Goal: Task Accomplishment & Management: Use online tool/utility

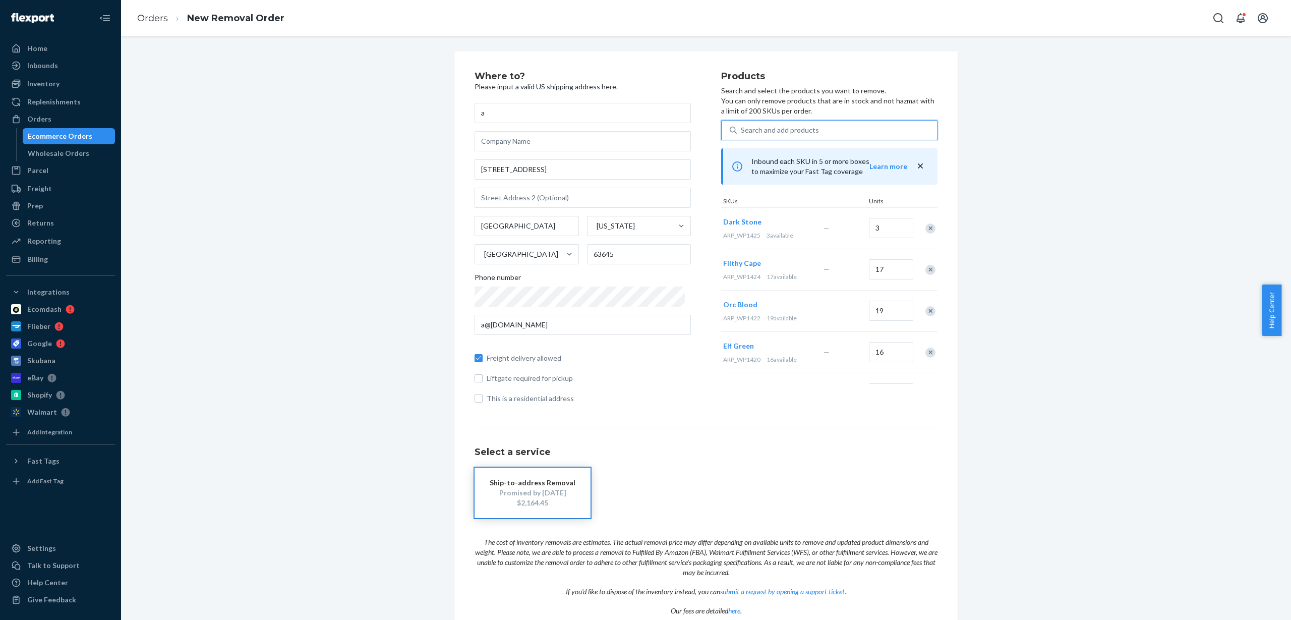
click at [789, 129] on div "Search and add products" at bounding box center [780, 130] width 78 height 10
click at [742, 129] on input "0 results available. Use Up and Down to choose options, press Enter to select t…" at bounding box center [741, 130] width 1 height 10
paste input "ARP_WP1427"
type input "ARP_WP1427"
click at [837, 149] on div "Fog Grey" at bounding box center [809, 154] width 161 height 10
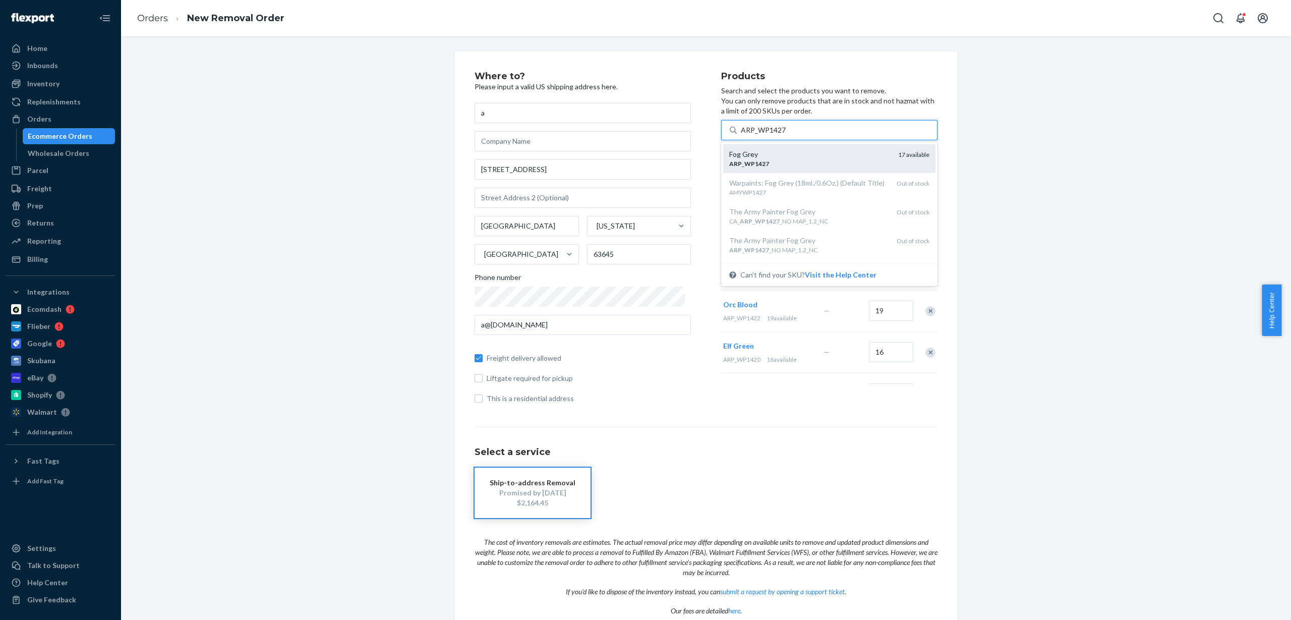
click at [786, 135] on input "ARP_WP1427" at bounding box center [763, 130] width 45 height 10
click at [796, 133] on div "Search and add products" at bounding box center [780, 130] width 78 height 10
click at [742, 133] on input "0 results available. Use Up and Down to choose options, press Enter to select t…" at bounding box center [741, 130] width 1 height 10
paste input "ARP_WP1428"
type input "ARP_WP1428"
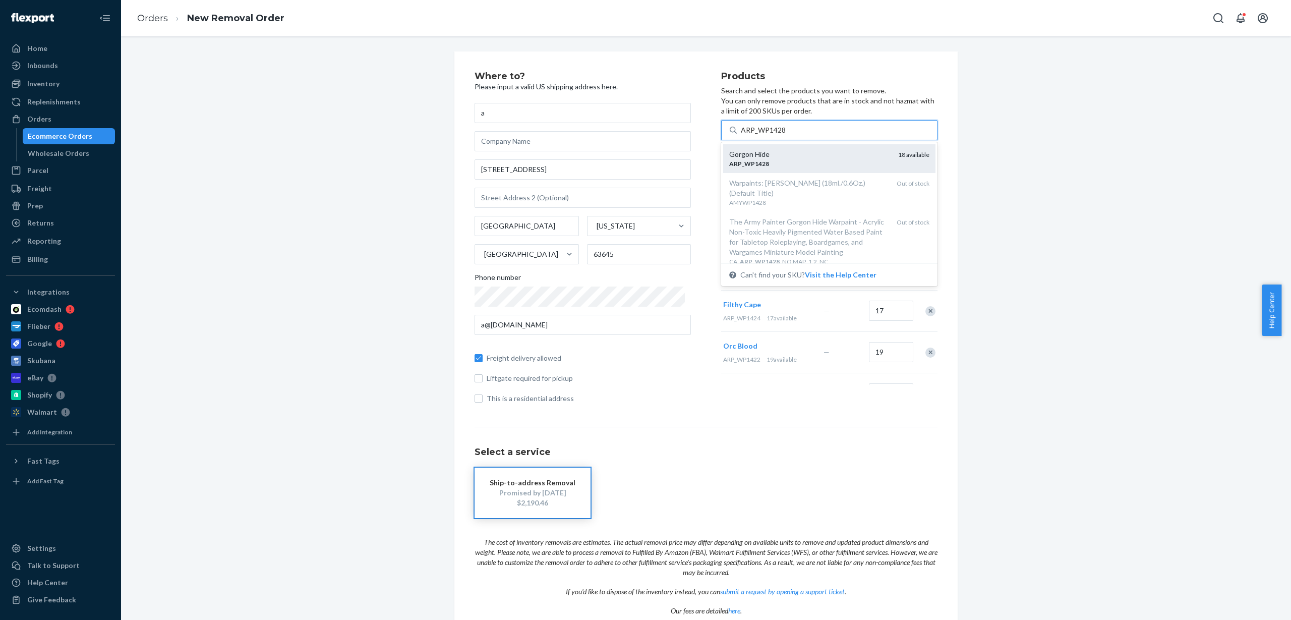
click at [801, 161] on div "ARP _ WP1428" at bounding box center [809, 163] width 161 height 9
click at [786, 135] on input "ARP_WP1428" at bounding box center [763, 130] width 45 height 10
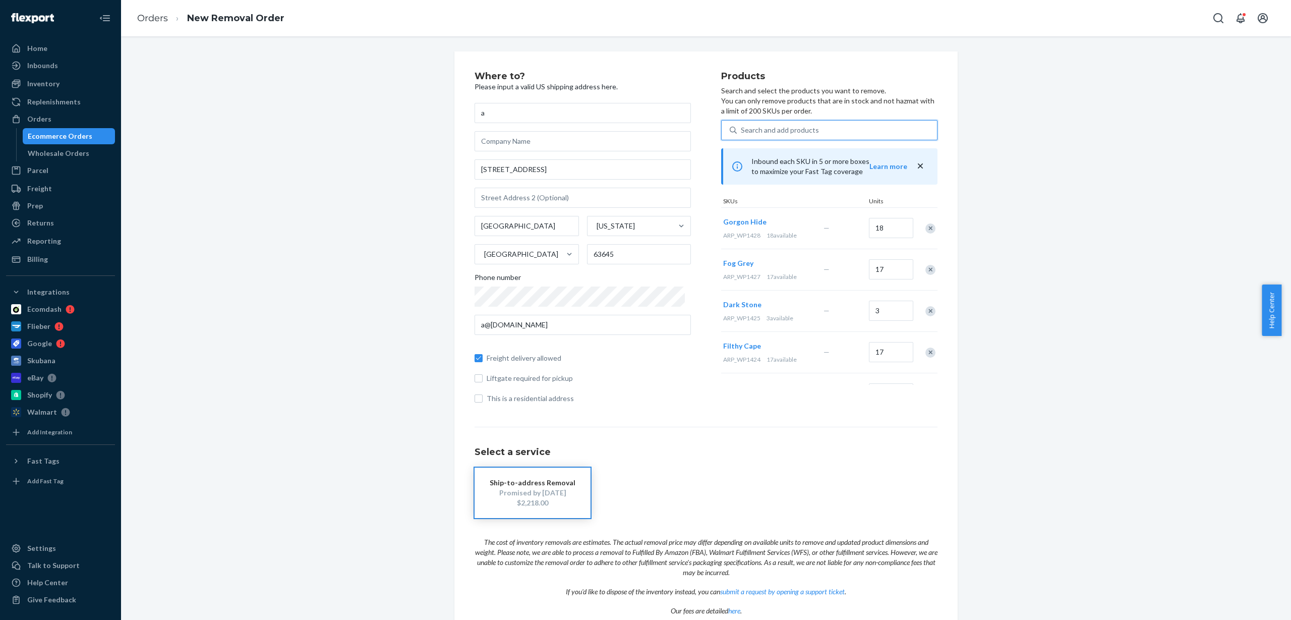
click at [800, 128] on div "Search and add products" at bounding box center [780, 130] width 78 height 10
click at [742, 128] on input "0 results available. Use Up and Down to choose options, press Enter to select t…" at bounding box center [741, 130] width 1 height 10
paste input "ARP_WP1429"
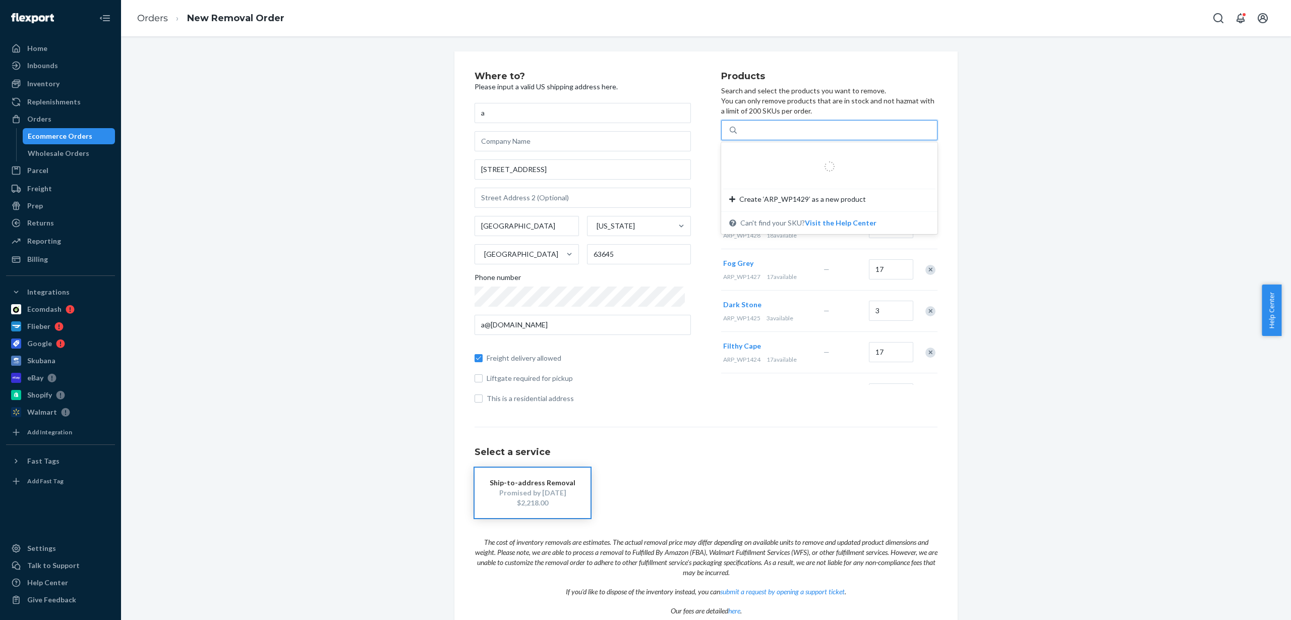
type input "ARP_WP1429"
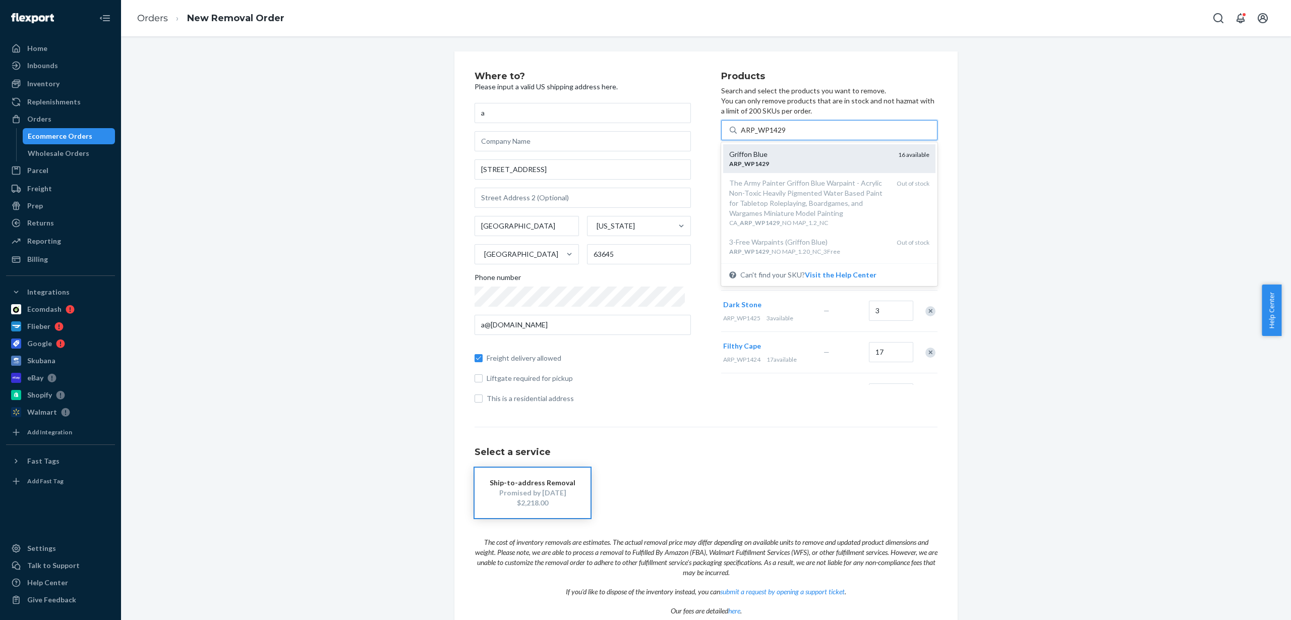
click at [788, 163] on div "ARP _ WP1429" at bounding box center [809, 163] width 161 height 9
click at [786, 135] on input "ARP_WP1429" at bounding box center [763, 130] width 45 height 10
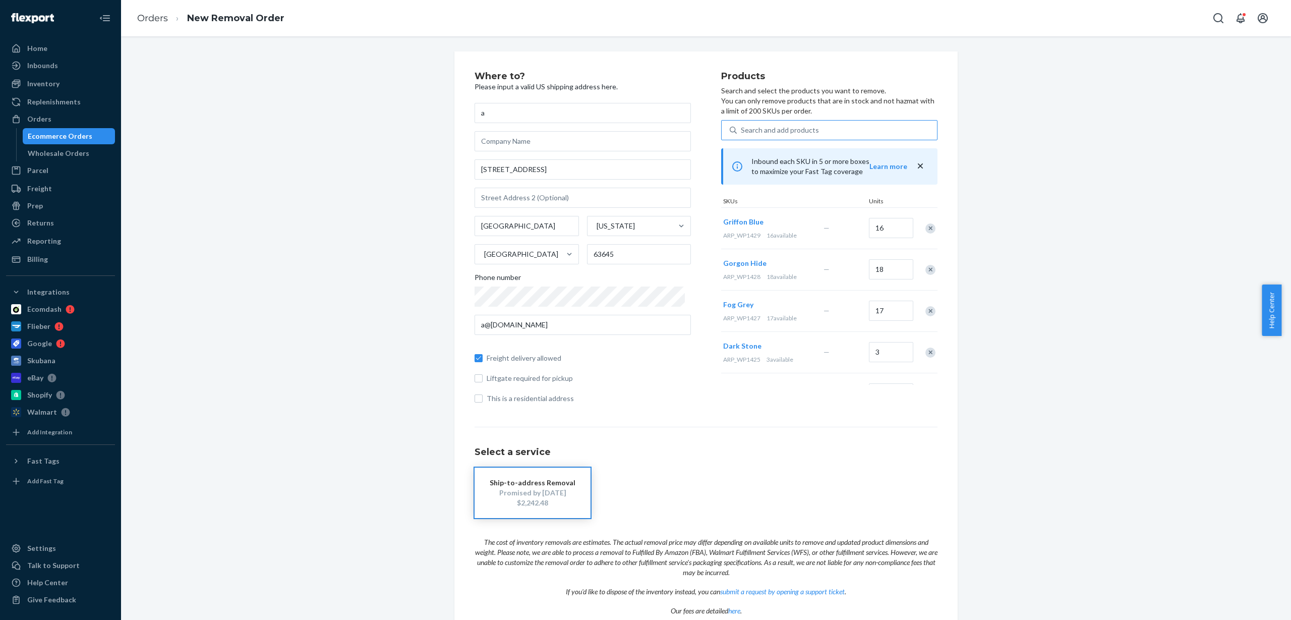
click at [797, 130] on div "Search and add products" at bounding box center [780, 130] width 78 height 10
click at [742, 130] on input "Search and add products" at bounding box center [741, 130] width 1 height 10
paste input "ARP_WP1430"
type input "ARP_WP1430"
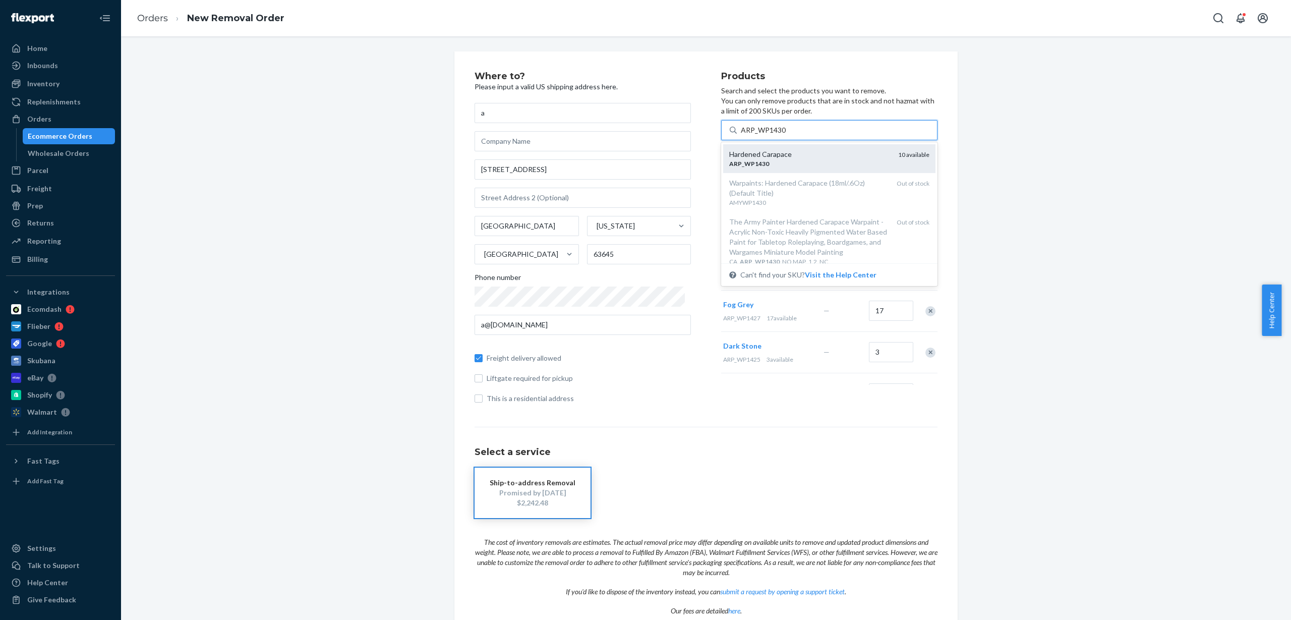
click at [803, 156] on div "Hardened Carapace" at bounding box center [809, 154] width 161 height 10
click at [786, 135] on input "ARP_WP1430" at bounding box center [763, 130] width 45 height 10
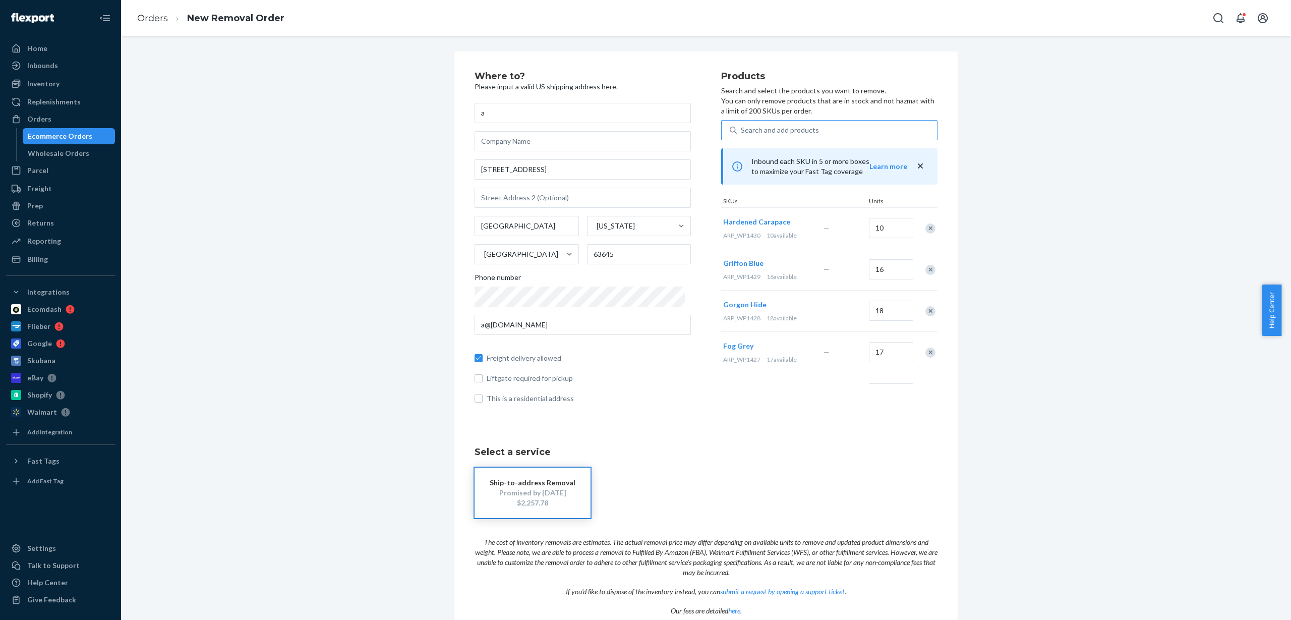
click at [836, 131] on div "Search and add products" at bounding box center [837, 130] width 200 height 18
click at [742, 131] on input "Search and add products" at bounding box center [741, 130] width 1 height 10
paste input "ARP_WP1431"
type input "ARP_WP1431"
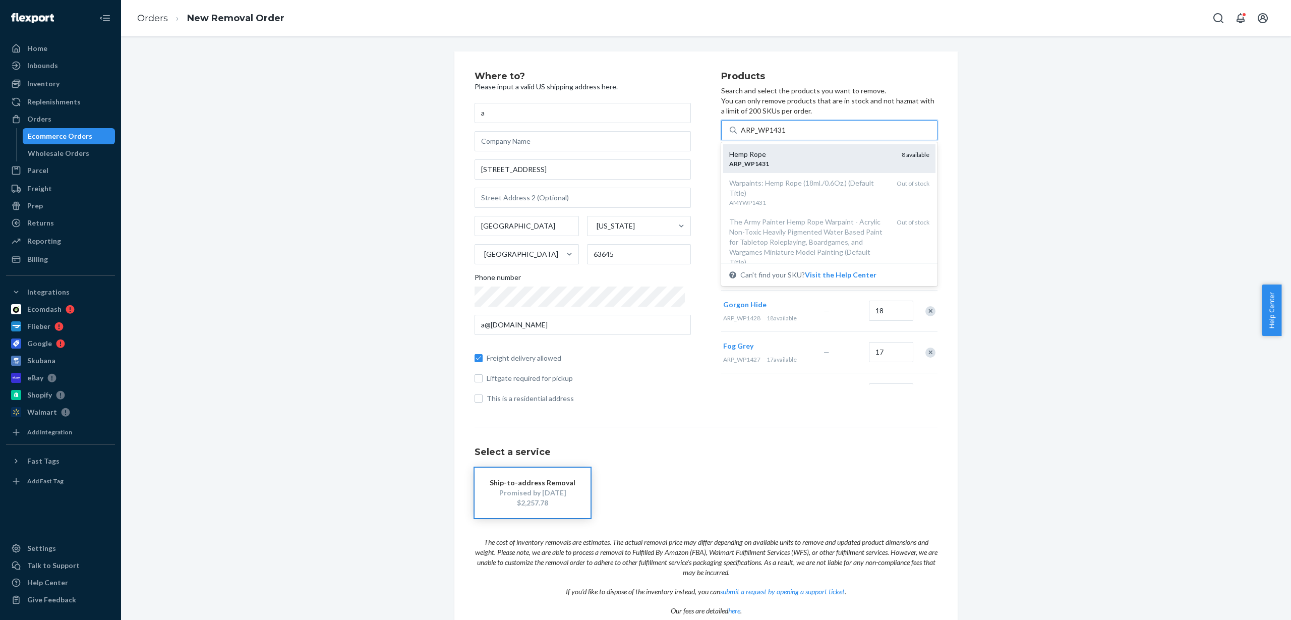
click at [812, 159] on div "ARP _ WP1431" at bounding box center [811, 163] width 164 height 9
click at [786, 135] on input "ARP_WP1431" at bounding box center [763, 130] width 45 height 10
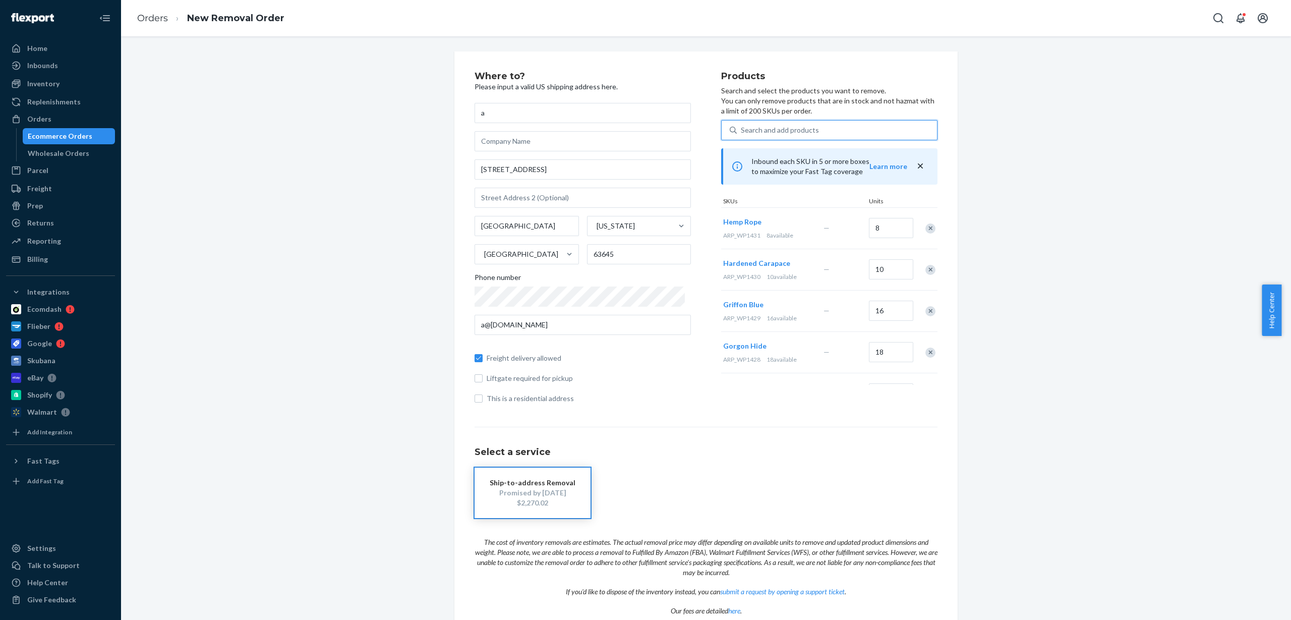
click at [784, 127] on div "Search and add products" at bounding box center [780, 130] width 78 height 10
click at [742, 127] on input "0 results available. Use Up and Down to choose options, press Enter to select t…" at bounding box center [741, 130] width 1 height 10
paste input "ARP_WP1432"
type input "ARP_WP1432"
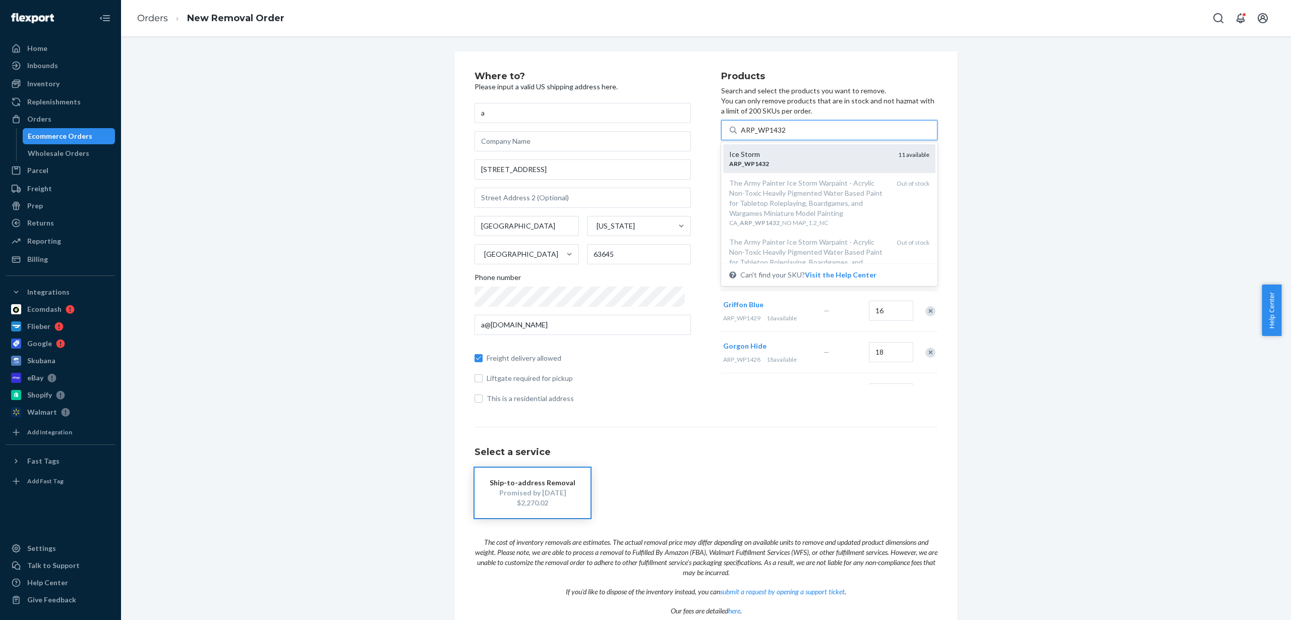
click at [787, 151] on div "Ice Storm" at bounding box center [809, 154] width 161 height 10
click at [786, 135] on input "ARP_WP1432" at bounding box center [763, 130] width 45 height 10
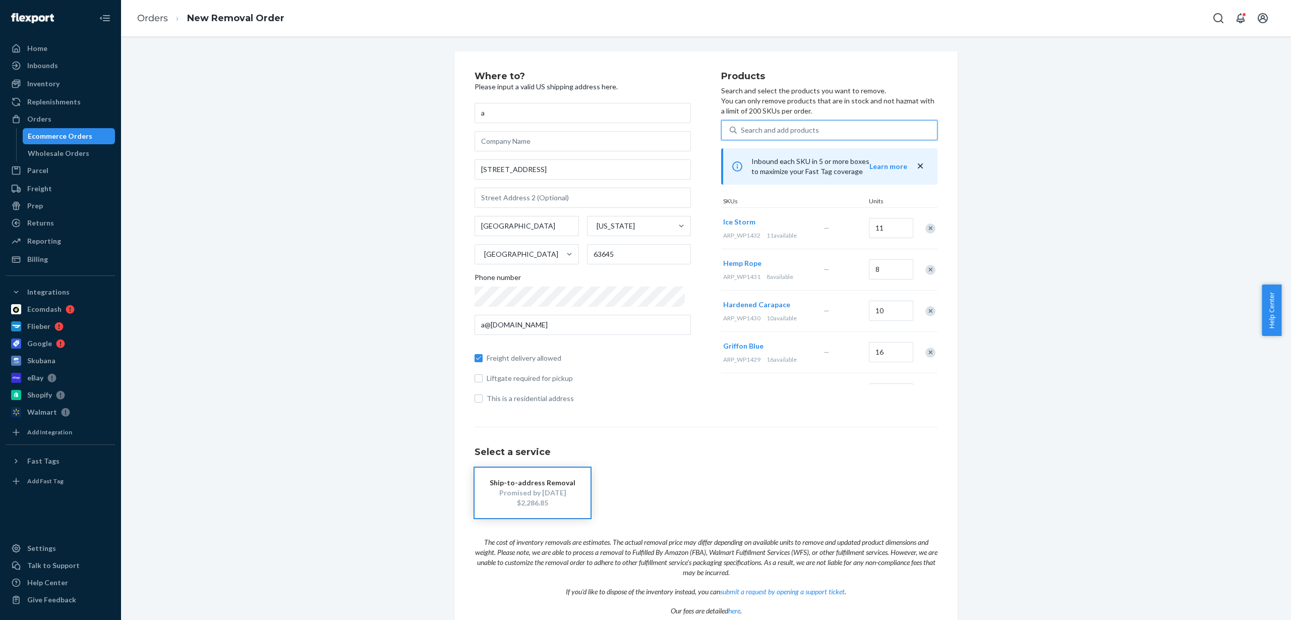
click at [749, 127] on div "Search and add products" at bounding box center [780, 130] width 78 height 10
click at [742, 127] on input "0 results available. Use Up and Down to choose options, press Enter to select t…" at bounding box center [741, 130] width 1 height 10
paste input "ARP_WP1433"
type input "ARP_WP1433"
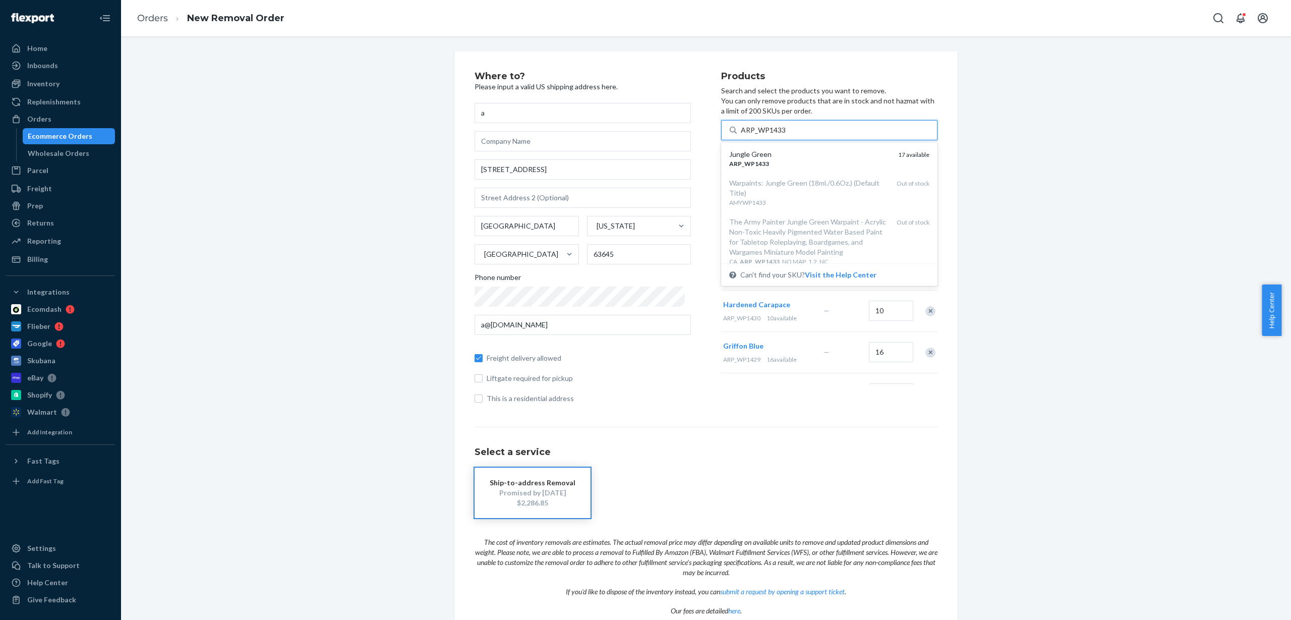
click at [771, 157] on div "Jungle Green" at bounding box center [809, 154] width 161 height 10
click at [771, 135] on input "ARP_WP1433" at bounding box center [763, 130] width 45 height 10
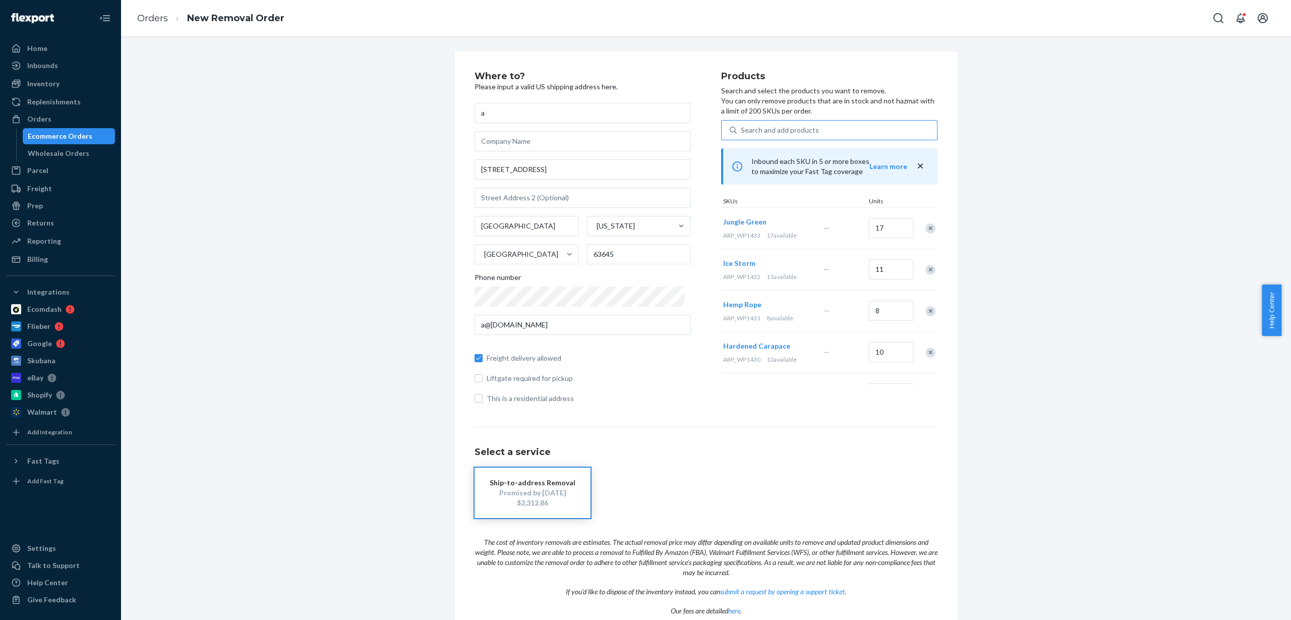
click at [810, 128] on div "Search and add products" at bounding box center [837, 130] width 200 height 18
click at [742, 128] on input "Search and add products" at bounding box center [741, 130] width 1 height 10
paste input "ARP_WP1434"
type input "ARP_WP1434"
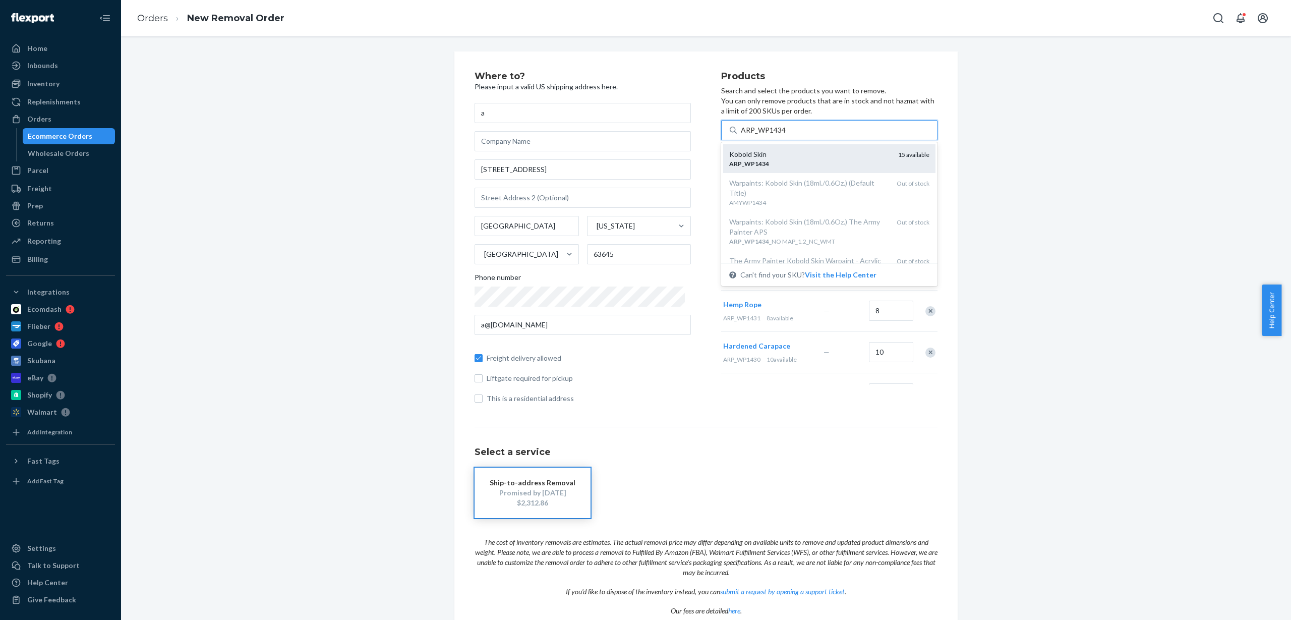
click at [778, 151] on div "Kobold Skin" at bounding box center [809, 154] width 161 height 10
click at [778, 135] on input "ARP_WP1434" at bounding box center [763, 130] width 45 height 10
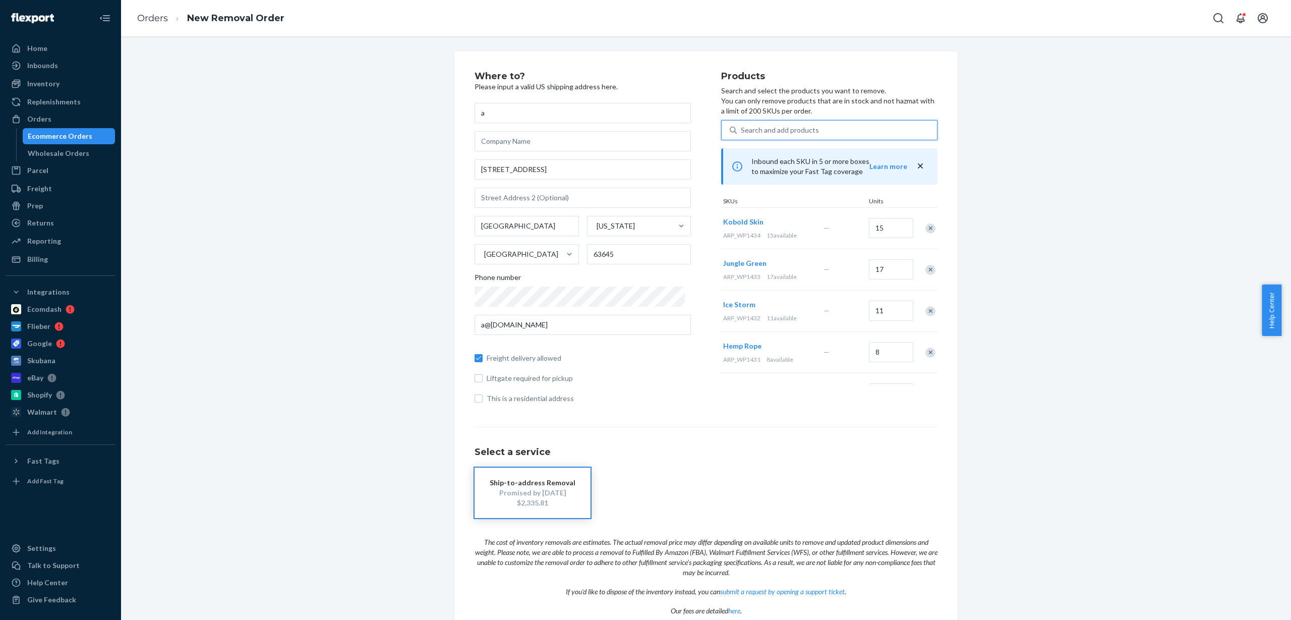
click at [765, 135] on div "Search and add products" at bounding box center [837, 130] width 200 height 18
click at [742, 135] on input "0 results available. Use Up and Down to choose options, press Enter to select t…" at bounding box center [741, 130] width 1 height 10
paste input "ARP_WP1435"
type input "ARP_WP1435"
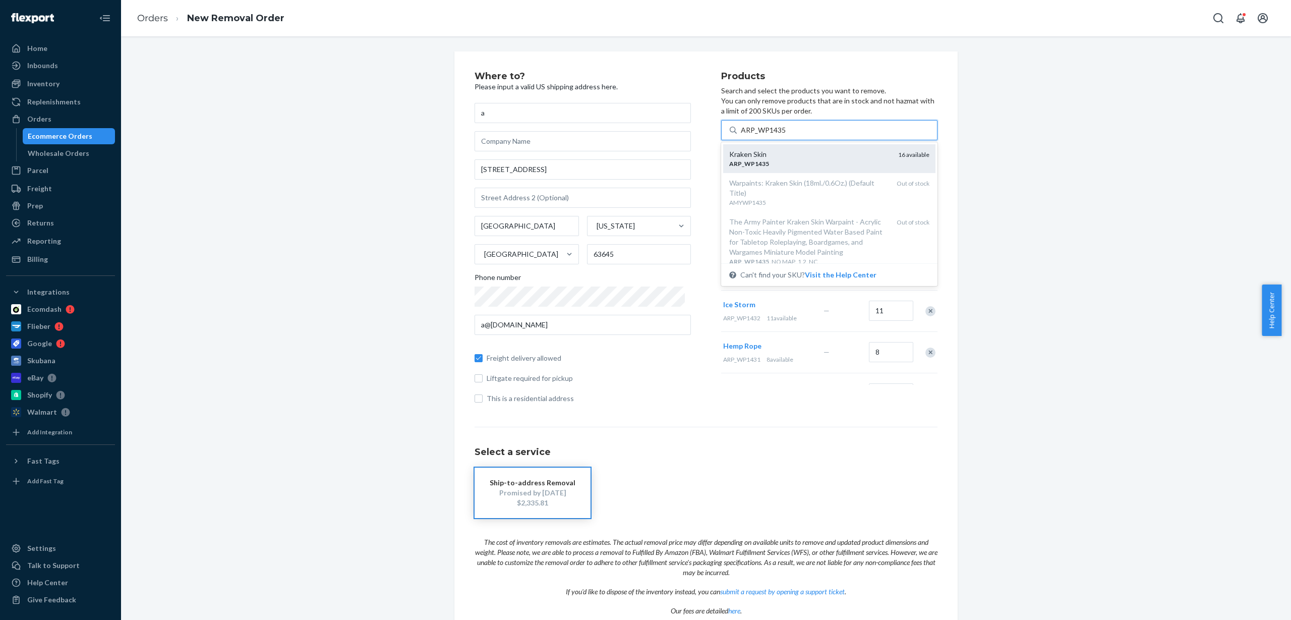
click at [773, 158] on div "Kraken Skin" at bounding box center [809, 154] width 161 height 10
click at [773, 135] on input "ARP_WP1435" at bounding box center [763, 130] width 45 height 10
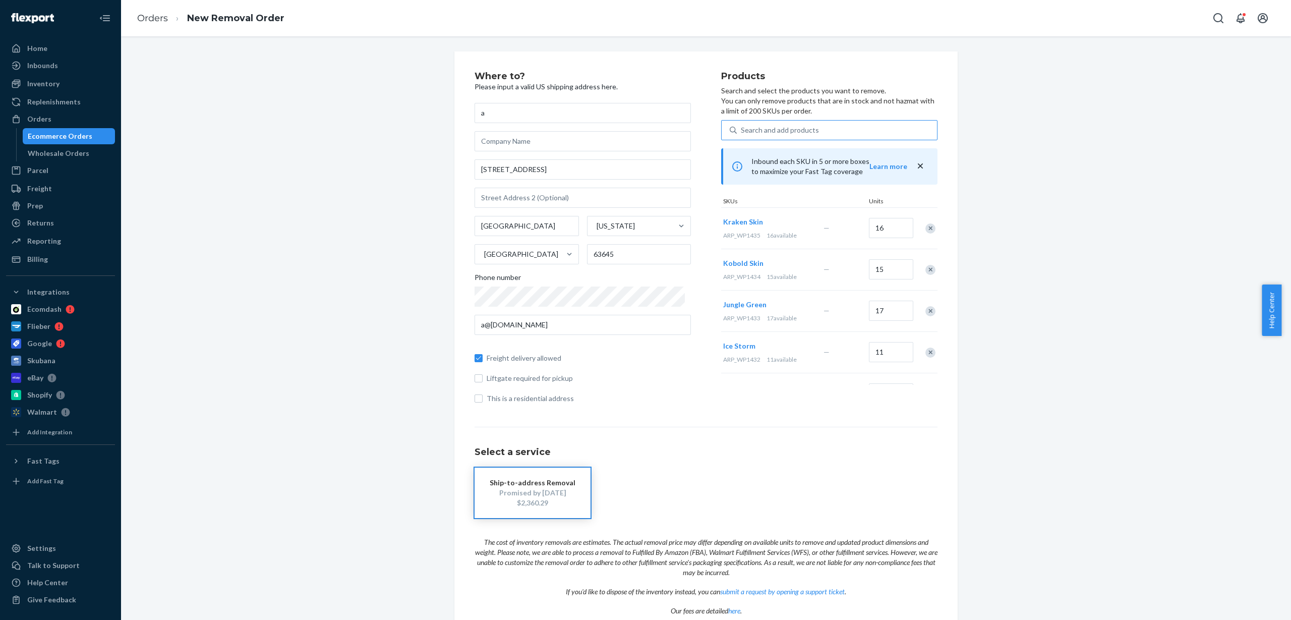
click at [741, 130] on div "Search and add products" at bounding box center [780, 130] width 78 height 10
click at [741, 130] on input "Search and add products" at bounding box center [741, 130] width 1 height 10
paste input "ARP_WP1436"
type input "ARP_WP1436"
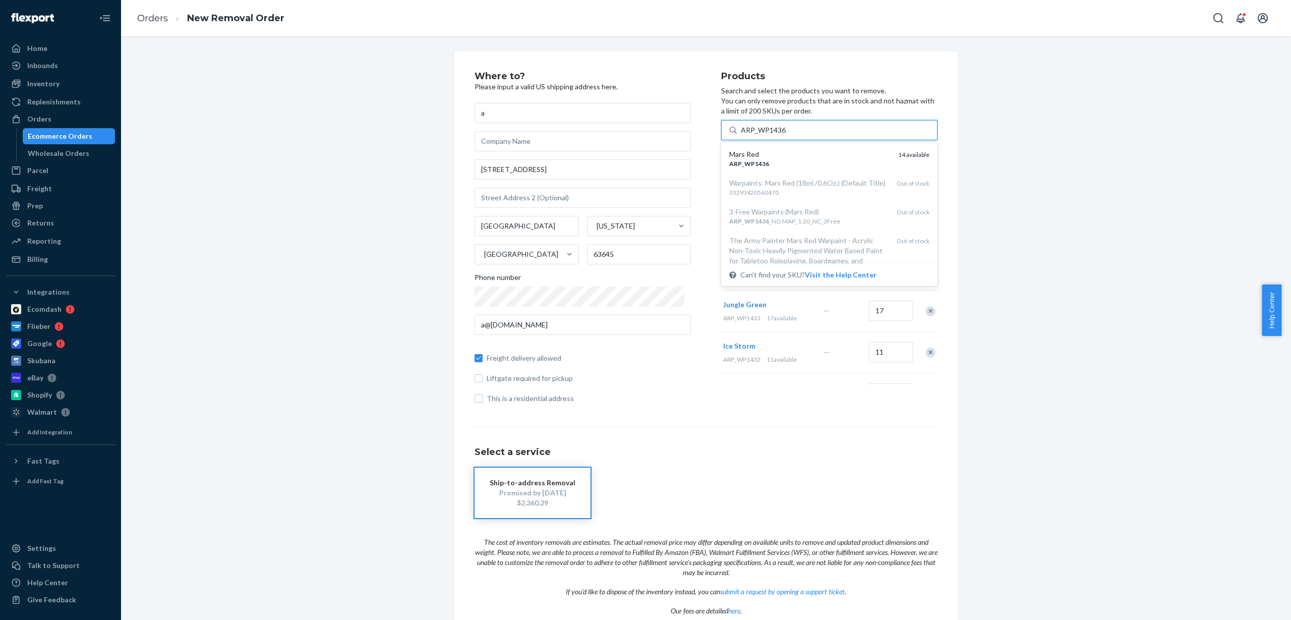
drag, startPoint x: 773, startPoint y: 161, endPoint x: 916, endPoint y: 247, distance: 166.5
click at [773, 161] on div "ARP _ WP1436" at bounding box center [809, 163] width 161 height 9
click at [773, 135] on input "ARP_WP1436" at bounding box center [763, 130] width 45 height 10
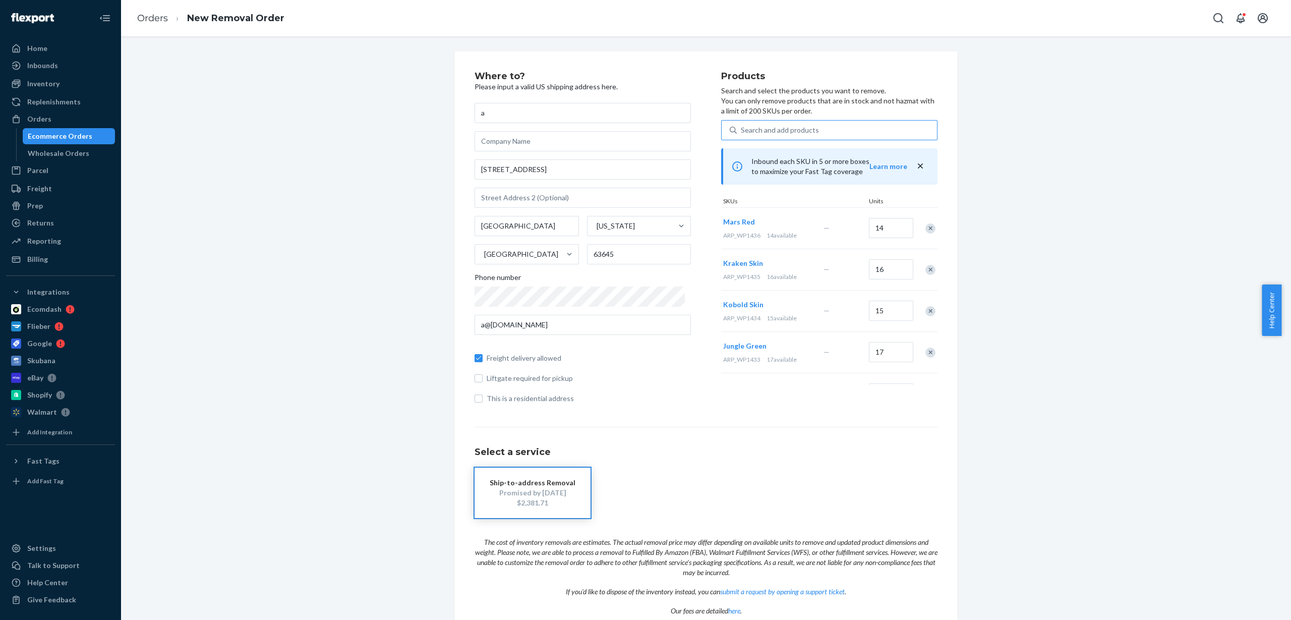
click at [763, 131] on div "Search and add products" at bounding box center [780, 130] width 78 height 10
click at [742, 131] on input "Search and add products" at bounding box center [741, 130] width 1 height 10
paste input "ARP_WP1437"
type input "ARP_WP1437"
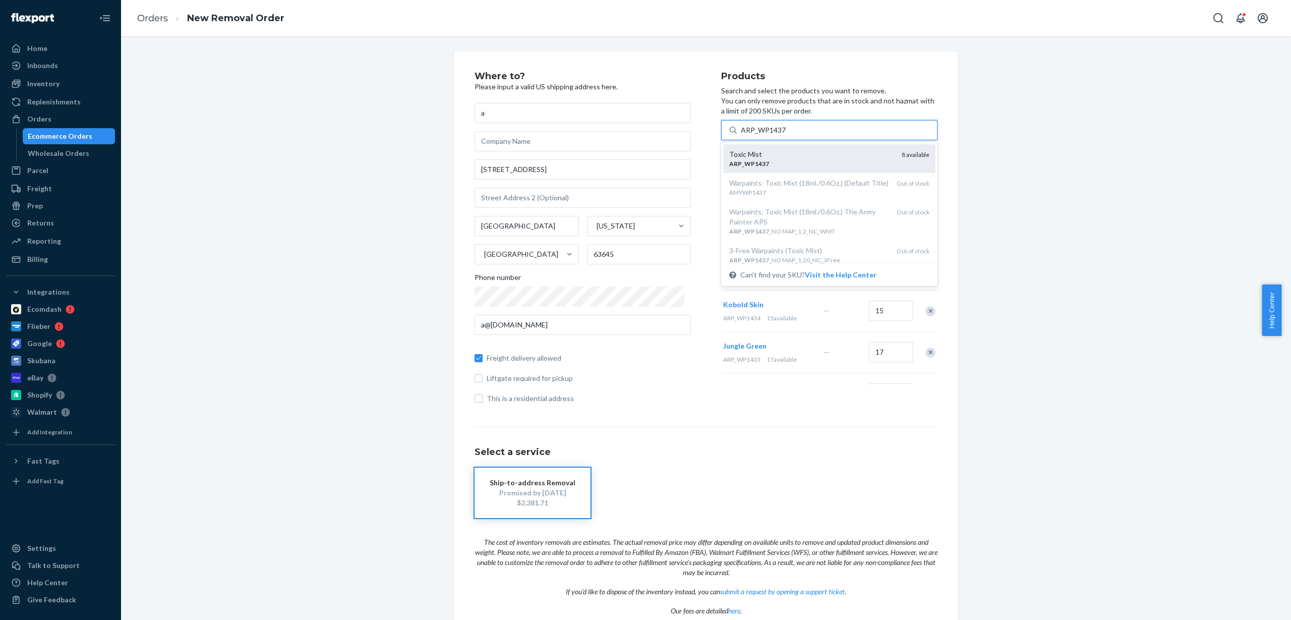
click at [767, 150] on div "Toxic Mist" at bounding box center [811, 154] width 164 height 10
click at [767, 135] on input "ARP_WP1437" at bounding box center [763, 130] width 45 height 10
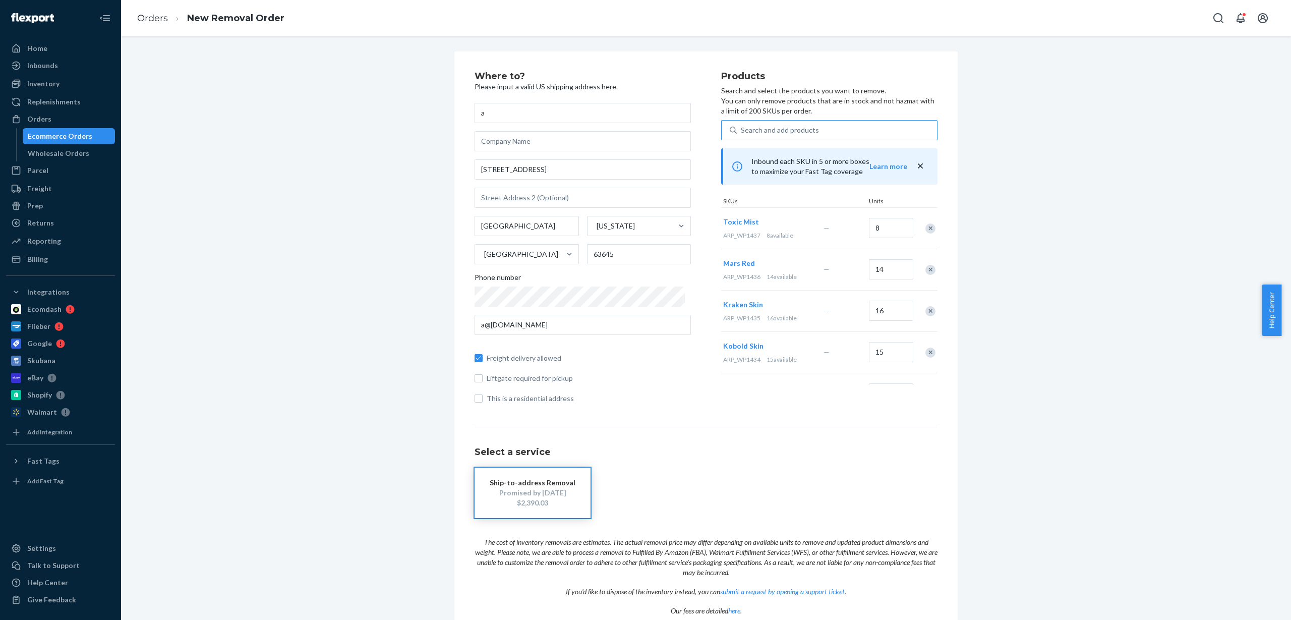
click at [775, 133] on div "Search and add products" at bounding box center [780, 130] width 78 height 10
click at [742, 133] on input "Search and add products" at bounding box center [741, 130] width 1 height 10
paste input "ARP_WP1438"
type input "ARP_WP1438"
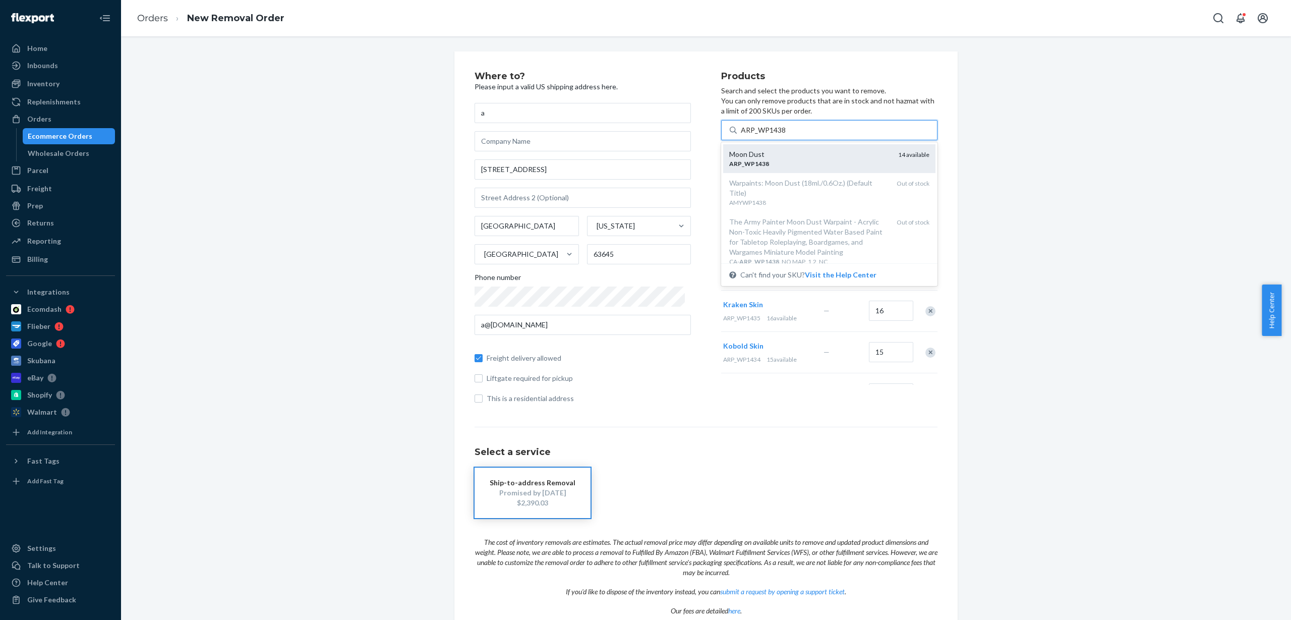
click at [771, 163] on div "ARP _ WP1438" at bounding box center [809, 163] width 161 height 9
click at [771, 135] on input "ARP_WP1438" at bounding box center [763, 130] width 45 height 10
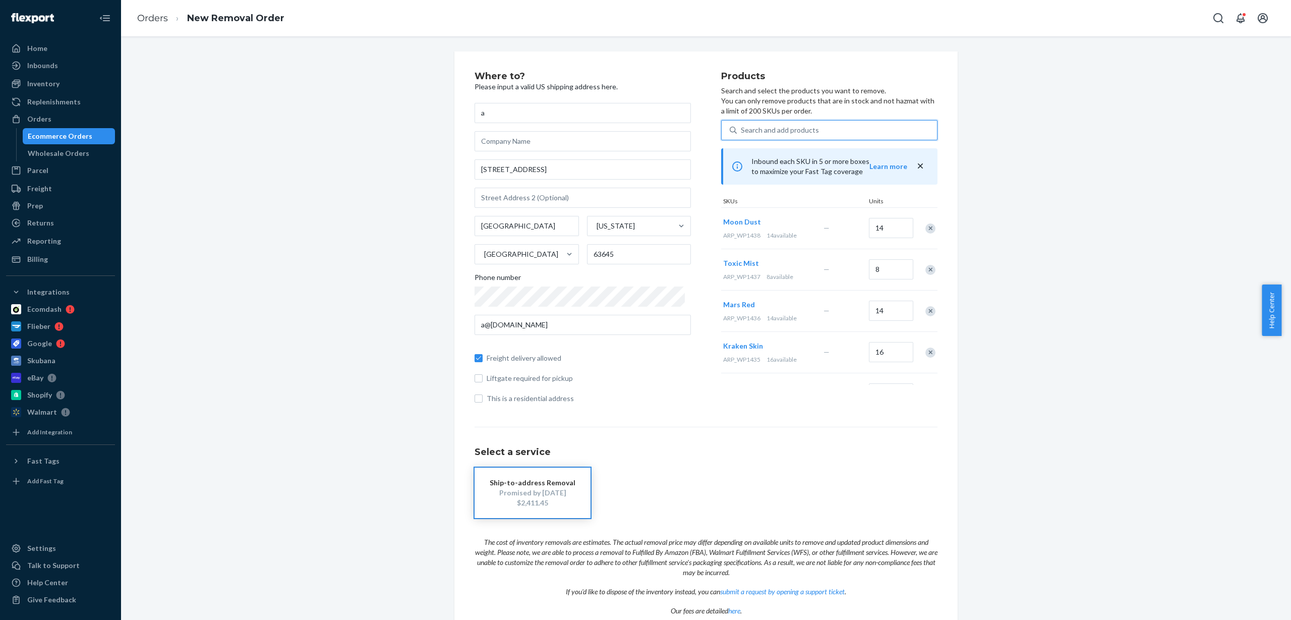
click at [785, 135] on div "Search and add products" at bounding box center [837, 130] width 200 height 18
click at [742, 135] on input "0 results available. Use Up and Down to choose options, press Enter to select t…" at bounding box center [741, 130] width 1 height 10
paste input "ARP_WP1439"
type input "ARP_WP1439"
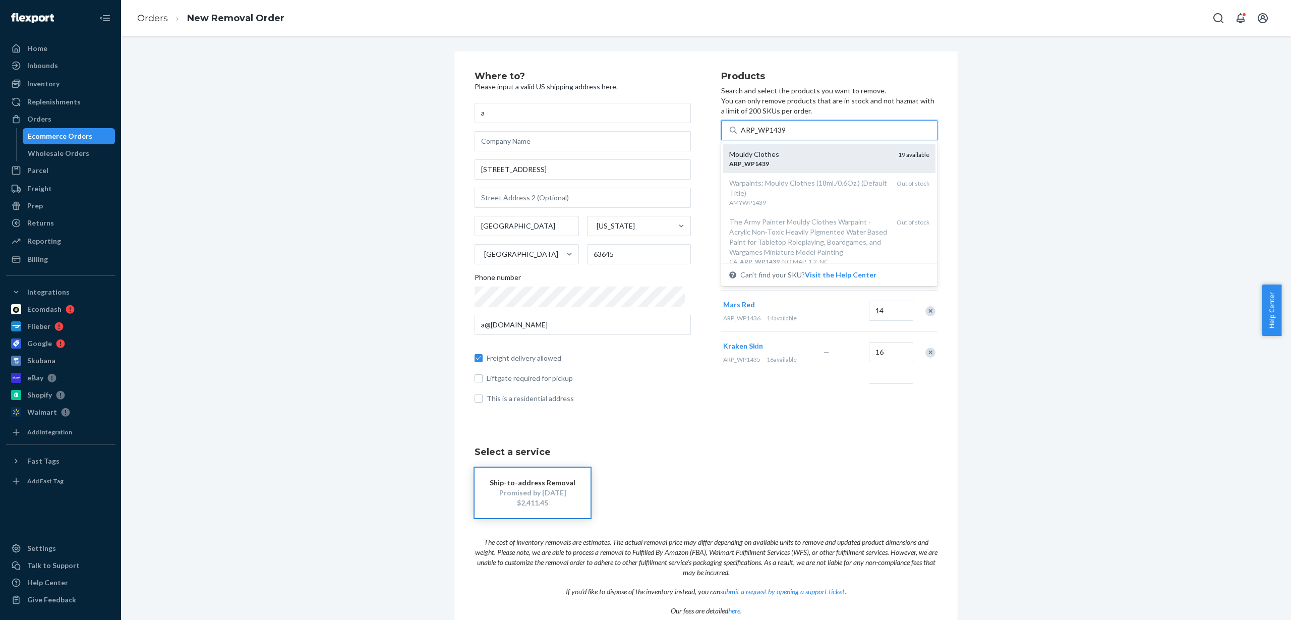
click at [775, 158] on div "Mouldy Clothes" at bounding box center [809, 154] width 161 height 10
click at [775, 135] on input "ARP_WP1439" at bounding box center [763, 130] width 45 height 10
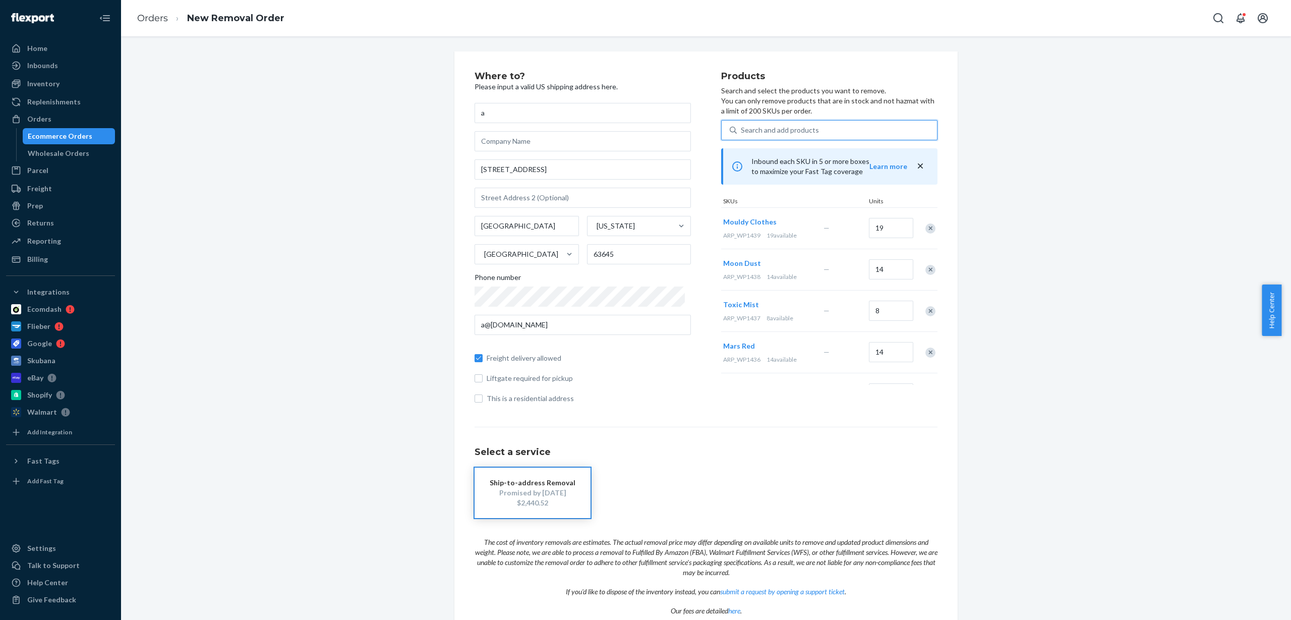
click at [762, 133] on div "Search and add products" at bounding box center [780, 130] width 78 height 10
click at [742, 133] on input "0 results available. Use Up and Down to choose options, press Enter to select t…" at bounding box center [741, 130] width 1 height 10
paste input "ARP_WP1440"
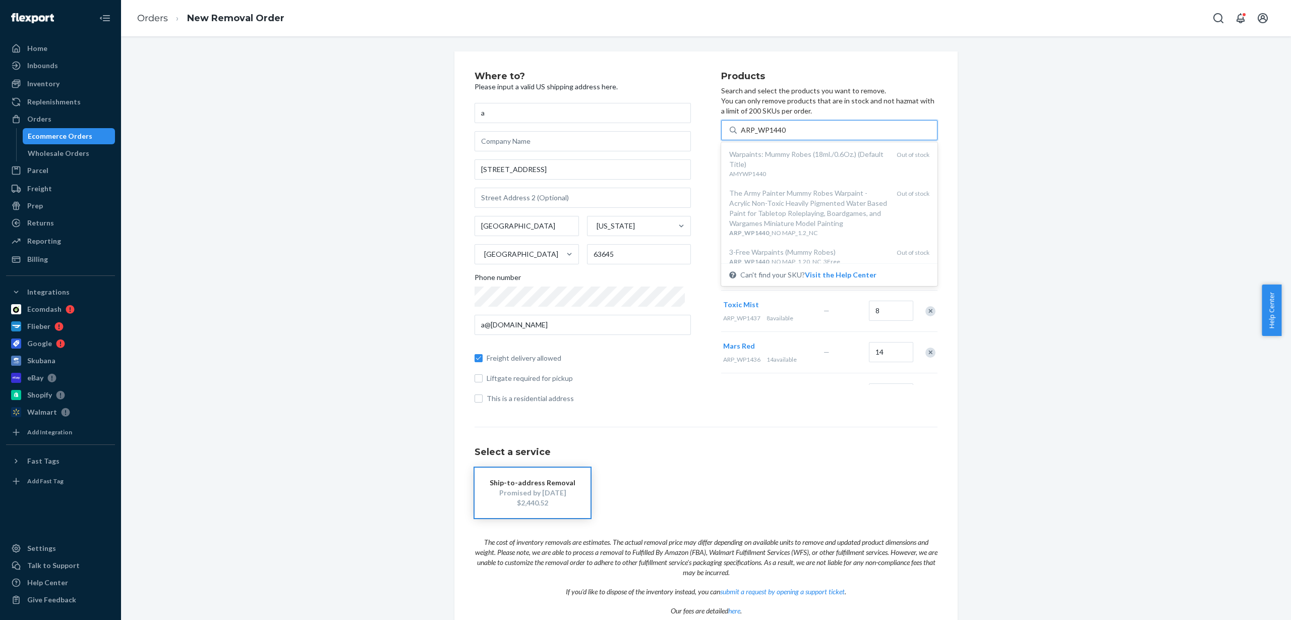
type input "ARP_WP1440"
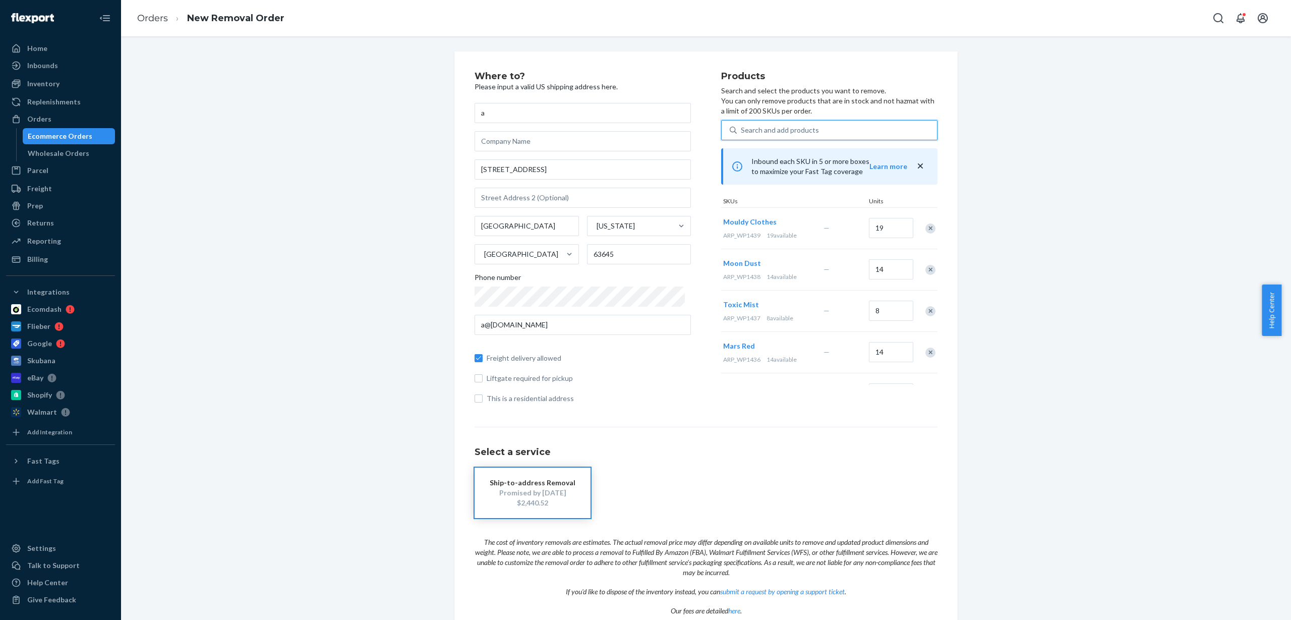
click at [783, 134] on div "Search and add products" at bounding box center [780, 130] width 78 height 10
click at [742, 134] on input "0 results available. Use Up and Down to choose options, press Enter to select t…" at bounding box center [741, 130] width 1 height 10
paste input "ARP_WP1441"
type input "ARP_WP1441"
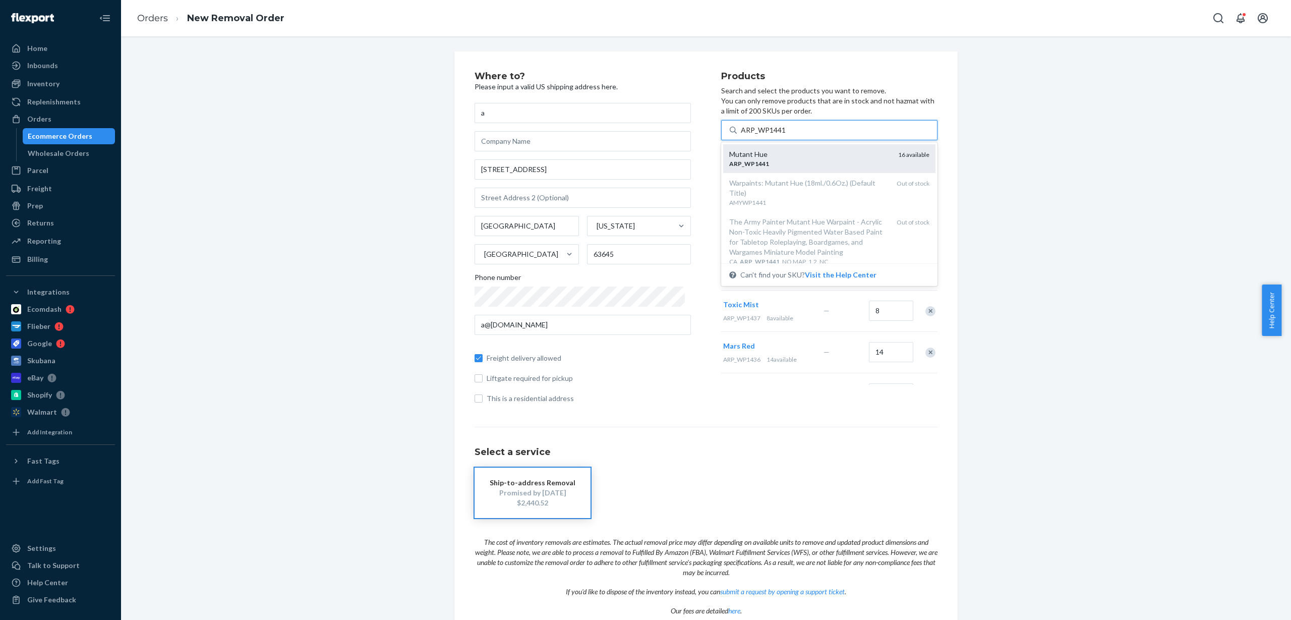
click at [774, 152] on div "Mutant Hue" at bounding box center [809, 154] width 161 height 10
click at [774, 135] on input "ARP_WP1441" at bounding box center [763, 130] width 45 height 10
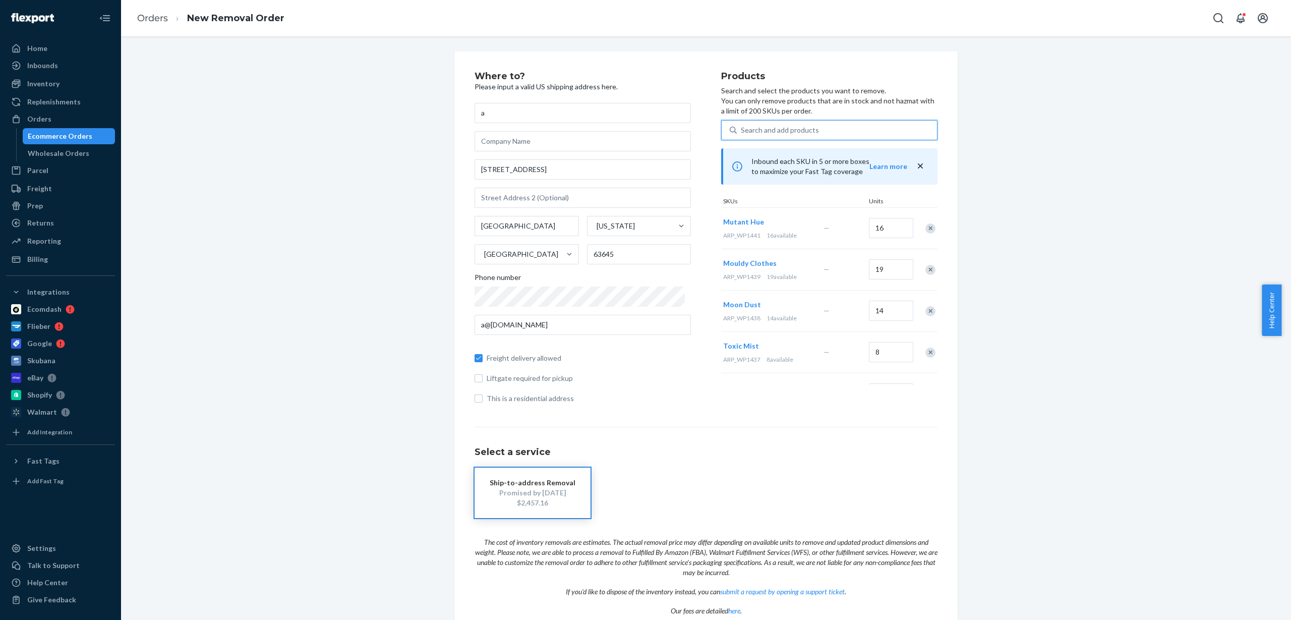
click at [795, 134] on div "Search and add products" at bounding box center [780, 130] width 78 height 10
click at [742, 134] on input "0 results available. Use Up and Down to choose options, press Enter to select t…" at bounding box center [741, 130] width 1 height 10
paste input "ARP_WP1442"
type input "ARP_WP1442"
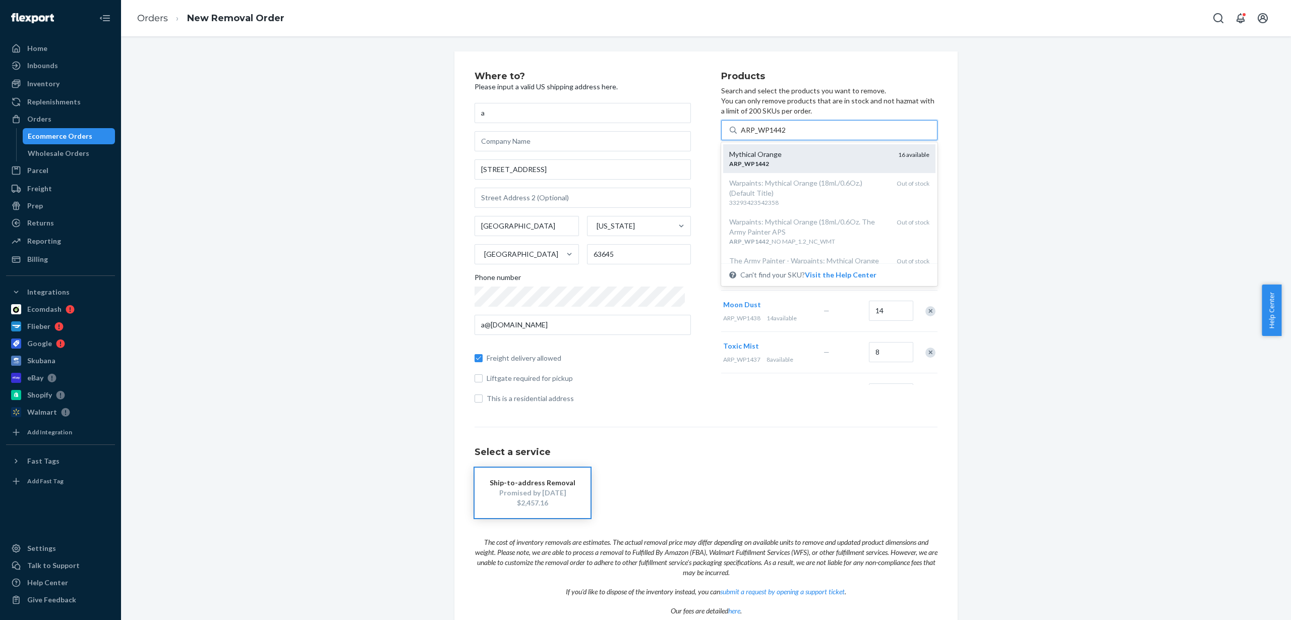
click at [778, 156] on div "Mythical Orange" at bounding box center [809, 154] width 161 height 10
click at [778, 135] on input "ARP_WP1442" at bounding box center [763, 130] width 45 height 10
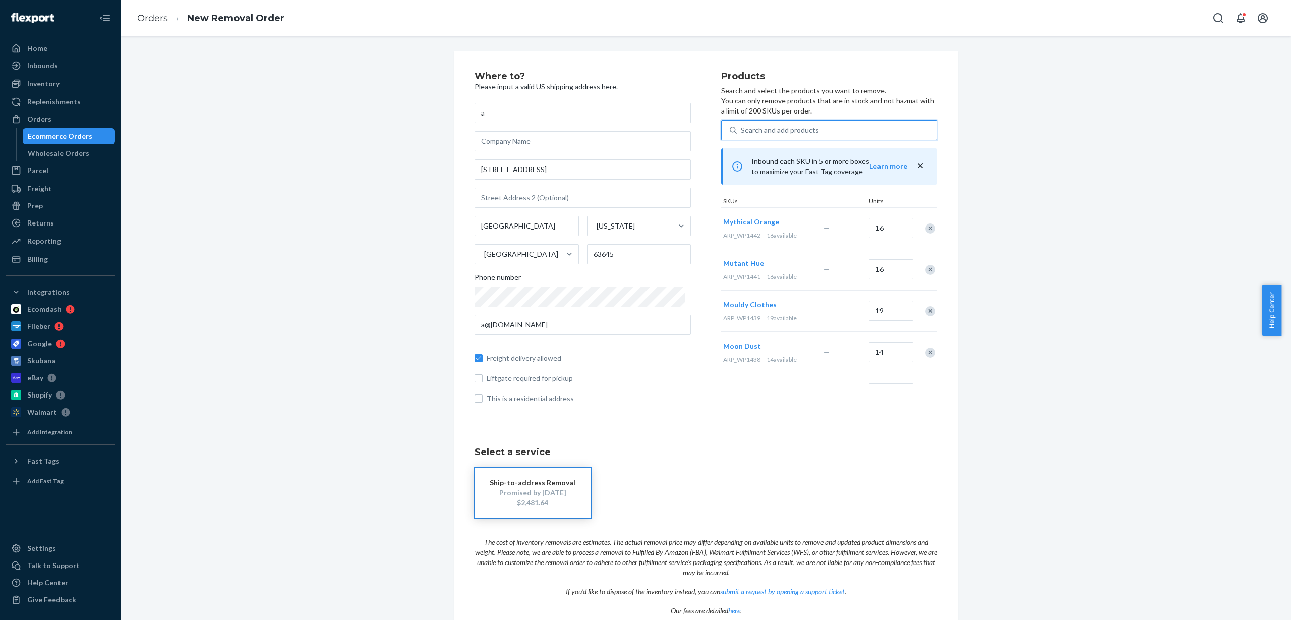
click at [749, 129] on div "Search and add products" at bounding box center [780, 130] width 78 height 10
click at [742, 129] on input "0 results available. Use Up and Down to choose options, press Enter to select t…" at bounding box center [741, 130] width 1 height 10
paste input "ARP_WP1443"
type input "ARP_WP1443"
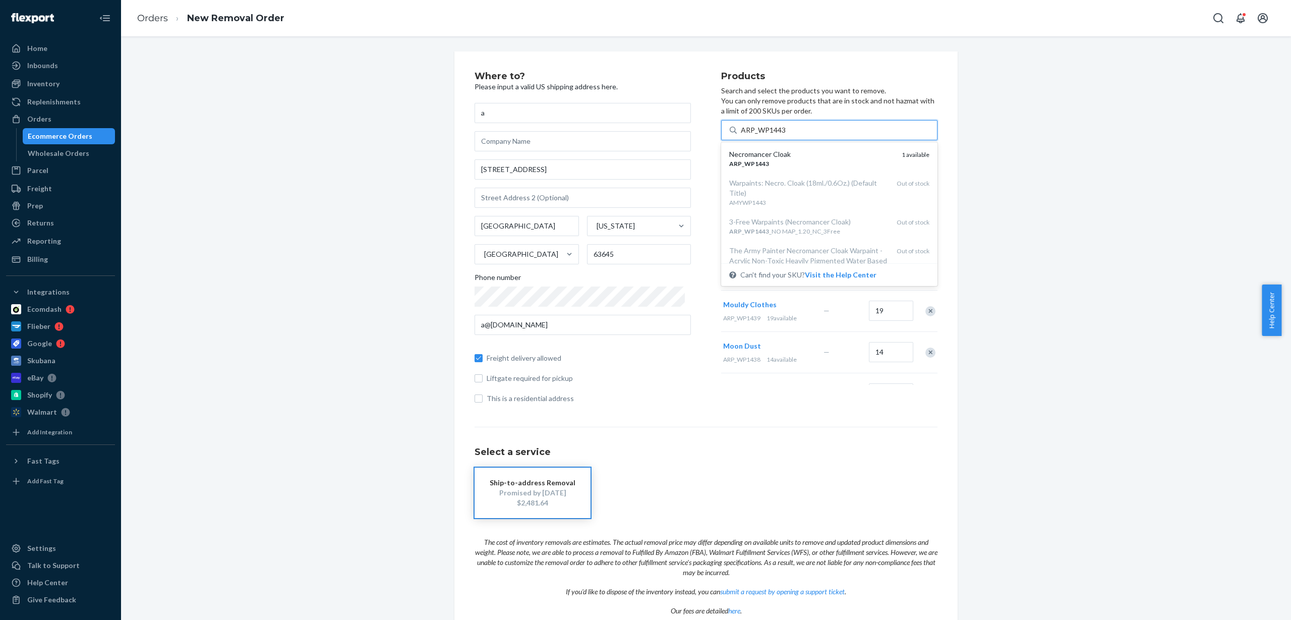
click at [798, 170] on div "Necromancer Cloak ARP _ WP1443 1 available" at bounding box center [829, 158] width 212 height 29
click at [786, 135] on input "ARP_WP1443" at bounding box center [763, 130] width 45 height 10
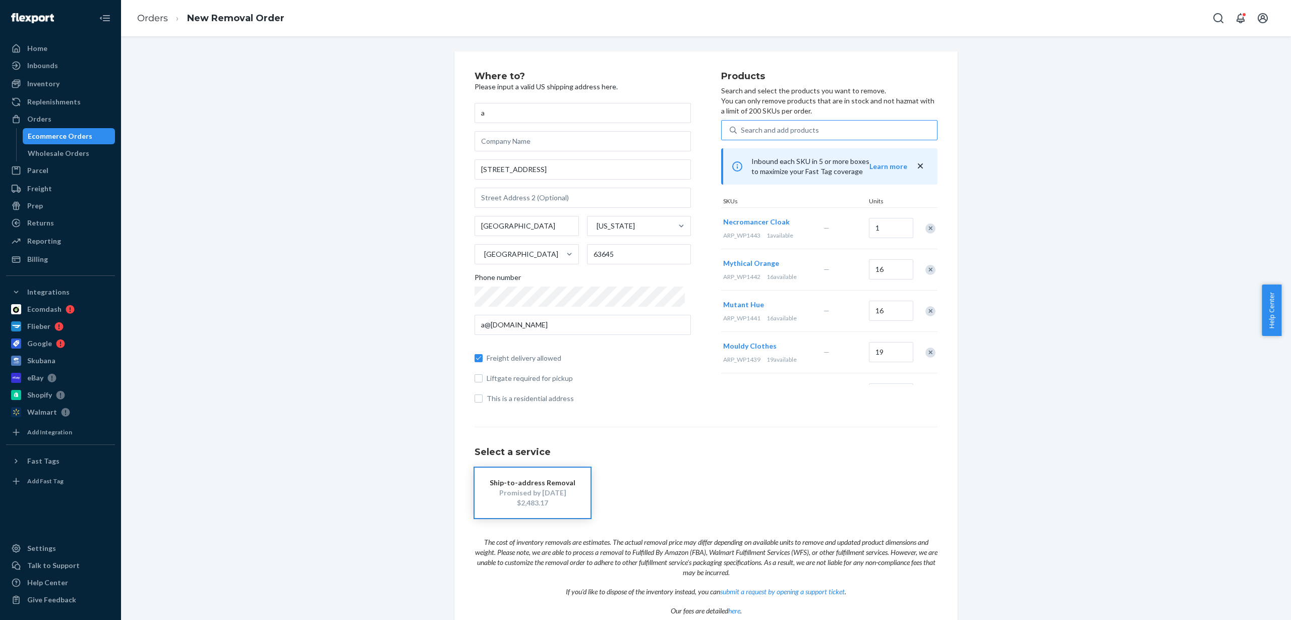
click at [783, 128] on div "Search and add products" at bounding box center [780, 130] width 78 height 10
click at [742, 128] on input "Search and add products" at bounding box center [741, 130] width 1 height 10
paste input "ARP_WP1444"
type input "ARP_WP1444"
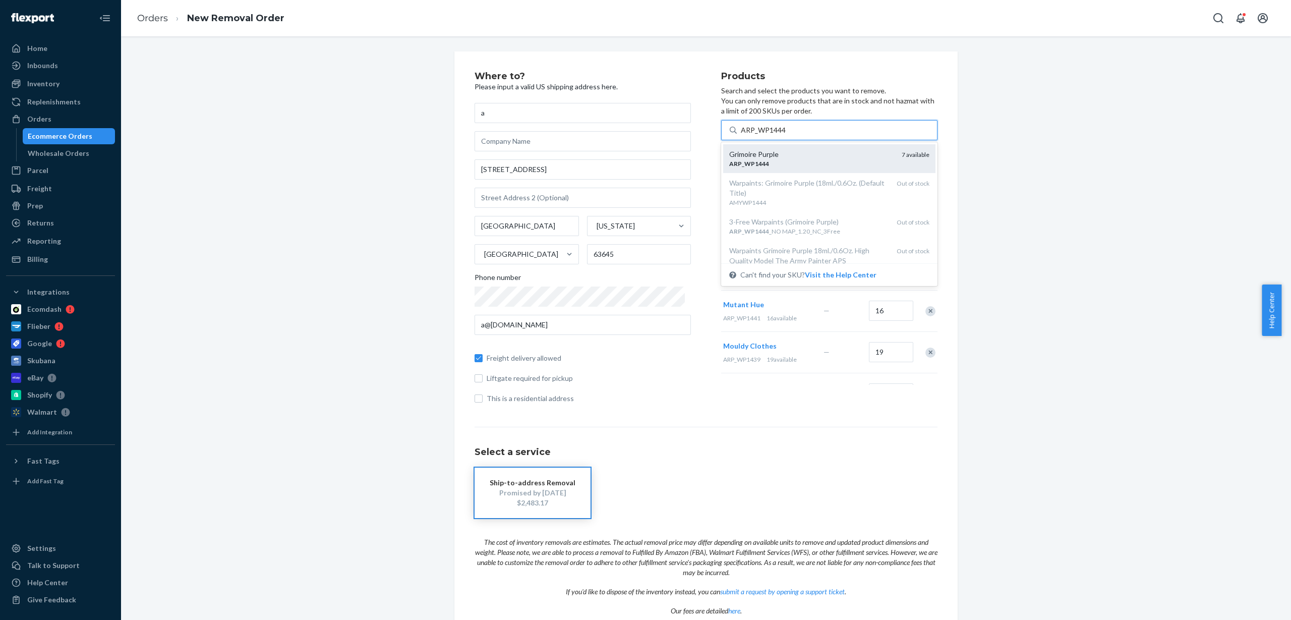
click at [792, 161] on div "ARP _ WP1444" at bounding box center [811, 163] width 164 height 9
click at [786, 135] on input "ARP_WP1444" at bounding box center [763, 130] width 45 height 10
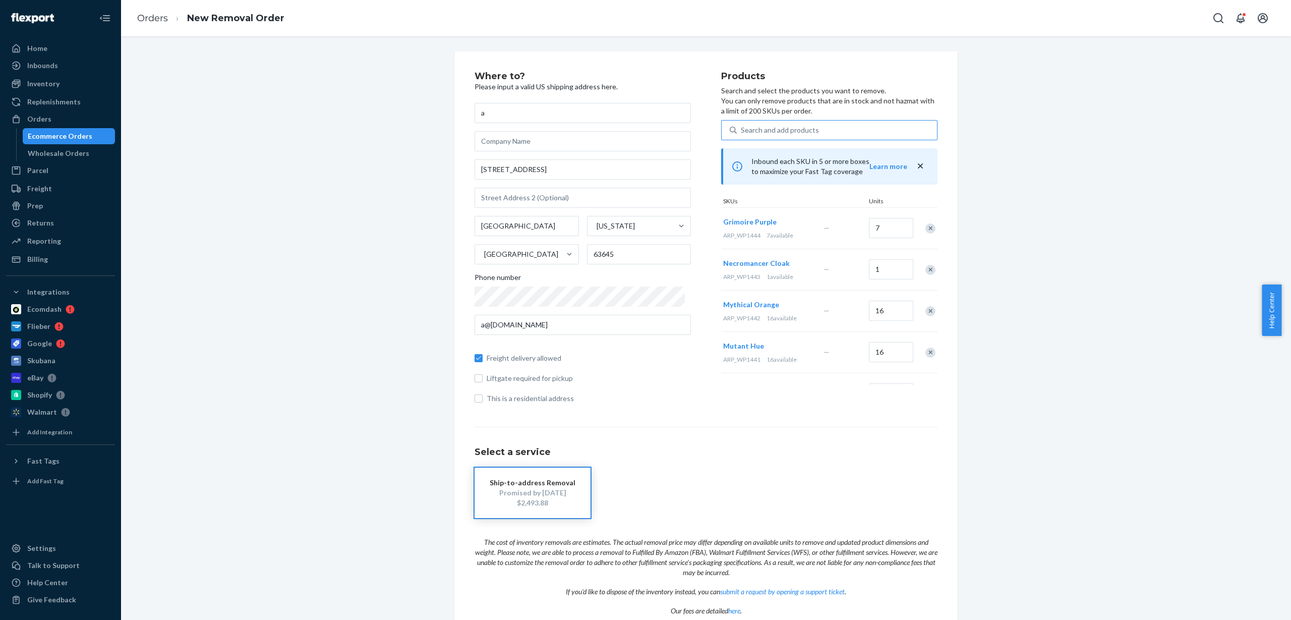
click at [777, 127] on div "Search and add products" at bounding box center [780, 130] width 78 height 10
click at [742, 127] on input "Search and add products" at bounding box center [741, 130] width 1 height 10
paste input "ARP_WP1445"
type input "ARP_WP1445"
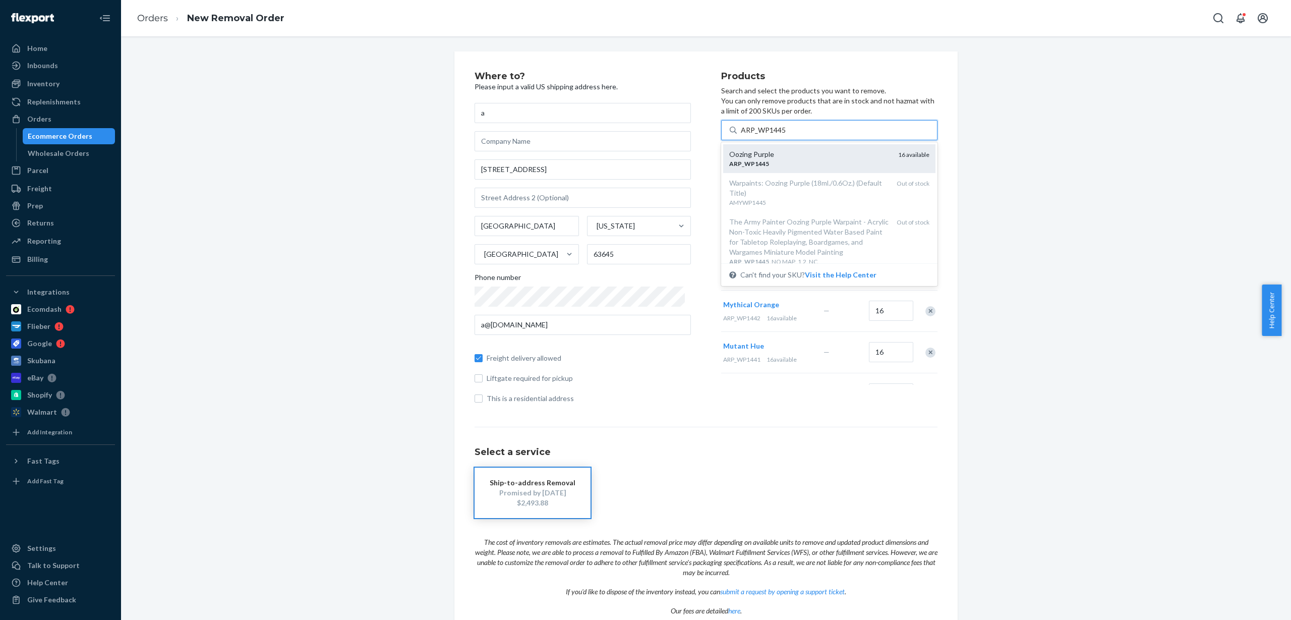
click at [786, 164] on div "ARP _ WP1445" at bounding box center [809, 163] width 161 height 9
click at [786, 135] on input "ARP_WP1445" at bounding box center [763, 130] width 45 height 10
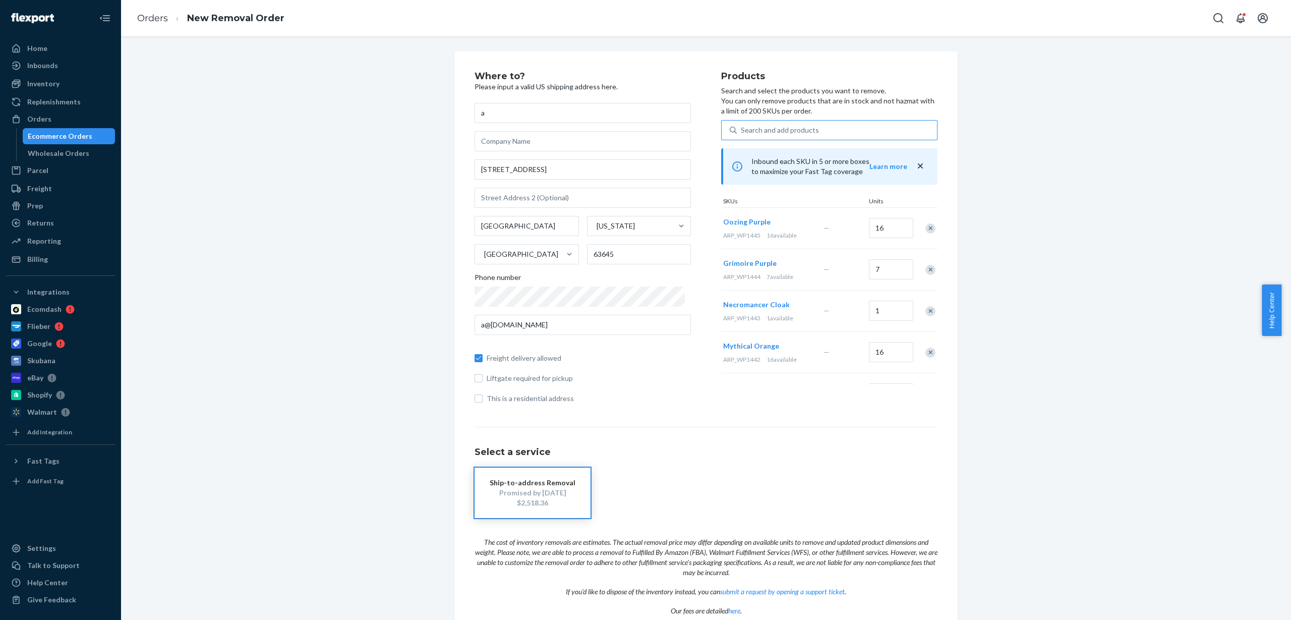
click at [766, 129] on div "Search and add products" at bounding box center [780, 130] width 78 height 10
click at [742, 129] on input "Search and add products" at bounding box center [741, 130] width 1 height 10
paste input "ARP_WP1446"
type input "ARP_WP1446"
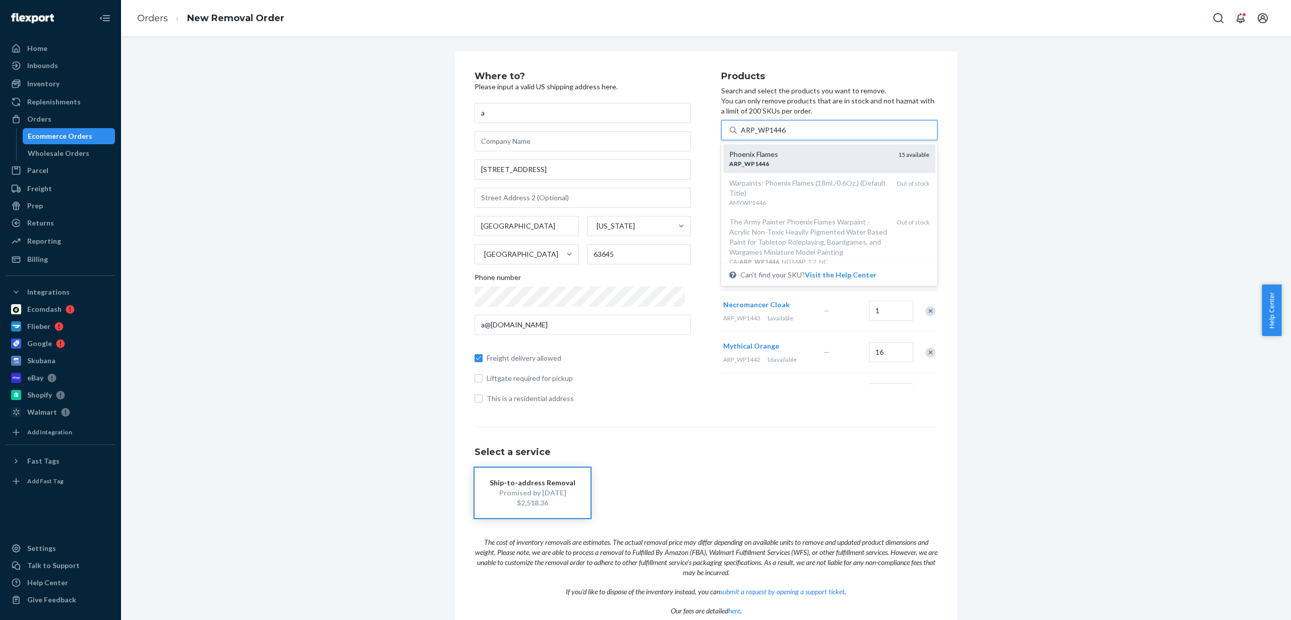
click at [770, 153] on div "Phoenix Flames" at bounding box center [809, 154] width 161 height 10
click at [770, 135] on input "ARP_WP1446" at bounding box center [763, 130] width 45 height 10
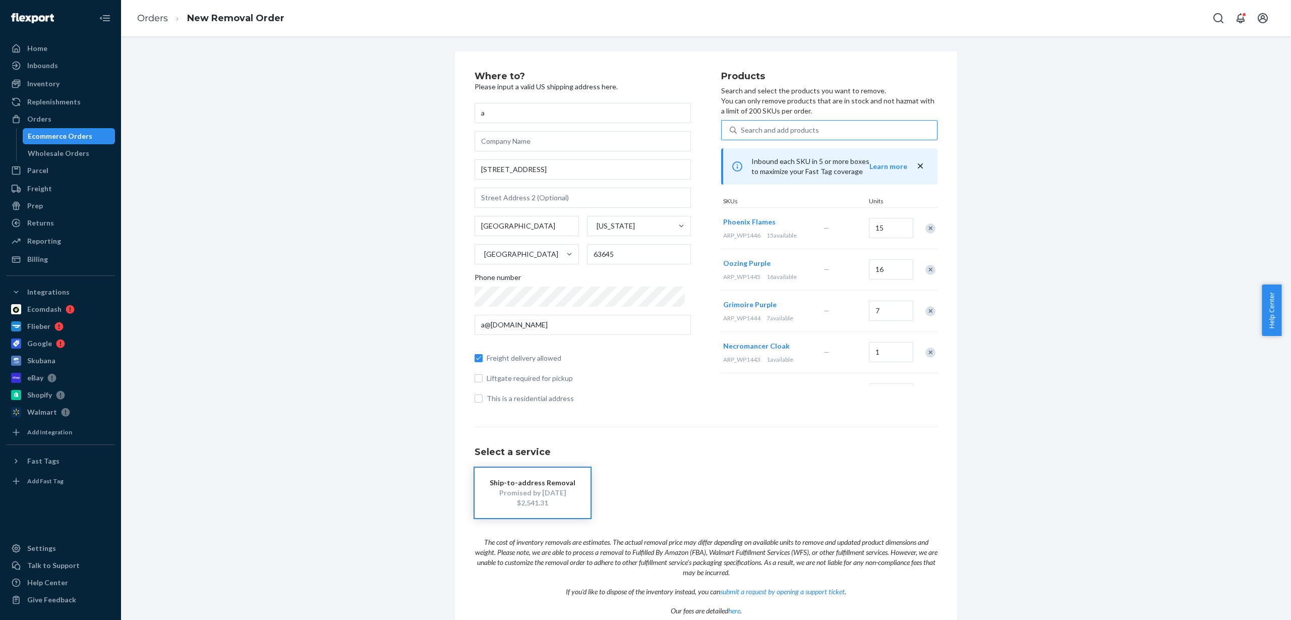
click at [784, 128] on div "Search and add products" at bounding box center [780, 130] width 78 height 10
click at [742, 128] on input "Search and add products" at bounding box center [741, 130] width 1 height 10
paste input "ARP_WP1449"
type input "ARP_WP1449"
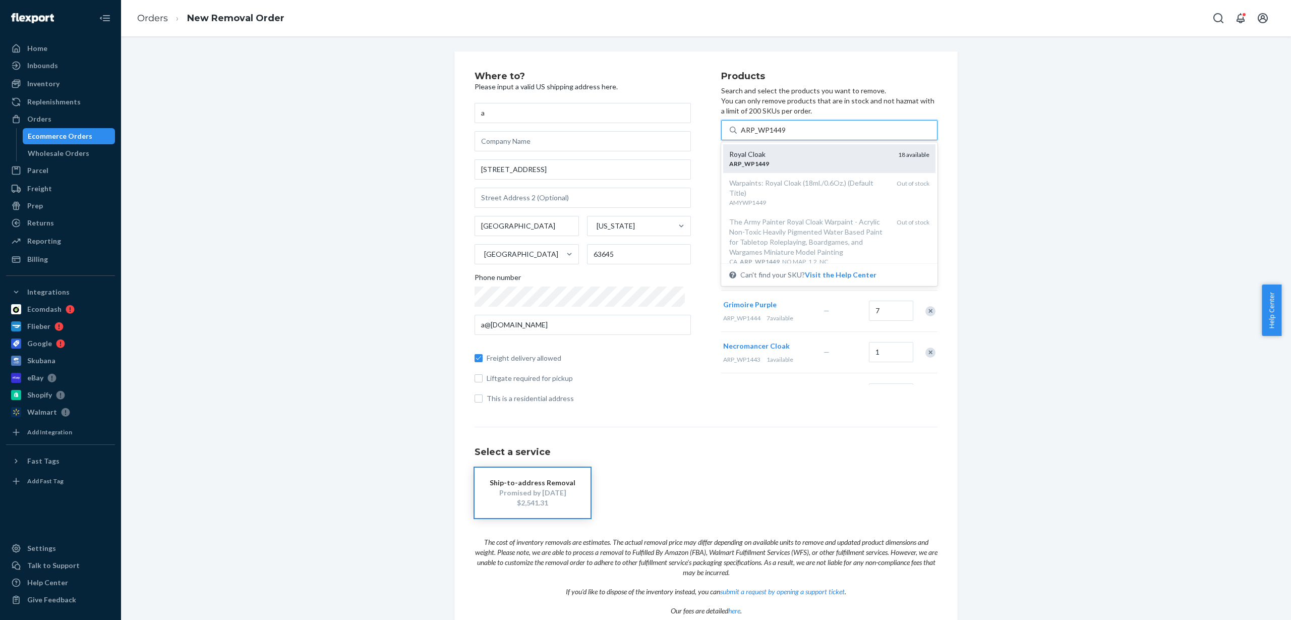
click at [793, 152] on div "Royal Cloak" at bounding box center [809, 154] width 161 height 10
click at [786, 135] on input "ARP_WP1449" at bounding box center [763, 130] width 45 height 10
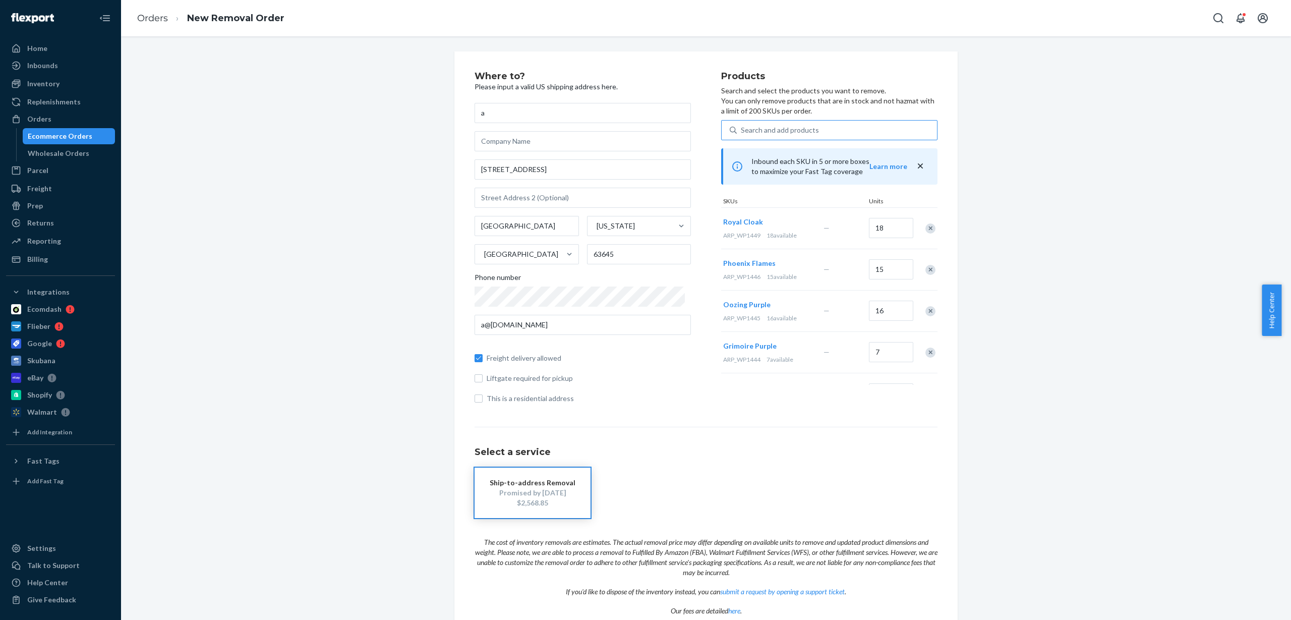
click at [778, 134] on div "Search and add products" at bounding box center [780, 130] width 78 height 10
click at [742, 134] on input "Search and add products" at bounding box center [741, 130] width 1 height 10
paste input "ARP_WP1450"
type input "ARP_WP1450"
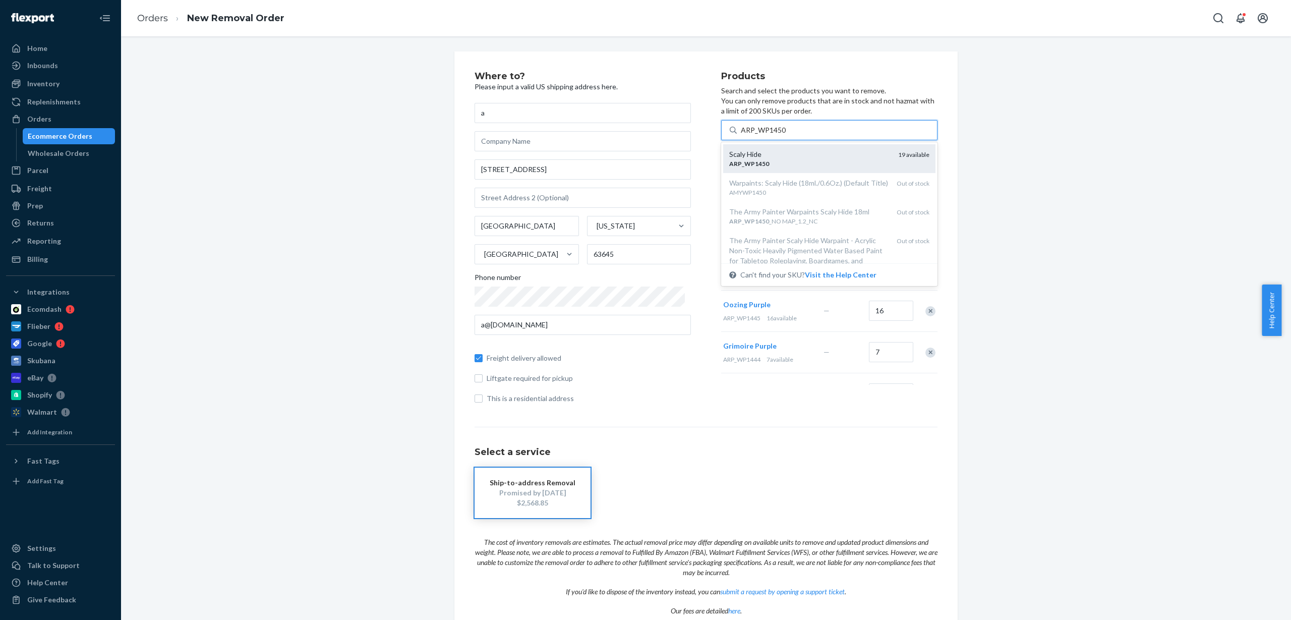
click at [775, 151] on div "Scaly Hide" at bounding box center [809, 154] width 161 height 10
click at [775, 135] on input "ARP_WP1450" at bounding box center [763, 130] width 45 height 10
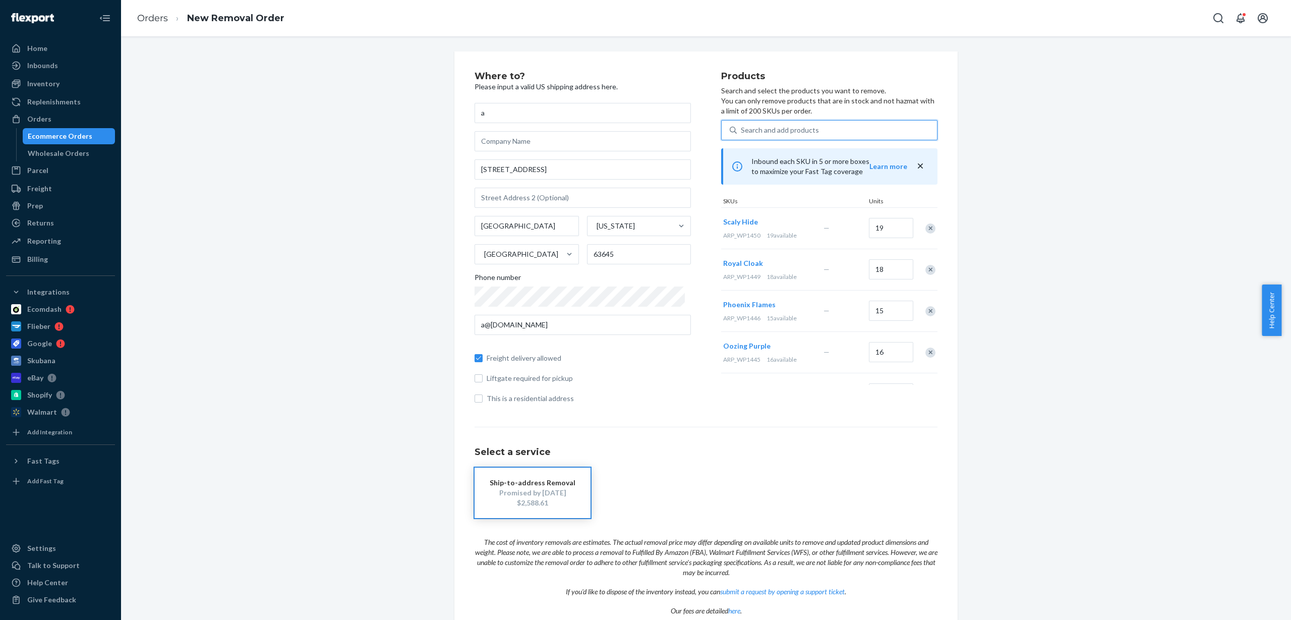
click at [745, 129] on div "Search and add products" at bounding box center [780, 130] width 78 height 10
click at [742, 129] on input "0 results available. Use Up and Down to choose options, press Enter to select t…" at bounding box center [741, 130] width 1 height 10
paste input "ARP_WP1451"
type input "ARP_WP1451"
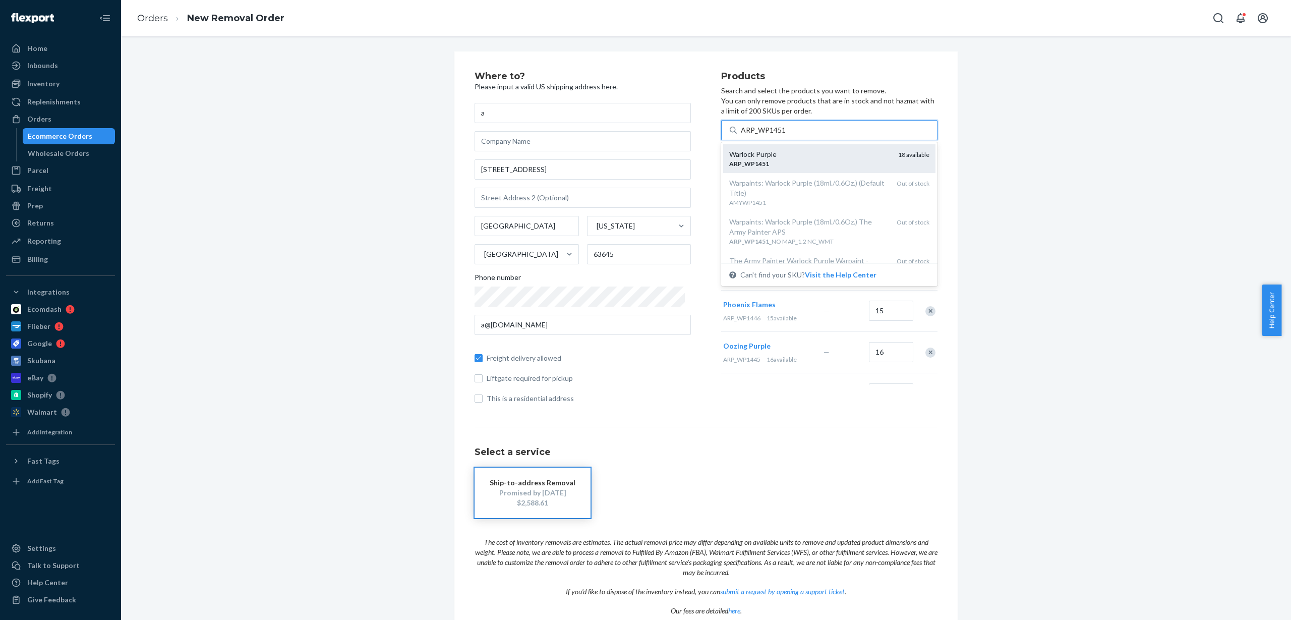
click at [775, 156] on div "Warlock Purple" at bounding box center [809, 154] width 161 height 10
click at [775, 135] on input "ARP_WP1451" at bounding box center [763, 130] width 45 height 10
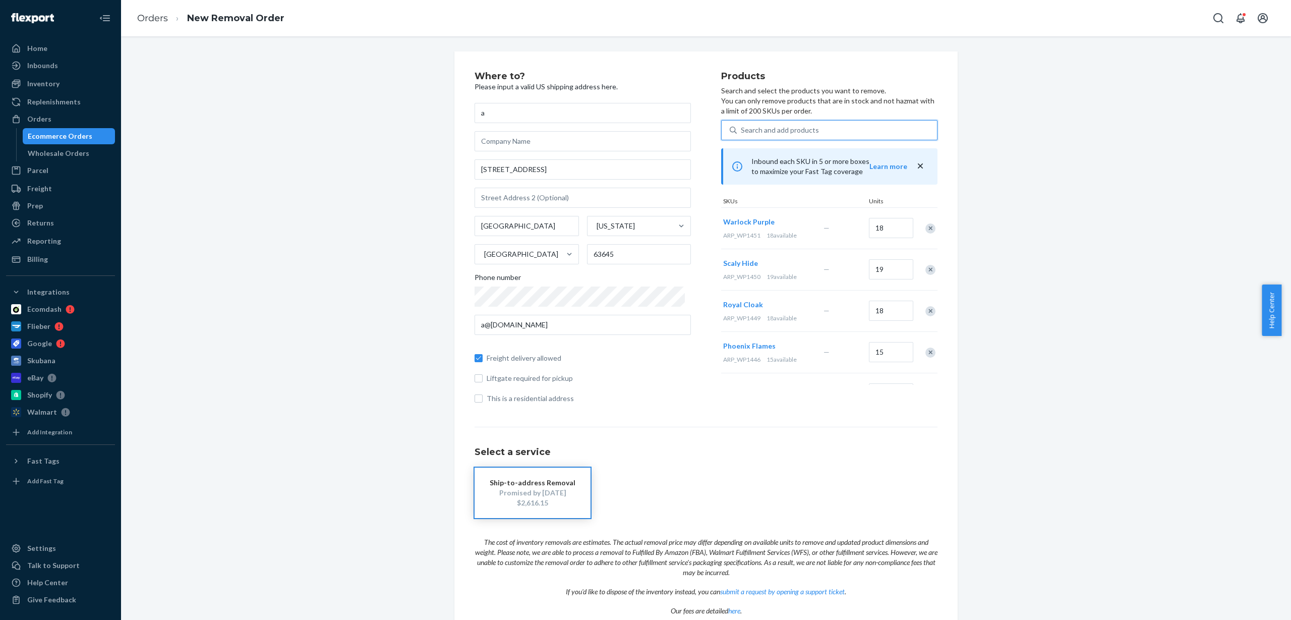
click at [750, 129] on div "Search and add products" at bounding box center [780, 130] width 78 height 10
click at [742, 129] on input "0 results available. Use Up and Down to choose options, press Enter to select t…" at bounding box center [741, 130] width 1 height 10
paste input "ARP_WP1453"
type input "ARP_WP1453"
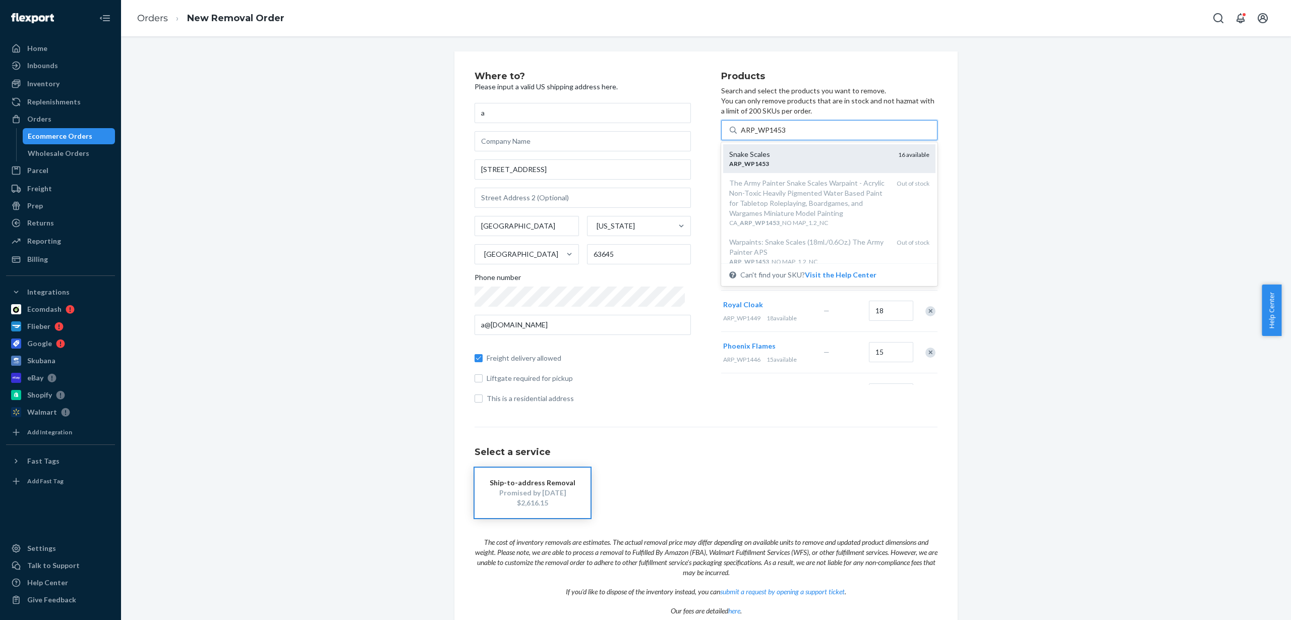
click at [782, 152] on div "Snake Scales" at bounding box center [809, 154] width 161 height 10
click at [782, 135] on input "ARP_WP1453" at bounding box center [763, 130] width 45 height 10
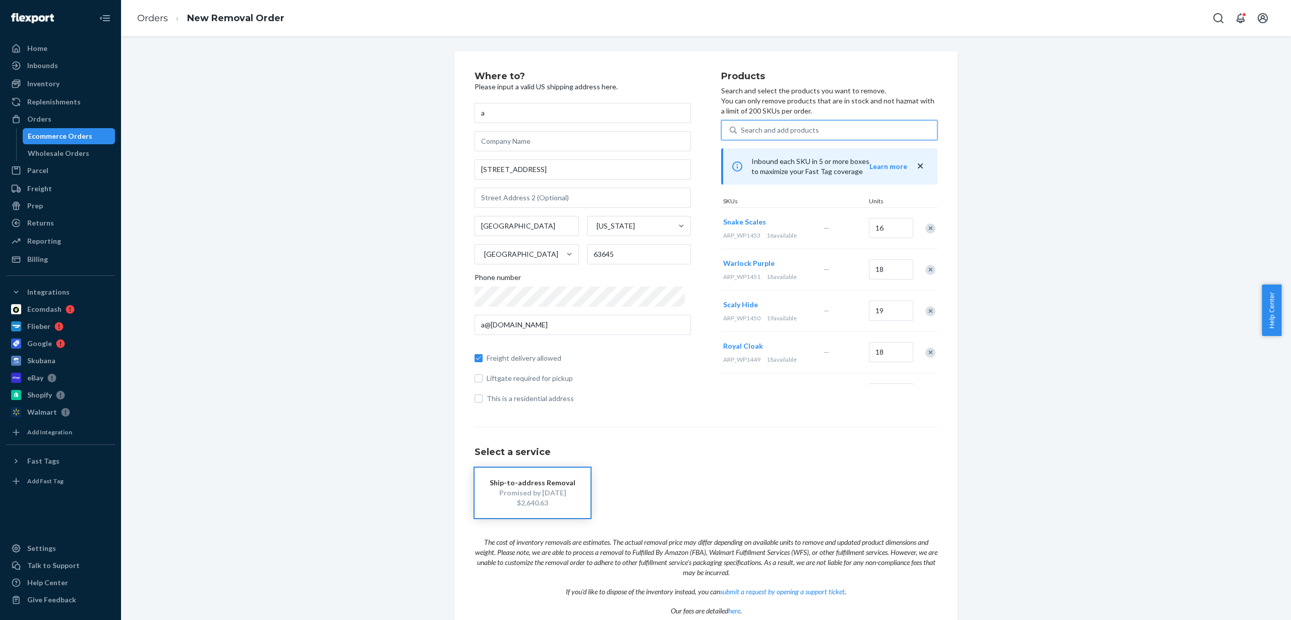
click at [772, 134] on div "Search and add products" at bounding box center [780, 130] width 78 height 10
click at [742, 134] on input "0 results available. Use Up and Down to choose options, press Enter to select t…" at bounding box center [741, 130] width 1 height 10
paste input "ARP_WP1455"
type input "ARP_WP1455"
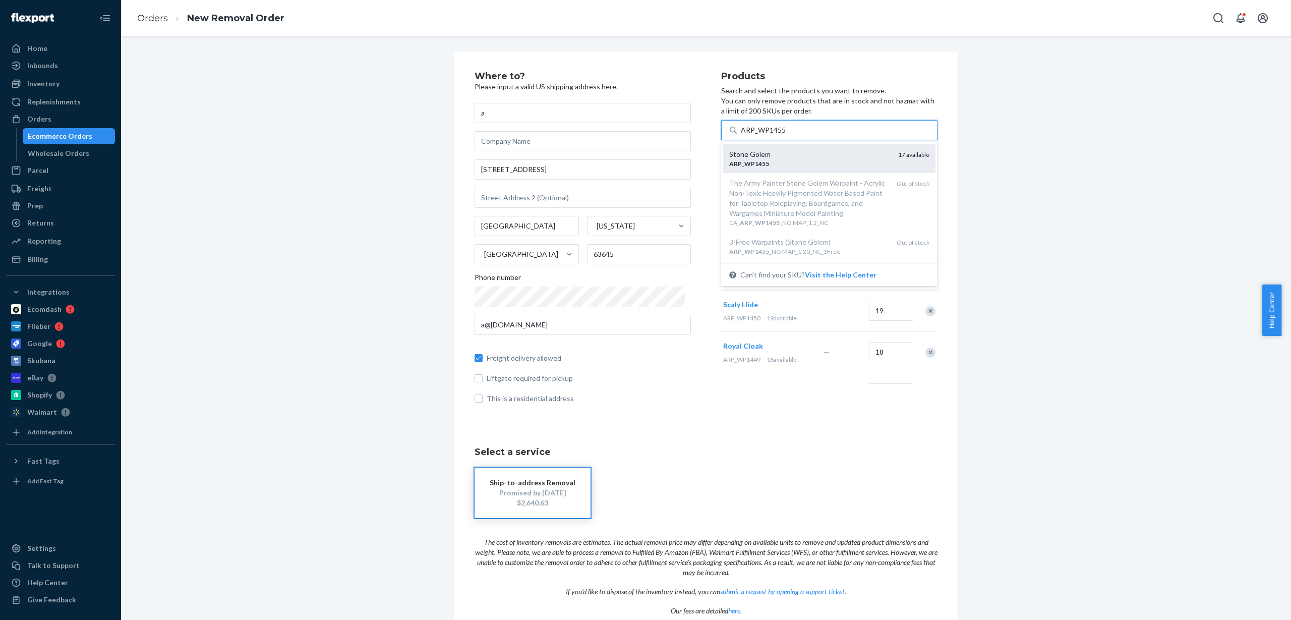
click at [770, 152] on div "Stone Golem" at bounding box center [809, 154] width 161 height 10
click at [770, 135] on input "ARP_WP1455" at bounding box center [763, 130] width 45 height 10
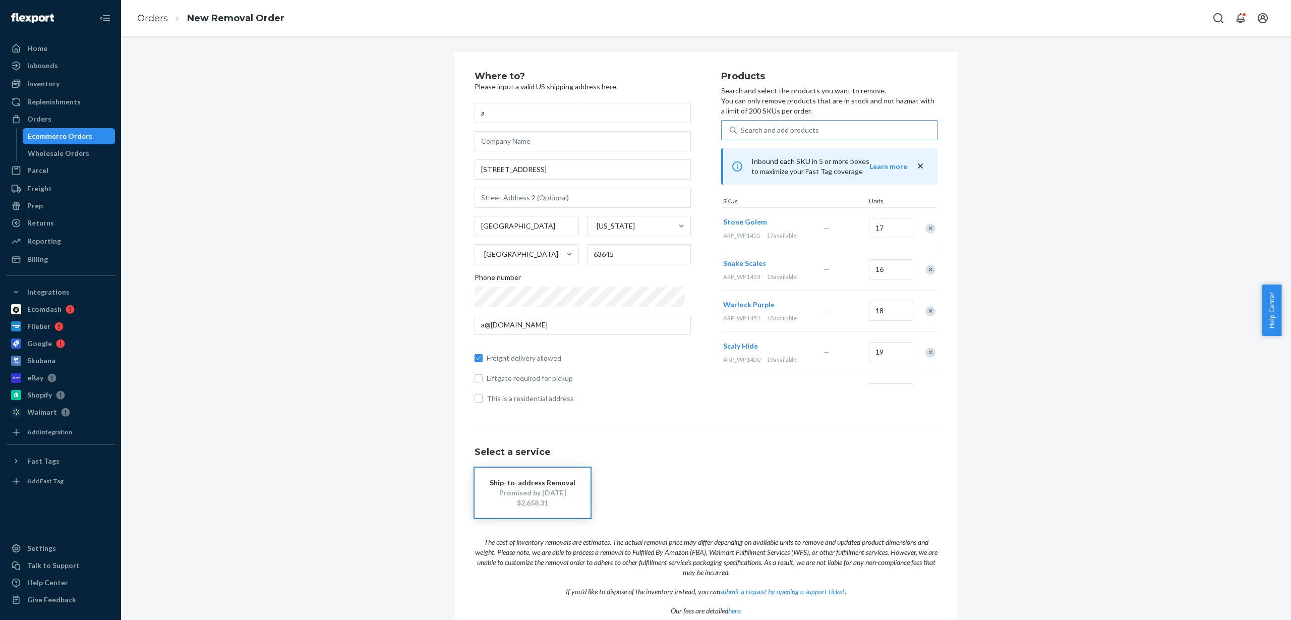
click at [786, 132] on div "Search and add products" at bounding box center [780, 130] width 78 height 10
click at [742, 132] on input "Search and add products" at bounding box center [741, 130] width 1 height 10
paste input "ARP_WP1456"
type input "ARP_WP1456"
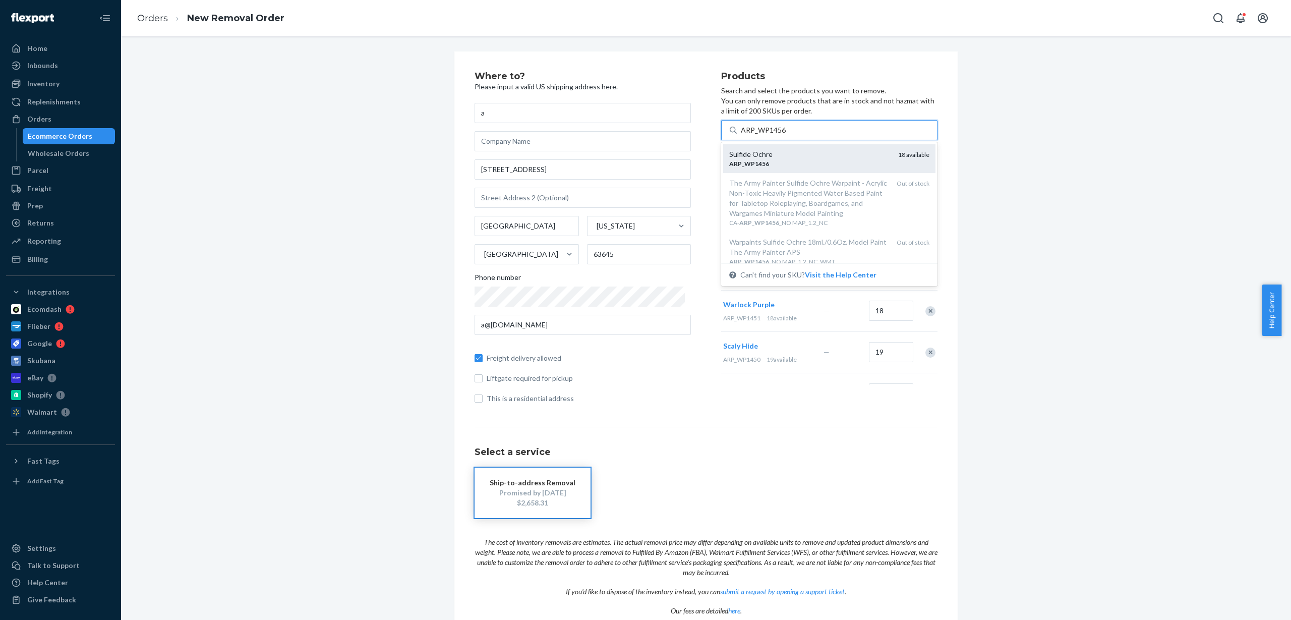
click at [781, 150] on div "Sulfide Ochre" at bounding box center [809, 154] width 161 height 10
click at [781, 135] on input "ARP_WP1456" at bounding box center [763, 130] width 45 height 10
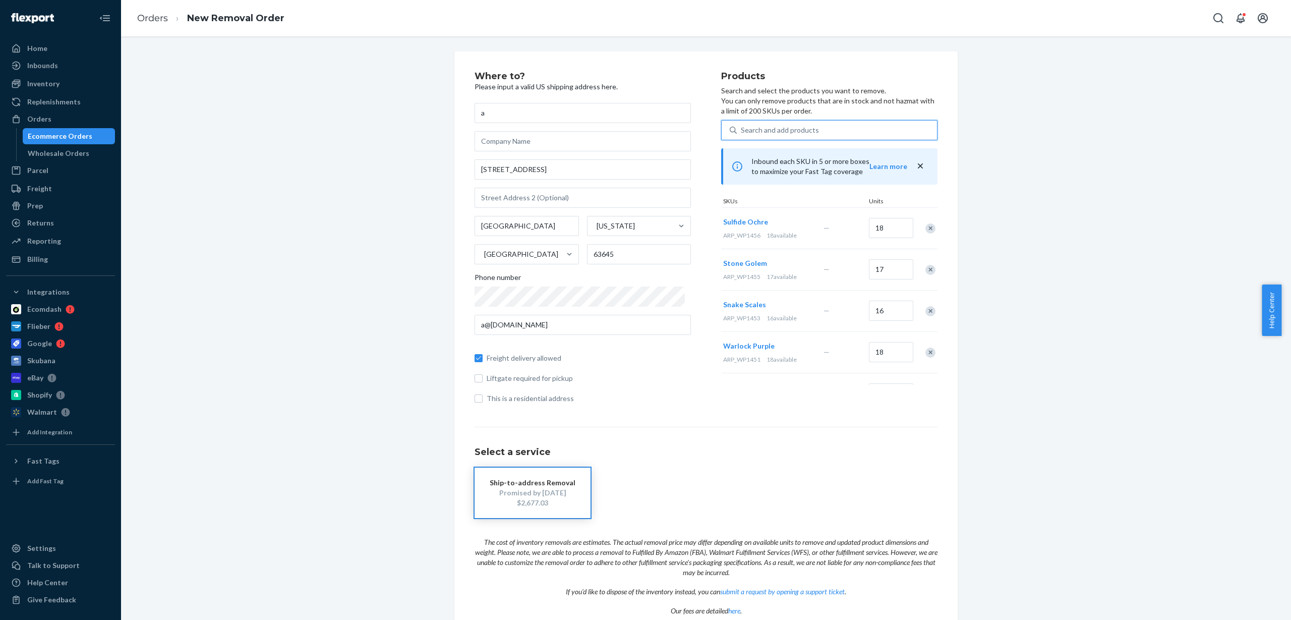
click at [764, 131] on div "Search and add products" at bounding box center [780, 130] width 78 height 10
click at [742, 131] on input "0 results available. Use Up and Down to choose options, press Enter to select t…" at bounding box center [741, 130] width 1 height 10
paste input "ARP_WP1457"
type input "ARP_WP1457"
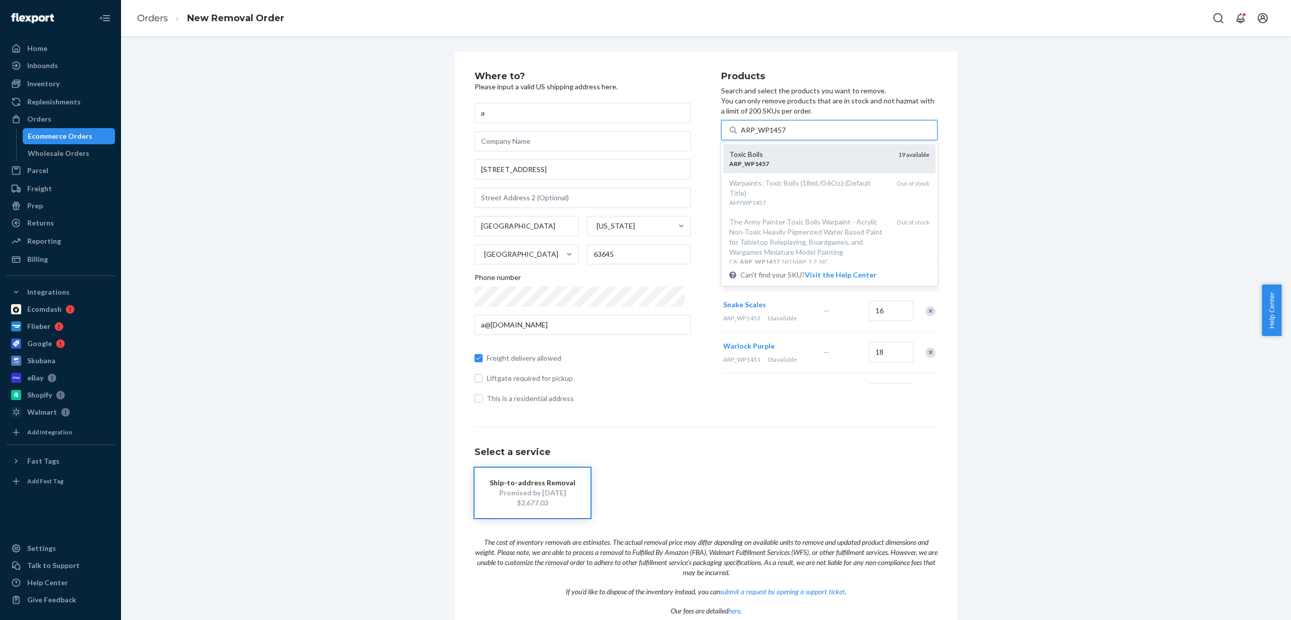
click at [770, 157] on div "Toxic Boils" at bounding box center [809, 154] width 161 height 10
click at [770, 135] on input "ARP_WP1457" at bounding box center [763, 130] width 45 height 10
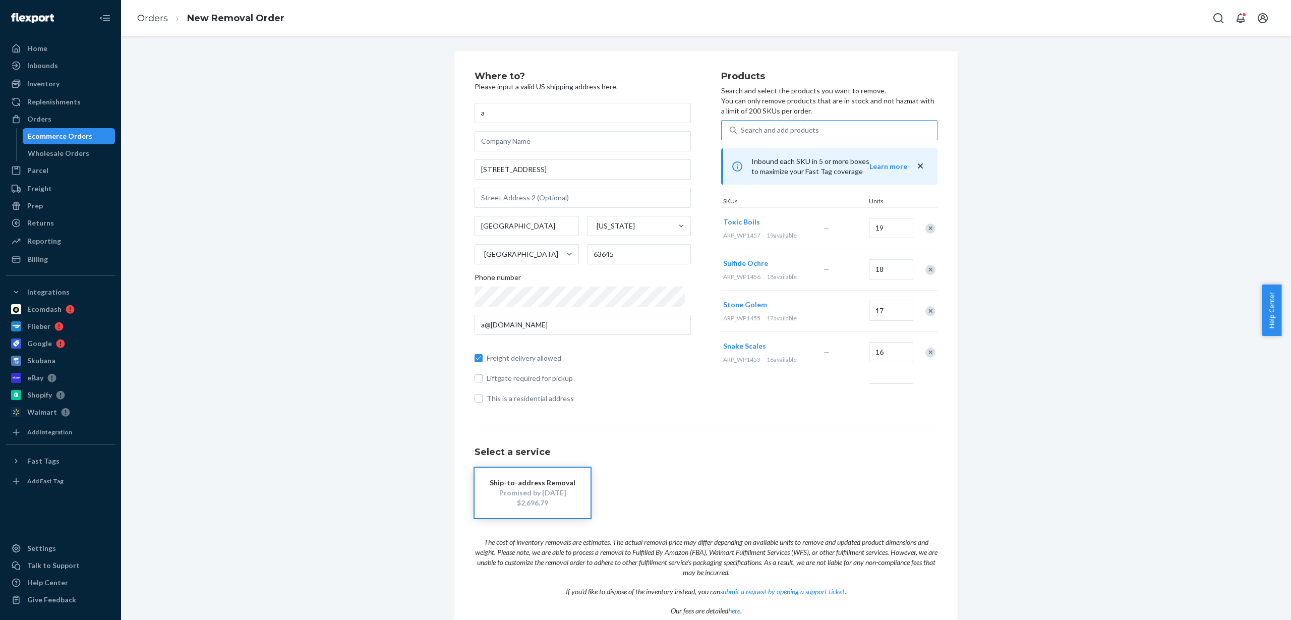
click at [764, 130] on div "Search and add products" at bounding box center [780, 130] width 78 height 10
click at [742, 130] on input "Search and add products" at bounding box center [741, 130] width 1 height 10
paste input "ARP_WP1458"
type input "ARP_WP1458"
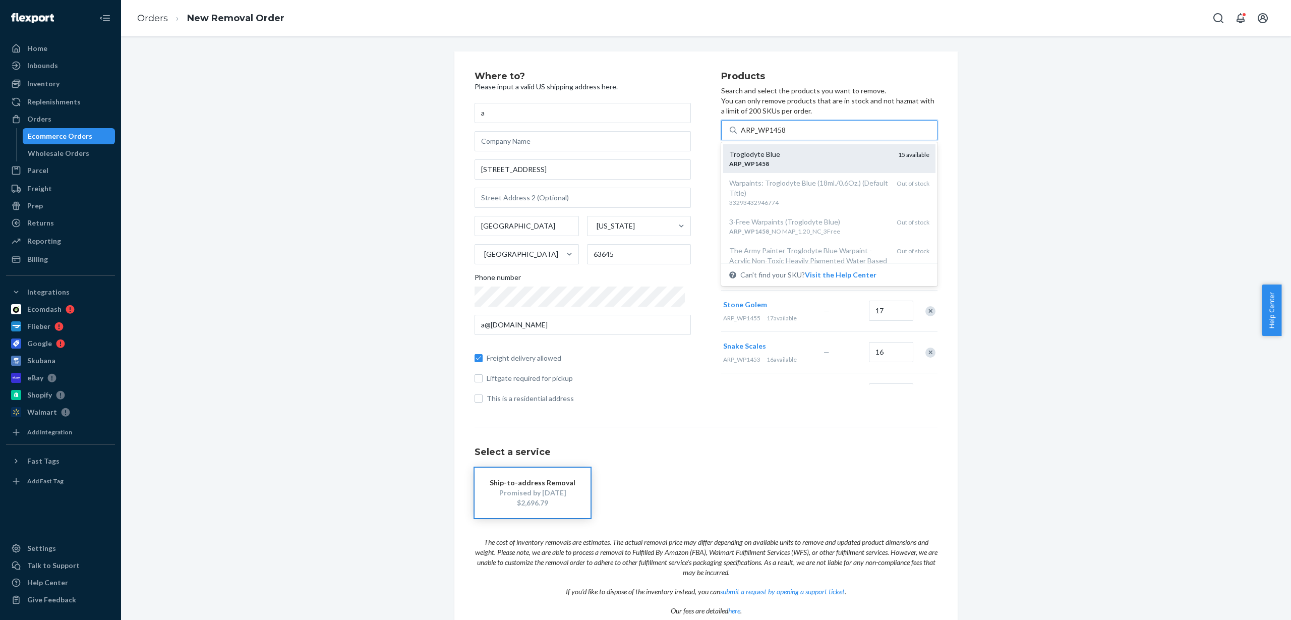
click at [777, 160] on div "ARP _ WP1458" at bounding box center [809, 163] width 161 height 9
click at [777, 135] on input "ARP_WP1458" at bounding box center [763, 130] width 45 height 10
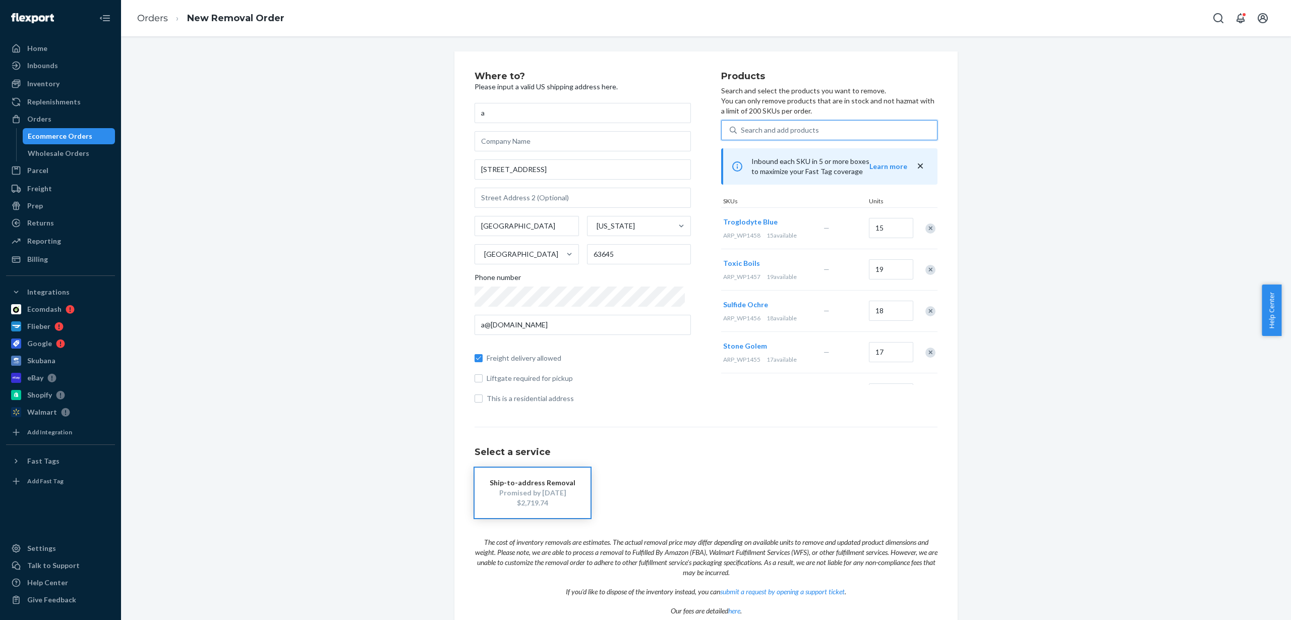
click at [784, 130] on div "Search and add products" at bounding box center [780, 130] width 78 height 10
click at [742, 130] on input "0 results available. Use Up and Down to choose options, press Enter to select t…" at bounding box center [741, 130] width 1 height 10
paste input "ARP_WP1459"
type input "ARP_WP1459"
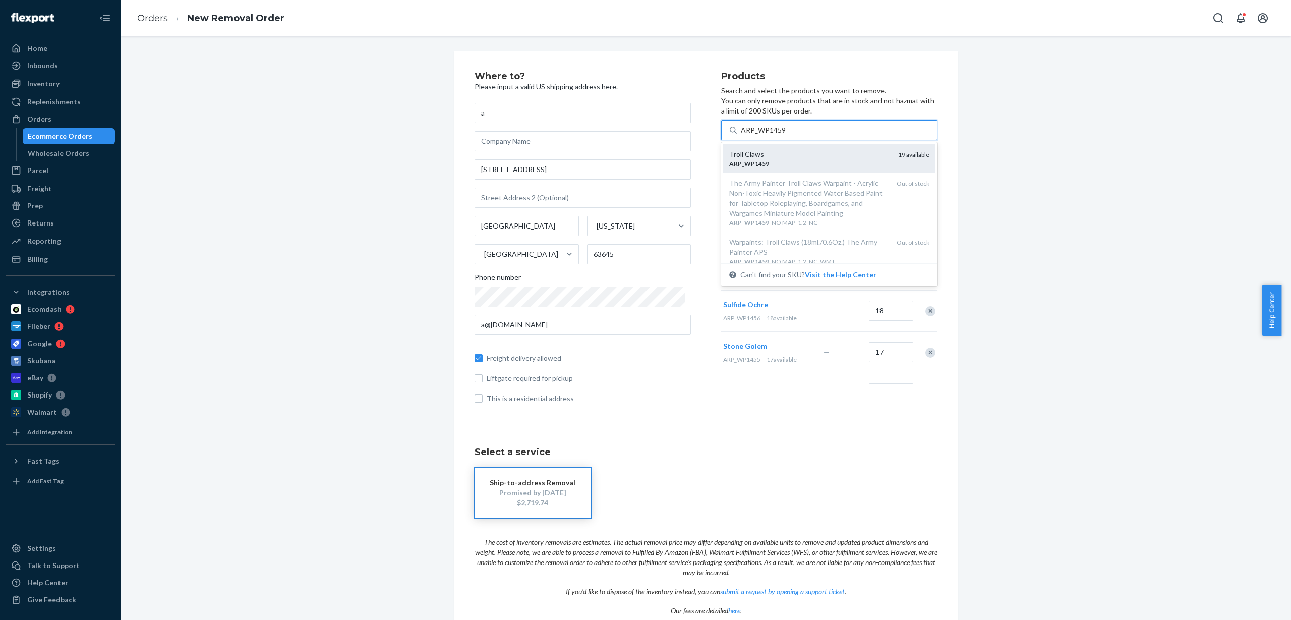
click at [779, 157] on div "Troll Claws" at bounding box center [809, 154] width 161 height 10
click at [779, 135] on input "ARP_WP1459" at bounding box center [763, 130] width 45 height 10
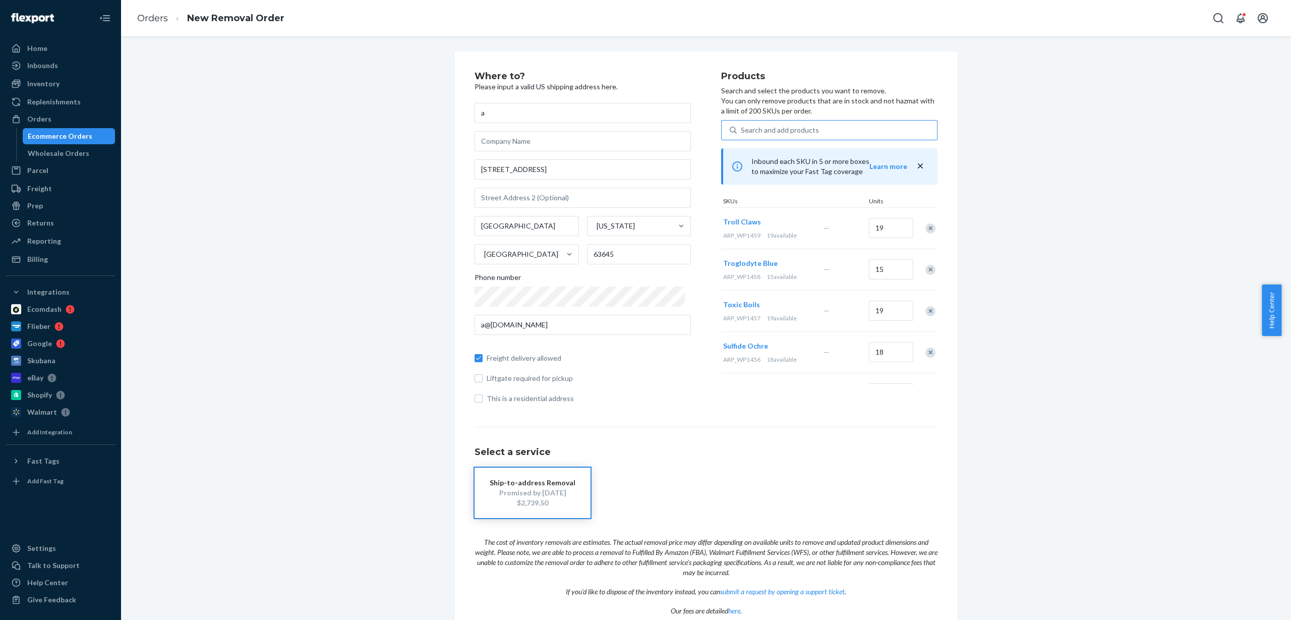
click at [787, 127] on div "Search and add products" at bounding box center [780, 130] width 78 height 10
click at [742, 127] on input "Search and add products" at bounding box center [741, 130] width 1 height 10
paste input "ARP_WP1461"
type input "ARP_WP1461"
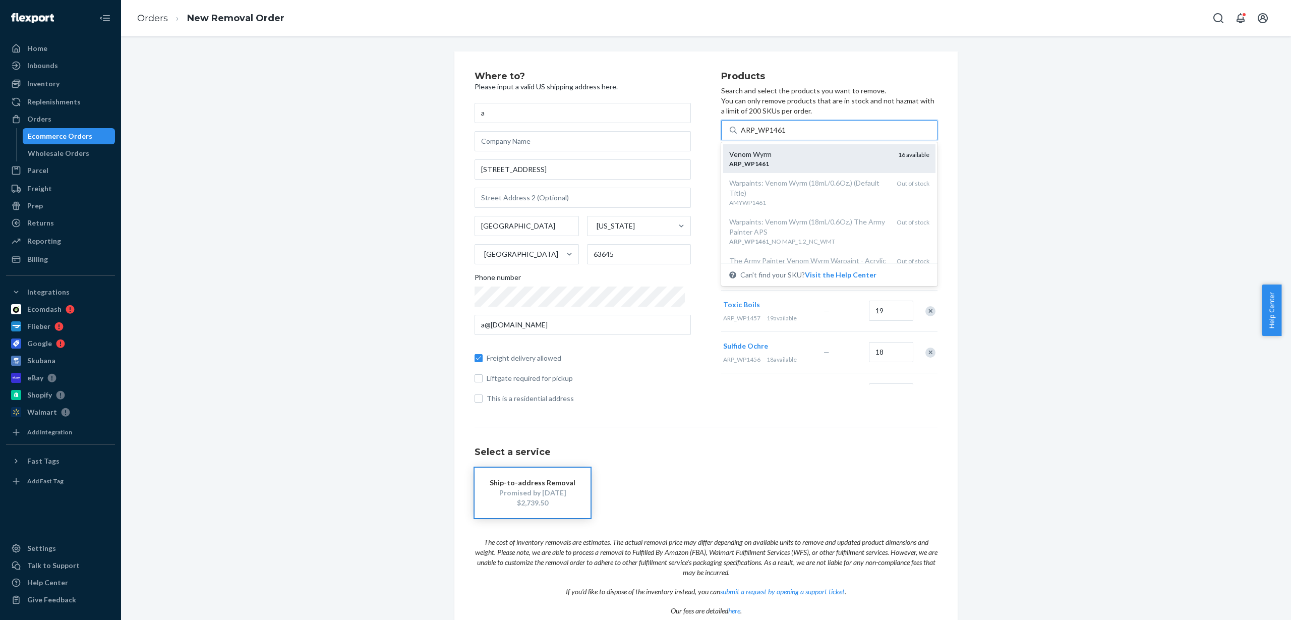
click at [787, 153] on div "Venom Wyrm" at bounding box center [809, 154] width 161 height 10
click at [786, 135] on input "ARP_WP1461" at bounding box center [763, 130] width 45 height 10
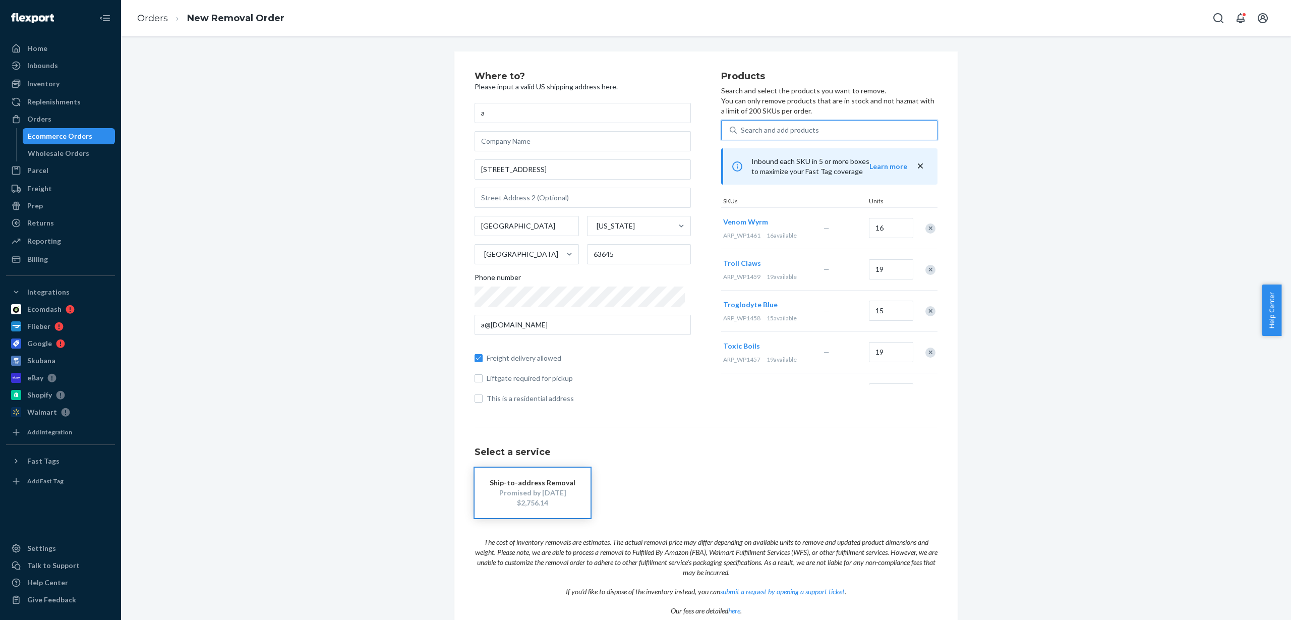
click at [779, 134] on div "Search and add products" at bounding box center [780, 130] width 78 height 10
click at [742, 134] on input "0 results available. Use Up and Down to choose options, press Enter to select t…" at bounding box center [741, 130] width 1 height 10
paste input "ARP_WP1462"
type input "ARP_WP1462"
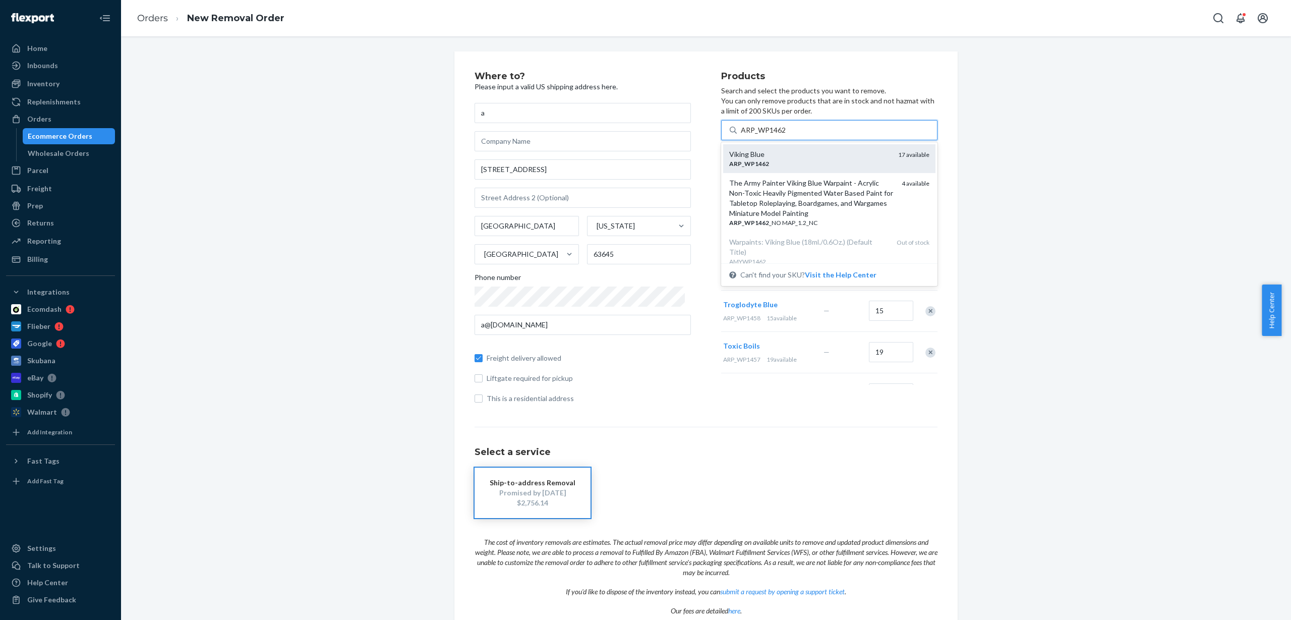
click at [782, 157] on div "Viking Blue" at bounding box center [809, 154] width 161 height 10
click at [782, 135] on input "ARP_WP1462" at bounding box center [763, 130] width 45 height 10
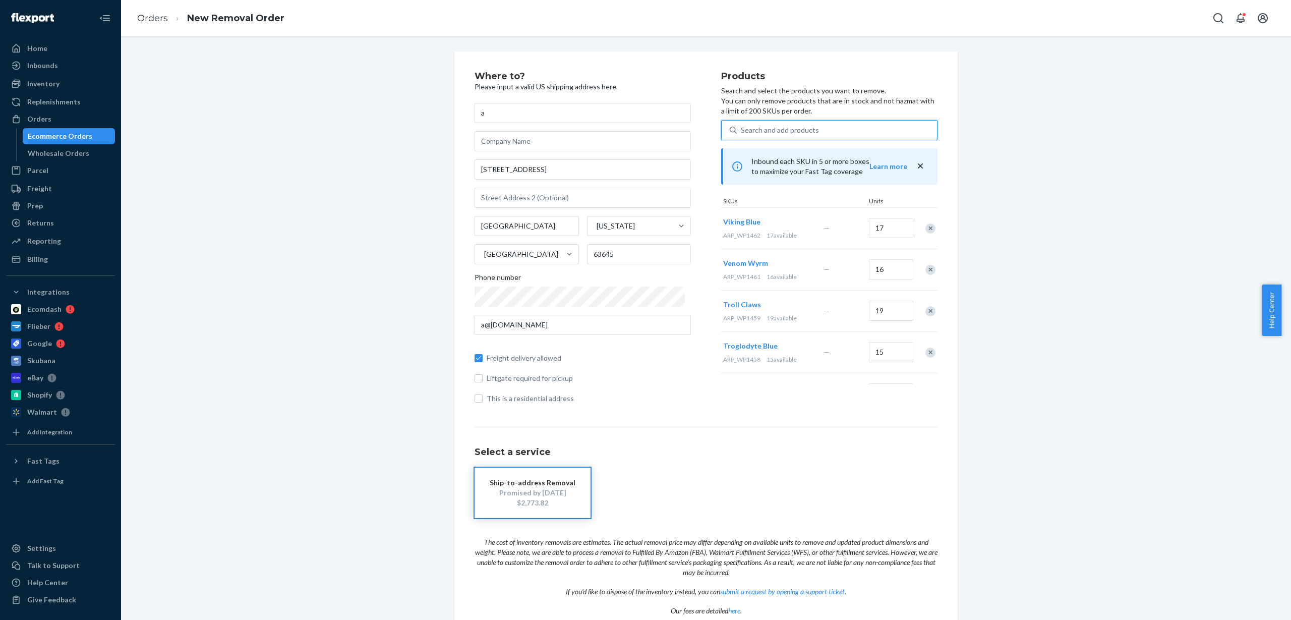
click at [789, 133] on div "Search and add products" at bounding box center [780, 130] width 78 height 10
click at [742, 133] on input "0 results available. Select is focused ,type to refine list, press Down to open…" at bounding box center [741, 130] width 1 height 10
paste input "ARP_WP1462"
type input "ARP_WP1462"
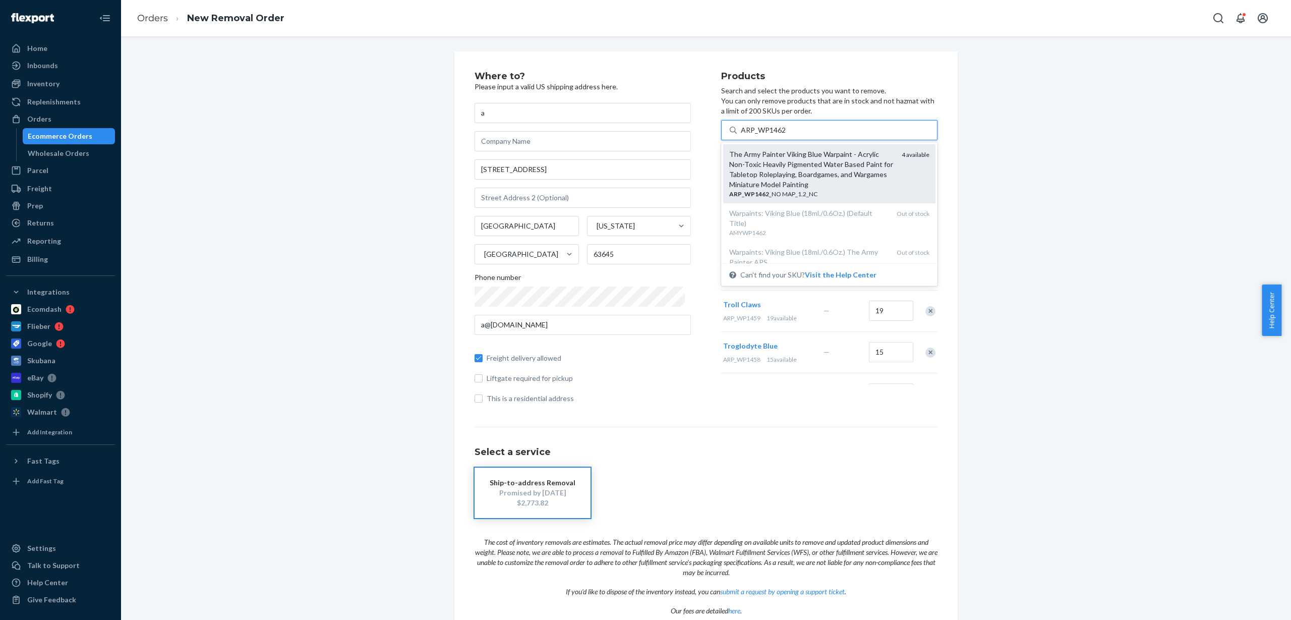
click at [796, 160] on div "The Army Painter Viking Blue Warpaint - Acrylic Non-Toxic Heavily Pigmented Wat…" at bounding box center [811, 169] width 164 height 40
click at [786, 135] on input "ARP_WP1462" at bounding box center [763, 130] width 45 height 10
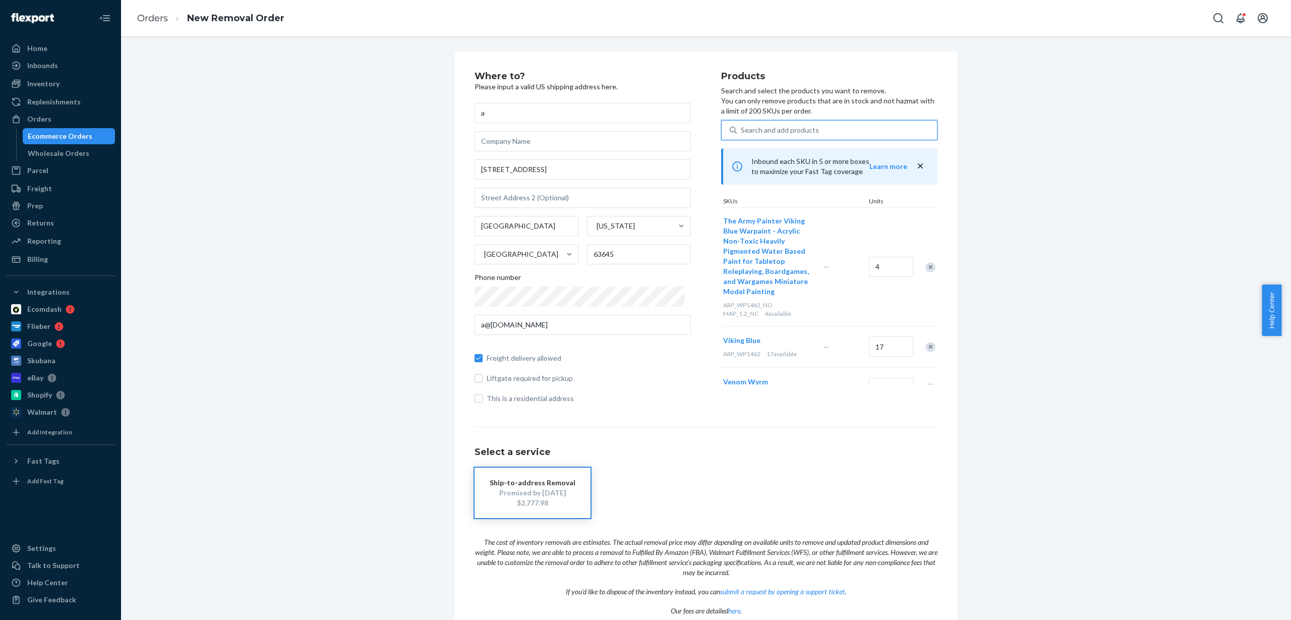
click at [782, 136] on div "Search and add products" at bounding box center [837, 130] width 200 height 18
click at [742, 135] on input "0 results available. Use Up and Down to choose options, press Enter to select t…" at bounding box center [741, 130] width 1 height 10
paste input "ARP_WP1462_NO MAP_1.2_NC"
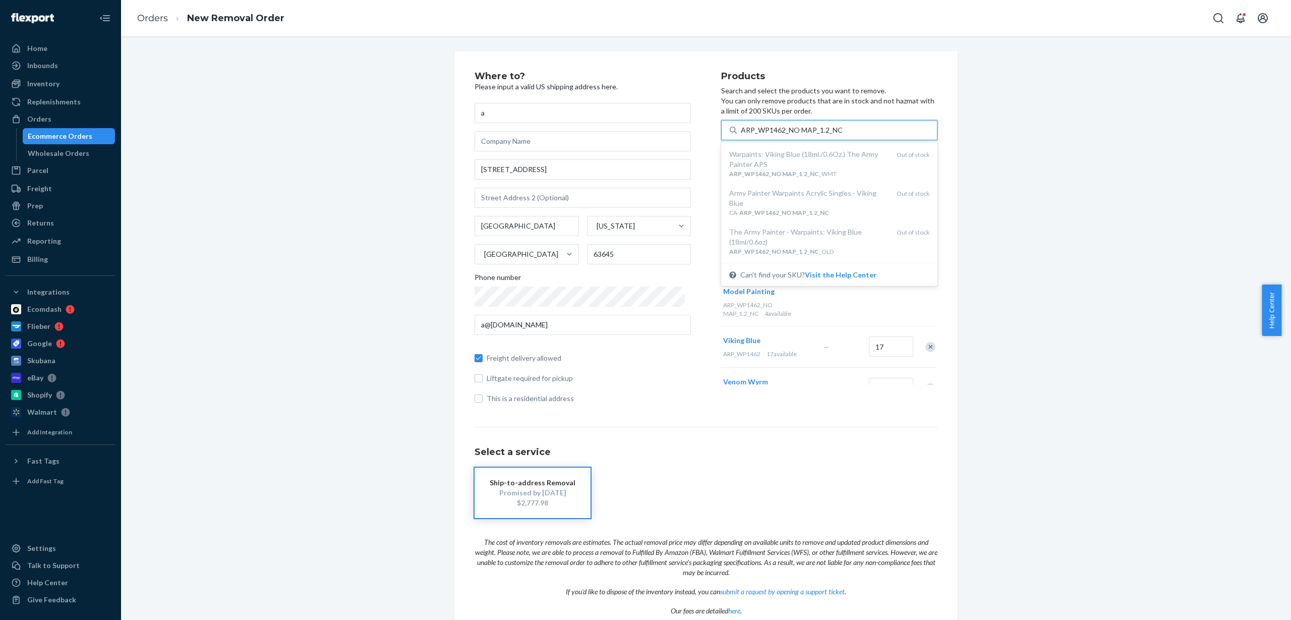
type input "ARP_WP1462_NO MAP_1.2_NC"
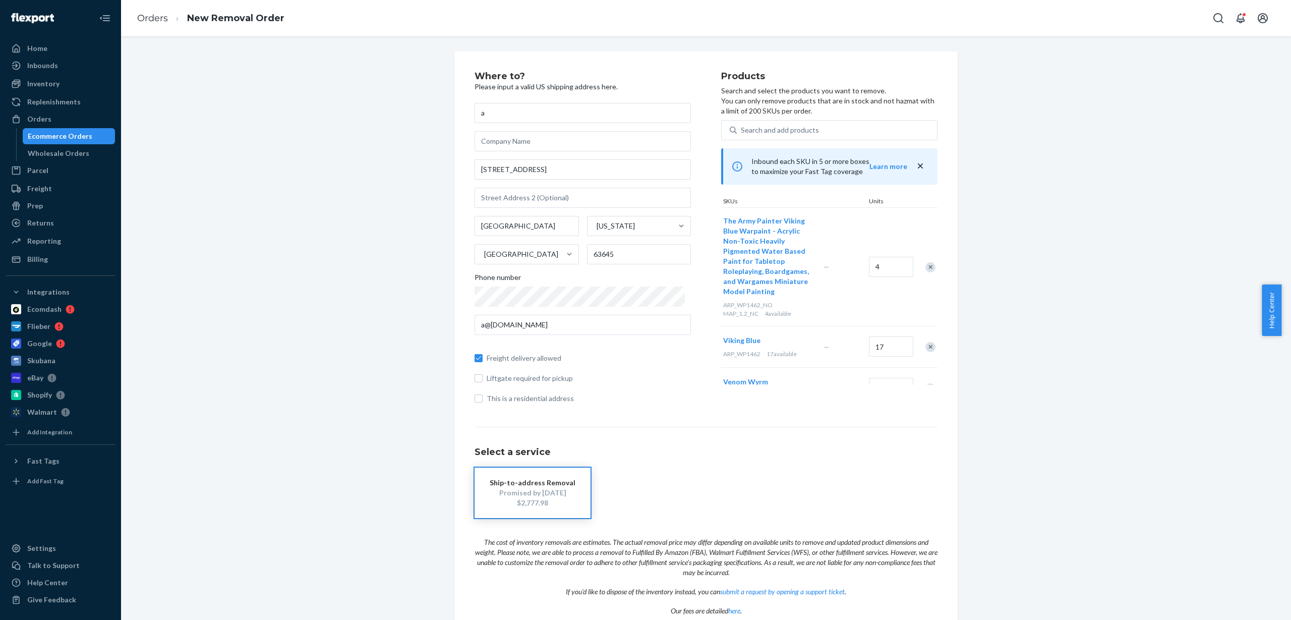
click at [999, 155] on div "Where to? Please input a valid US shipping address here. a [STREET_ADDRESS][US_…" at bounding box center [706, 358] width 1155 height 615
click at [803, 128] on div "Search and add products" at bounding box center [780, 130] width 78 height 10
click at [742, 128] on input "Search and add products" at bounding box center [741, 130] width 1 height 10
paste input "ARP_WP1463"
type input "ARP_WP1463"
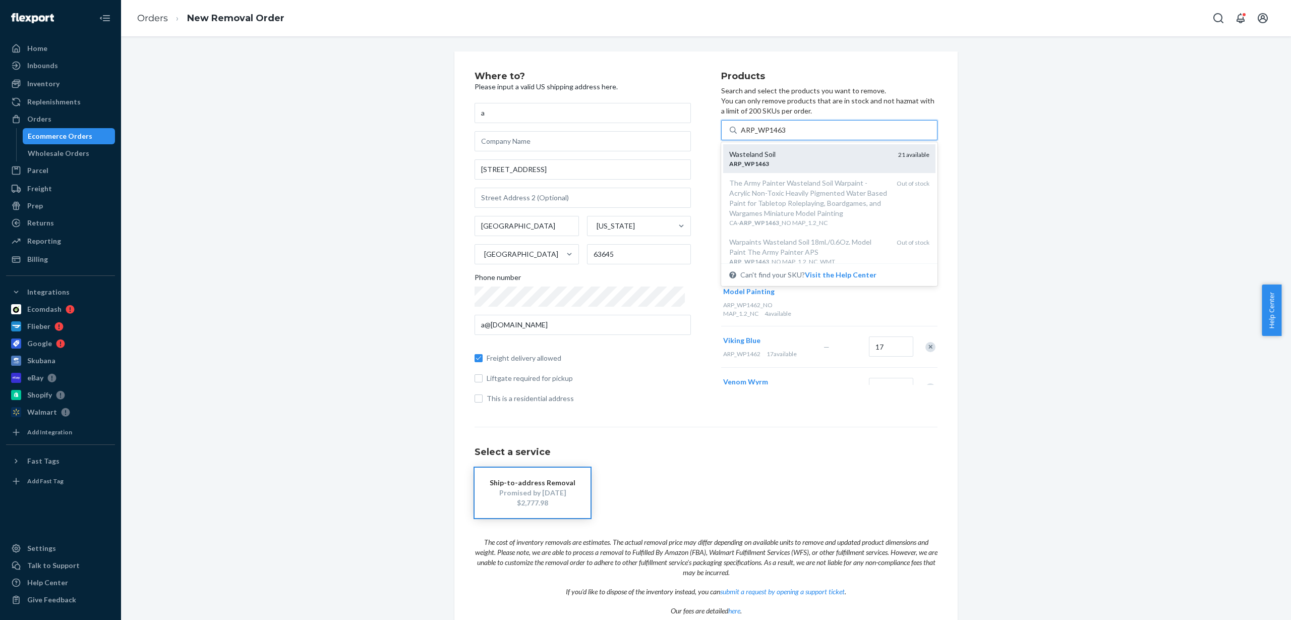
click at [827, 157] on div "Wasteland Soil" at bounding box center [809, 154] width 161 height 10
click at [786, 135] on input "ARP_WP1463" at bounding box center [763, 130] width 45 height 10
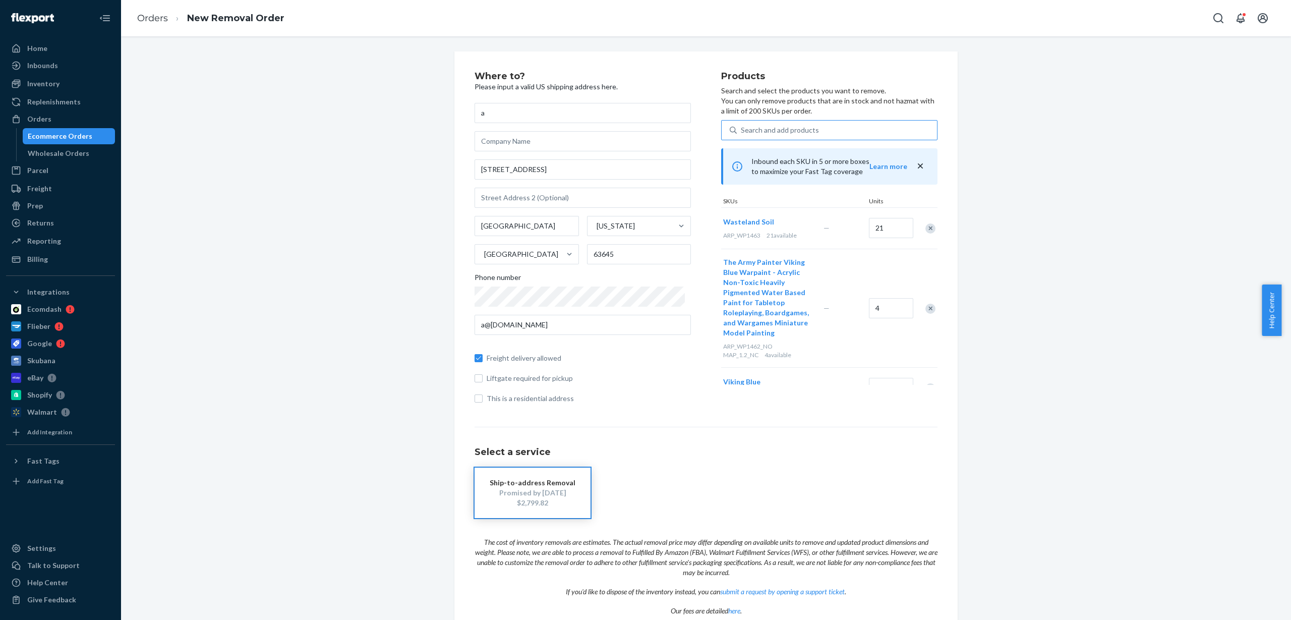
click at [820, 129] on div "Search and add products" at bounding box center [837, 130] width 200 height 18
click at [742, 129] on input "Search and add products" at bounding box center [741, 130] width 1 height 10
paste input "ARP_WP1464"
type input "ARP_WP1464"
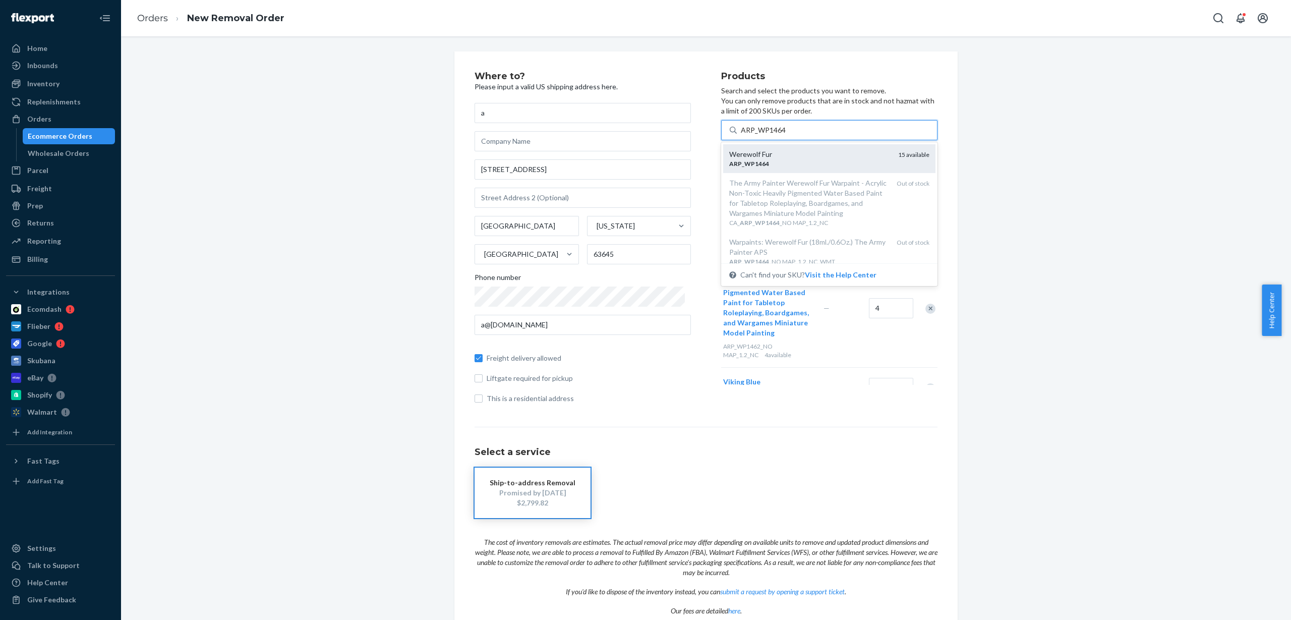
click at [826, 158] on div "Werewolf Fur" at bounding box center [809, 154] width 161 height 10
click at [786, 135] on input "ARP_WP1464" at bounding box center [763, 130] width 45 height 10
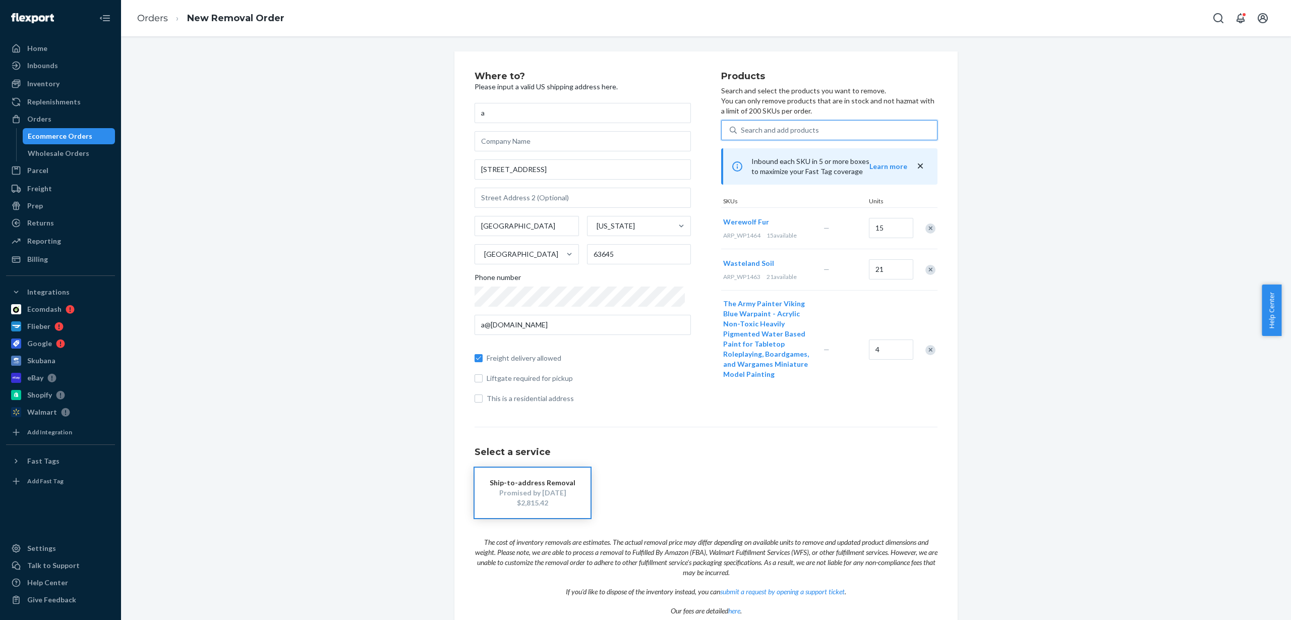
click at [767, 126] on div "Search and add products" at bounding box center [780, 130] width 78 height 10
click at [742, 126] on input "0 results available. Use Up and Down to choose options, press Enter to select t…" at bounding box center [741, 130] width 1 height 10
paste input "ARP_WP1465"
type input "ARP_WP1465"
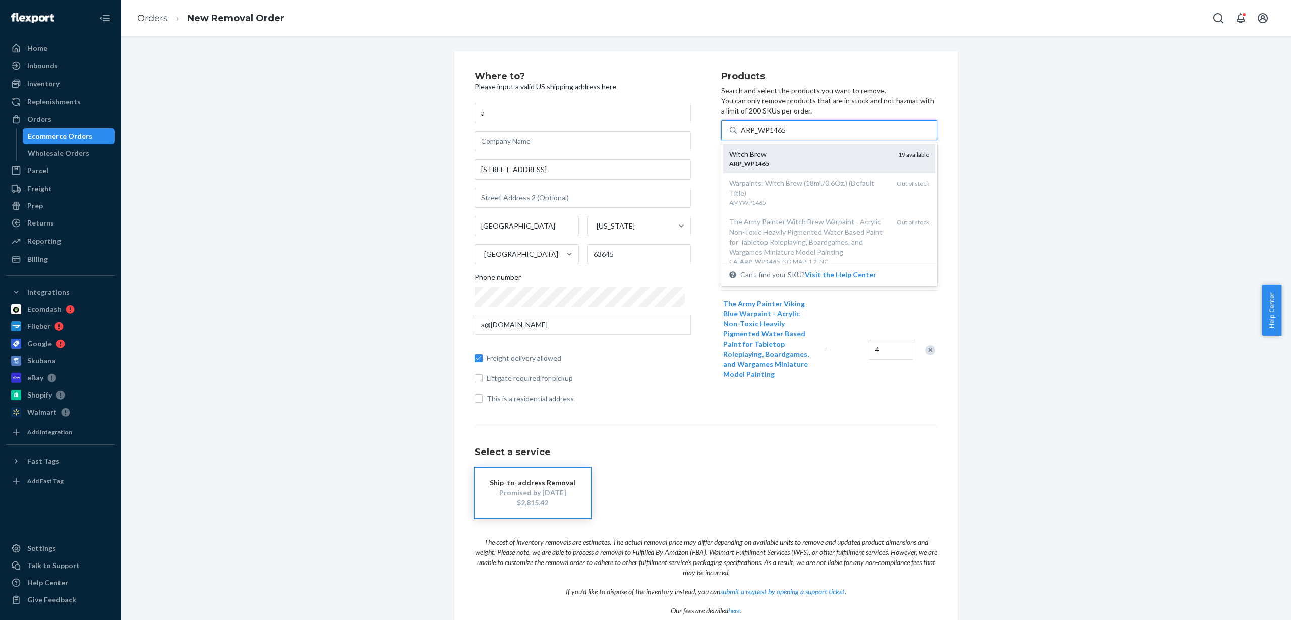
click at [788, 159] on div "ARP _ WP1465" at bounding box center [809, 163] width 161 height 9
click at [786, 135] on input "ARP_WP1465" at bounding box center [763, 130] width 45 height 10
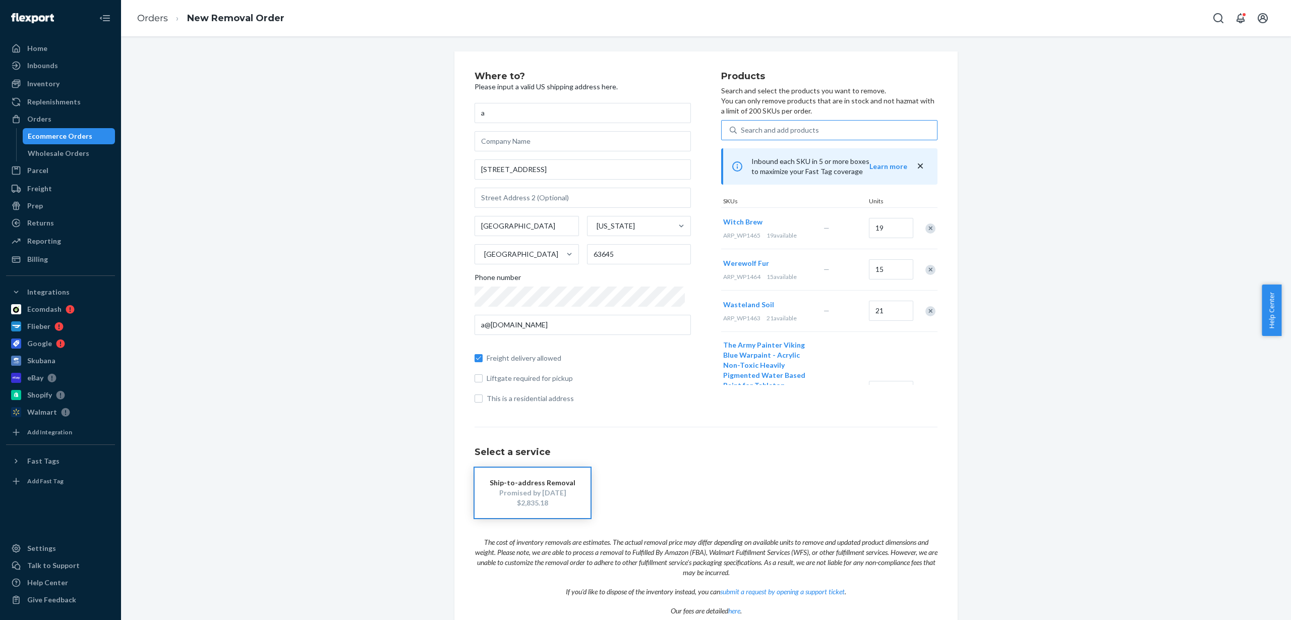
click at [814, 126] on div "Search and add products" at bounding box center [837, 130] width 200 height 18
click at [742, 126] on input "Search and add products" at bounding box center [741, 130] width 1 height 10
paste input "ARP_WP1466"
type input "ARP_WP1466"
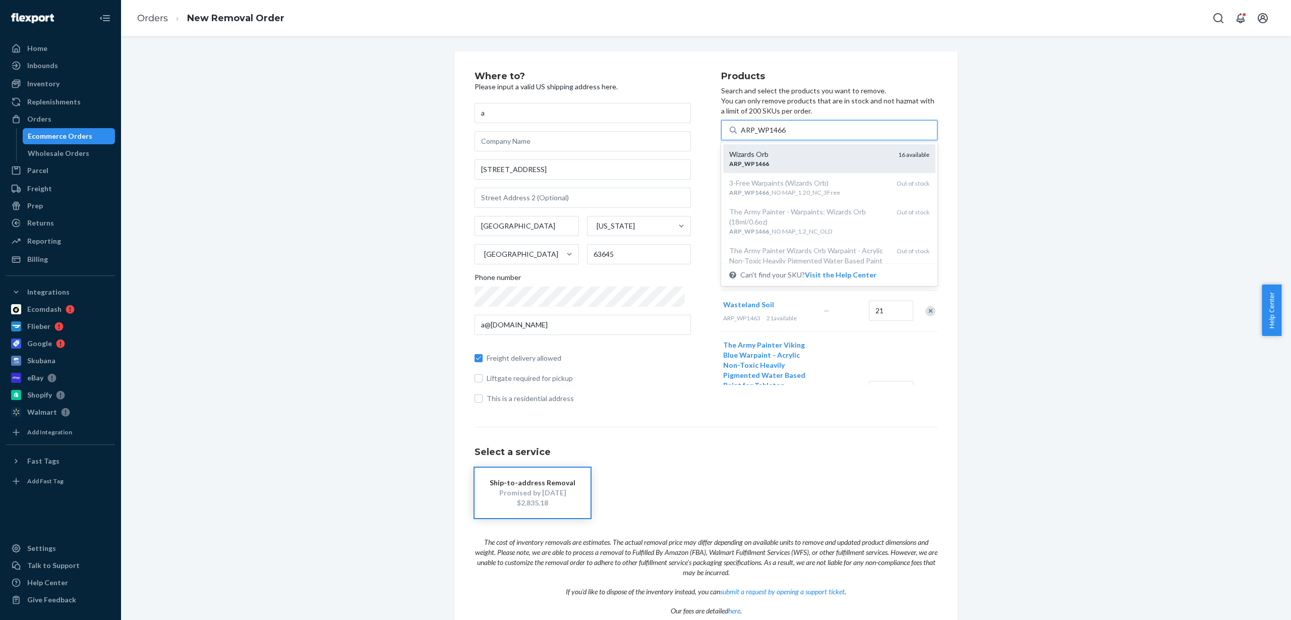
click at [800, 156] on div "Wizards Orb" at bounding box center [809, 154] width 161 height 10
click at [786, 135] on input "ARP_WP1466" at bounding box center [763, 130] width 45 height 10
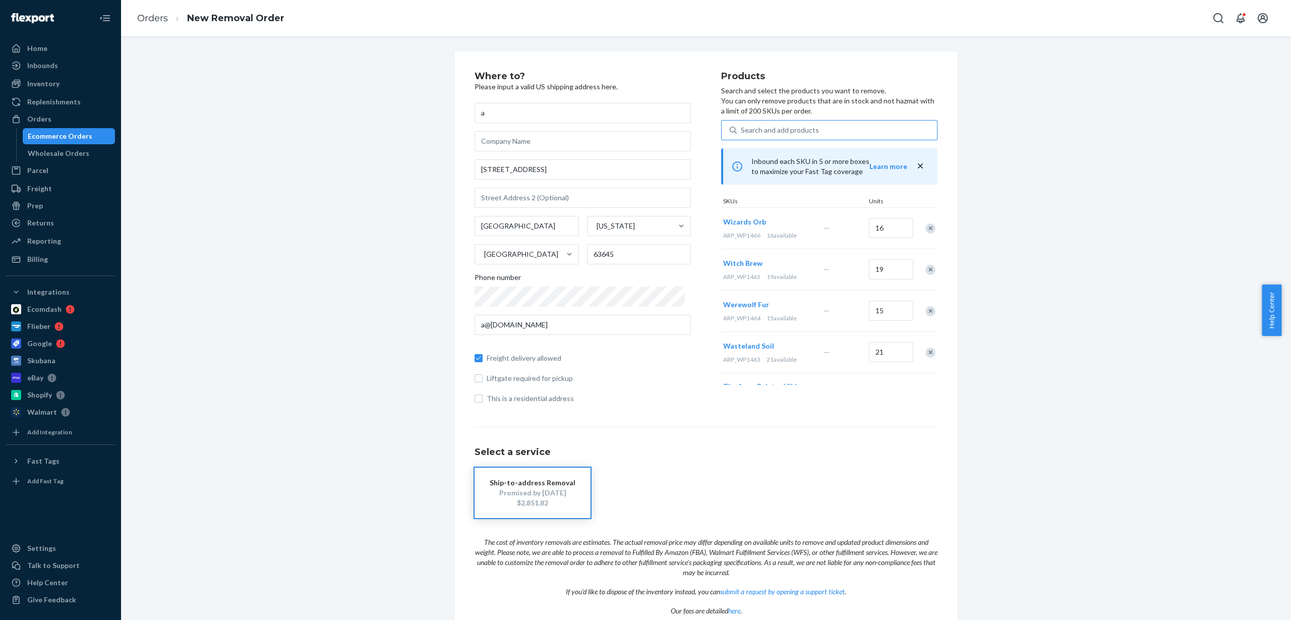
click at [787, 131] on div "Search and add products" at bounding box center [780, 130] width 78 height 10
click at [742, 131] on input "Search and add products" at bounding box center [741, 130] width 1 height 10
paste input "ARP_WP1468"
type input "ARP_WP1468"
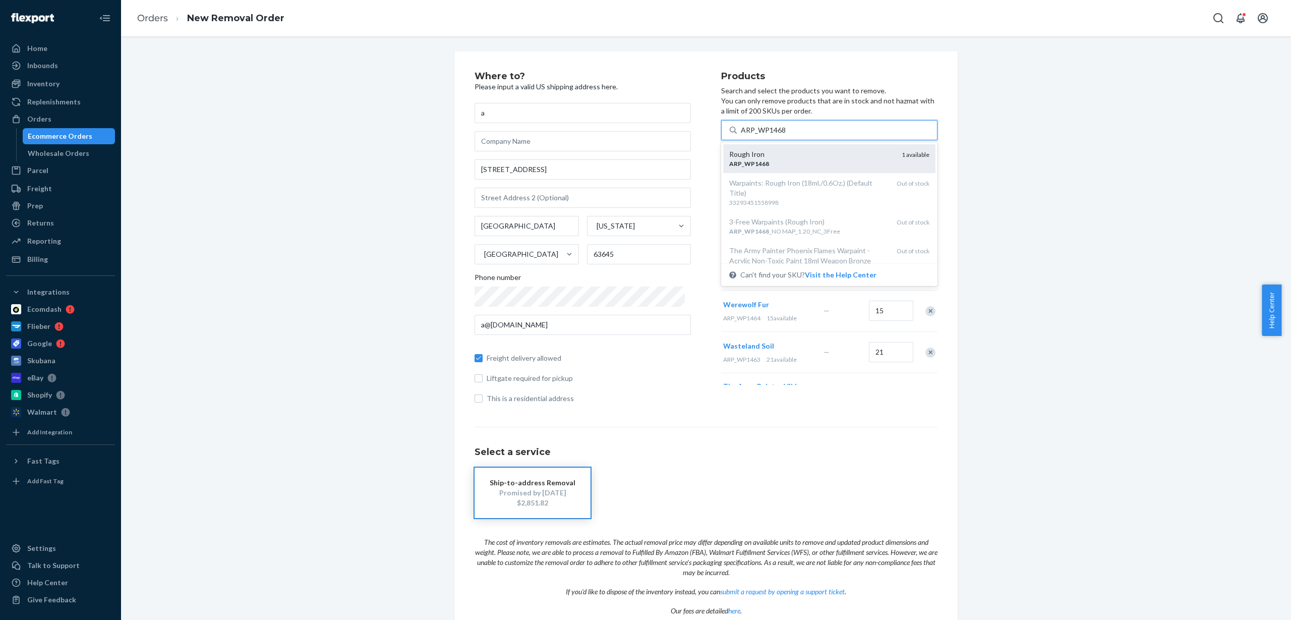
click at [789, 157] on div "Rough Iron" at bounding box center [811, 154] width 164 height 10
click at [786, 135] on input "ARP_WP1468" at bounding box center [763, 130] width 45 height 10
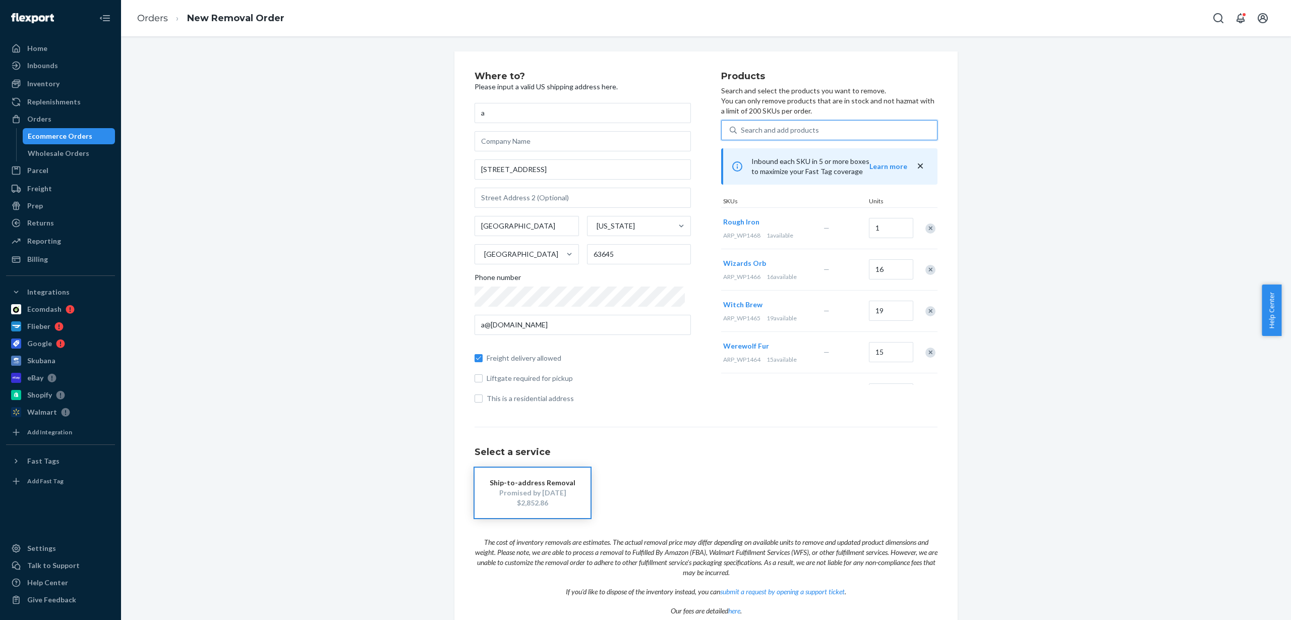
click at [792, 126] on div "Search and add products" at bounding box center [780, 130] width 78 height 10
click at [742, 126] on input "0 results available. Use Up and Down to choose options, press Enter to select t…" at bounding box center [741, 130] width 1 height 10
paste input "ARP_WP1471"
type input "ARP_WP1471"
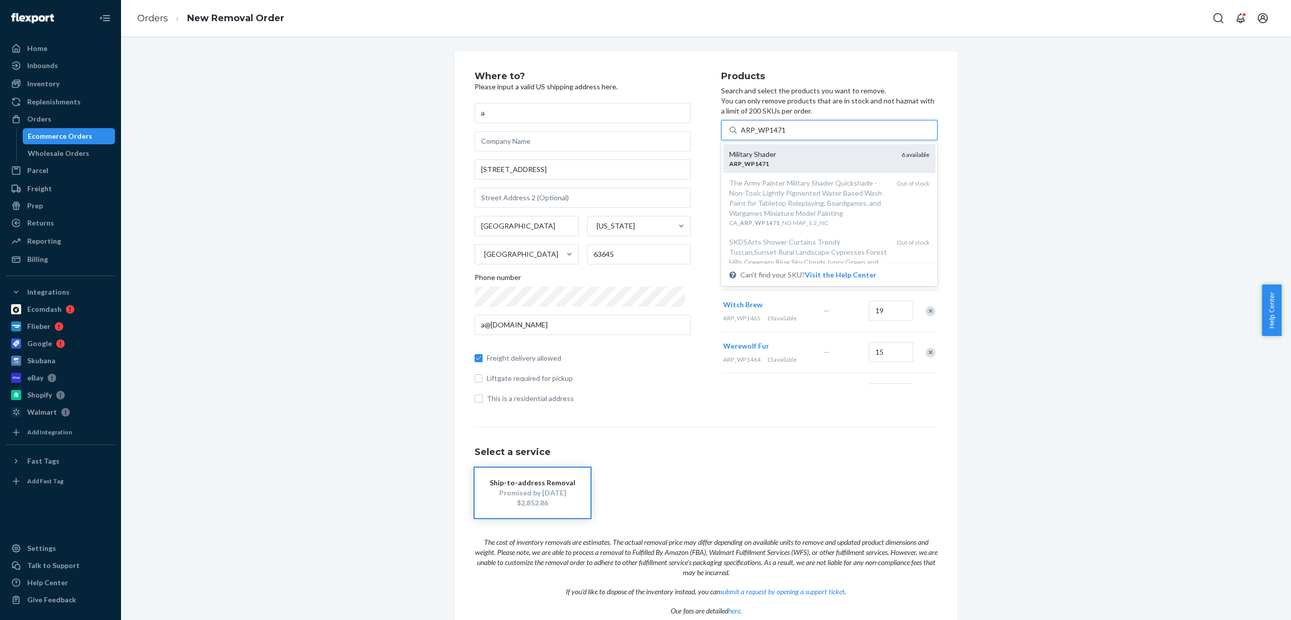
click at [794, 156] on div "Military Shader" at bounding box center [811, 154] width 164 height 10
click at [786, 135] on input "ARP_WP1471" at bounding box center [763, 130] width 45 height 10
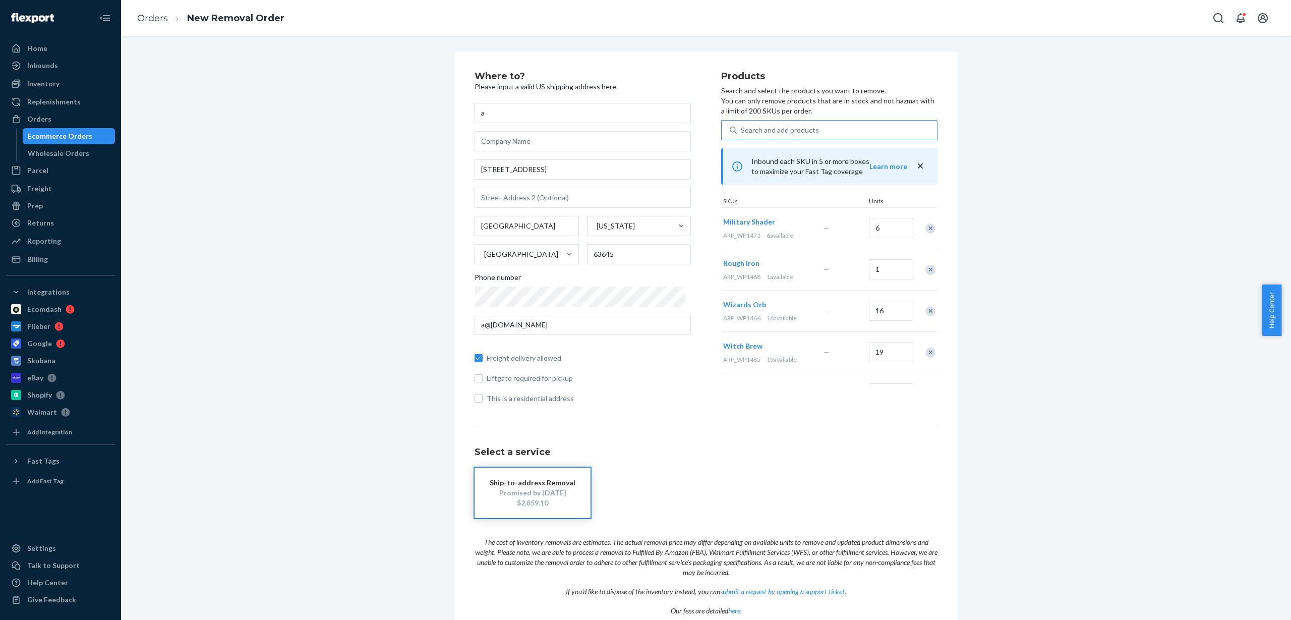
click at [784, 127] on div "Search and add products" at bounding box center [780, 130] width 78 height 10
click at [742, 127] on input "Search and add products" at bounding box center [741, 130] width 1 height 10
paste input "ARP_WP1474"
type input "ARP_WP1474"
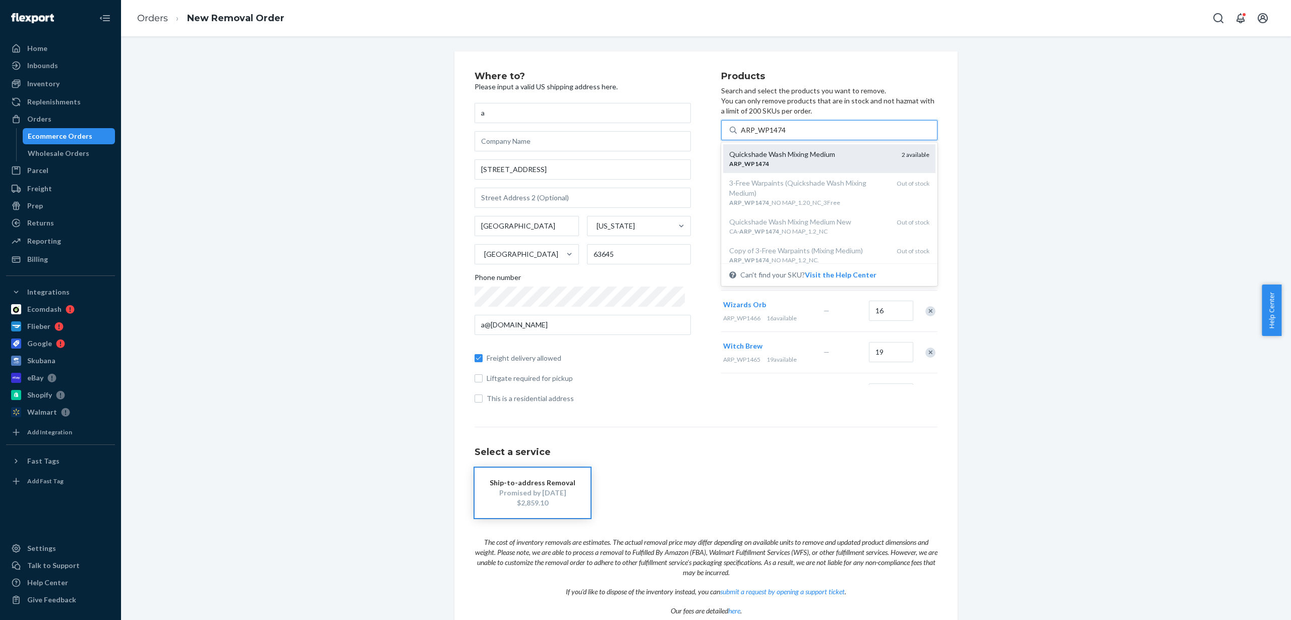
click at [782, 157] on div "Quickshade Wash Mixing Medium" at bounding box center [811, 154] width 164 height 10
click at [782, 135] on input "ARP_WP1474" at bounding box center [763, 130] width 45 height 10
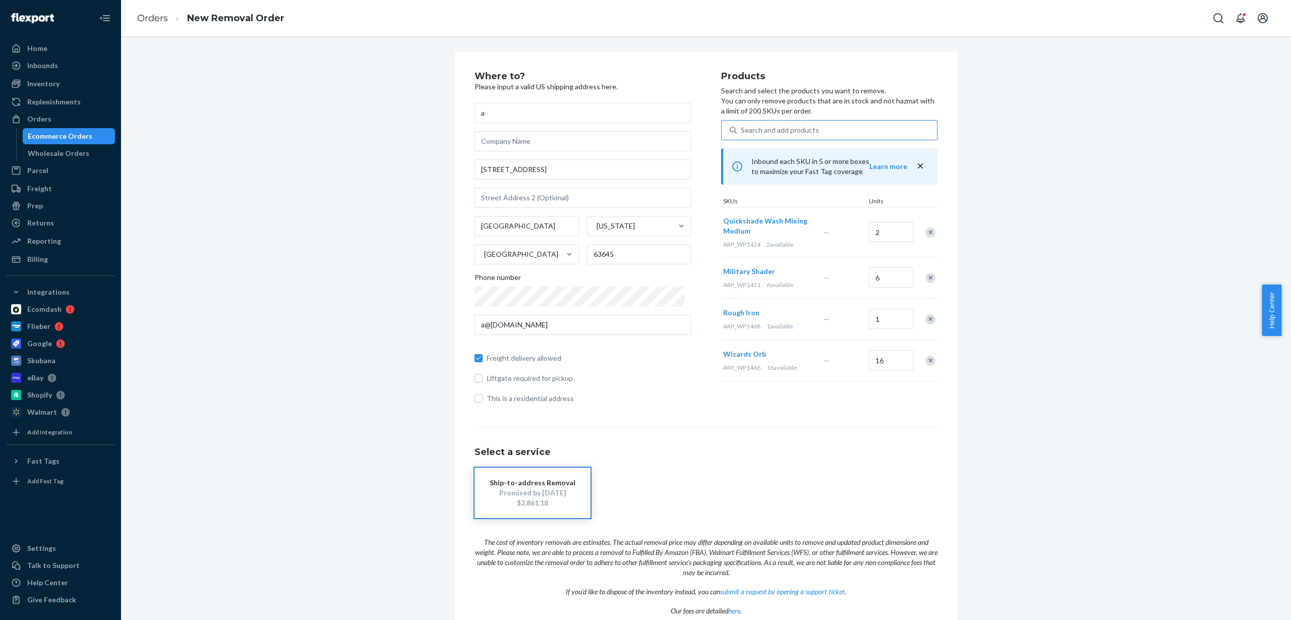
click at [794, 132] on div "Search and add products" at bounding box center [780, 130] width 78 height 10
click at [742, 132] on input "Search and add products" at bounding box center [741, 130] width 1 height 10
paste input "ARP_WP1475"
type input "ARP_WP1475"
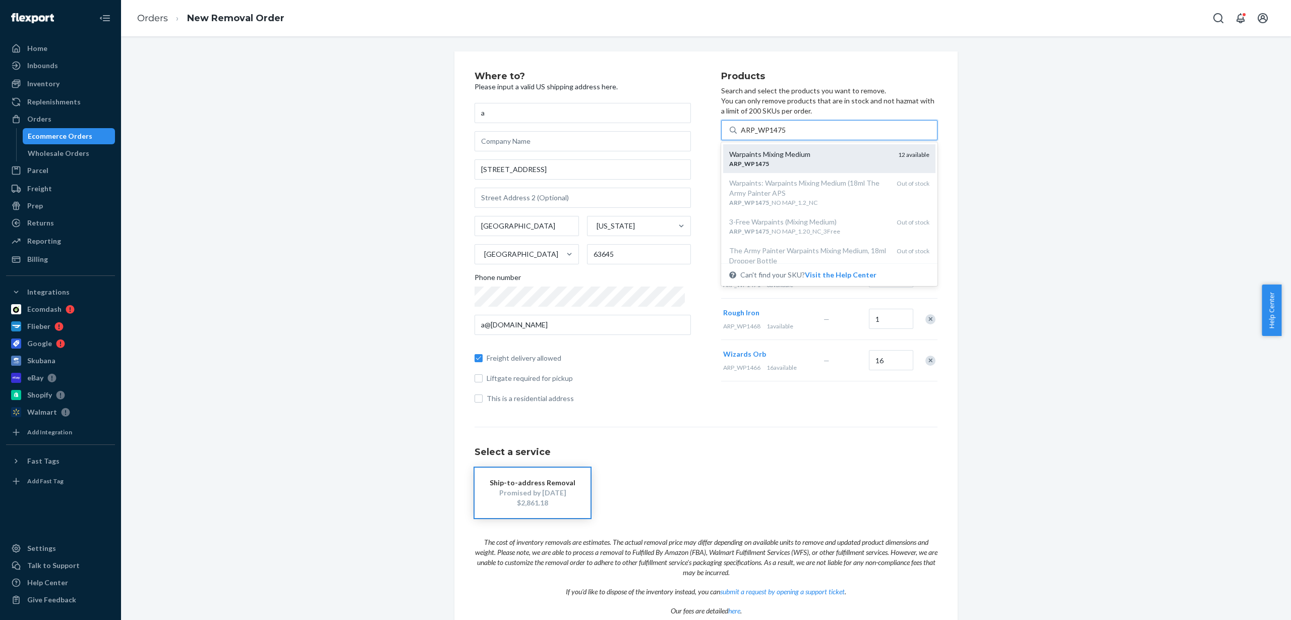
click at [789, 155] on div "Warpaints Mixing Medium" at bounding box center [809, 154] width 161 height 10
click at [786, 135] on input "ARP_WP1475" at bounding box center [763, 130] width 45 height 10
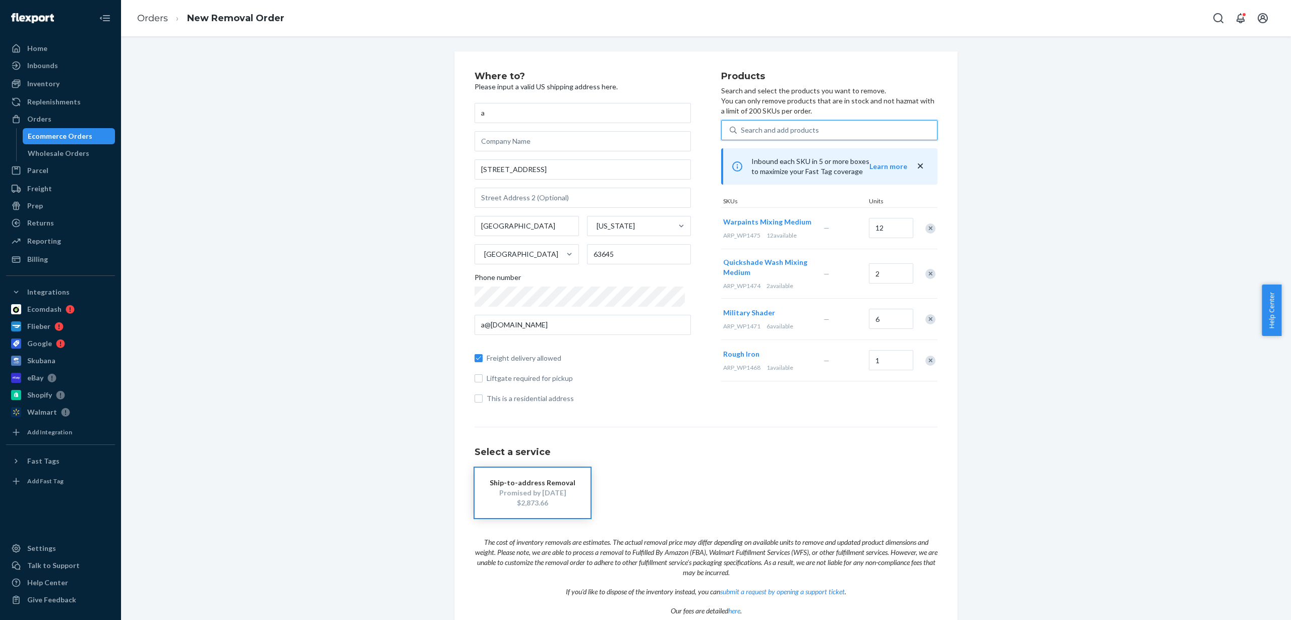
click at [782, 123] on div "Search and add products" at bounding box center [837, 130] width 200 height 18
click at [742, 125] on input "0 results available. Use Up and Down to choose options, press Enter to select t…" at bounding box center [741, 130] width 1 height 10
paste input "ARP_WP1477"
type input "ARP_WP1477"
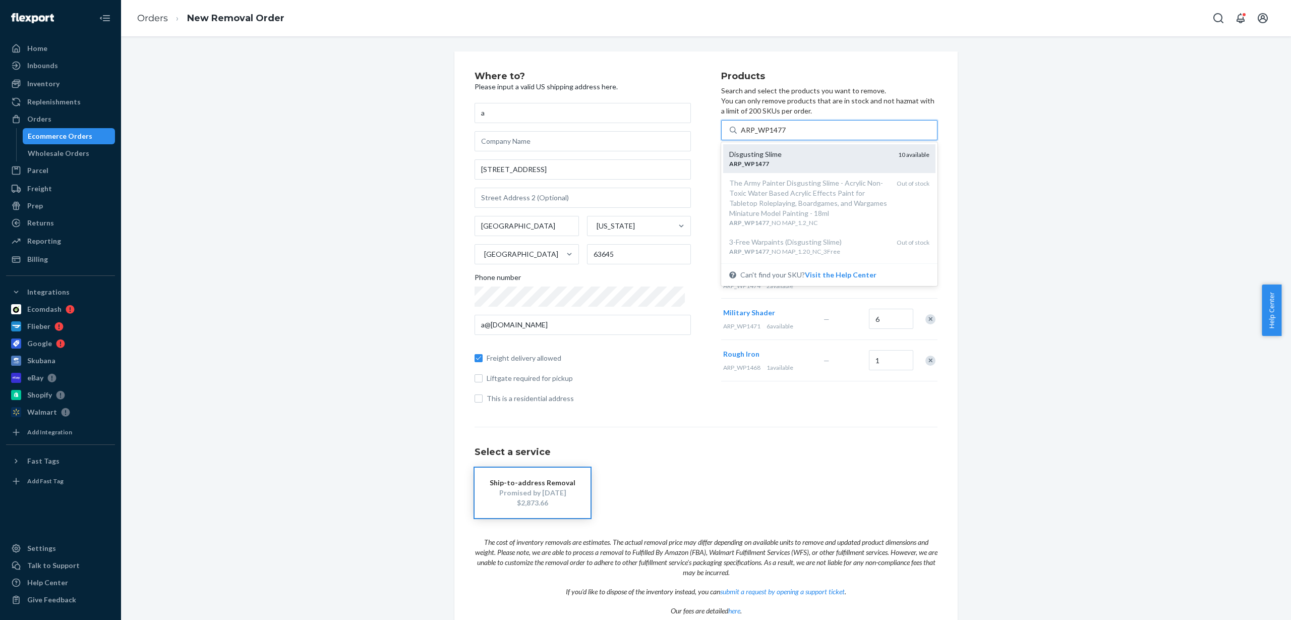
click at [781, 154] on div "Disgusting Slime" at bounding box center [809, 154] width 161 height 10
click at [781, 135] on input "ARP_WP1477" at bounding box center [763, 130] width 45 height 10
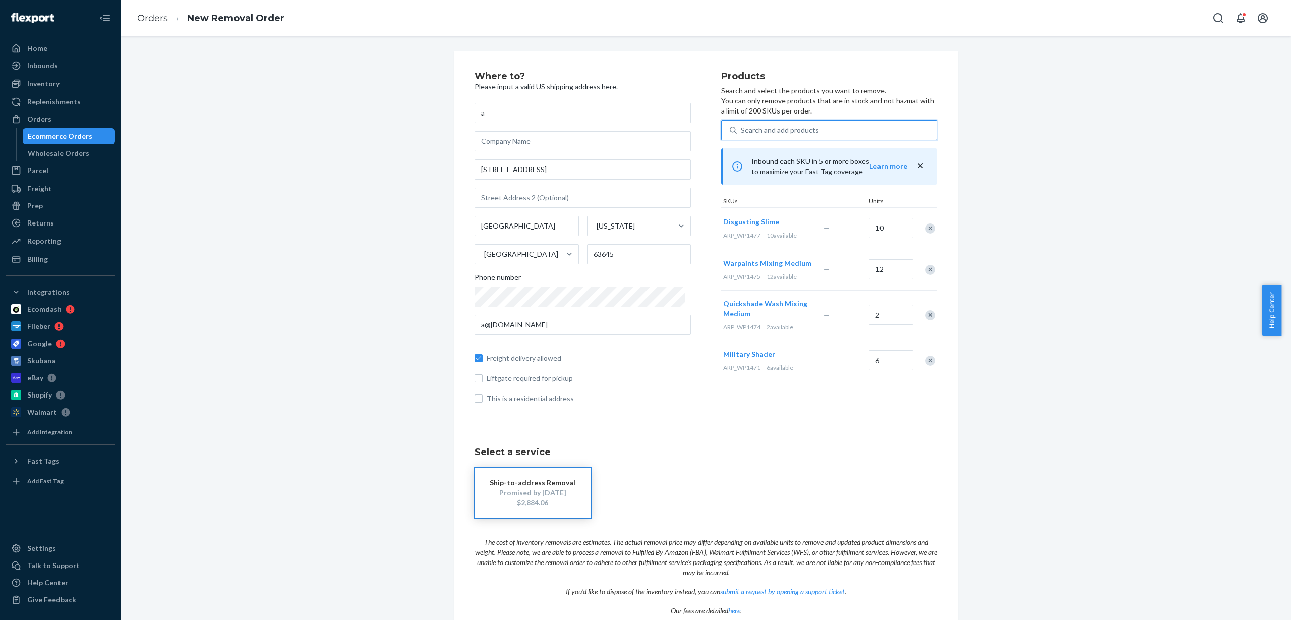
click at [812, 129] on div "Search and add products" at bounding box center [837, 130] width 200 height 18
click at [742, 129] on input "0 results available. Use Up and Down to choose options, press Enter to select t…" at bounding box center [741, 130] width 1 height 10
paste input "ARP_WP1478"
type input "ARP_WP1478"
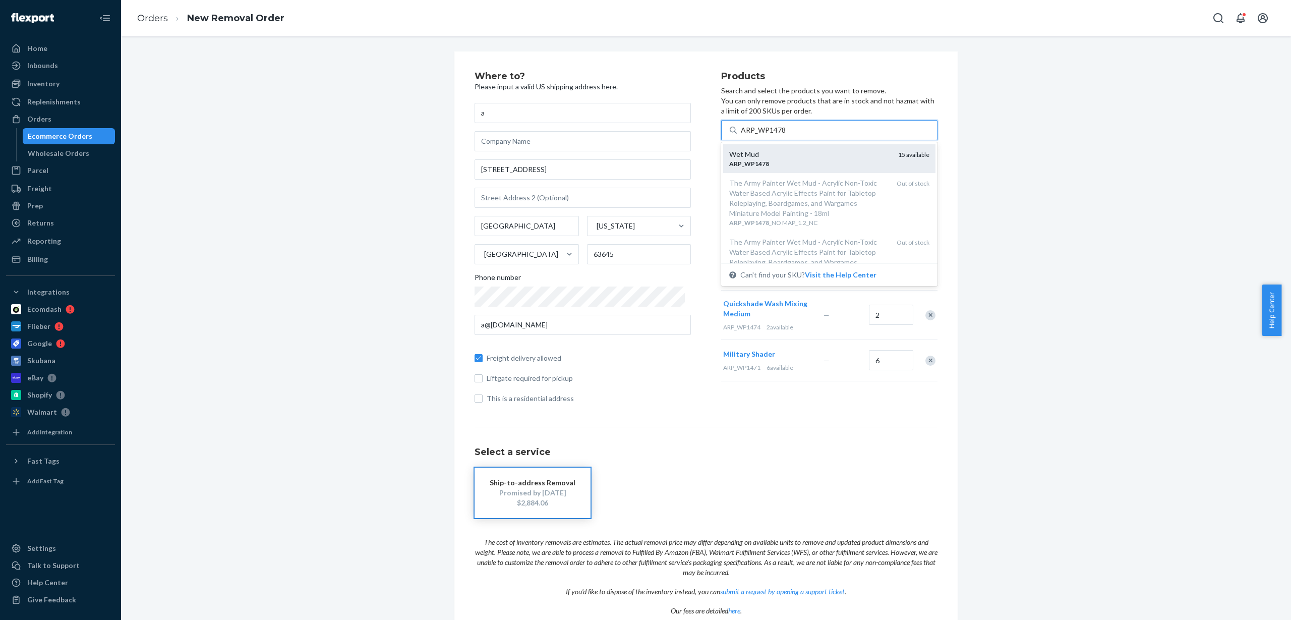
click at [790, 154] on div "Wet Mud" at bounding box center [809, 154] width 161 height 10
click at [786, 135] on input "ARP_WP1478" at bounding box center [763, 130] width 45 height 10
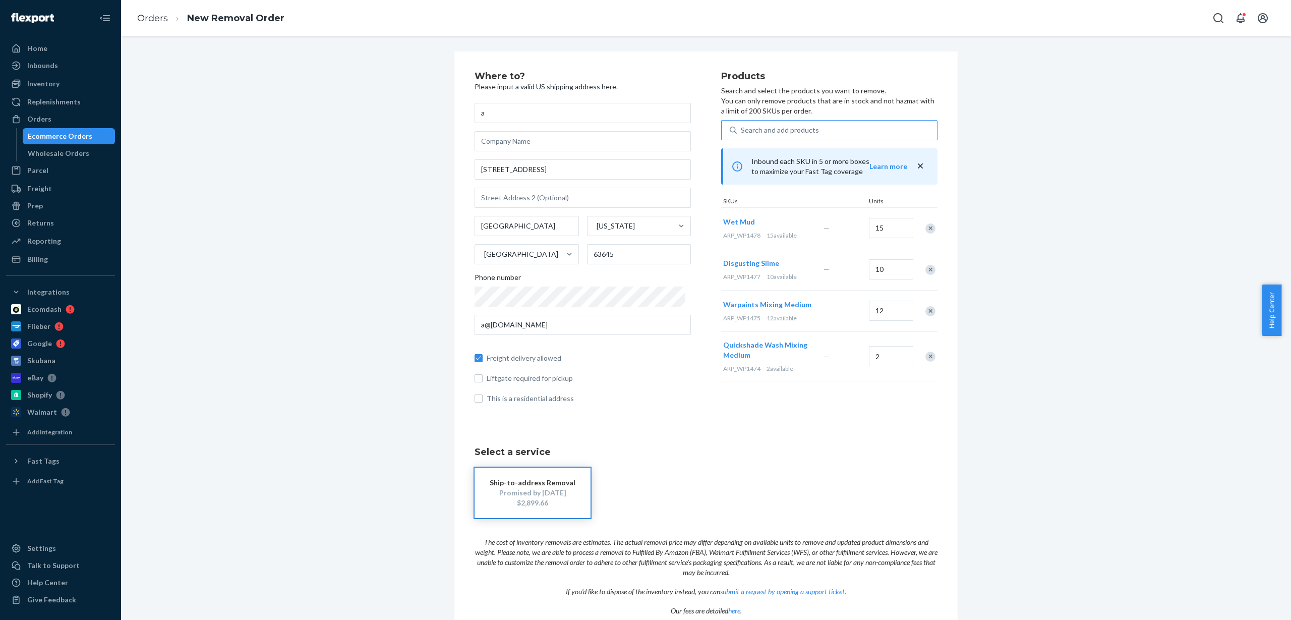
click at [809, 121] on div "Search and add products" at bounding box center [837, 130] width 200 height 18
click at [742, 125] on input "Search and add products" at bounding box center [741, 130] width 1 height 10
paste input "ARP_WP1480"
type input "ARP_WP1480"
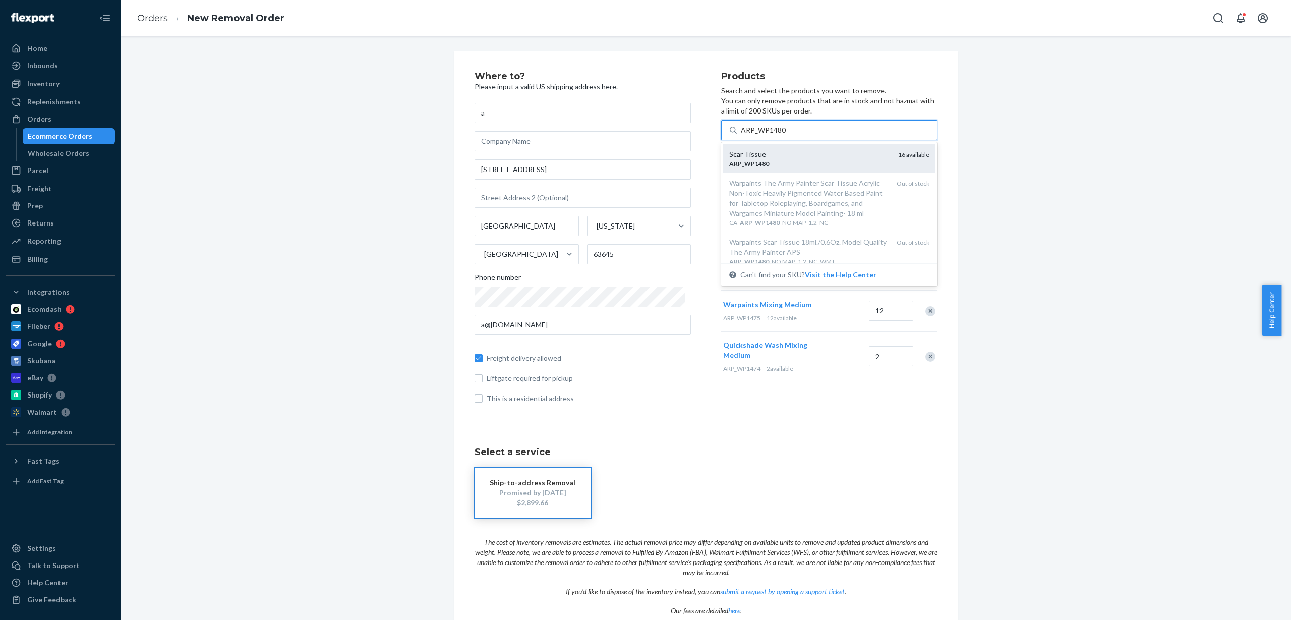
click at [805, 155] on div "Scar Tissue" at bounding box center [809, 154] width 161 height 10
click at [786, 135] on input "ARP_WP1480" at bounding box center [763, 130] width 45 height 10
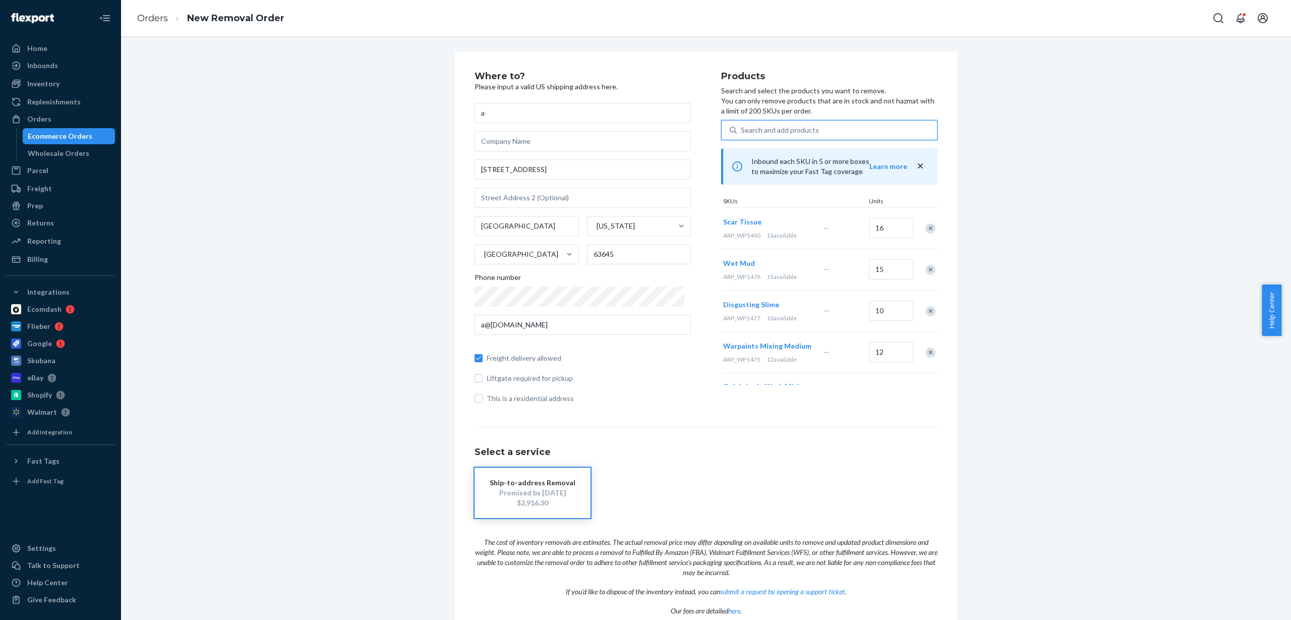
click at [830, 127] on div "Search and add products" at bounding box center [837, 130] width 200 height 18
click at [742, 127] on input "0 results available. Use Up and Down to choose options, press Enter to select t…" at bounding box center [741, 130] width 1 height 10
paste input "ARP_WP1481"
type input "ARP_WP1481"
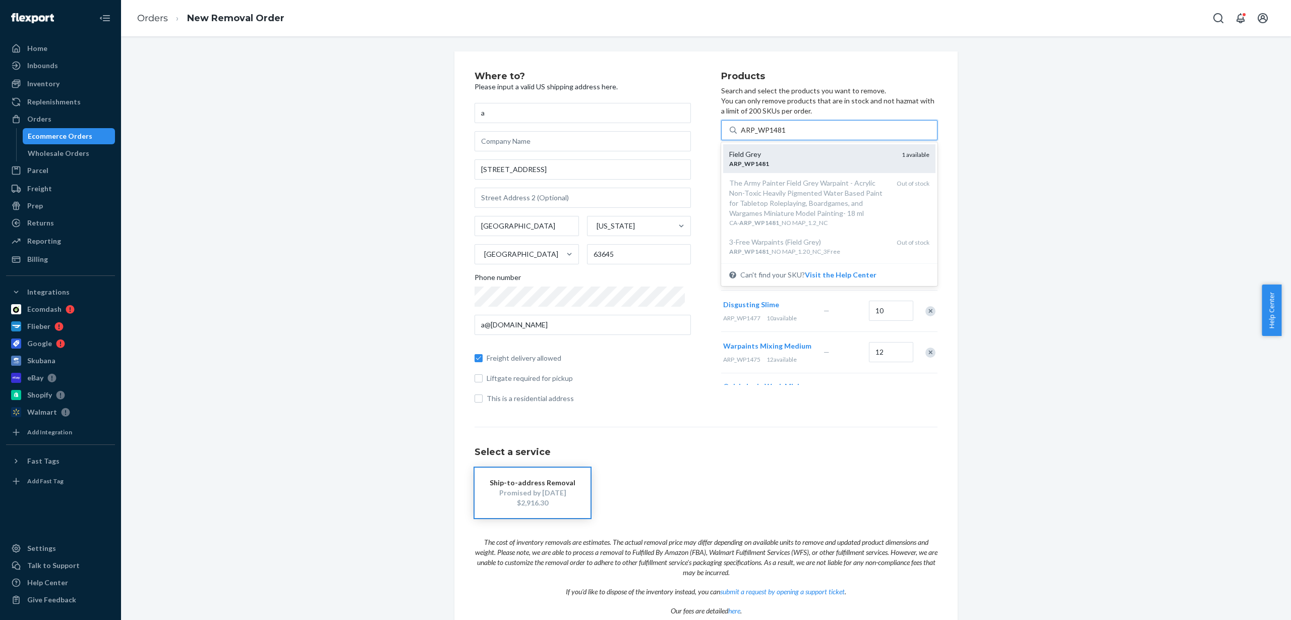
click at [808, 152] on div "Field Grey" at bounding box center [811, 154] width 164 height 10
click at [786, 135] on input "ARP_WP1481" at bounding box center [763, 130] width 45 height 10
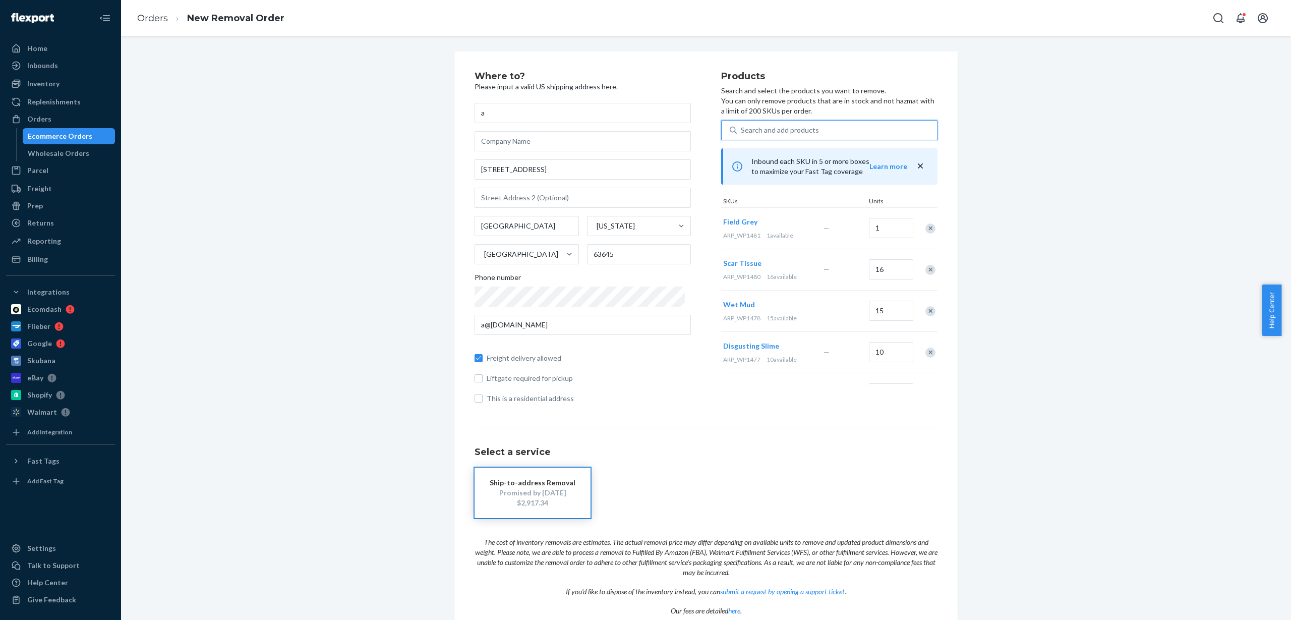
click at [805, 129] on div "Search and add products" at bounding box center [780, 130] width 78 height 10
click at [742, 129] on input "0 results available. Use Up and Down to choose options, press Enter to select t…" at bounding box center [741, 130] width 1 height 10
paste input "ARP_WP1482"
type input "ARP_WP1482"
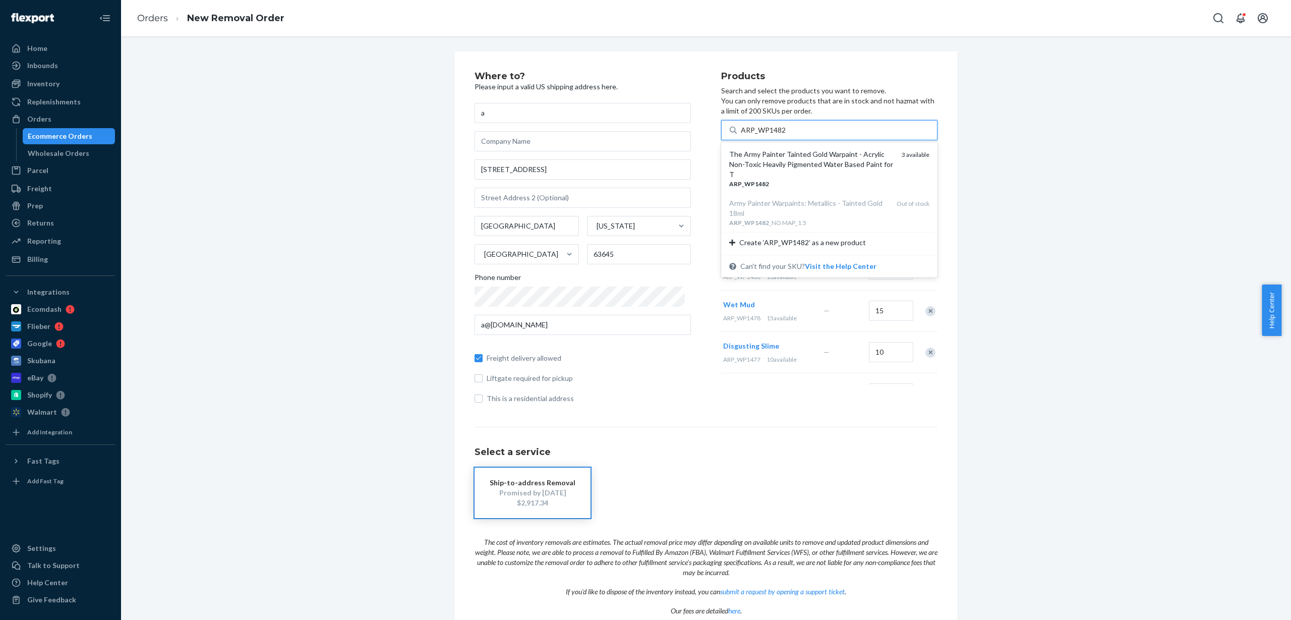
click at [804, 158] on div "The Army Painter Tainted Gold Warpaint - Acrylic Non-Toxic Heavily Pigmented Wa…" at bounding box center [811, 164] width 164 height 30
click at [786, 135] on input "ARP_WP1482" at bounding box center [763, 130] width 45 height 10
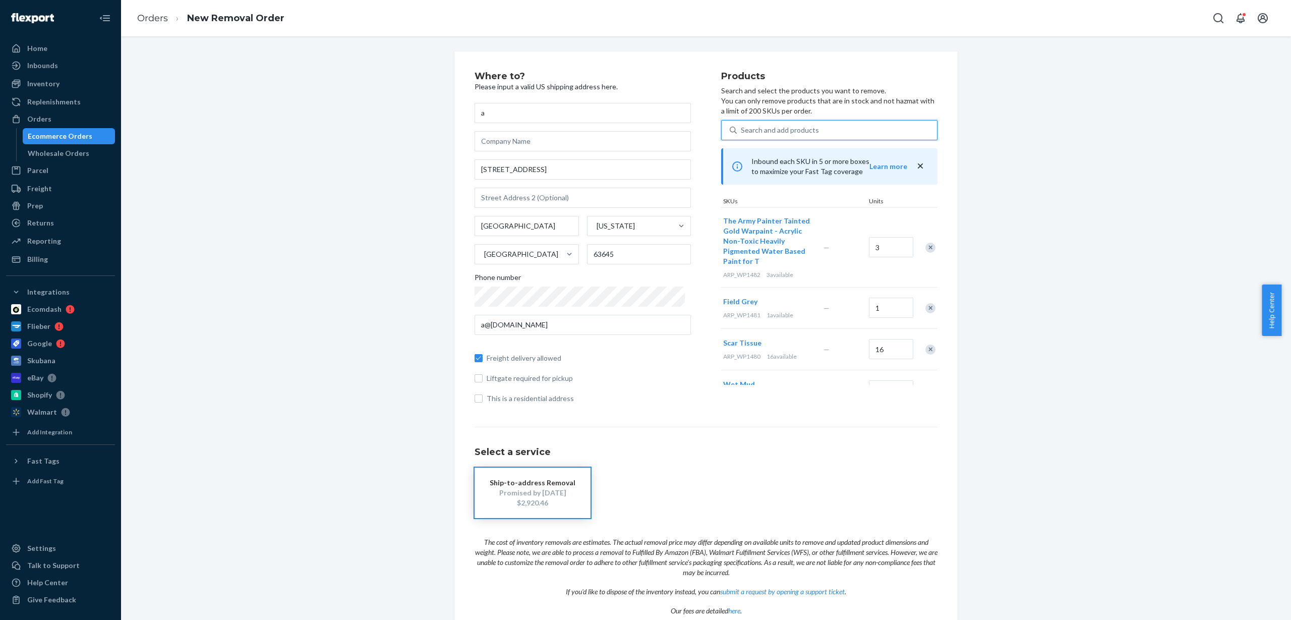
click at [783, 130] on div "Search and add products" at bounding box center [780, 130] width 78 height 10
click at [742, 130] on input "0 results available. Use Up and Down to choose options, press Enter to select t…" at bounding box center [741, 130] width 1 height 10
paste input "ARP_WP1486"
type input "ARP_WP1486"
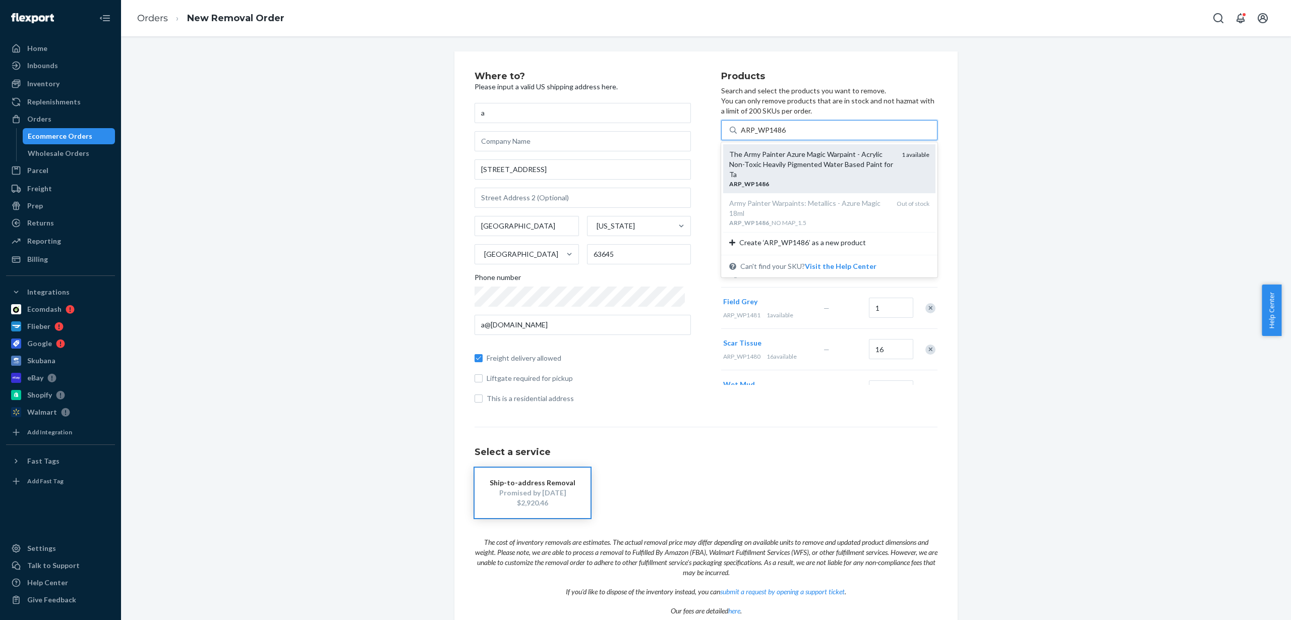
click at [793, 162] on div "The Army Painter Azure Magic Warpaint - Acrylic Non-Toxic Heavily Pigmented Wat…" at bounding box center [811, 164] width 164 height 30
click at [786, 135] on input "ARP_WP1486" at bounding box center [763, 130] width 45 height 10
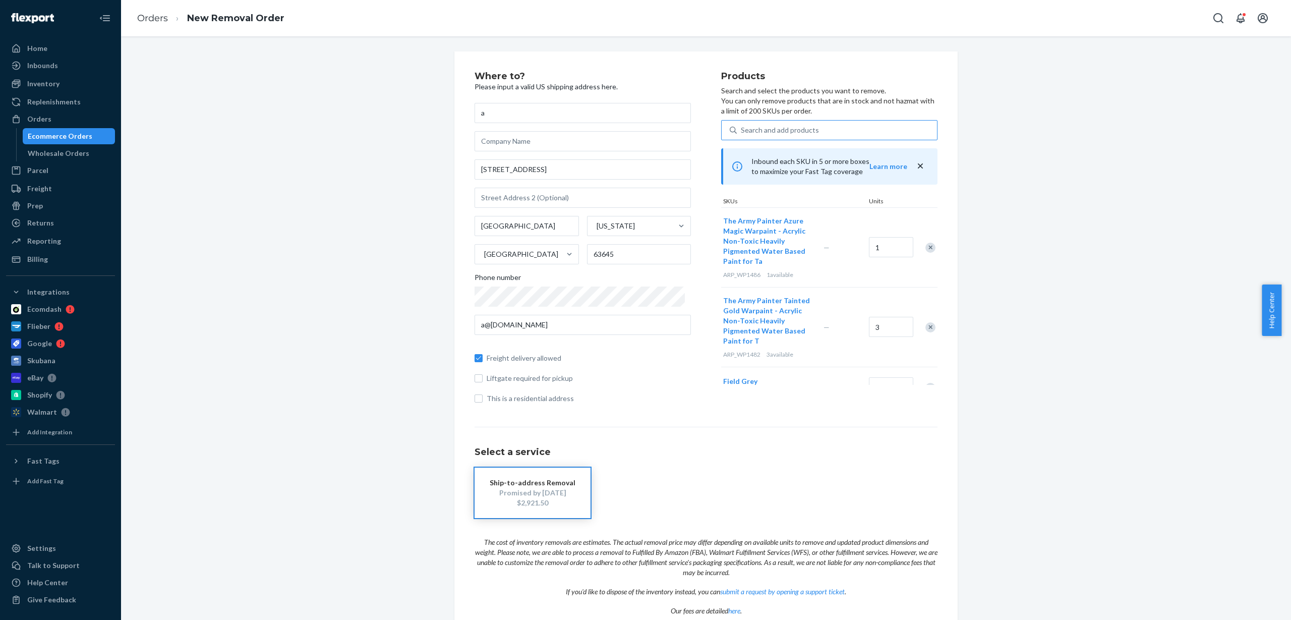
click at [817, 133] on div "Search and add products" at bounding box center [837, 130] width 200 height 18
click at [742, 133] on input "Search and add products" at bounding box center [741, 130] width 1 height 10
paste input "ARP_WP2009"
type input "ARP_WP2009"
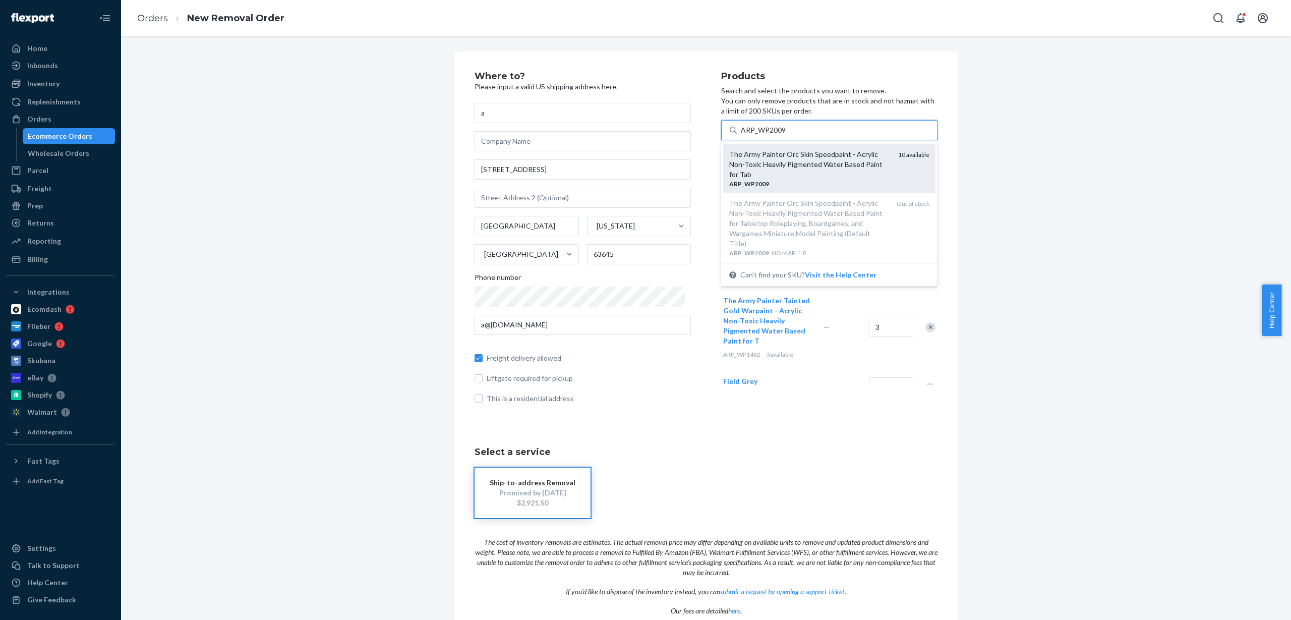
click at [817, 160] on div "The Army Painter Orc Skin Speedpaint - Acrylic Non-Toxic Heavily Pigmented Wate…" at bounding box center [809, 164] width 161 height 30
click at [786, 135] on input "ARP_WP2009" at bounding box center [763, 130] width 45 height 10
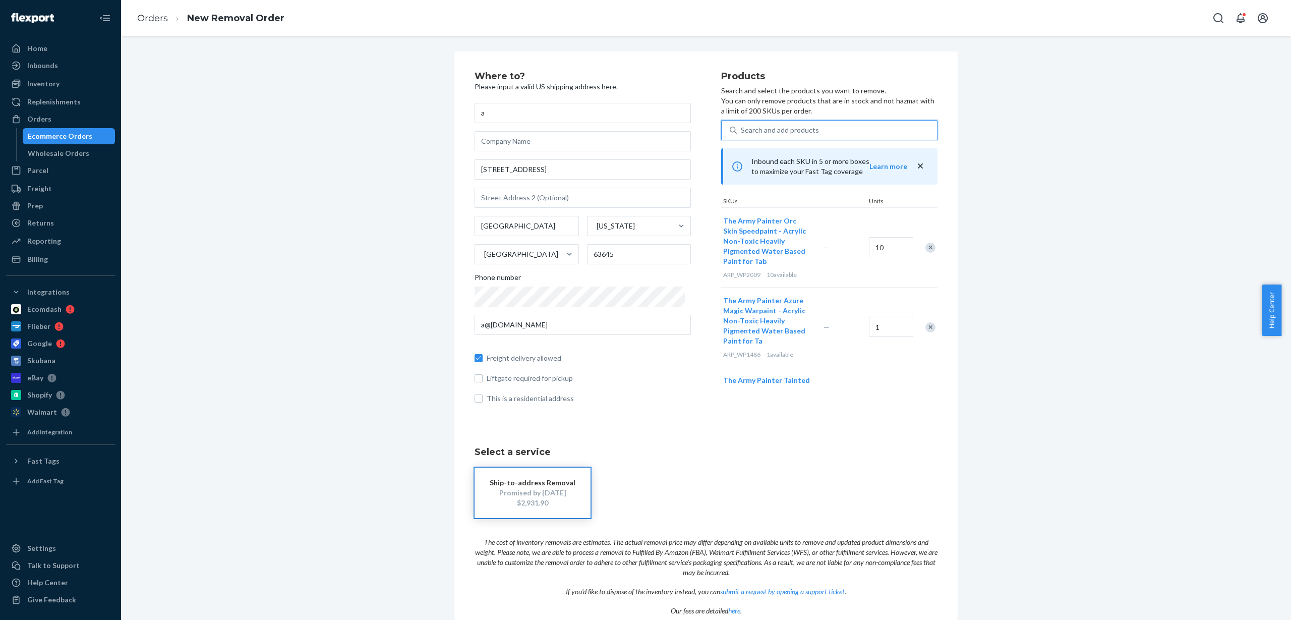
click at [764, 132] on div "Search and add products" at bounding box center [780, 130] width 78 height 10
click at [742, 132] on input "0 results available. Use Up and Down to choose options, press Enter to select t…" at bounding box center [741, 130] width 1 height 10
paste input "ARP_WP2013"
type input "ARP_WP2013"
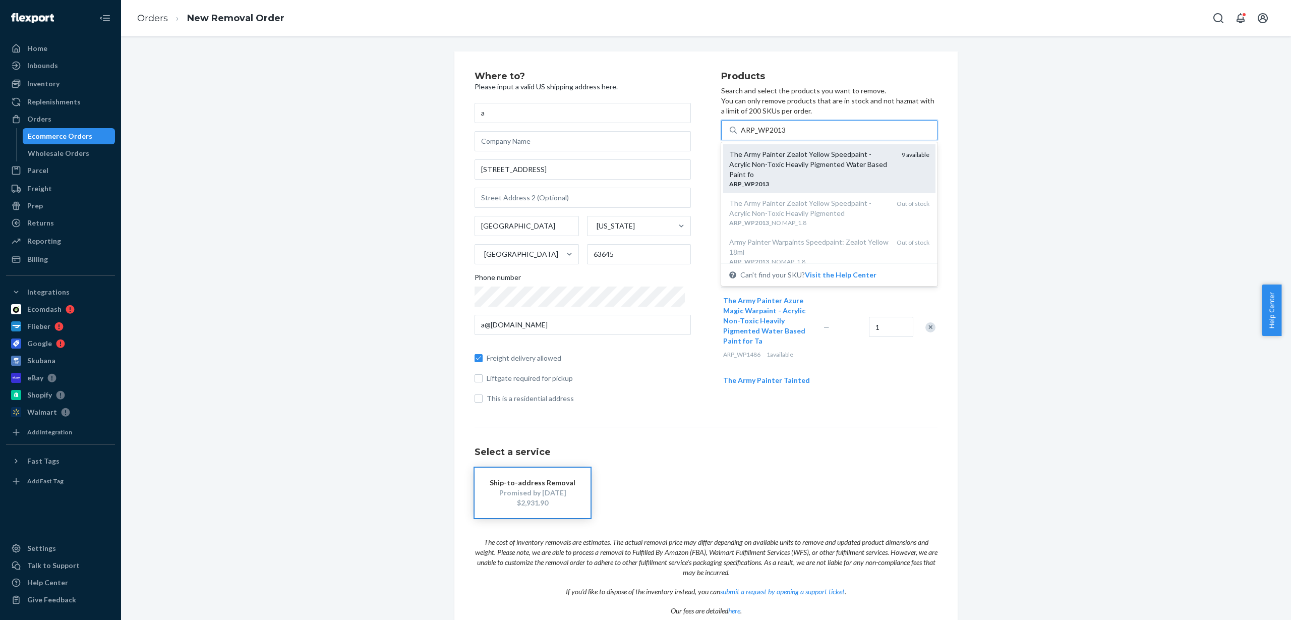
click at [797, 159] on div "The Army Painter Zealot Yellow Speedpaint - Acrylic Non-Toxic Heavily Pigmented…" at bounding box center [811, 164] width 164 height 30
click at [786, 135] on input "ARP_WP2013" at bounding box center [763, 130] width 45 height 10
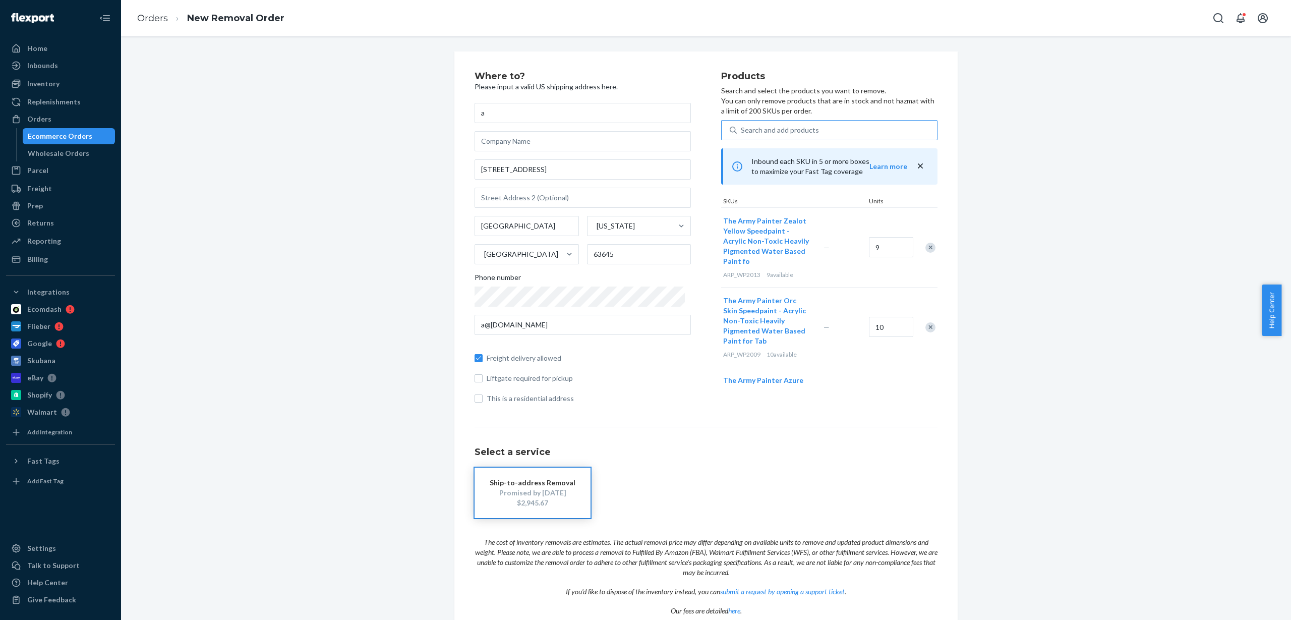
click at [801, 132] on div "Search and add products" at bounding box center [780, 130] width 78 height 10
click at [742, 132] on input "Search and add products" at bounding box center [741, 130] width 1 height 10
paste input "ARP_WP2022"
type input "ARP_WP2022"
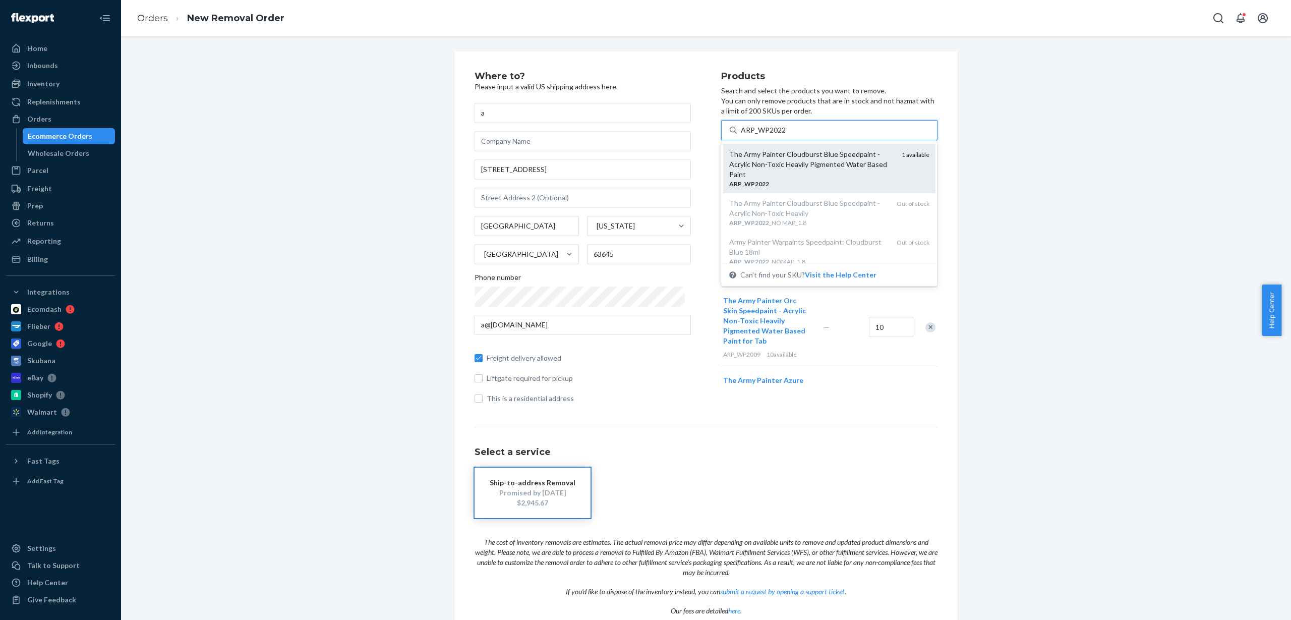
click at [791, 172] on div "The Army Painter Cloudburst Blue Speedpaint - Acrylic Non-Toxic Heavily Pigment…" at bounding box center [811, 164] width 164 height 30
click at [786, 135] on input "ARP_WP2022" at bounding box center [763, 130] width 45 height 10
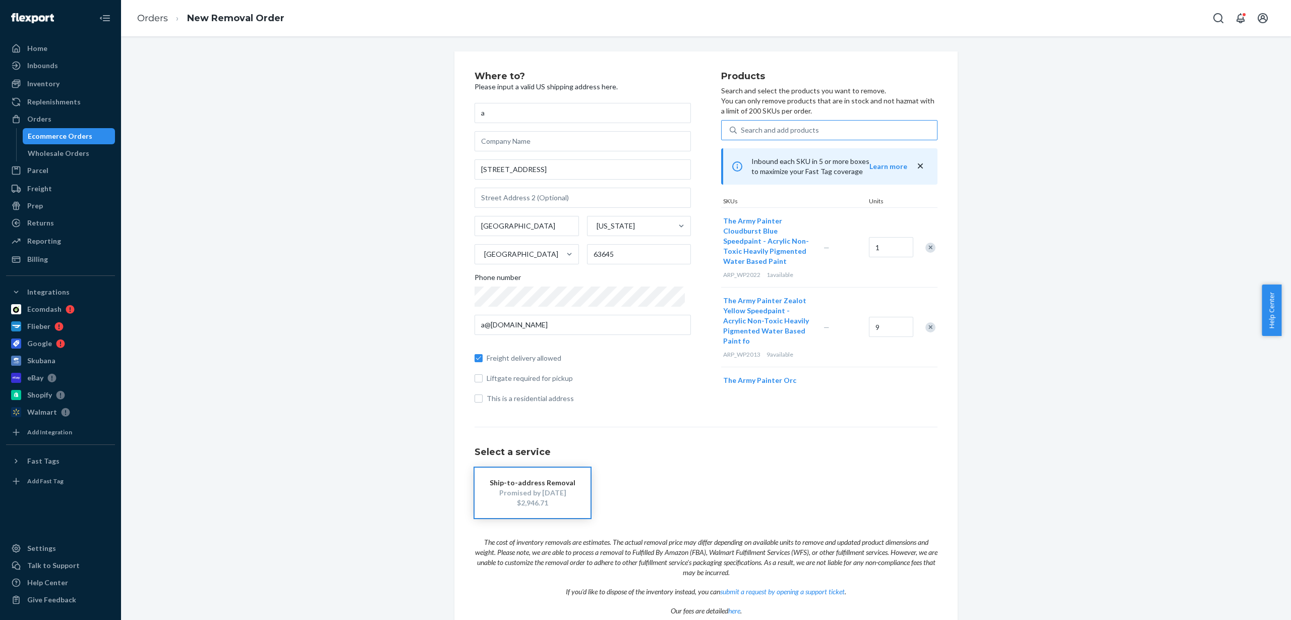
click at [782, 132] on div "Search and add products" at bounding box center [780, 130] width 78 height 10
click at [742, 132] on input "Search and add products" at bounding box center [741, 130] width 1 height 10
paste input "ARP_WP2023"
type input "ARP_WP2023"
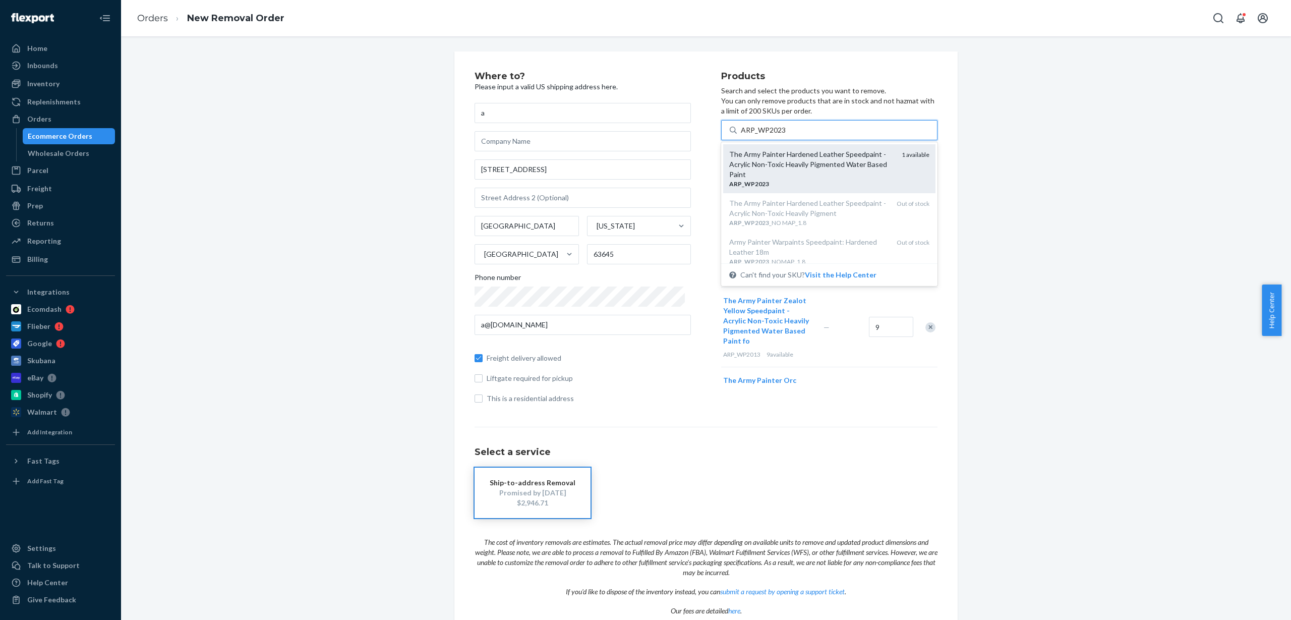
click at [784, 160] on div "The Army Painter Hardened Leather Speedpaint - Acrylic Non-Toxic Heavily Pigmen…" at bounding box center [811, 164] width 164 height 30
click at [784, 135] on input "ARP_WP2023" at bounding box center [763, 130] width 45 height 10
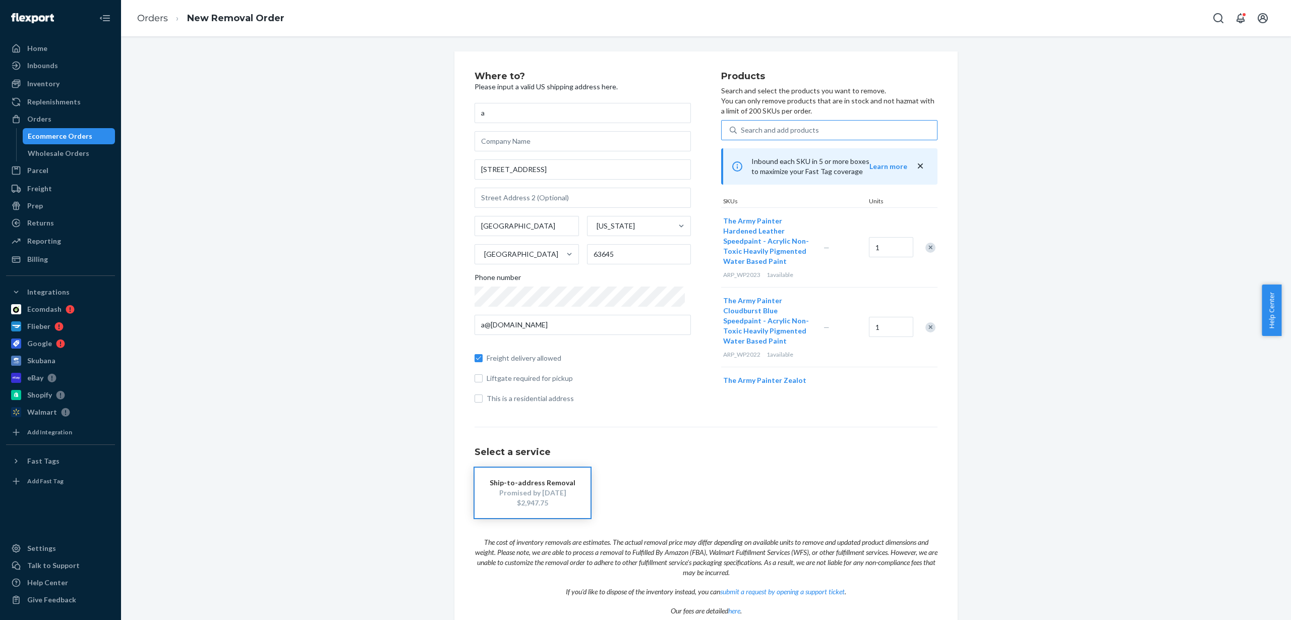
click at [795, 130] on div "Search and add products" at bounding box center [780, 130] width 78 height 10
click at [742, 130] on input "Search and add products" at bounding box center [741, 130] width 1 height 10
paste input "ARP_WP8012"
type input "ARP_WP8012"
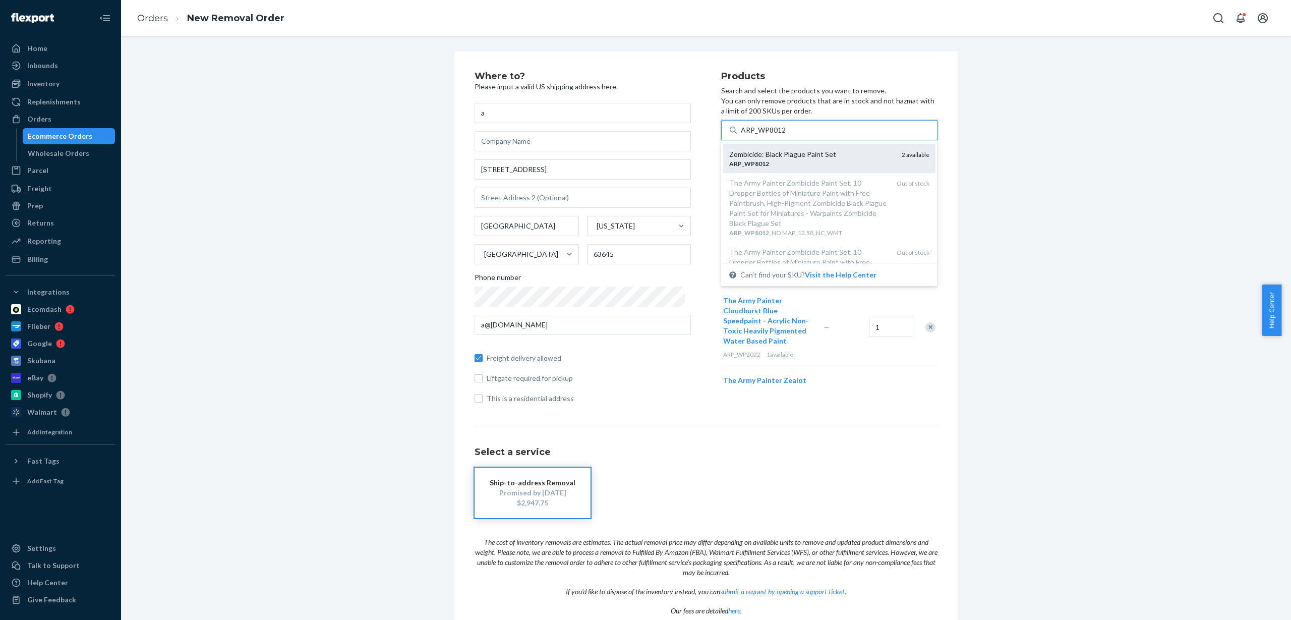
click at [779, 162] on div "ARP _ WP8012" at bounding box center [811, 163] width 164 height 9
click at [779, 135] on input "ARP_WP8012" at bounding box center [763, 130] width 45 height 10
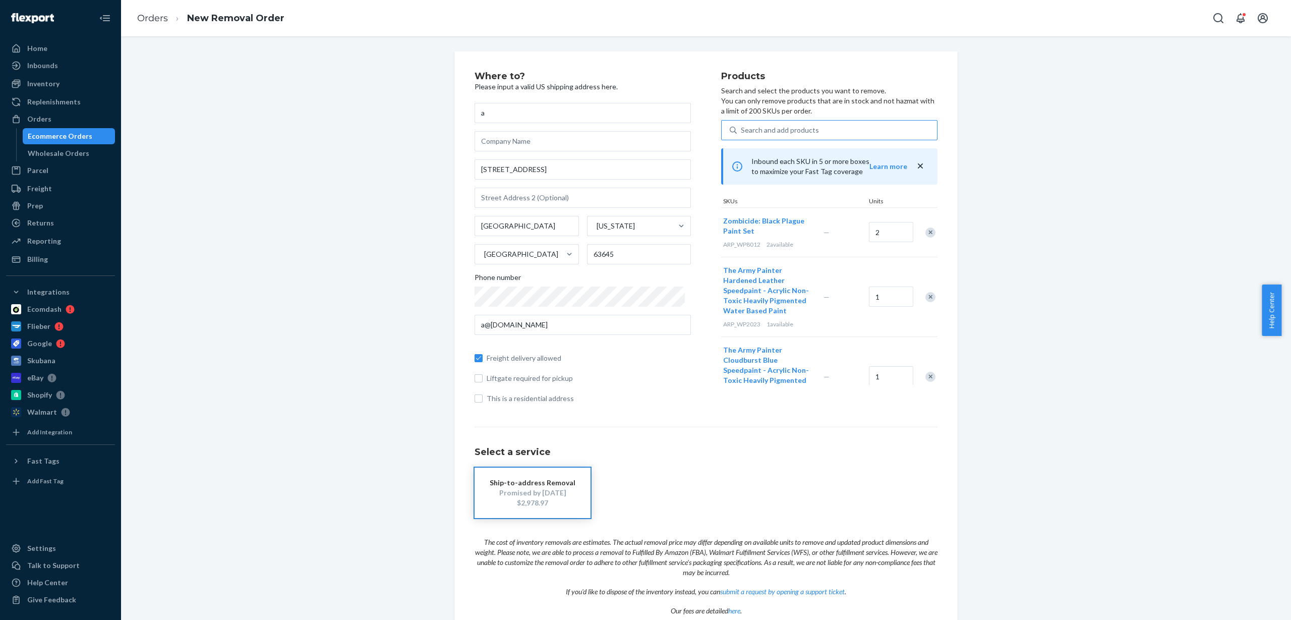
click at [766, 131] on div "Search and add products" at bounding box center [780, 130] width 78 height 10
click at [742, 131] on input "Search and add products" at bounding box center [741, 130] width 1 height 10
paste input "ARP_WP8016"
type input "ARP_WP8016"
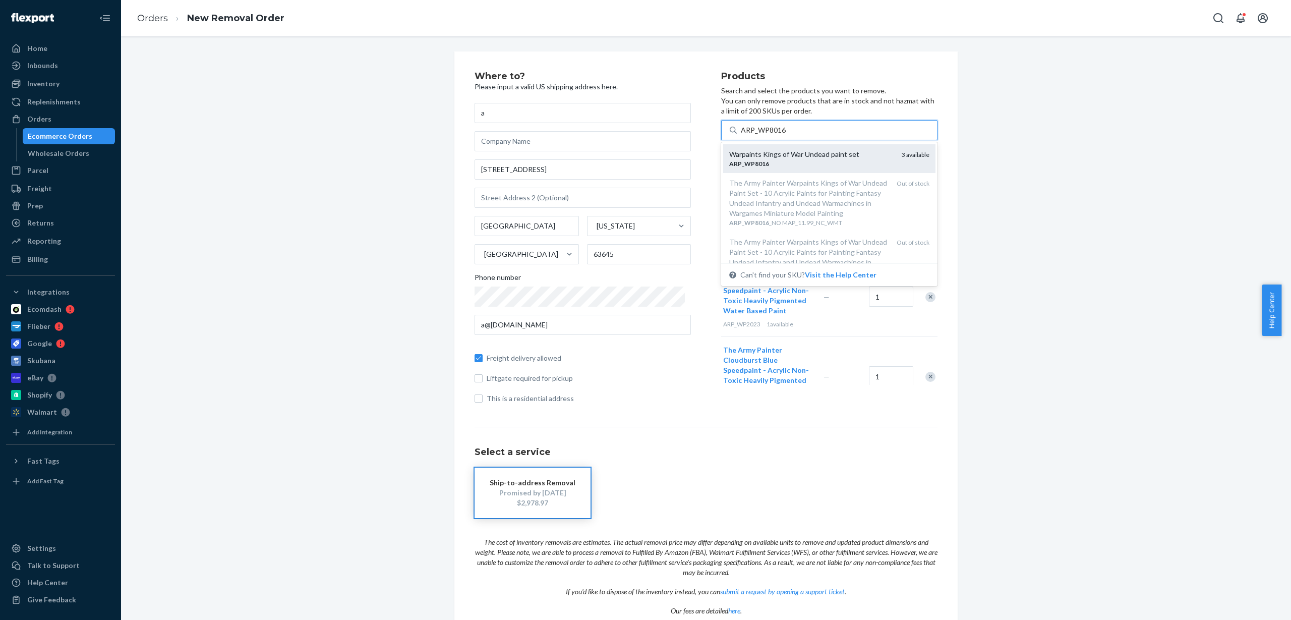
click at [781, 156] on div "Warpaints Kings of War Undead paint set" at bounding box center [811, 154] width 164 height 10
click at [781, 135] on input "ARP_WP8016" at bounding box center [763, 130] width 45 height 10
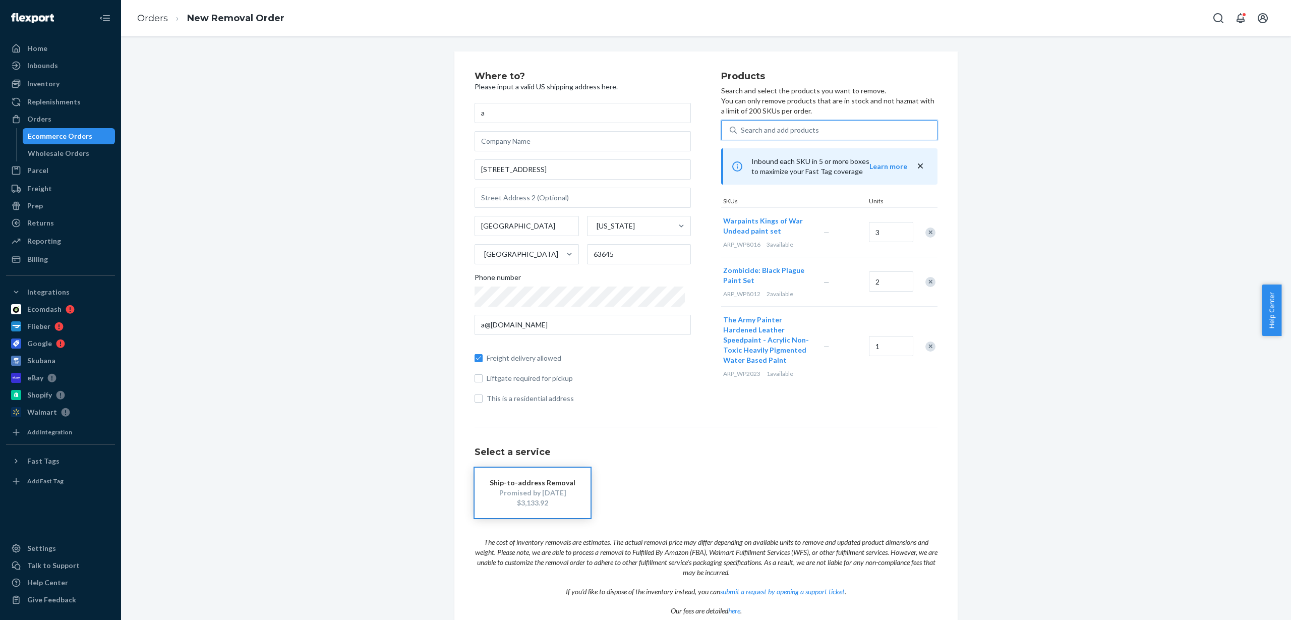
click at [774, 131] on div "Search and add products" at bounding box center [780, 130] width 78 height 10
click at [742, 131] on input "0 results available. Use Up and Down to choose options, press Enter to select t…" at bounding box center [741, 130] width 1 height 10
paste input "ARP_WP8017"
type input "ARP_WP8017"
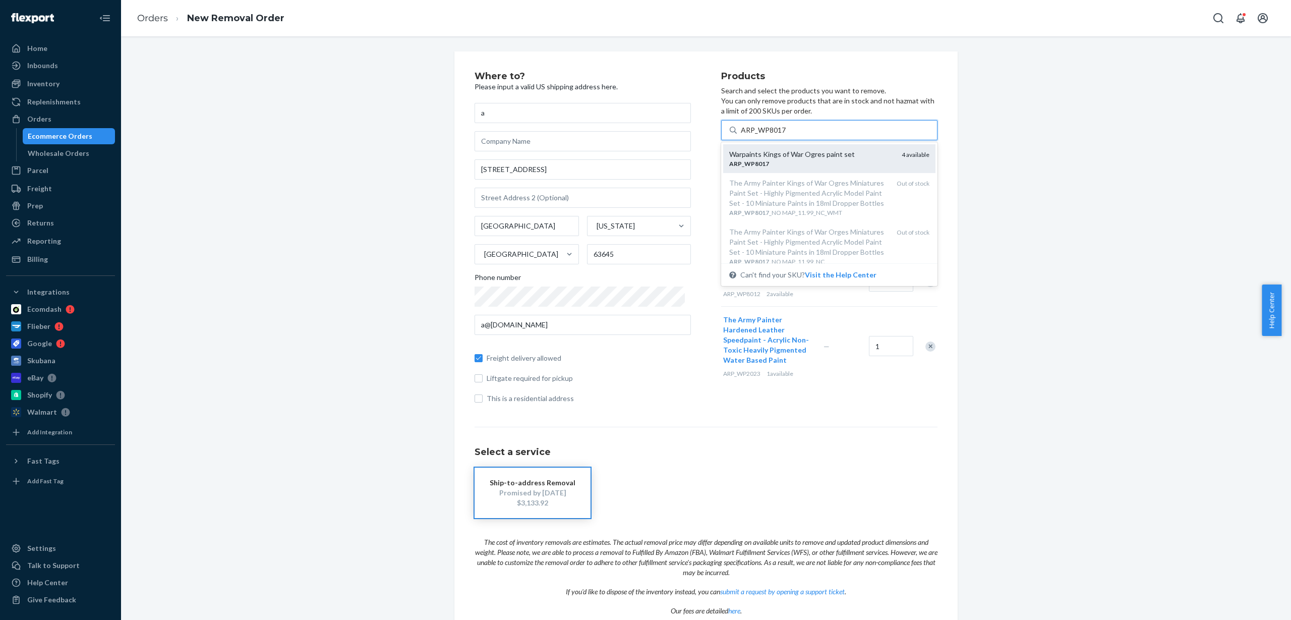
click at [776, 158] on div "Warpaints Kings of War Ogres paint set" at bounding box center [811, 154] width 164 height 10
click at [776, 135] on input "ARP_WP8017" at bounding box center [763, 130] width 45 height 10
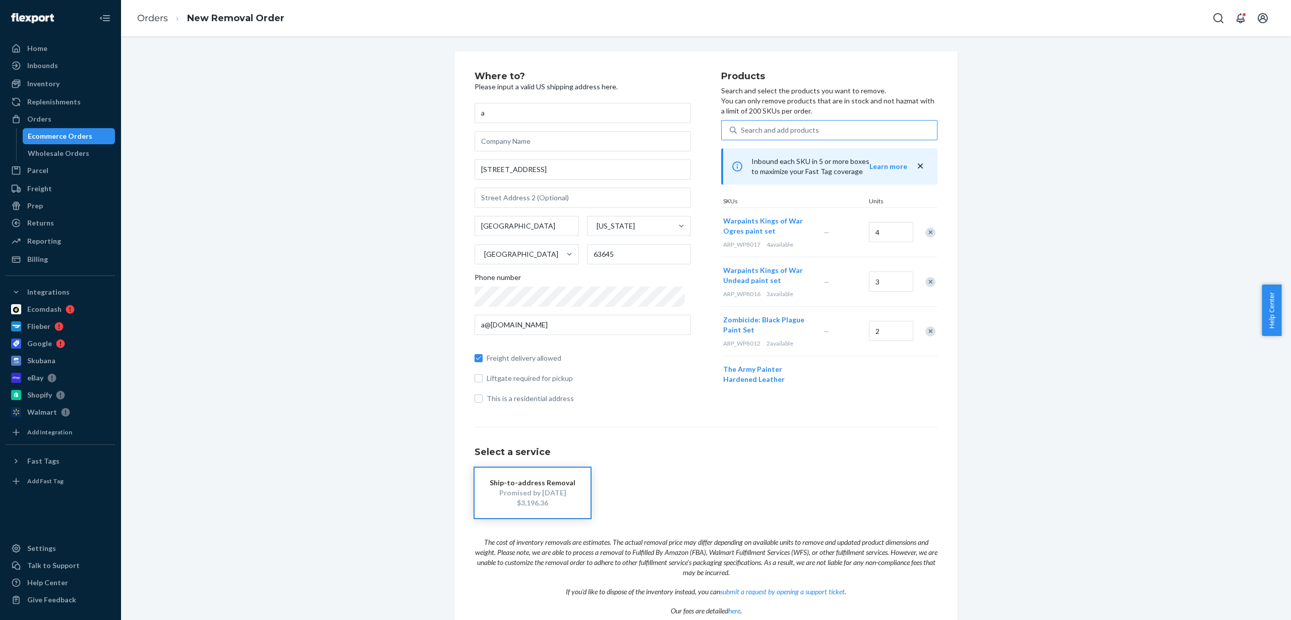
click at [797, 127] on div "Search and add products" at bounding box center [780, 130] width 78 height 10
click at [742, 127] on input "Search and add products" at bounding box center [741, 130] width 1 height 10
paste input "ARP_WP8024"
type input "ARP_WP8024"
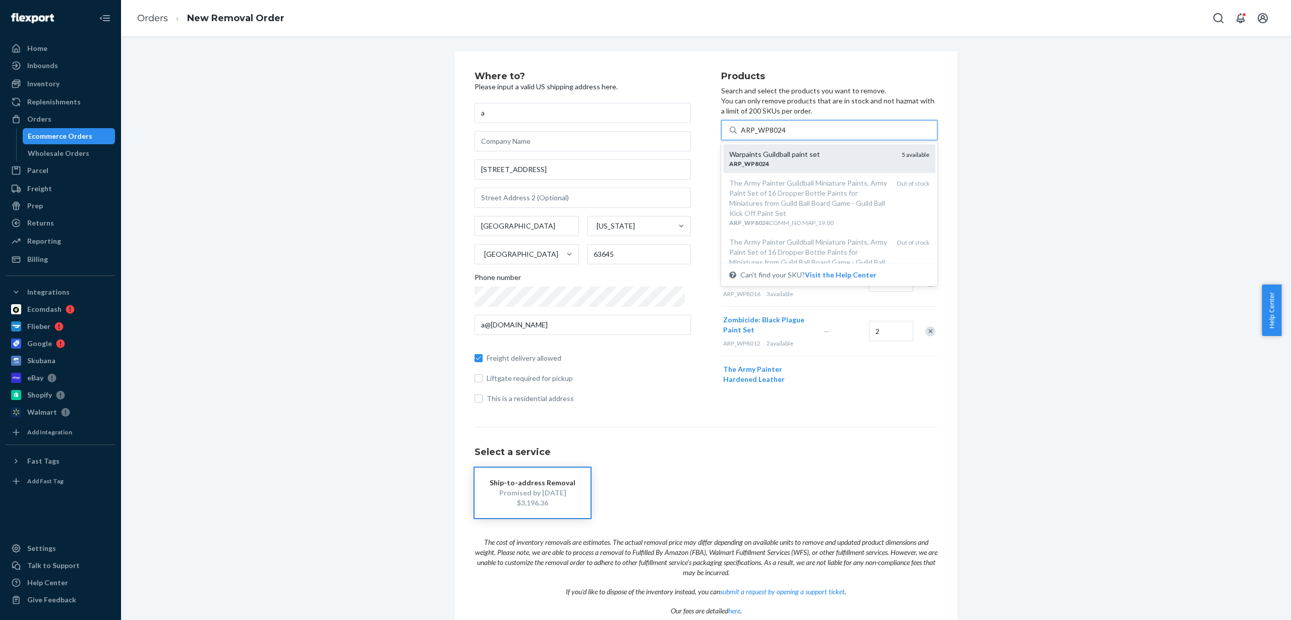
click at [794, 158] on div "Warpaints Guildball paint set" at bounding box center [811, 154] width 164 height 10
click at [786, 135] on input "ARP_WP8024" at bounding box center [763, 130] width 45 height 10
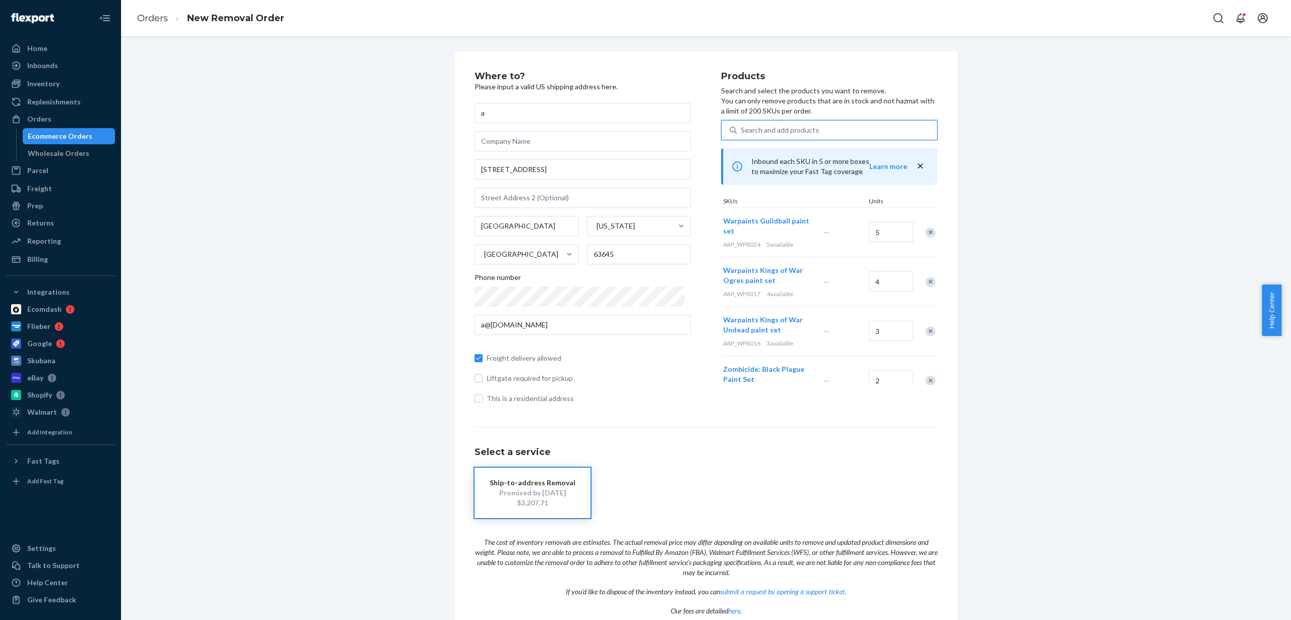
click at [793, 125] on div "Search and add products" at bounding box center [780, 130] width 78 height 10
click at [742, 125] on input "0 results available. Use Up and Down to choose options, press Enter to select t…" at bounding box center [741, 130] width 1 height 10
paste input "ARP_WP8040_WP8023"
type input "ARP_WP8040_WP8023"
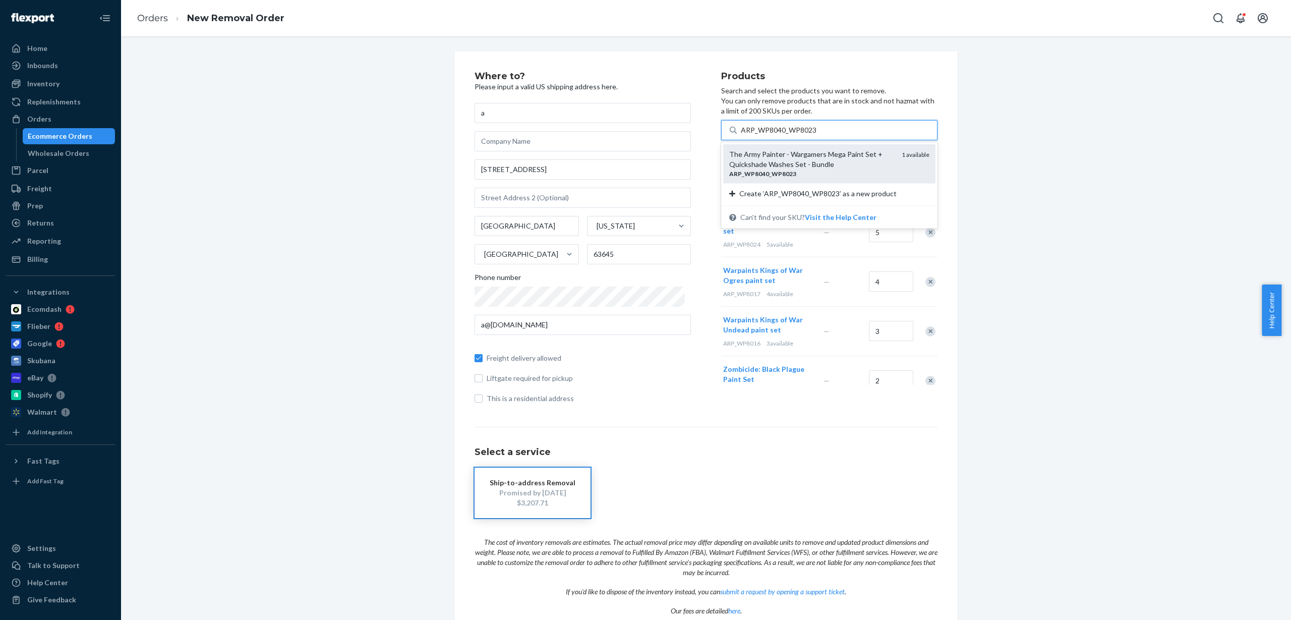
click at [803, 156] on div "The Army Painter - Wargamers Mega Paint Set + Quickshade Washes Set - Bundle" at bounding box center [811, 159] width 164 height 20
click at [803, 135] on input "ARP_WP8040_WP8023" at bounding box center [779, 130] width 76 height 10
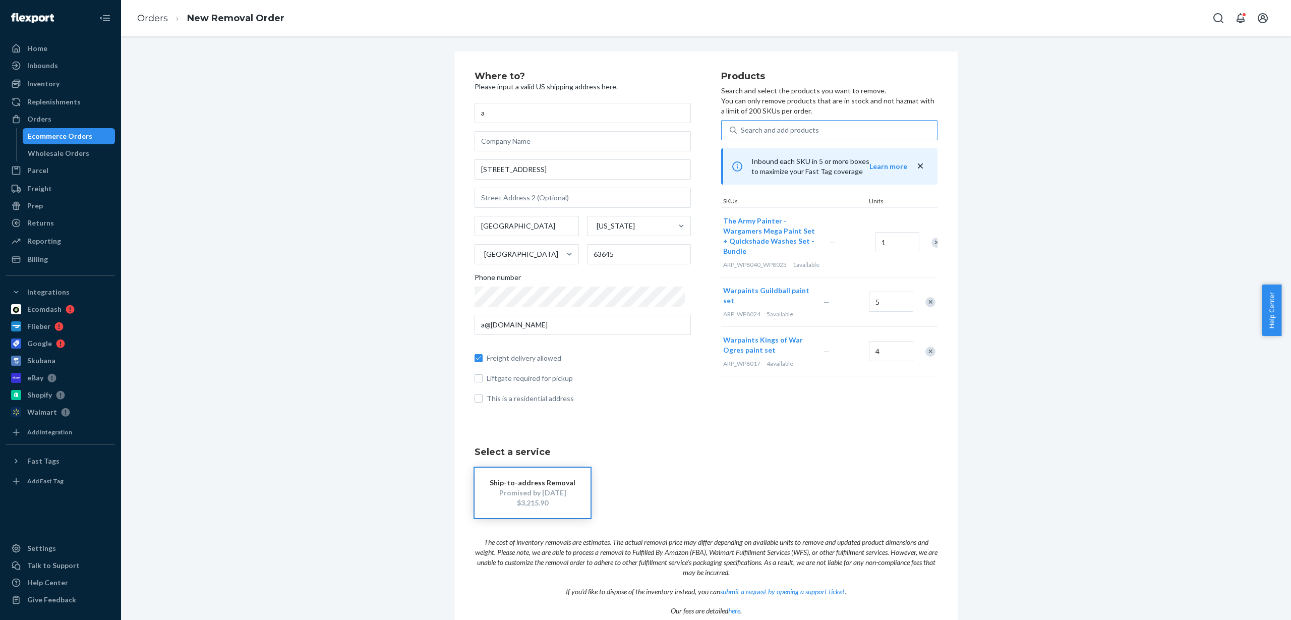
click at [761, 133] on div "Search and add products" at bounding box center [780, 130] width 78 height 10
click at [742, 133] on input "Search and add products" at bounding box center [741, 130] width 1 height 10
paste input "AVE_AS1/4WHI_MAP 14.95_5.00_MF"
type input "AVE_AS1/4WHI_MAP 14.95_5.00_MF"
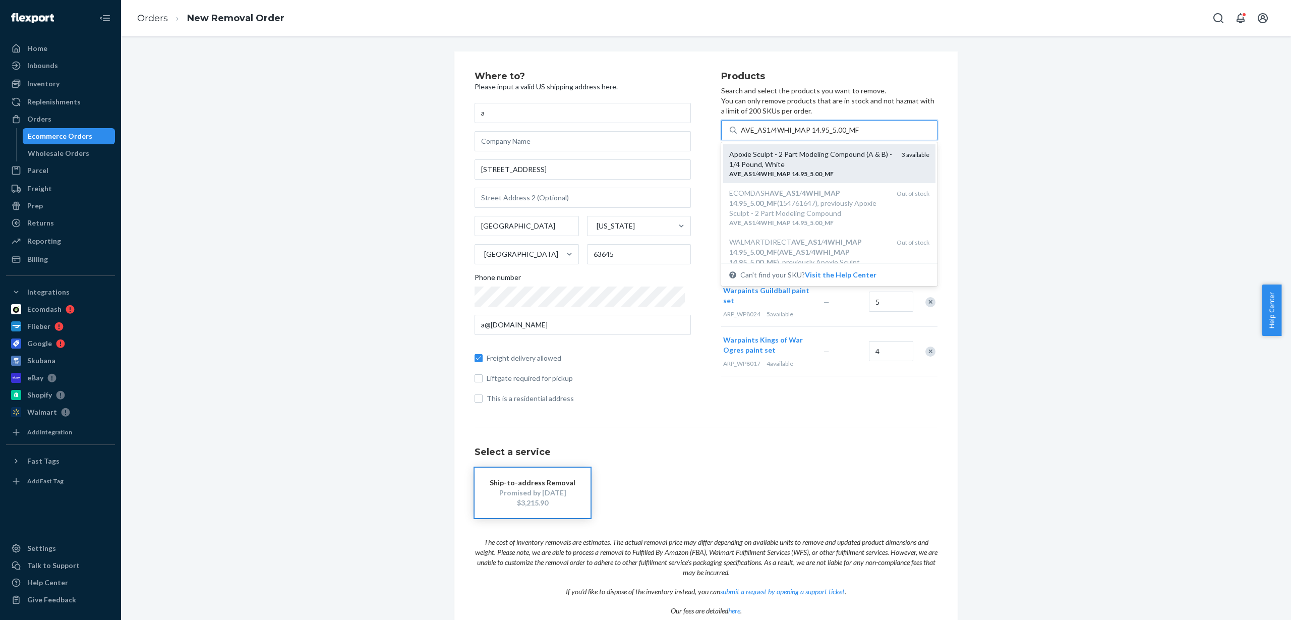
click at [786, 174] on div "AVE _ AS1 / 4WHI _ MAP 14 . 95 _ 5 . 00 _ MF" at bounding box center [811, 173] width 164 height 9
click at [786, 135] on input "AVE_AS1/4WHI_MAP 14.95_5.00_MF" at bounding box center [800, 130] width 119 height 10
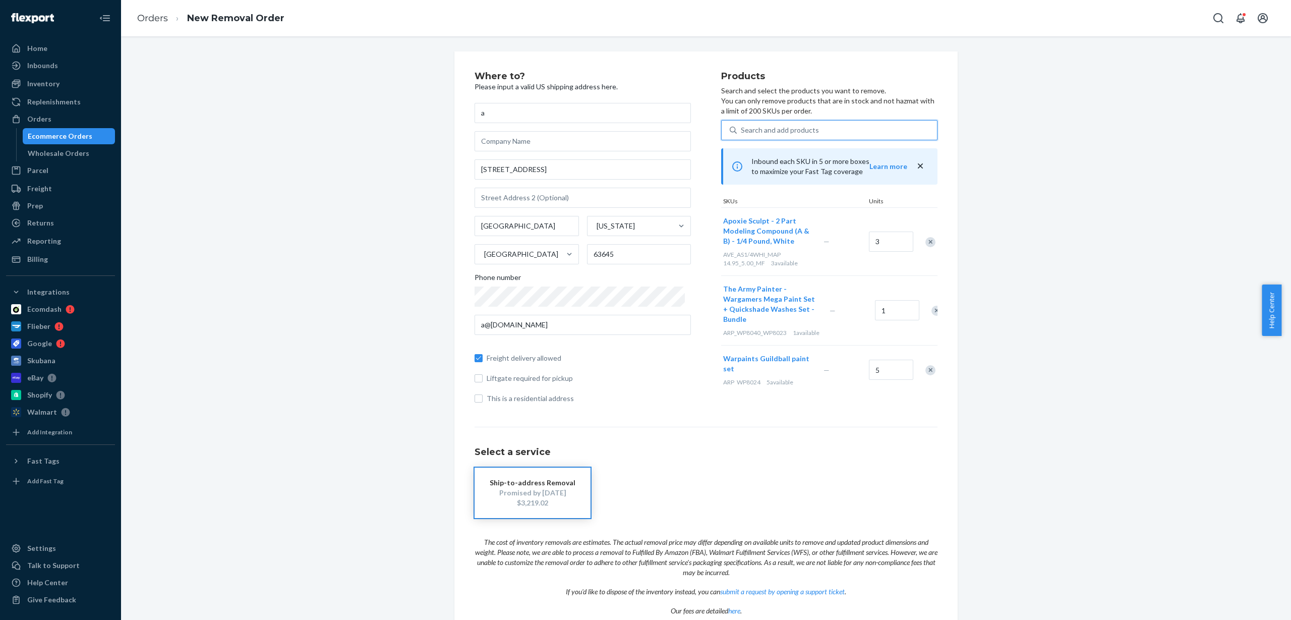
click at [745, 130] on div "Search and add products" at bounding box center [780, 130] width 78 height 10
click at [742, 130] on input "0 results available. Select is focused ,type to refine list, press Down to open…" at bounding box center [741, 130] width 1 height 10
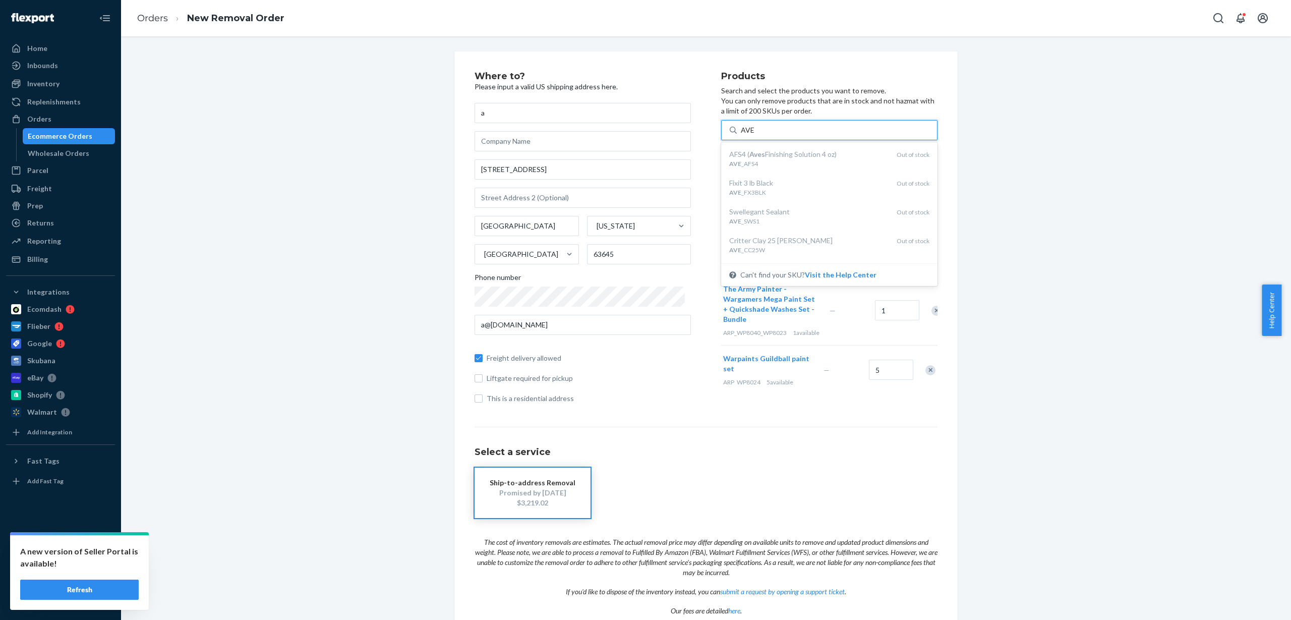
type input "AVE"
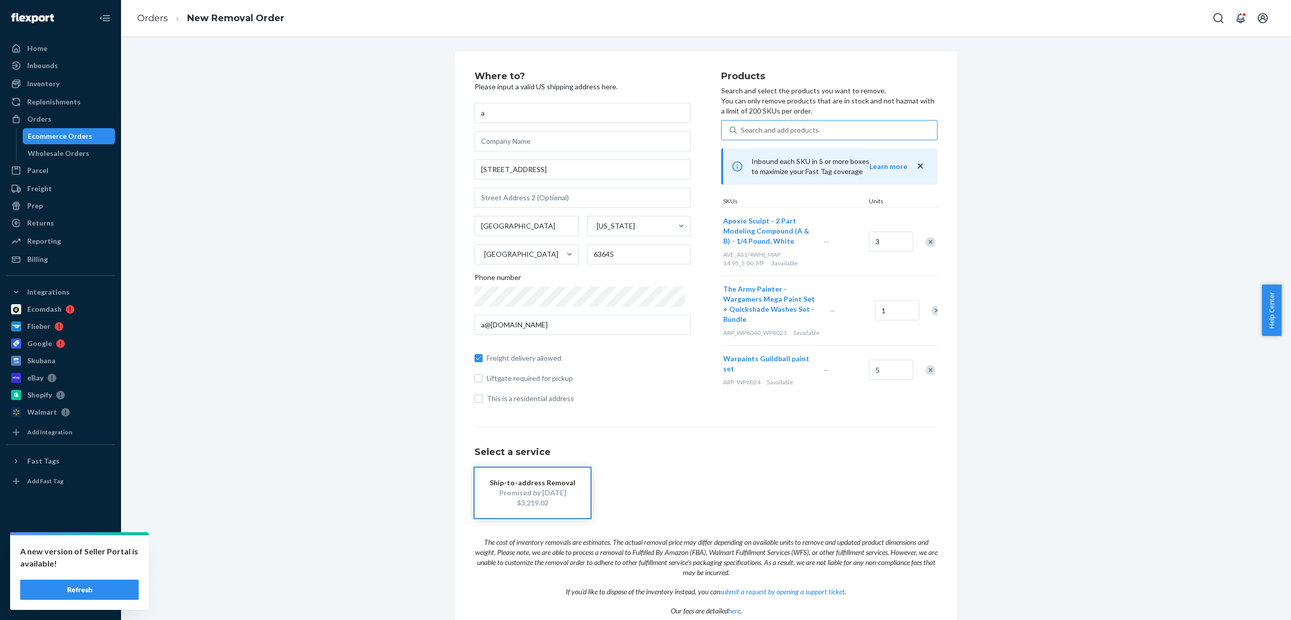
click at [1013, 159] on div "Where to? Please input a valid US shipping address here. a [STREET_ADDRESS][US_…" at bounding box center [706, 358] width 1155 height 615
click at [845, 128] on div "Search and add products" at bounding box center [837, 130] width 200 height 18
click at [742, 128] on input "Search and add products" at bounding box center [741, 130] width 1 height 10
paste input "CHX23803"
type input "CHX23803"
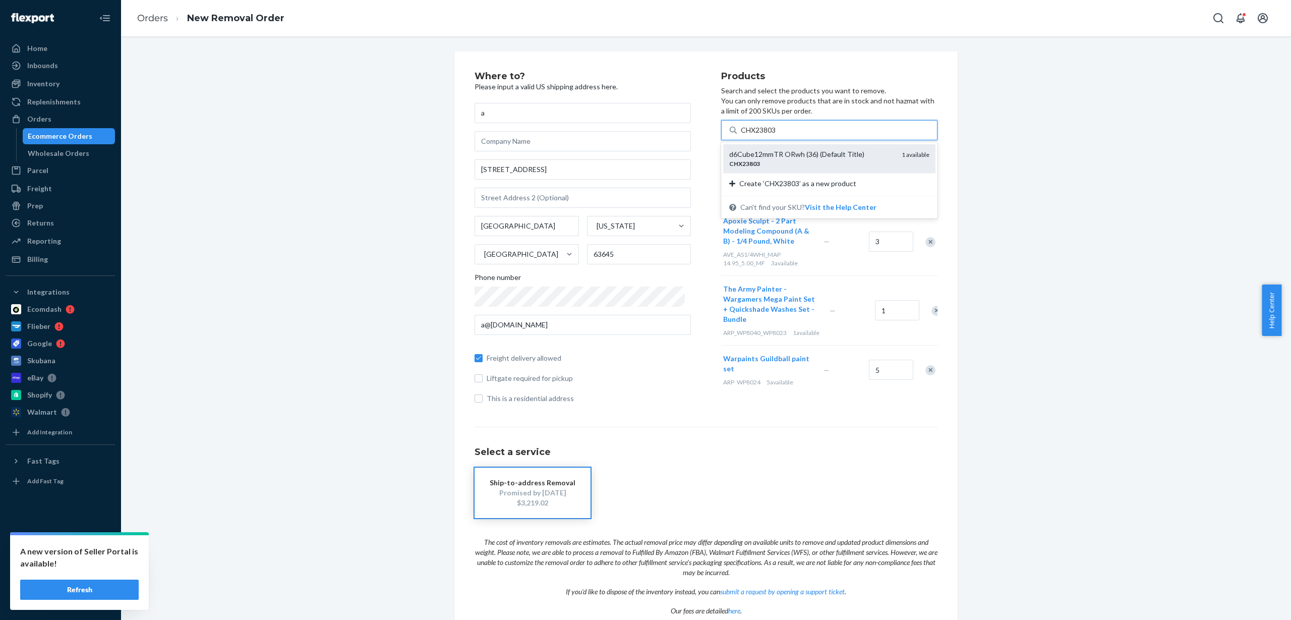
click at [828, 155] on div "d6Cube12mmTR ORwh (36) (Default Title)" at bounding box center [811, 154] width 164 height 10
click at [777, 135] on input "CHX23803" at bounding box center [759, 130] width 36 height 10
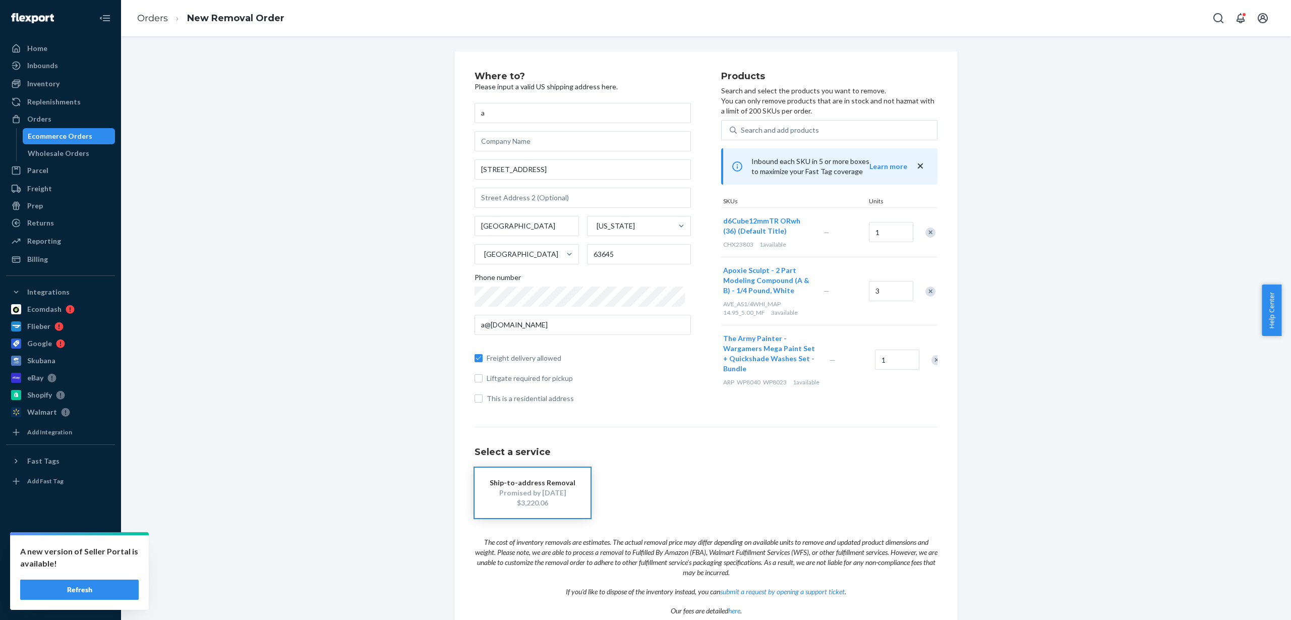
click at [827, 119] on div "Products Search and select the products you want to remove. You can only remove…" at bounding box center [829, 242] width 216 height 340
click at [822, 129] on div "Search and add products" at bounding box center [837, 130] width 200 height 18
click at [742, 129] on input "0 results available. Use Up and Down to choose options, press Enter to select t…" at bounding box center [741, 130] width 1 height 10
paste input "FBI6050"
type input "FBI6050"
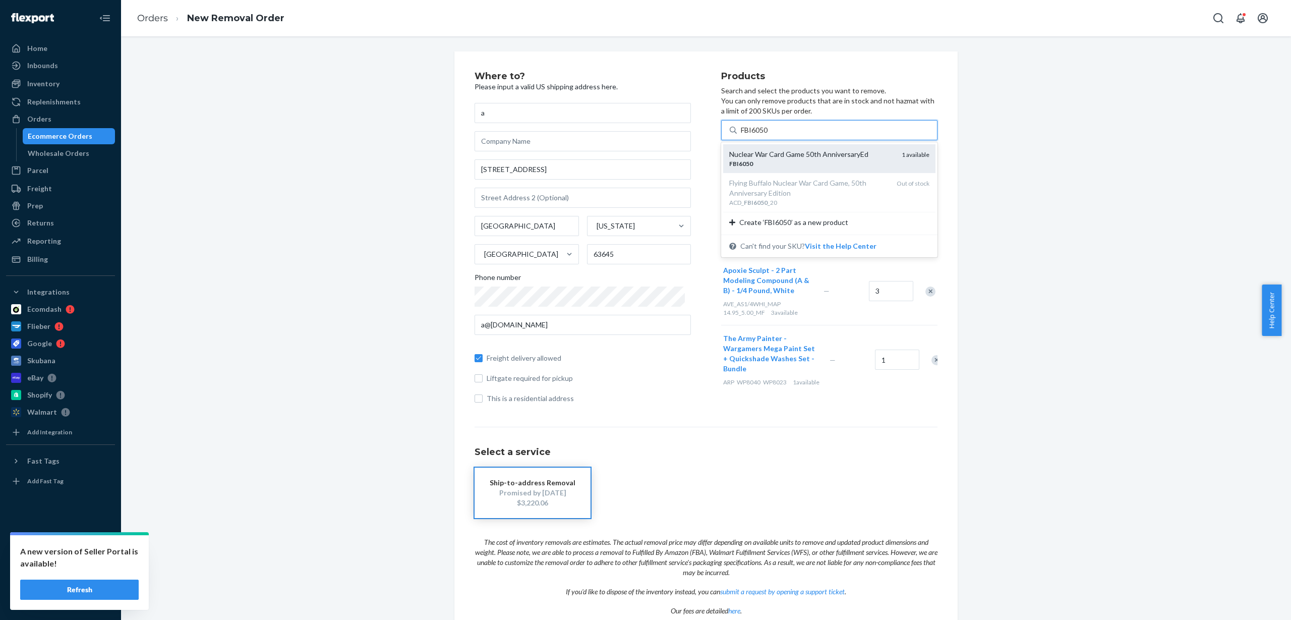
click at [800, 158] on div "Nuclear War Card Game 50th AnniversaryEd" at bounding box center [811, 154] width 164 height 10
click at [769, 135] on input "FBI6050" at bounding box center [755, 130] width 28 height 10
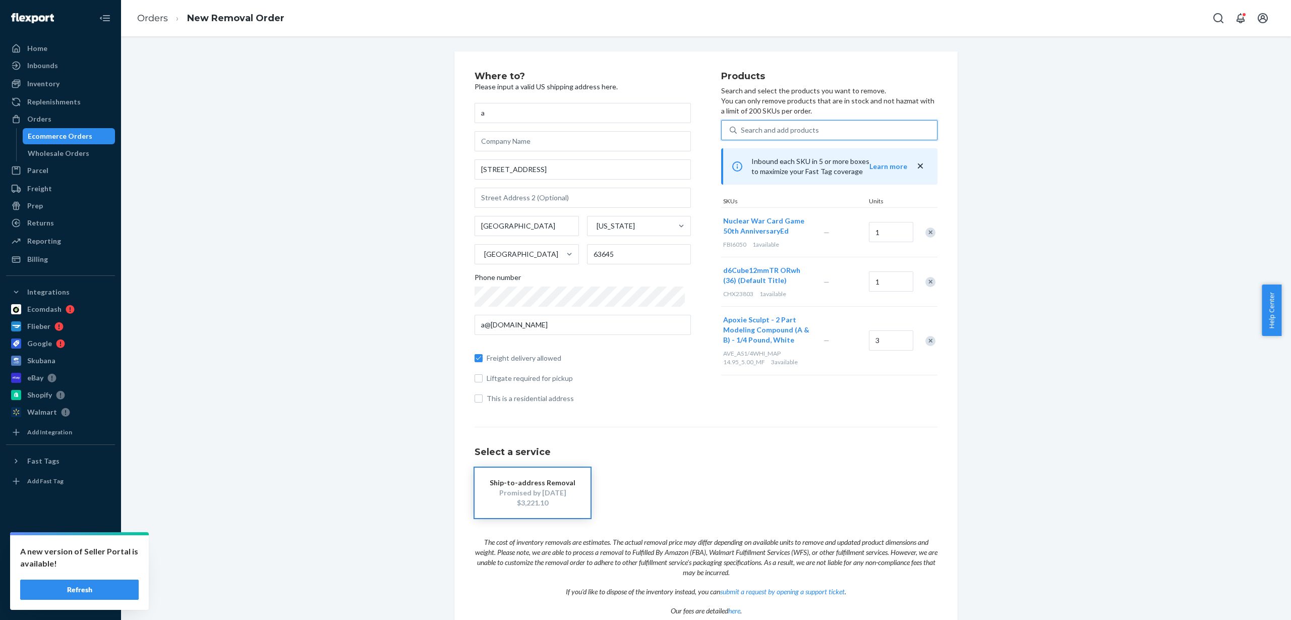
click at [748, 127] on div "Search and add products" at bounding box center [780, 130] width 78 height 10
click at [742, 127] on input "0 results available. Use Up and Down to choose options, press Enter to select t…" at bounding box center [741, 130] width 1 height 10
paste input "FFGTI10"
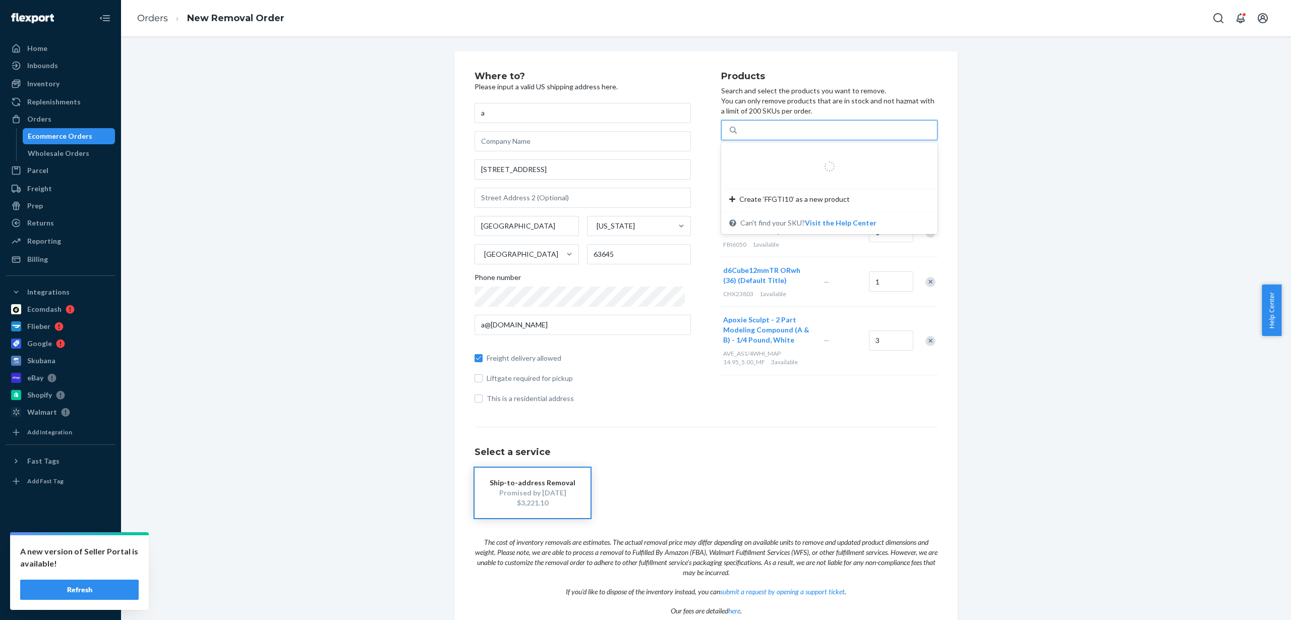
type input "FFGTI10"
click at [777, 155] on div "Twilight Imperium: Prophecy of Kings" at bounding box center [811, 154] width 164 height 10
click at [770, 135] on input "FFGTI10" at bounding box center [755, 130] width 29 height 10
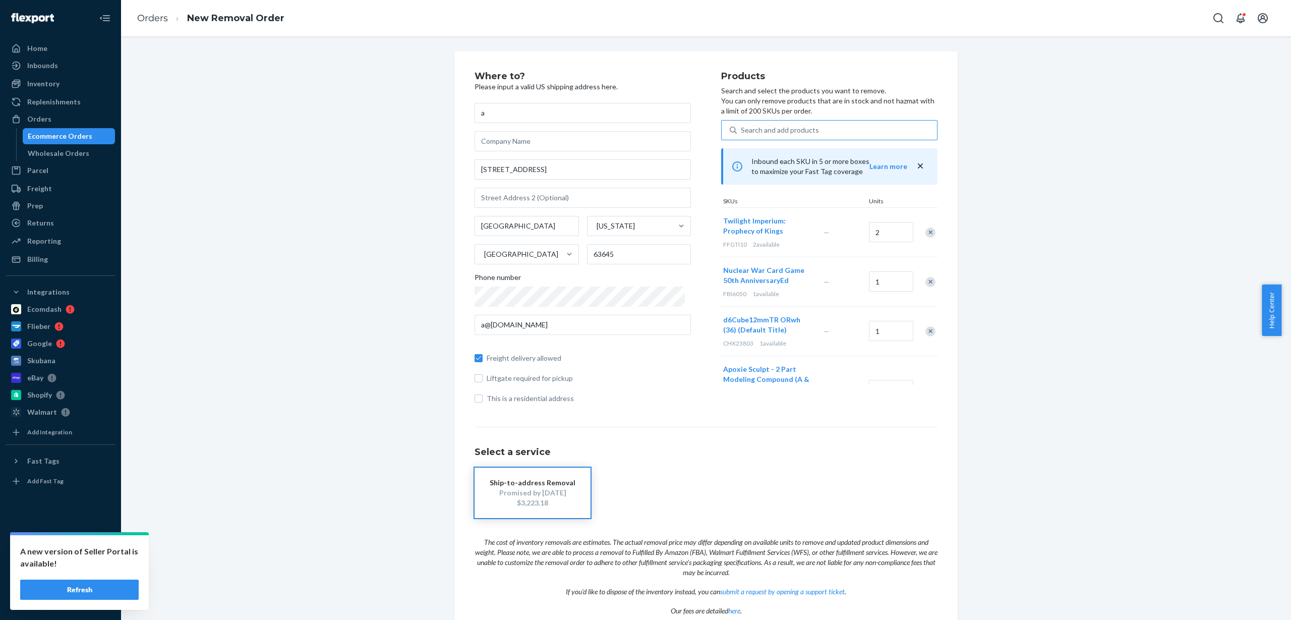
click at [803, 131] on div "Search and add products" at bounding box center [780, 130] width 78 height 10
click at [742, 131] on input "Search and add products" at bounding box center [741, 130] width 1 height 10
click at [794, 128] on div "Search and add products" at bounding box center [780, 130] width 78 height 10
click at [742, 128] on input "0 results available. Use Up and Down to choose options, press Enter to select t…" at bounding box center [741, 130] width 1 height 10
paste input "GF972783"
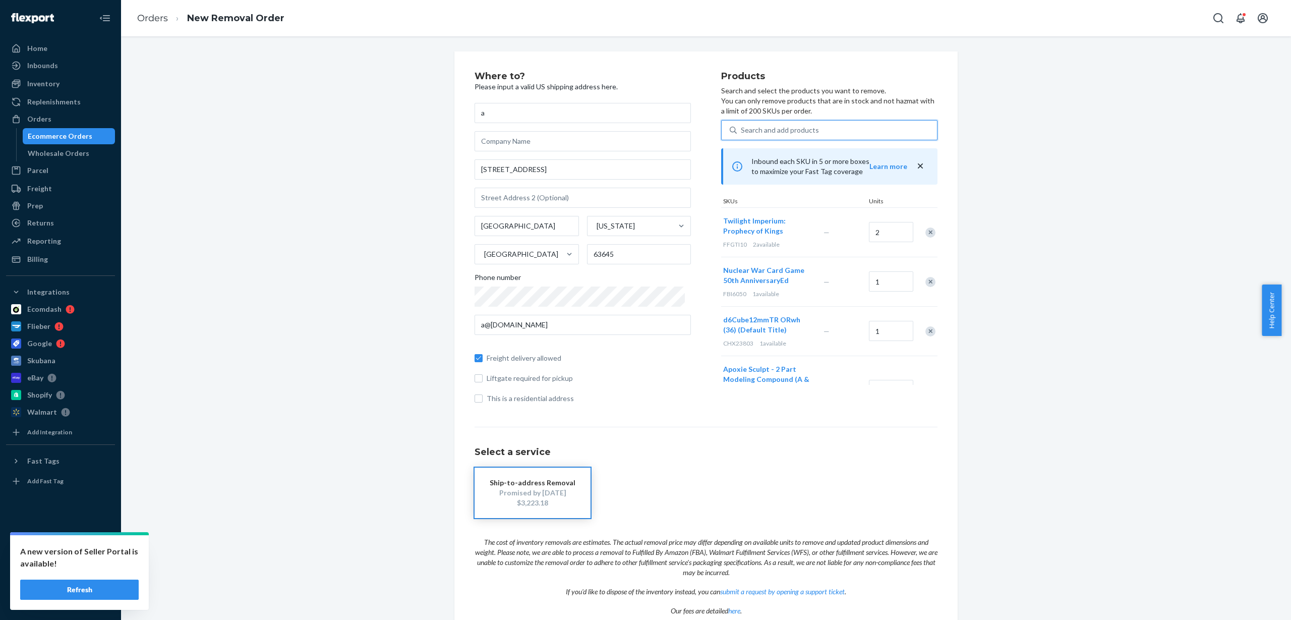
type input "GF972783"
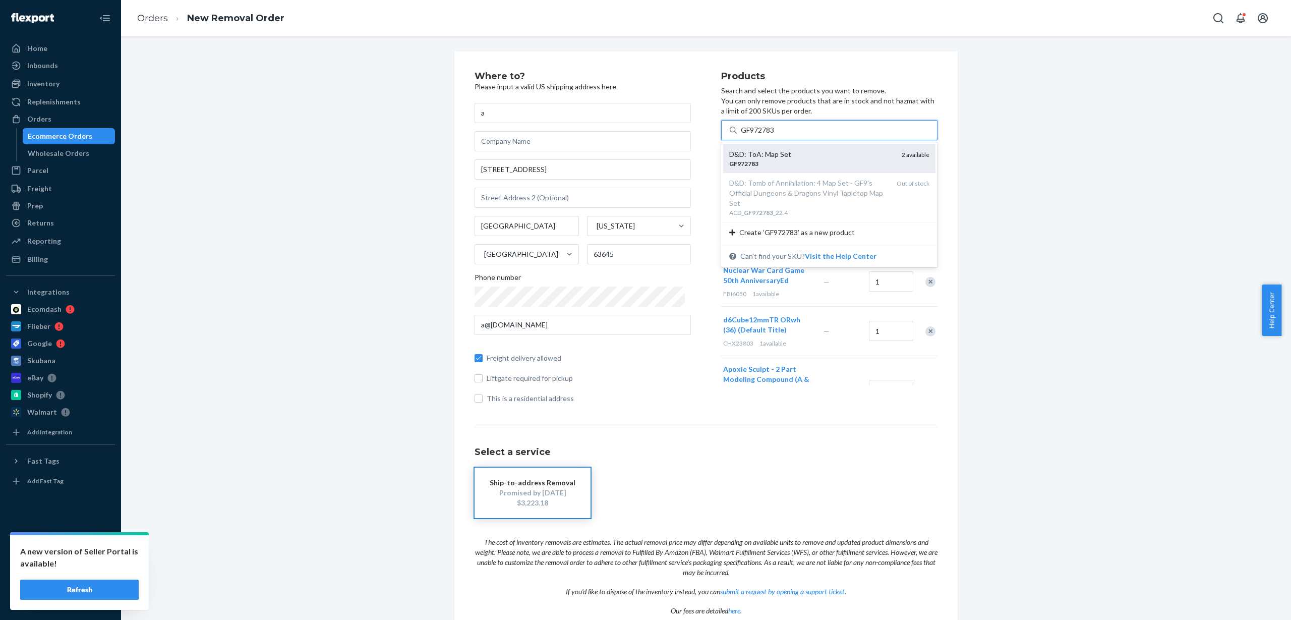
click at [796, 156] on div "D&D: ToA: Map Set" at bounding box center [811, 154] width 164 height 10
click at [776, 135] on input "GF972783" at bounding box center [758, 130] width 35 height 10
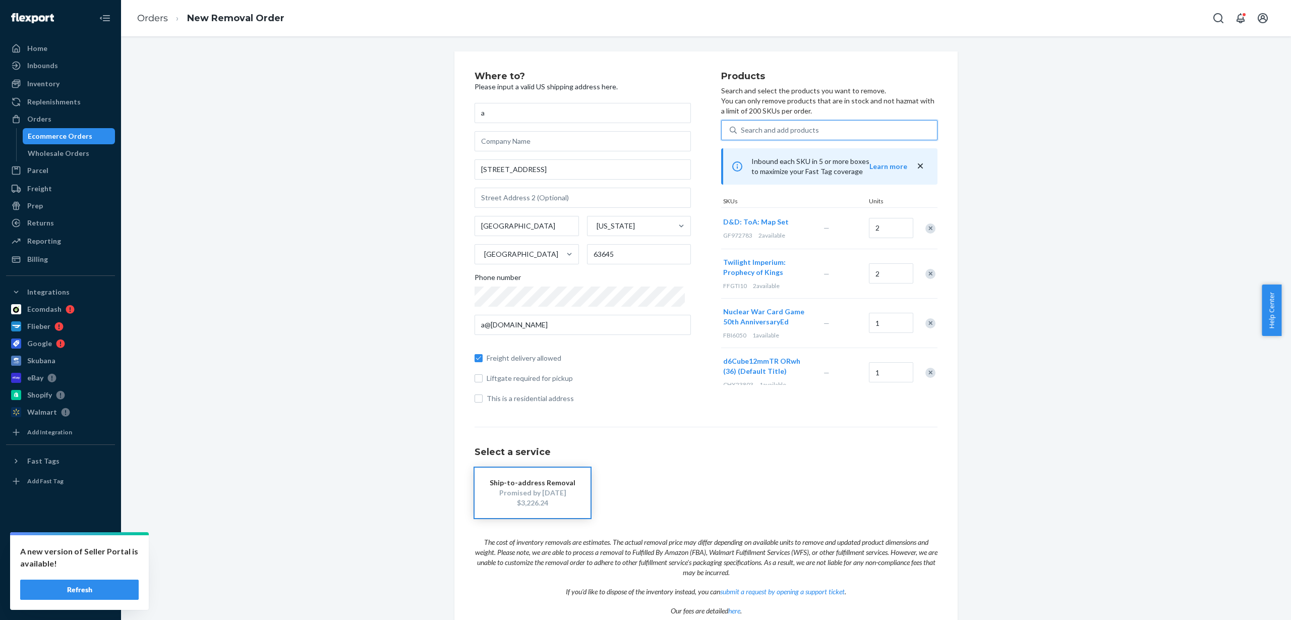
click at [790, 130] on div "Search and add products" at bounding box center [780, 130] width 78 height 10
click at [742, 130] on input "0 results available. Use Up and Down to choose options, press Enter to select t…" at bounding box center [741, 130] width 1 height 10
paste input "LGNBOX075"
type input "LGNBOX075"
click at [788, 152] on div "DB: Flamingo" at bounding box center [811, 154] width 164 height 10
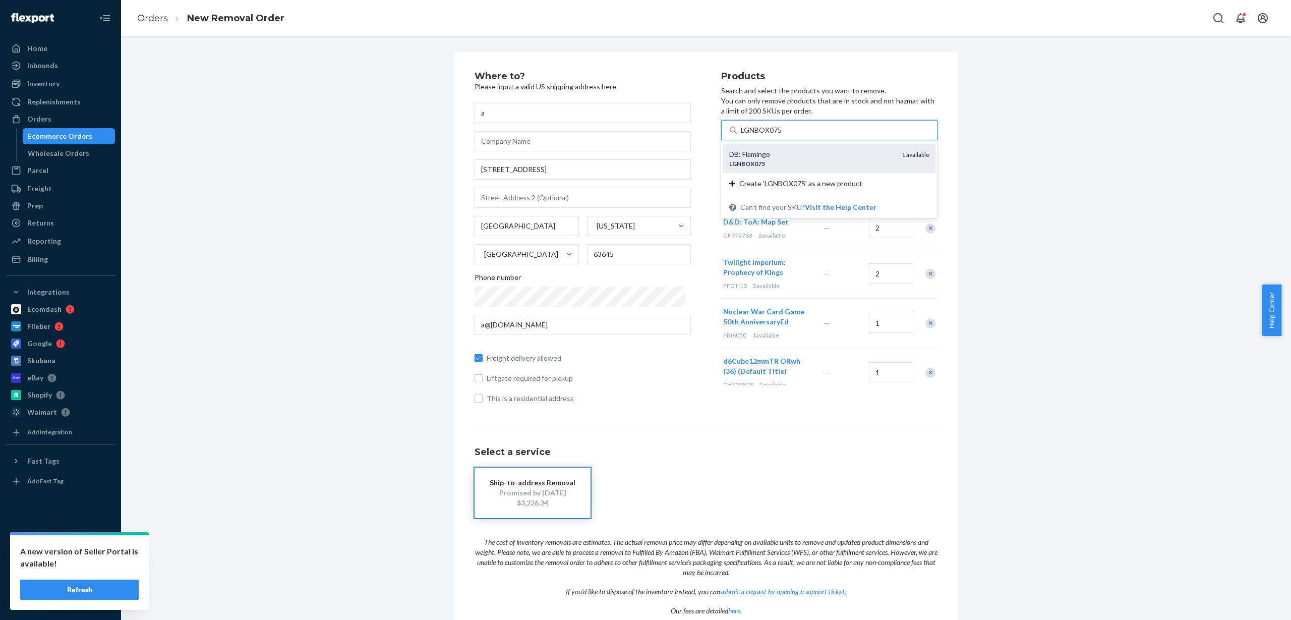
click at [783, 135] on input "LGNBOX075" at bounding box center [762, 130] width 42 height 10
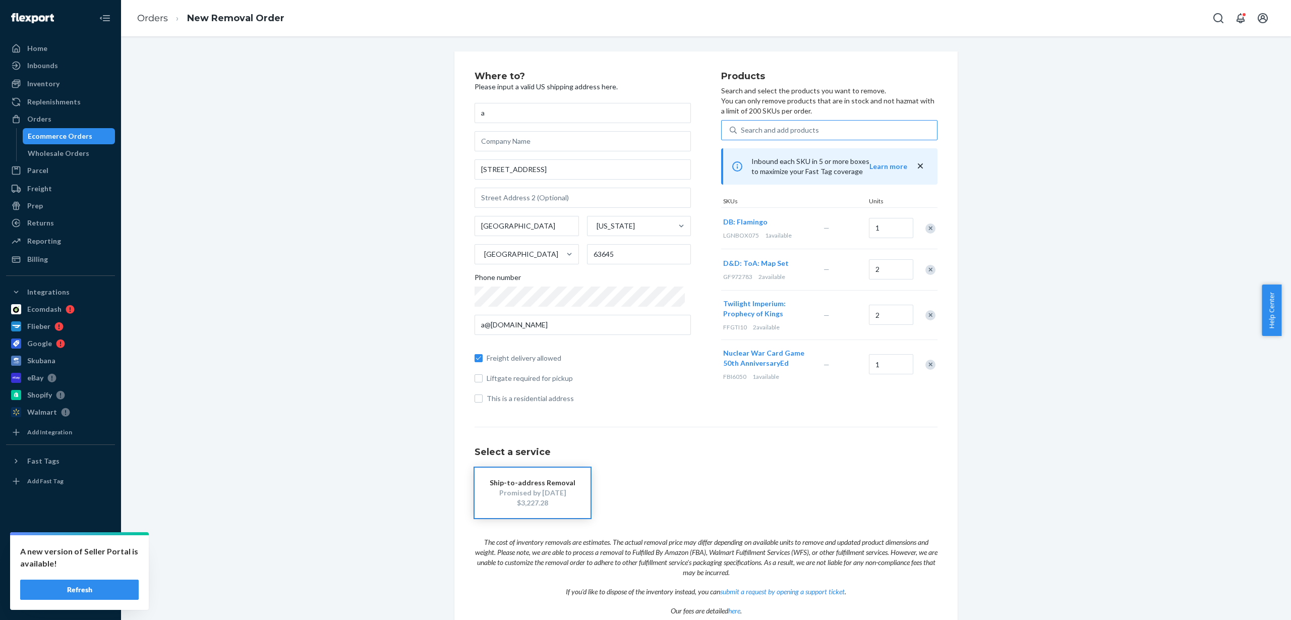
click at [756, 131] on div "Search and add products" at bounding box center [780, 130] width 78 height 10
click at [742, 131] on input "Search and add products" at bounding box center [741, 130] width 1 height 10
paste input "LGNBOX138"
type input "LGNBOX138"
click at [764, 151] on div "DB: Absolute: Tri-Force" at bounding box center [811, 154] width 164 height 10
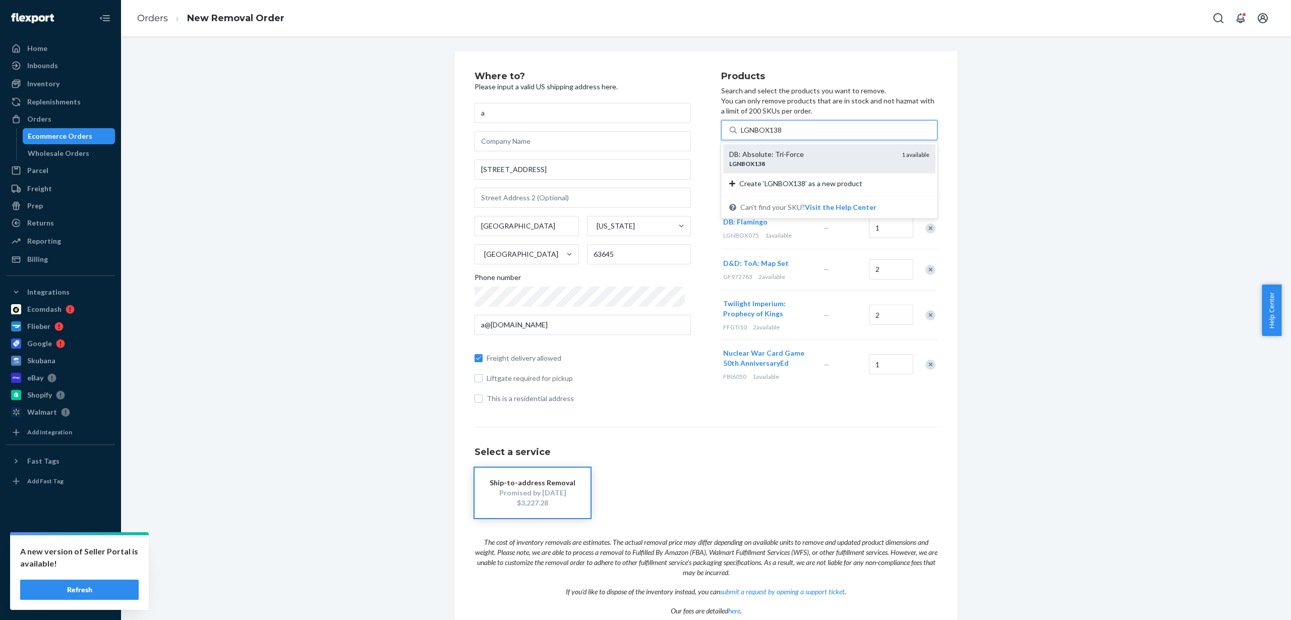
click at [764, 135] on input "LGNBOX138" at bounding box center [762, 130] width 42 height 10
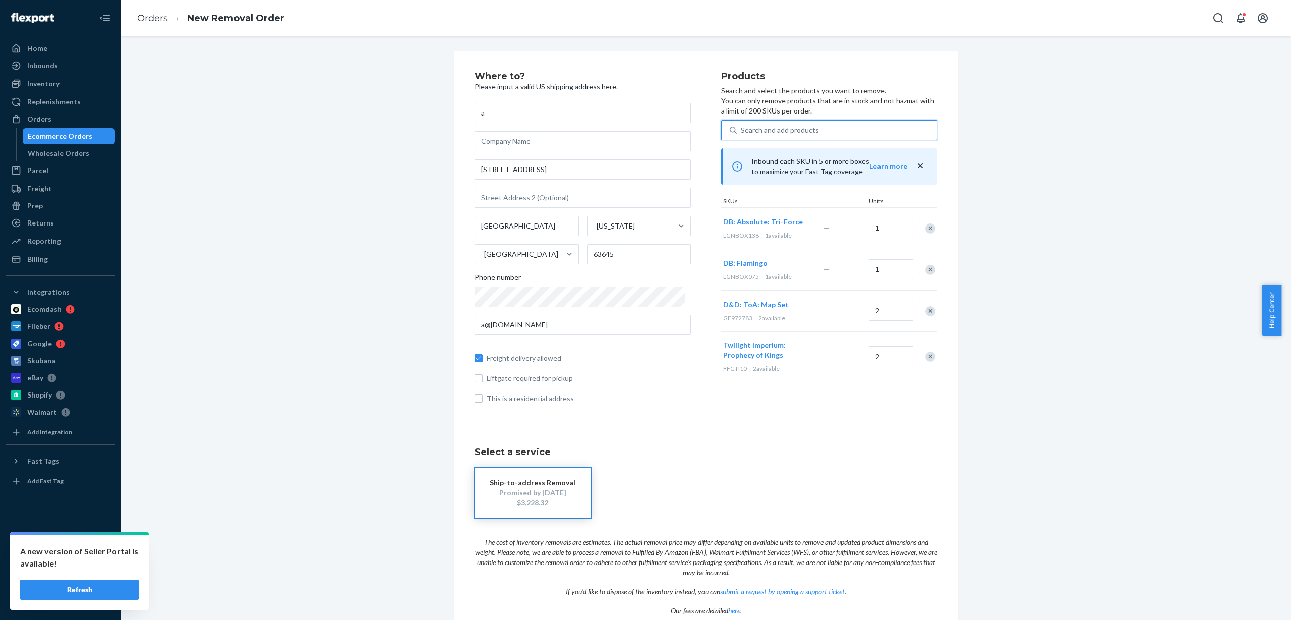
click at [741, 127] on div "Search and add products" at bounding box center [780, 130] width 78 height 10
click at [741, 127] on input "0 results available. Use Up and Down to choose options, press Enter to select t…" at bounding box center [741, 130] width 1 height 10
paste input "LGNMAT073"
type input "LGNMAT073"
click at [768, 161] on div "LGNMAT073" at bounding box center [811, 163] width 164 height 9
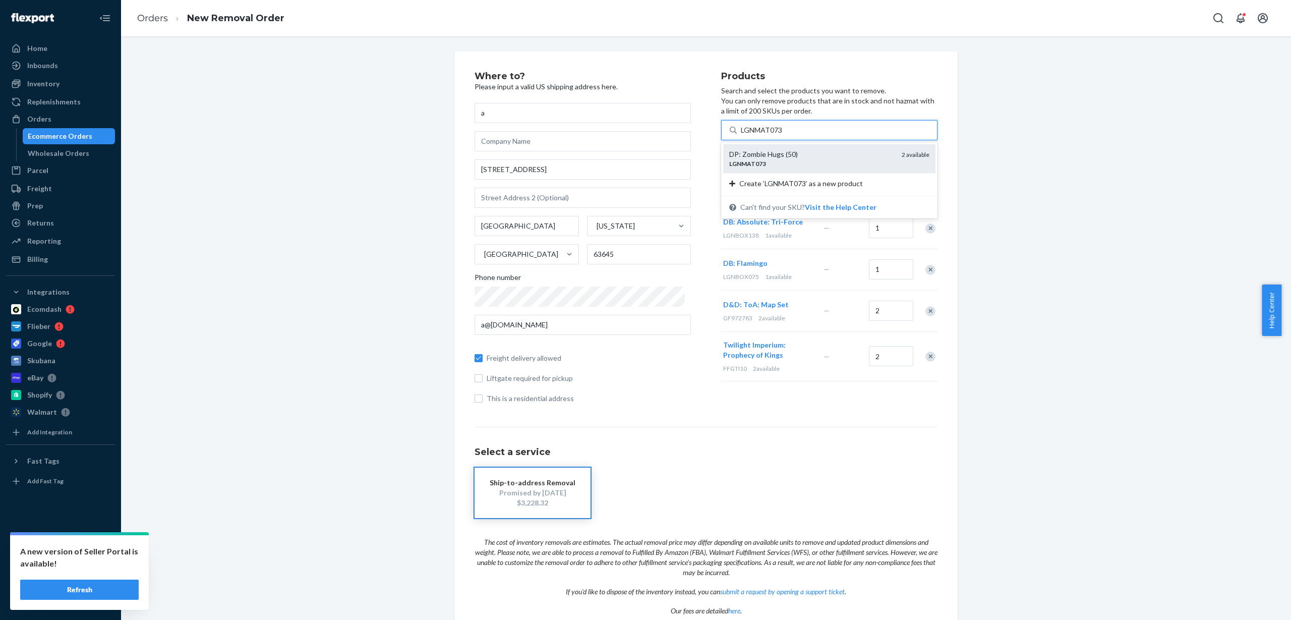
click at [768, 135] on input "LGNMAT073" at bounding box center [762, 130] width 42 height 10
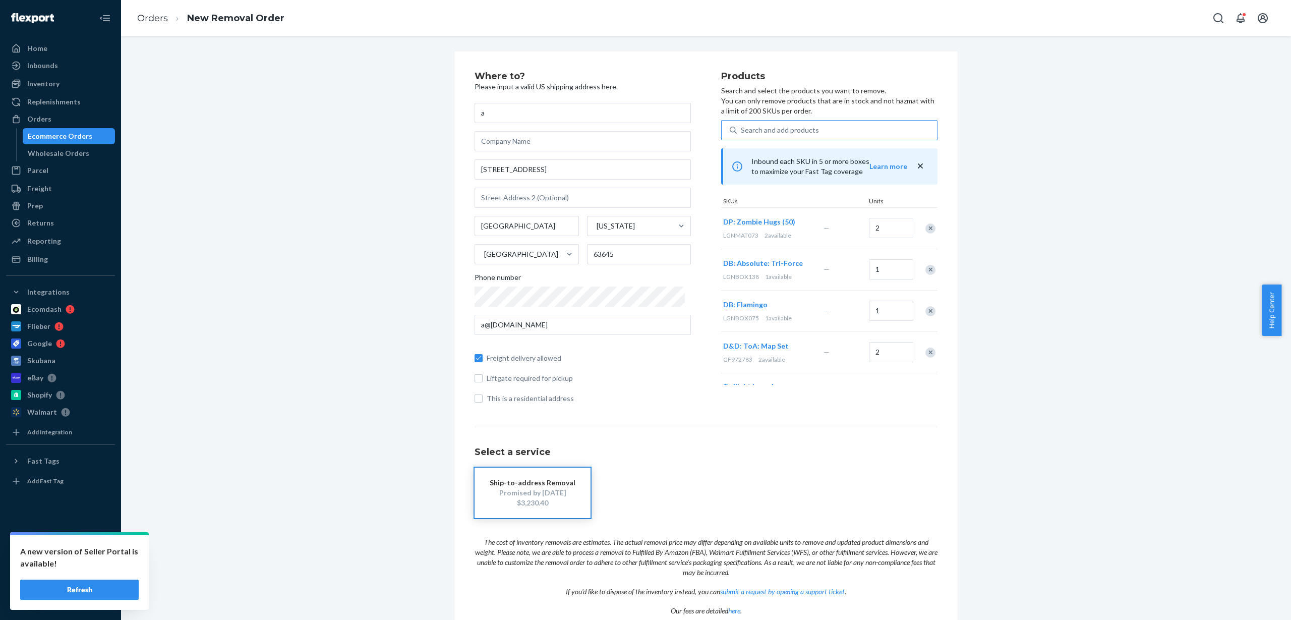
click at [790, 133] on div "Search and add products" at bounding box center [780, 130] width 78 height 10
click at [742, 133] on input "Search and add products" at bounding box center [741, 130] width 1 height 10
paste input "LGNMAT092"
type input "LGNMAT092"
click at [778, 155] on div "DP: Pumpkin Spice (50)" at bounding box center [811, 154] width 164 height 10
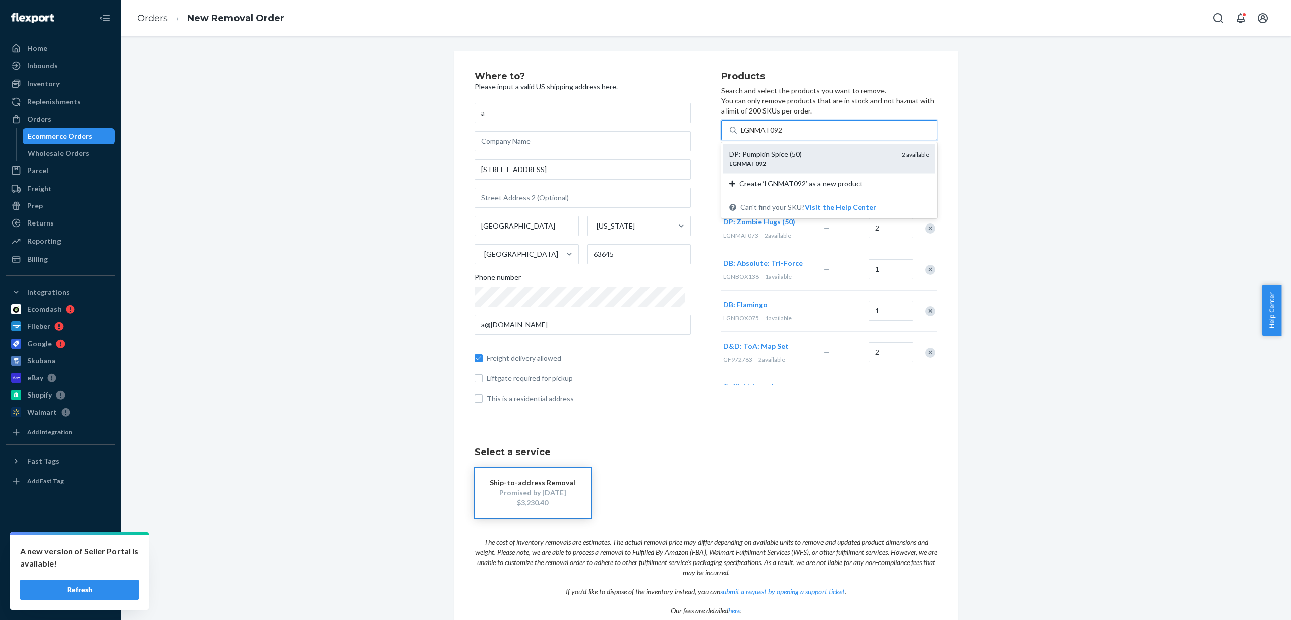
click at [778, 135] on input "LGNMAT092" at bounding box center [762, 130] width 42 height 10
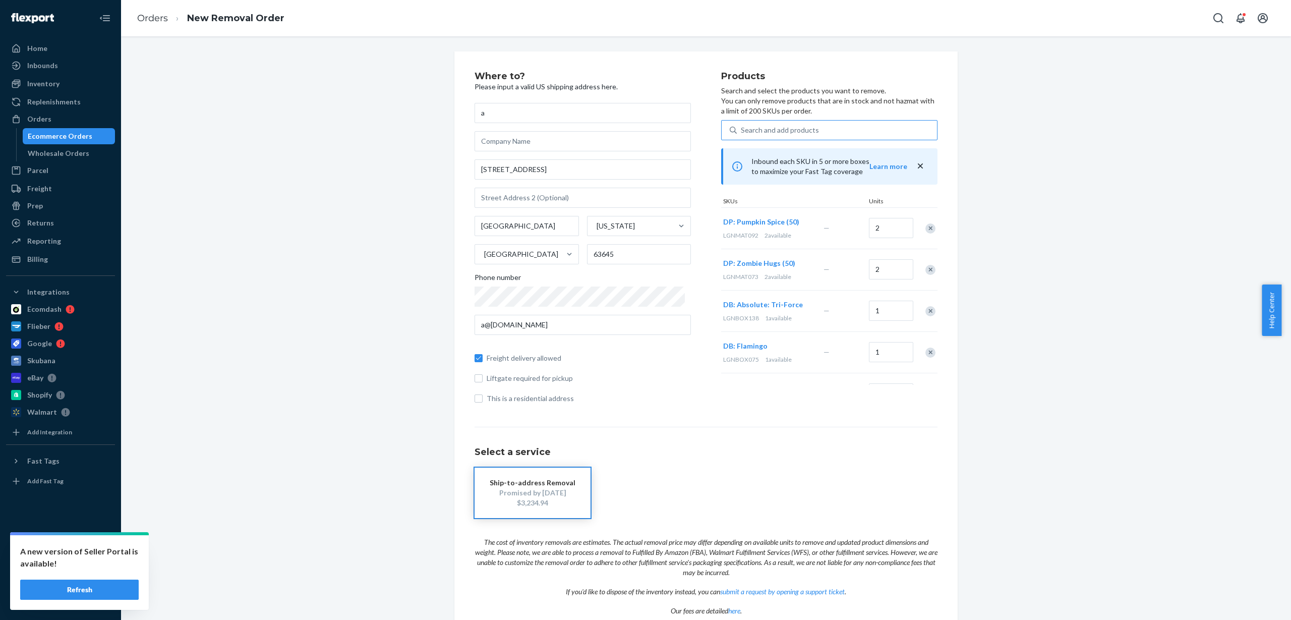
click at [788, 137] on div "Search and add products" at bounding box center [837, 130] width 200 height 18
click at [742, 135] on input "Search and add products" at bounding box center [741, 130] width 1 height 10
paste input "LGNMAT094"
type input "LGNMAT094"
click at [772, 156] on div "DP: Raven 2019 (50)" at bounding box center [811, 154] width 164 height 10
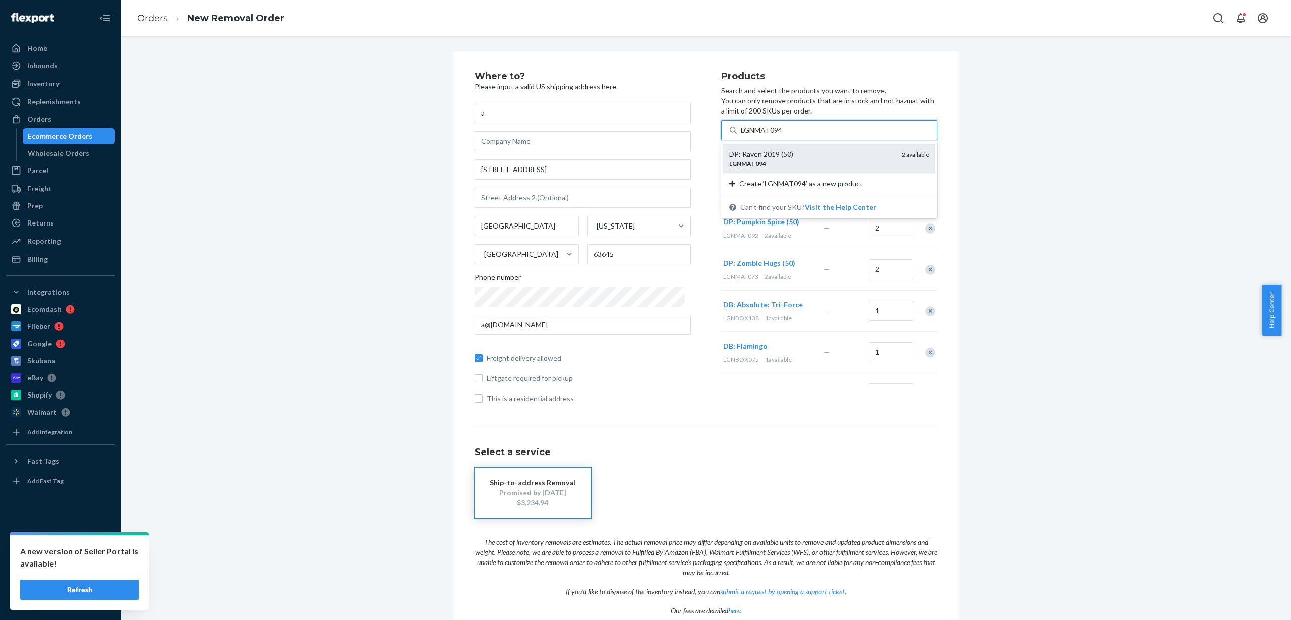
click at [772, 135] on input "LGNMAT094" at bounding box center [762, 130] width 42 height 10
click at [767, 129] on div "Search and add products" at bounding box center [780, 130] width 78 height 10
click at [742, 129] on input "0 results available. Use Up and Down to choose options, press Enter to select t…" at bounding box center [741, 130] width 1 height 10
paste input "LGNMAT099"
type input "LGNMAT099"
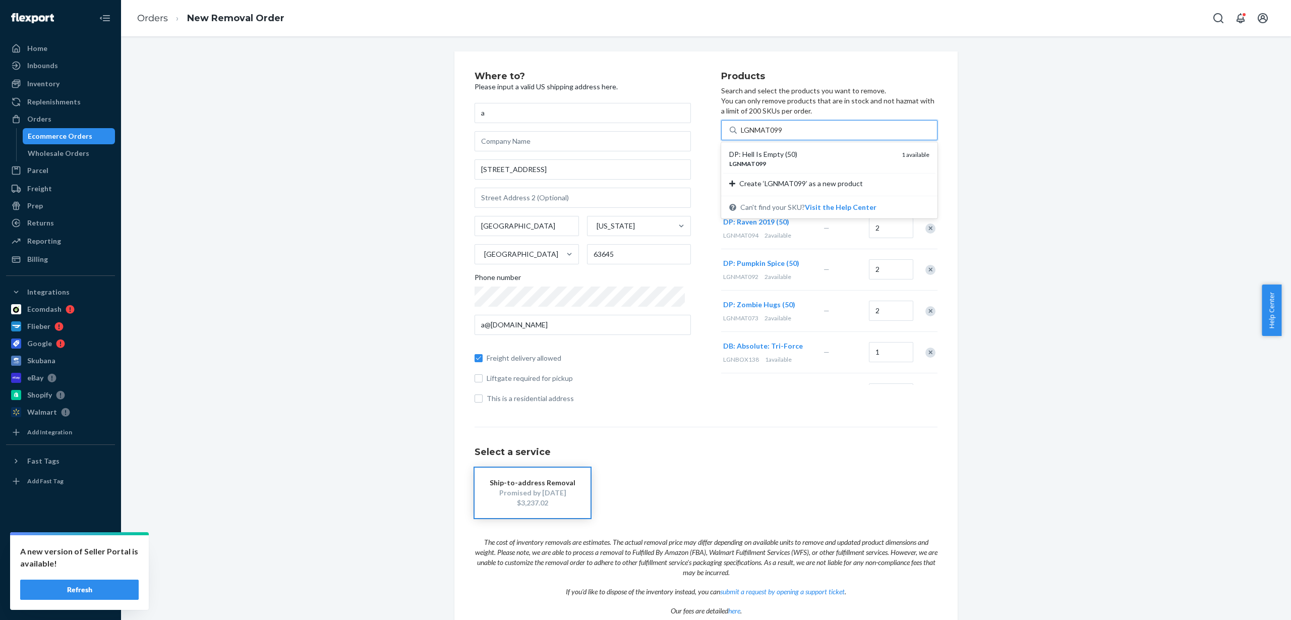
click at [789, 162] on div "LGNMAT099" at bounding box center [811, 163] width 164 height 9
click at [783, 135] on input "LGNMAT099" at bounding box center [762, 130] width 42 height 10
click at [796, 128] on div "Search and add products" at bounding box center [780, 130] width 78 height 10
click at [742, 128] on input "0 results available. Use Up and Down to choose options, press Enter to select t…" at bounding box center [741, 130] width 1 height 10
paste input "LGNMAT142"
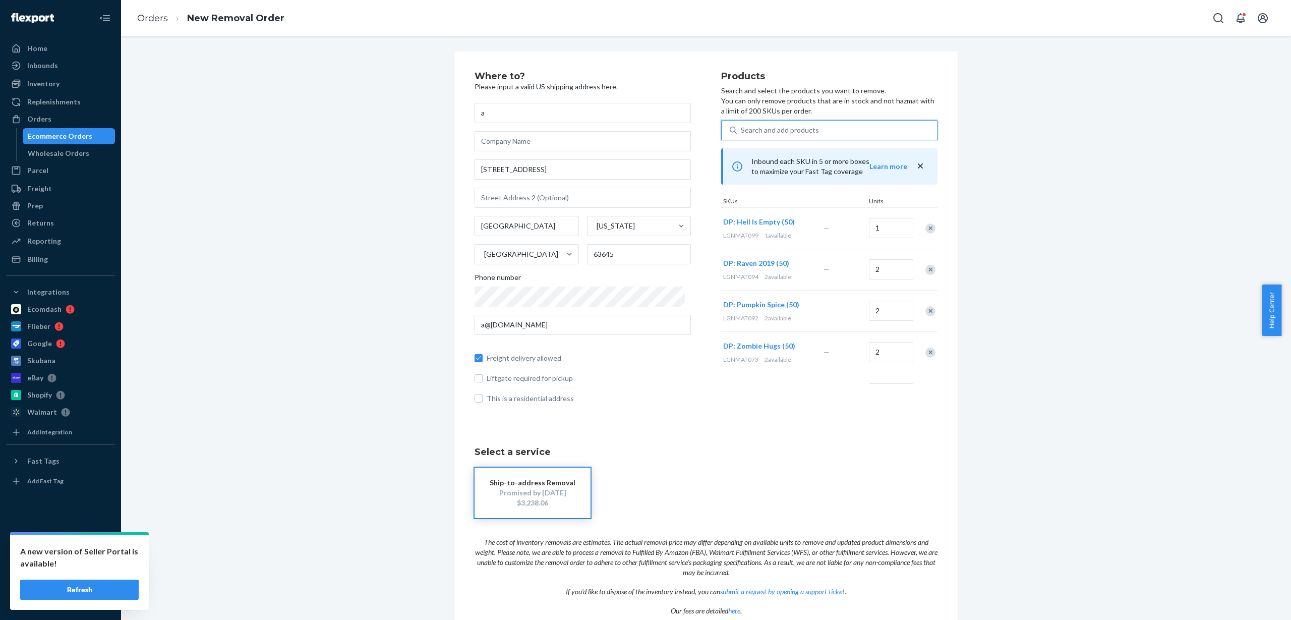
type input "LGNMAT142"
click at [773, 155] on div "DP: [GEOGRAPHIC_DATA] (50)" at bounding box center [811, 154] width 164 height 10
click at [773, 135] on input "LGNMAT142" at bounding box center [762, 130] width 42 height 10
click at [758, 130] on div "Search and add products" at bounding box center [780, 130] width 78 height 10
click at [742, 130] on input "0 results available. Use Up and Down to choose options, press Enter to select t…" at bounding box center [741, 130] width 1 height 10
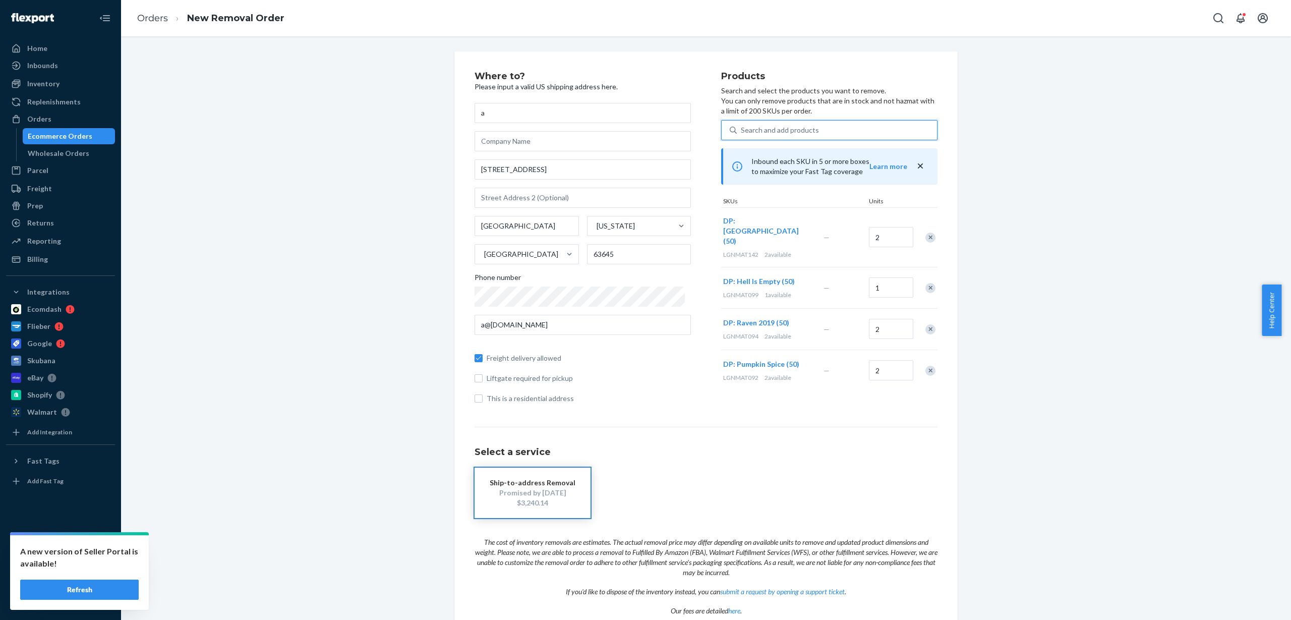
paste input "LGNMAT147"
type input "LGNMAT147"
click at [758, 156] on div "DP: Double Matte Dragon o/t Wilds (50)" at bounding box center [811, 154] width 164 height 10
click at [758, 135] on input "LGNMAT147" at bounding box center [762, 130] width 42 height 10
click at [785, 127] on div "Search and add products" at bounding box center [780, 130] width 78 height 10
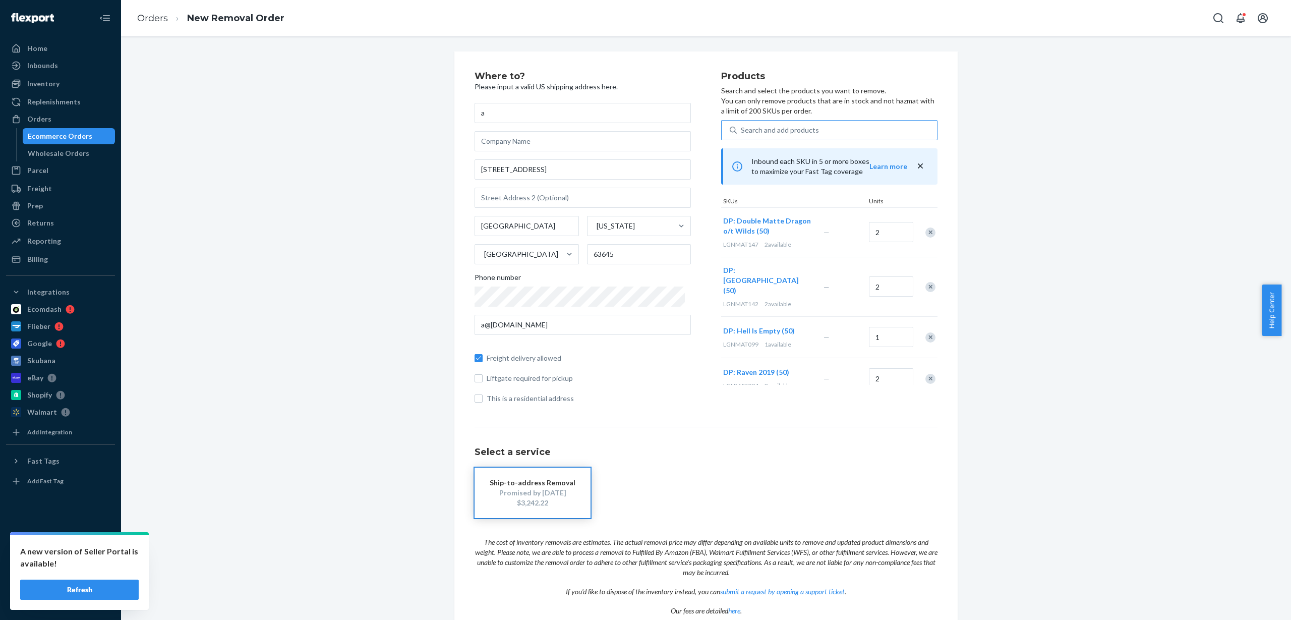
click at [742, 127] on input "Search and add products" at bounding box center [741, 130] width 1 height 10
paste input "LGNPLM071"
type input "LGNPLM071"
click at [761, 160] on div "LGNPLM071" at bounding box center [811, 163] width 164 height 9
click at [761, 135] on input "LGNPLM071" at bounding box center [762, 130] width 42 height 10
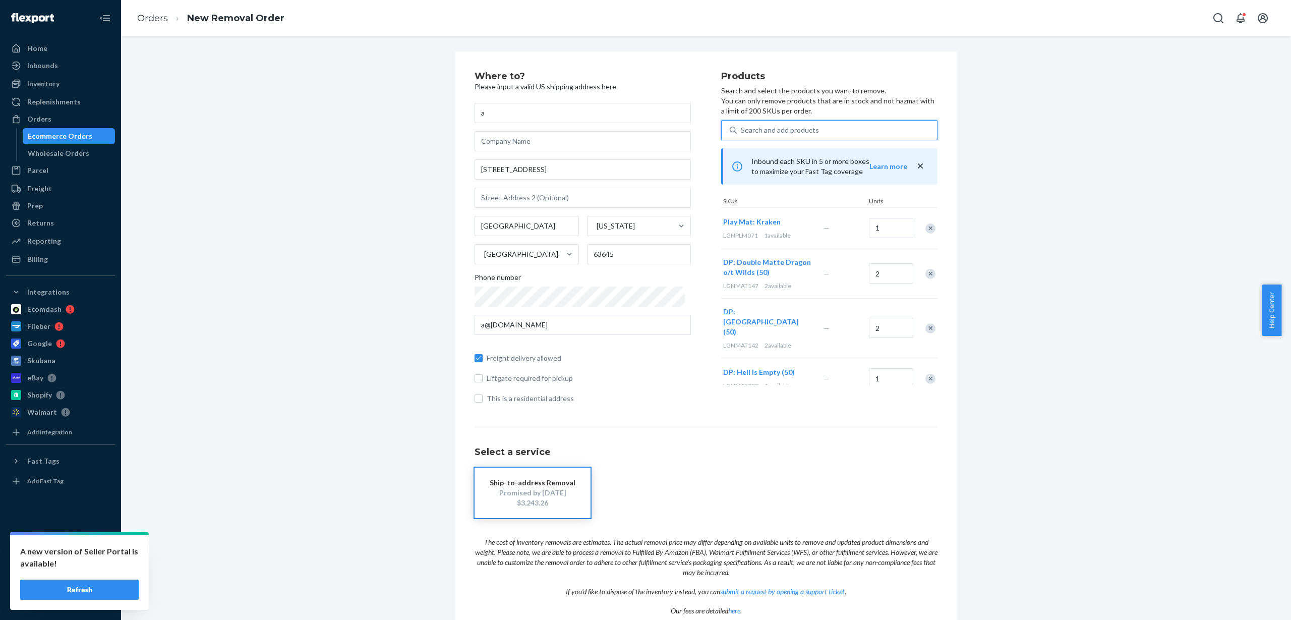
click at [755, 132] on div "Search and add products" at bounding box center [780, 130] width 78 height 10
click at [742, 132] on input "0 results available. Use Up and Down to choose options, press Enter to select t…" at bounding box center [741, 130] width 1 height 10
paste input "LGNTIN658"
type input "LGNTIN658"
click at [776, 156] on div "Tin: Iconic Sun" at bounding box center [811, 154] width 164 height 10
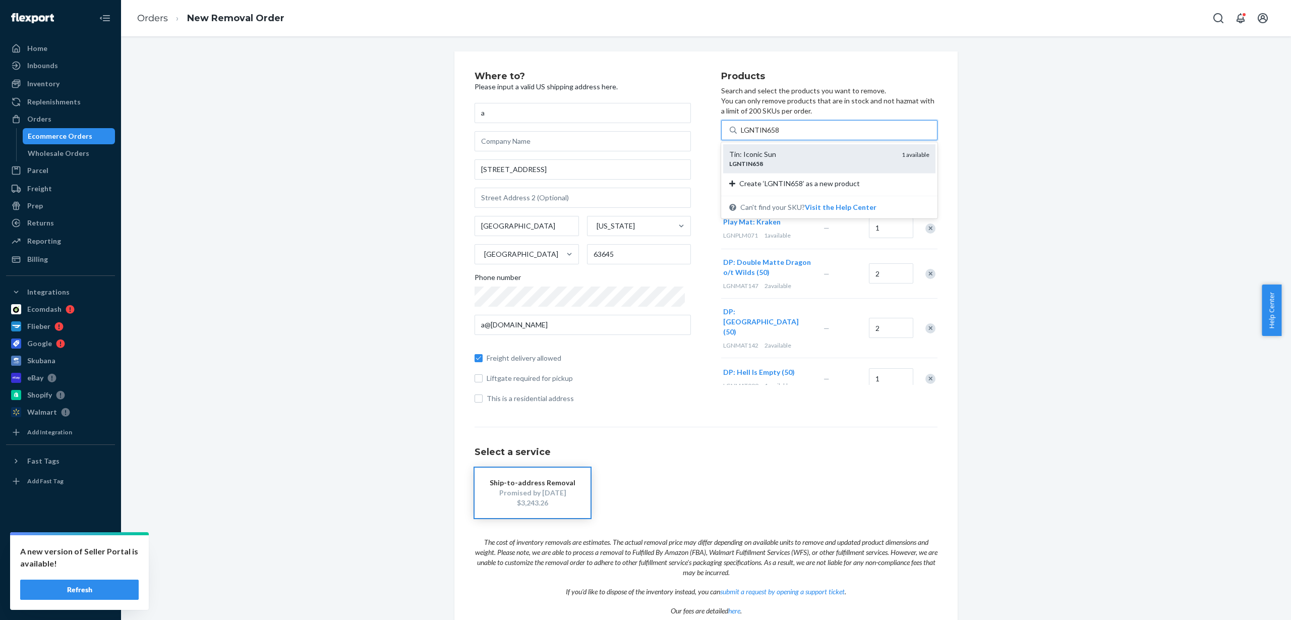
click at [776, 135] on input "LGNTIN658" at bounding box center [760, 130] width 39 height 10
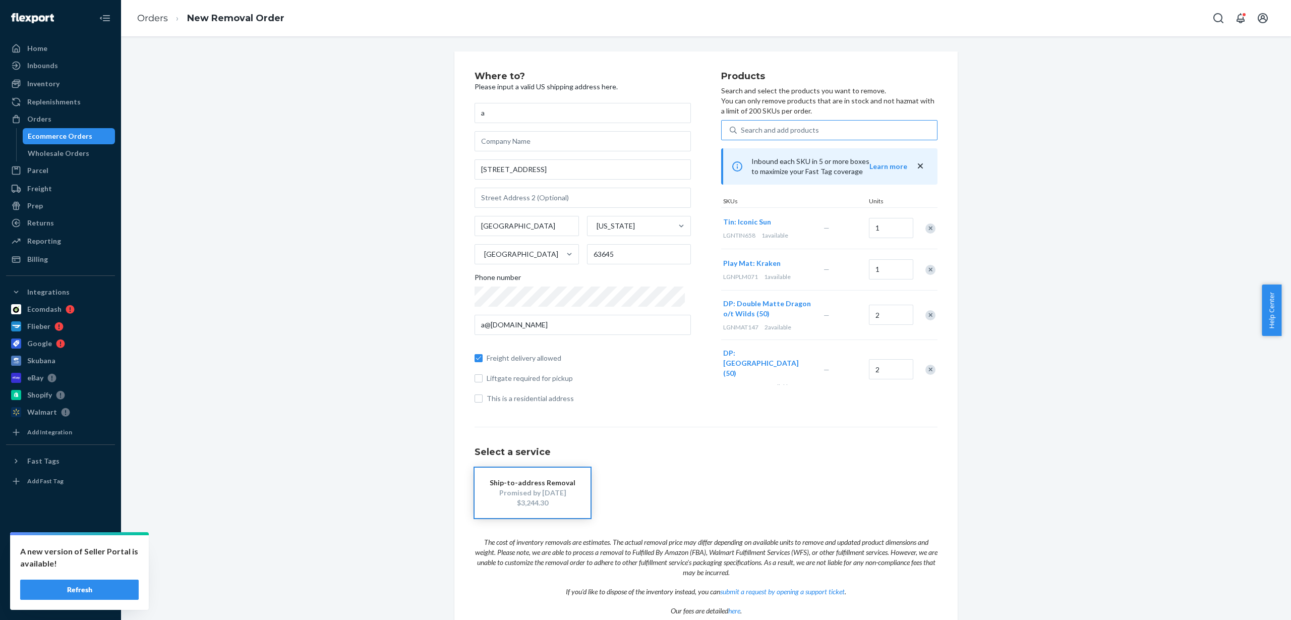
click at [766, 129] on div "Search and add products" at bounding box center [780, 130] width 78 height 10
click at [742, 129] on input "Search and add products" at bounding box center [741, 130] width 1 height 10
paste input "LIC534"
type input "LIC534"
click at [774, 162] on div "LIC534" at bounding box center [811, 163] width 164 height 9
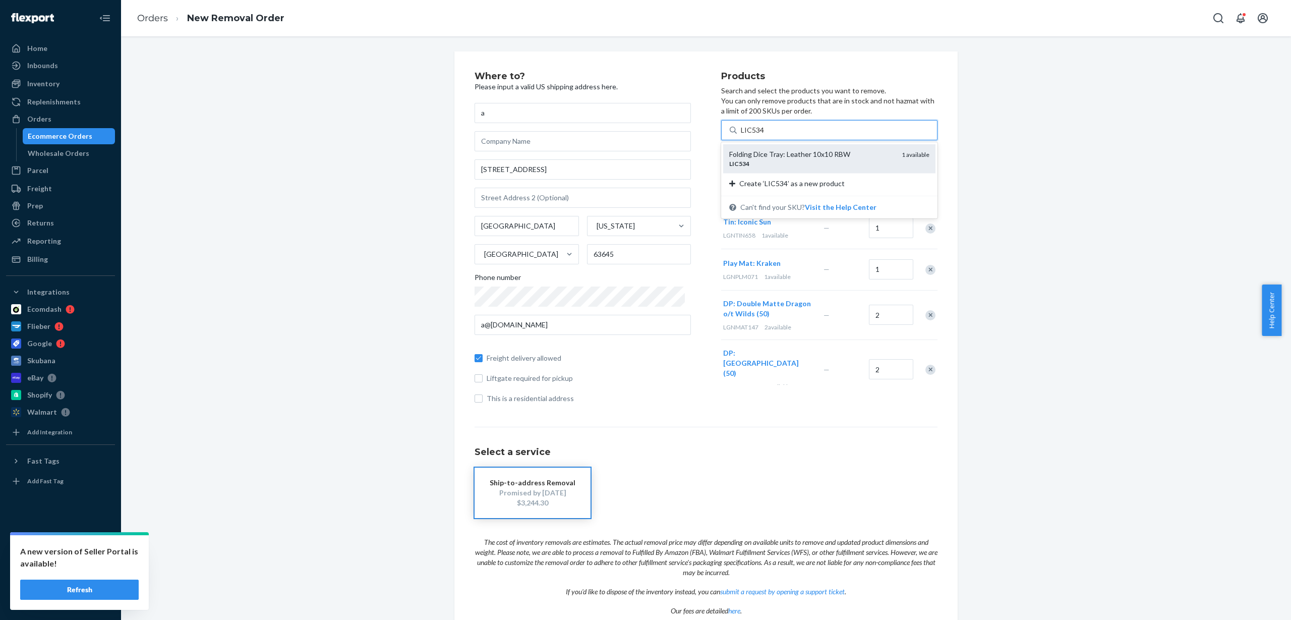
click at [765, 135] on input "LIC534" at bounding box center [753, 130] width 24 height 10
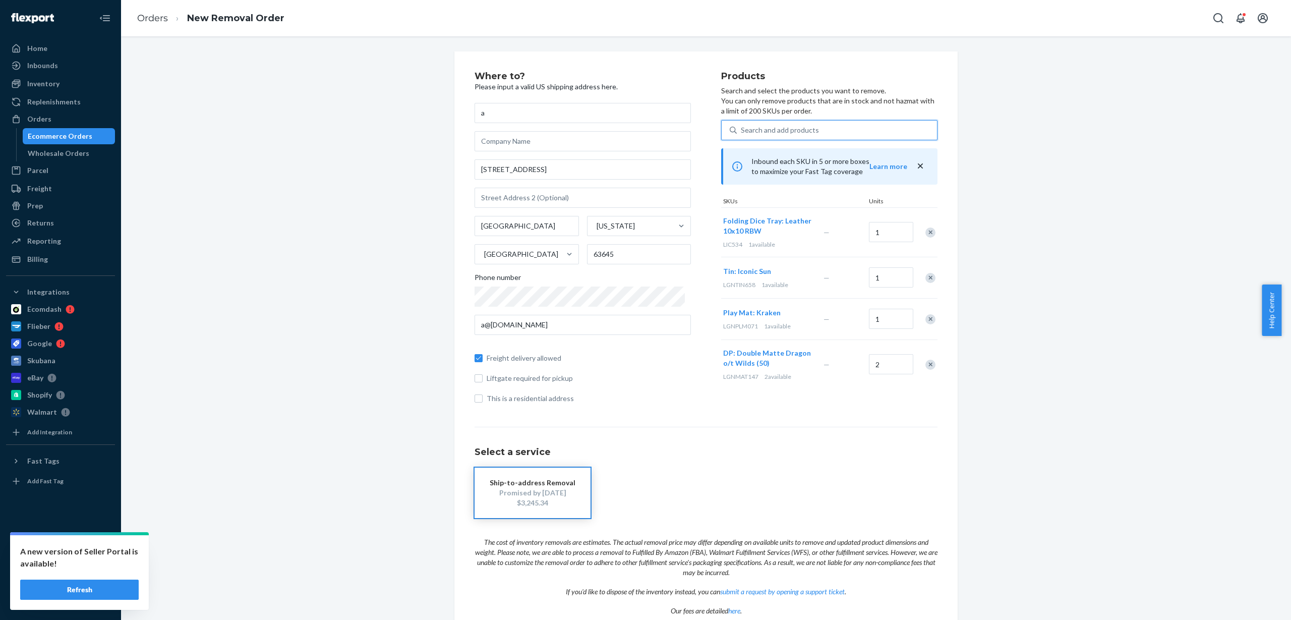
click at [745, 127] on div "Search and add products" at bounding box center [780, 130] width 78 height 10
click at [742, 127] on input "0 results available. Use Up and Down to choose options, press Enter to select t…" at bounding box center [741, 130] width 1 height 10
paste input "LIC538"
type input "LIC538"
click at [781, 152] on div "Velvet Folding Dice Tray: 10x10 WC RBW" at bounding box center [811, 154] width 164 height 10
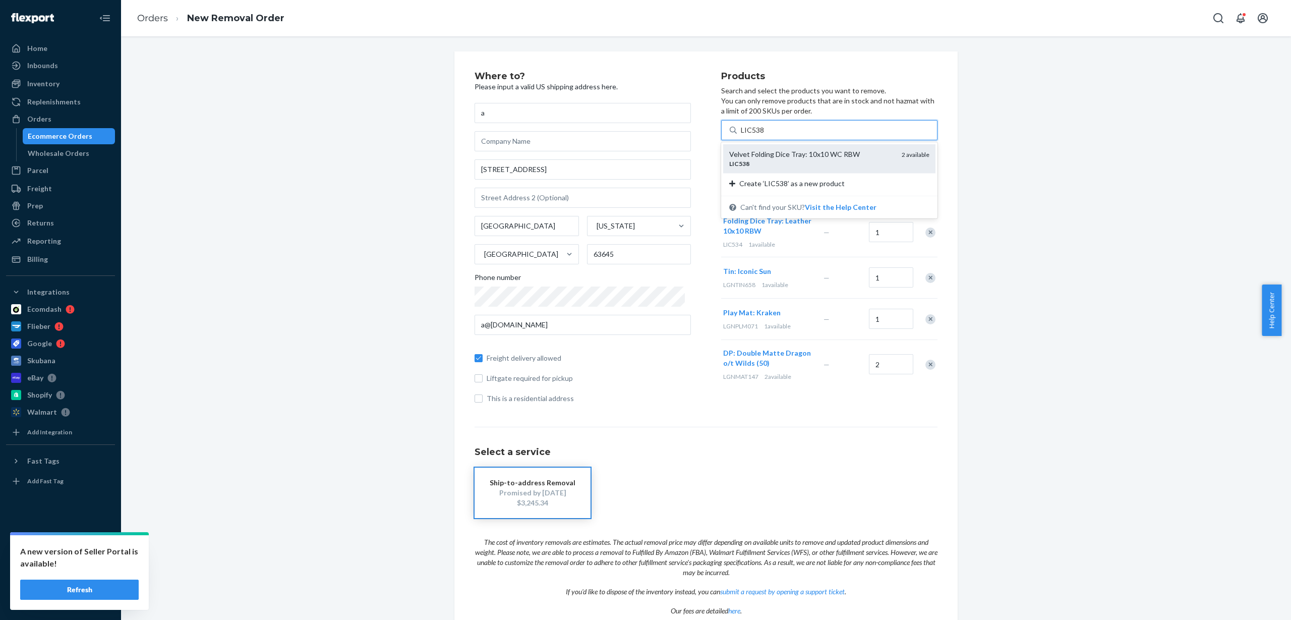
click at [765, 135] on input "LIC538" at bounding box center [753, 130] width 24 height 10
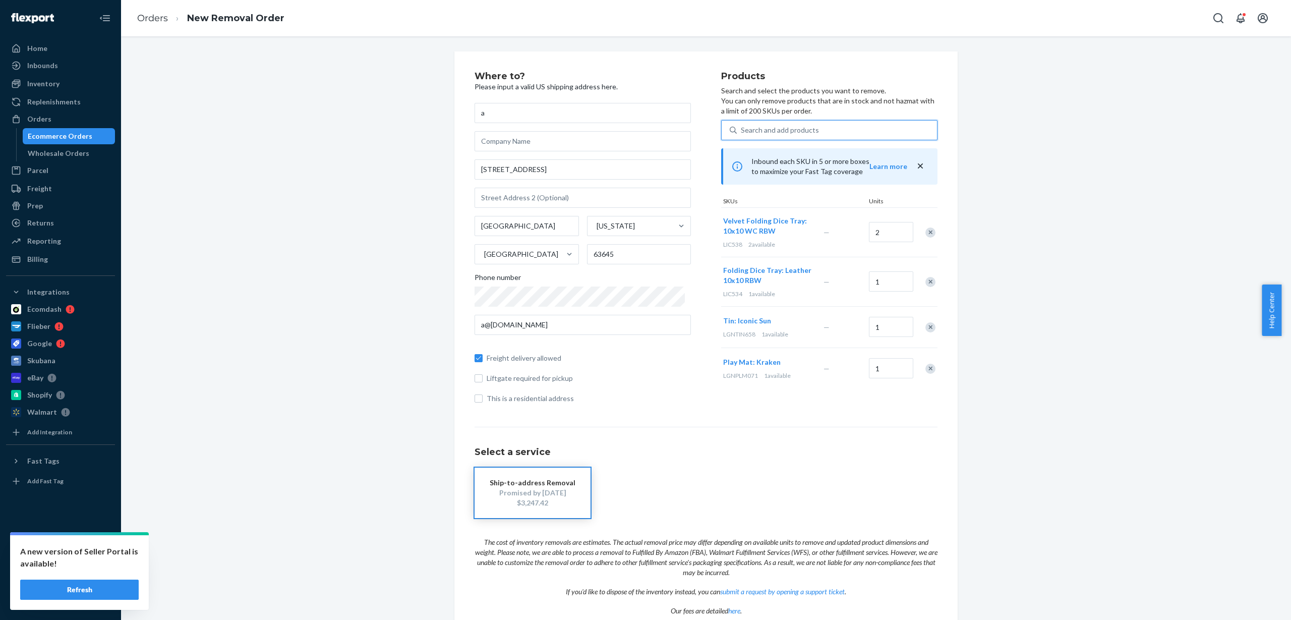
click at [765, 129] on div "Search and add products" at bounding box center [780, 130] width 78 height 10
click at [742, 129] on input "0 results available. Use Up and Down to choose options, press Enter to select t…" at bounding box center [741, 130] width 1 height 10
paste input "MGCTC116"
type input "MGCTC116"
click at [765, 159] on div "MGCTC116" at bounding box center [811, 163] width 164 height 9
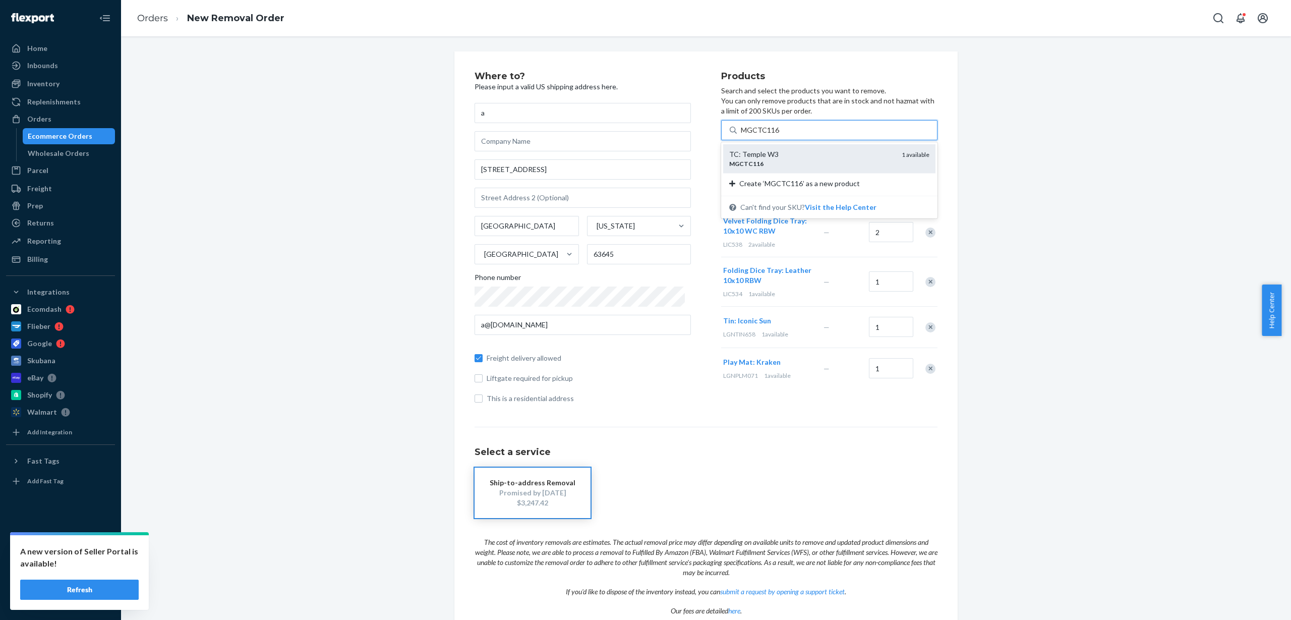
click at [765, 135] on input "MGCTC116" at bounding box center [760, 130] width 38 height 10
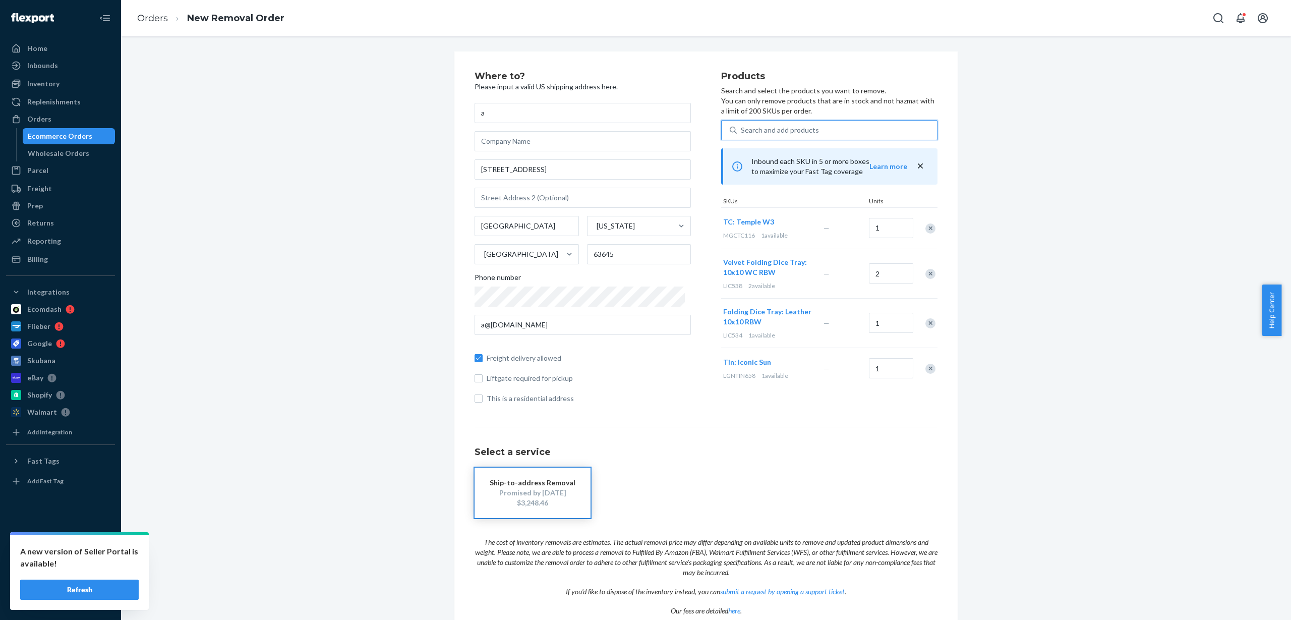
click at [752, 126] on div "Search and add products" at bounding box center [780, 130] width 78 height 10
click at [742, 126] on input "0 results available. Use Up and Down to choose options, press Enter to select t…" at bounding box center [741, 130] width 1 height 10
paste input "MGCTC123"
type input "MGCTC123"
click at [775, 162] on div "MGCTC123" at bounding box center [811, 163] width 164 height 9
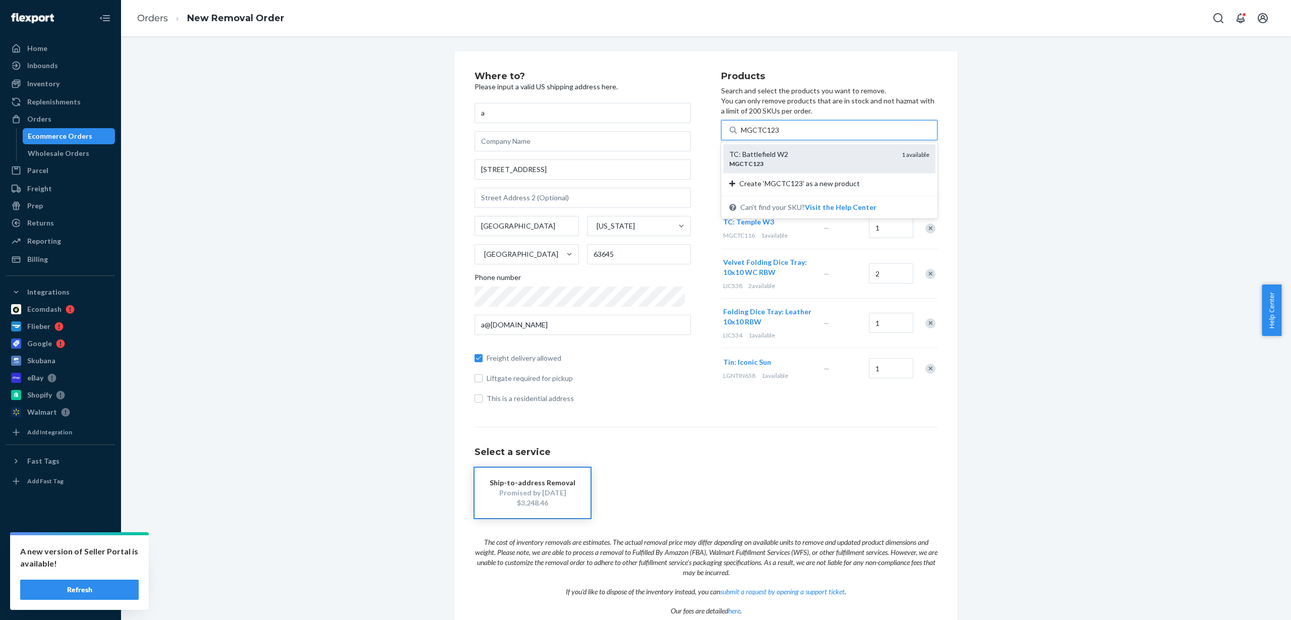
click at [775, 135] on input "MGCTC123" at bounding box center [760, 130] width 38 height 10
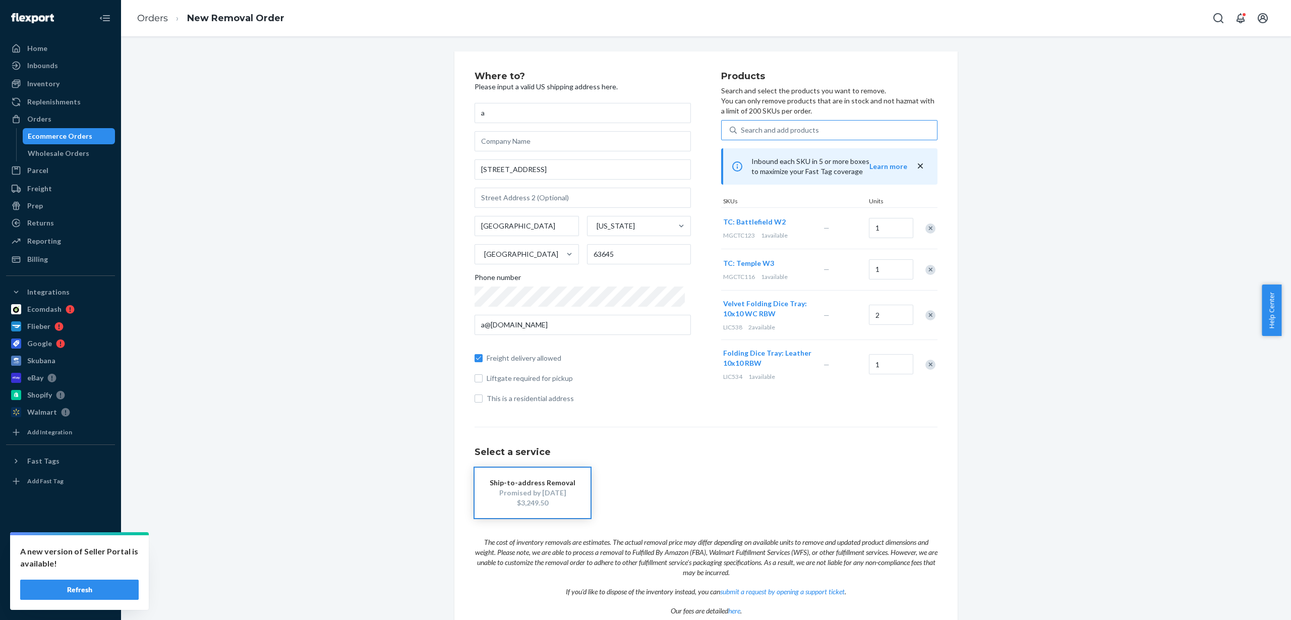
click at [761, 133] on div "Search and add products" at bounding box center [780, 130] width 78 height 10
click at [742, 133] on input "Search and add products" at bounding box center [741, 130] width 1 height 10
paste input "MGCTC126"
type input "MGCTC126"
click at [775, 158] on div "TC: Battlefield Walls W2" at bounding box center [811, 154] width 164 height 10
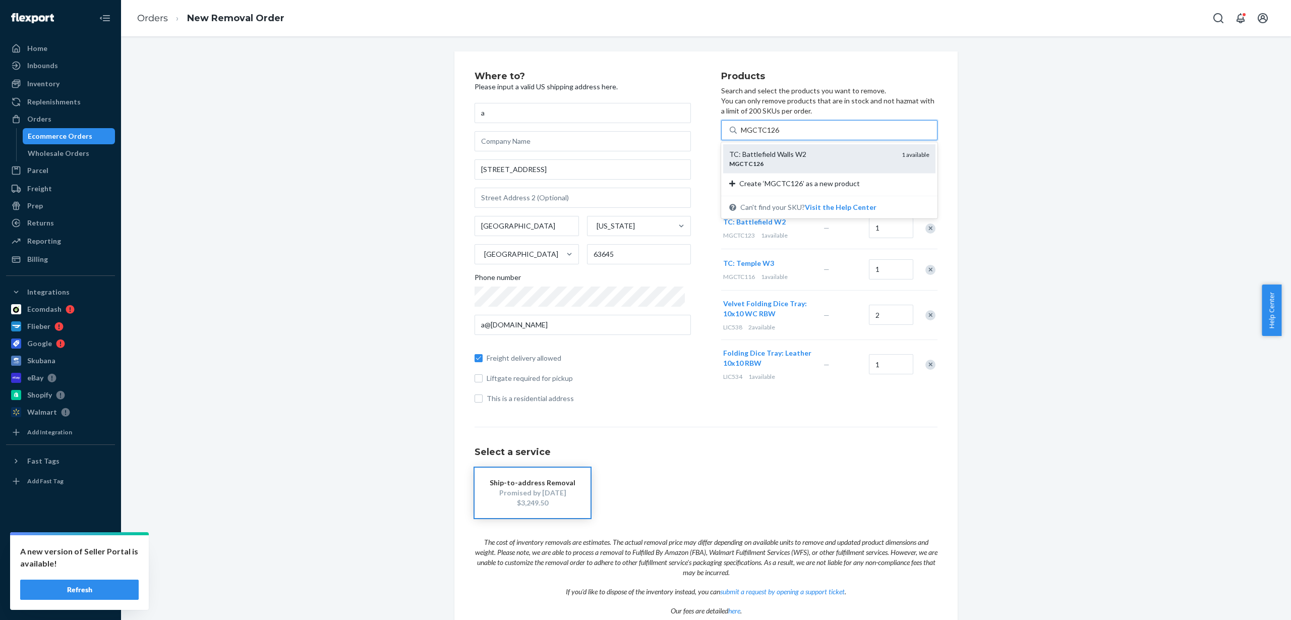
click at [775, 135] on input "MGCTC126" at bounding box center [760, 130] width 38 height 10
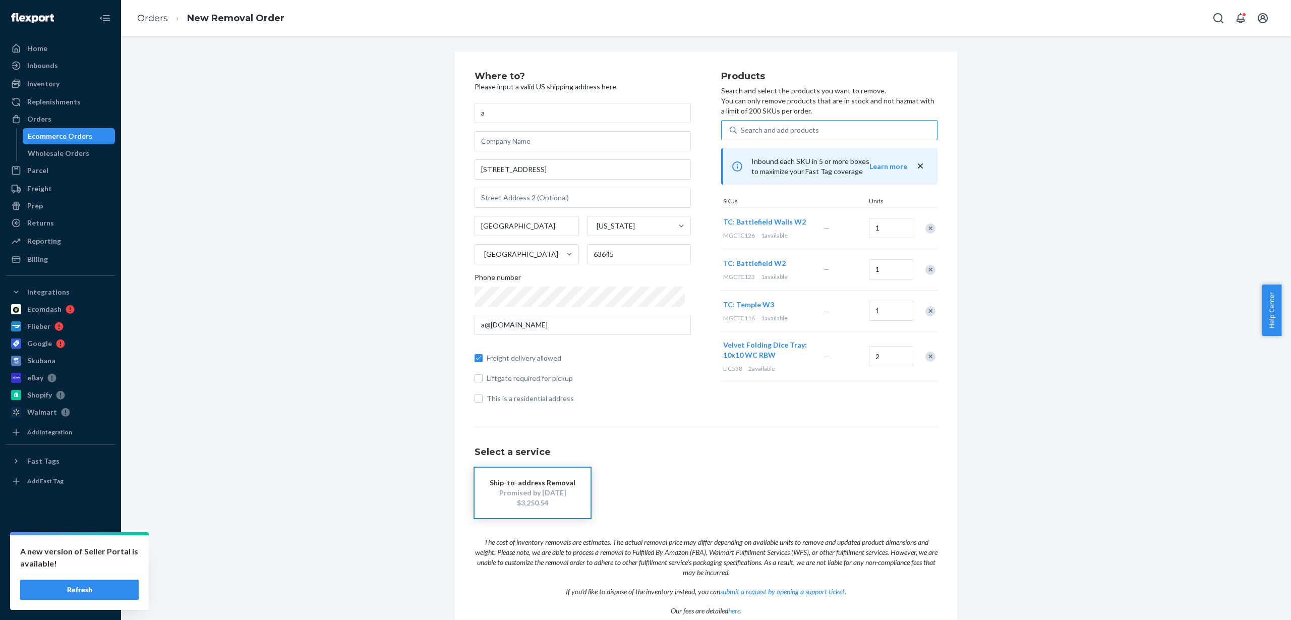
click at [748, 125] on div "Search and add products" at bounding box center [780, 130] width 78 height 10
click at [742, 125] on input "Search and add products" at bounding box center [741, 130] width 1 height 10
paste input "MIB-SMG40"
type input "MIB-SMG40"
click at [788, 158] on div "Bios: Origins 2E" at bounding box center [811, 154] width 164 height 10
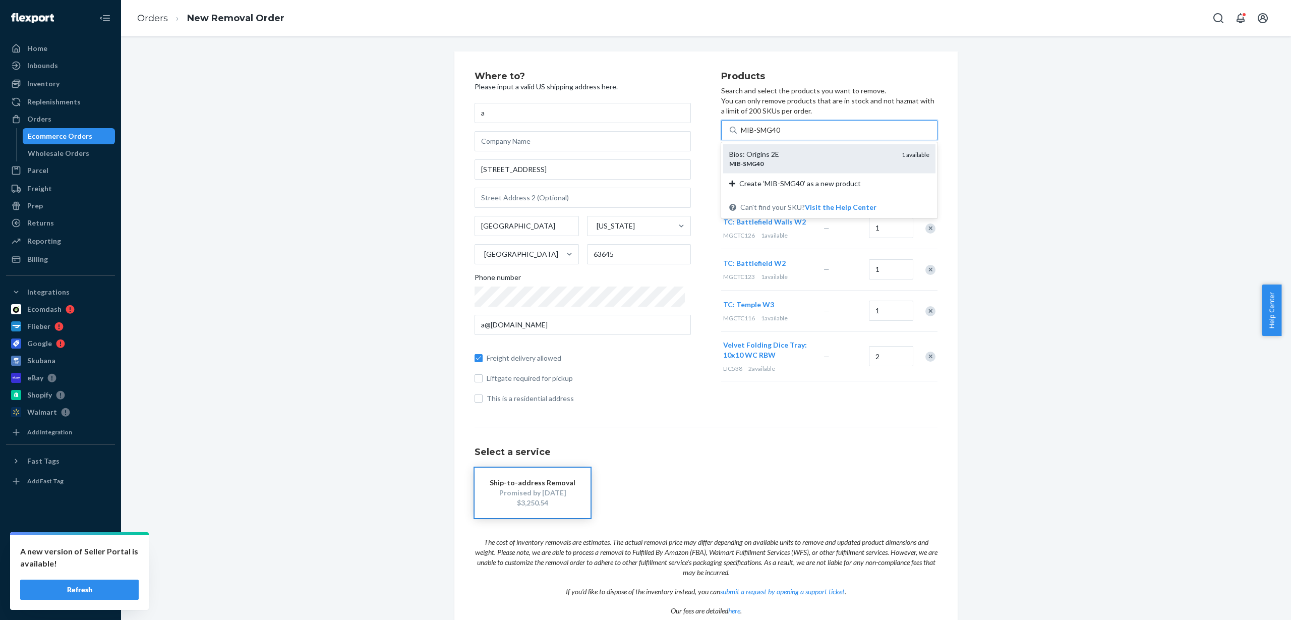
click at [781, 135] on input "MIB-SMG40" at bounding box center [761, 130] width 40 height 10
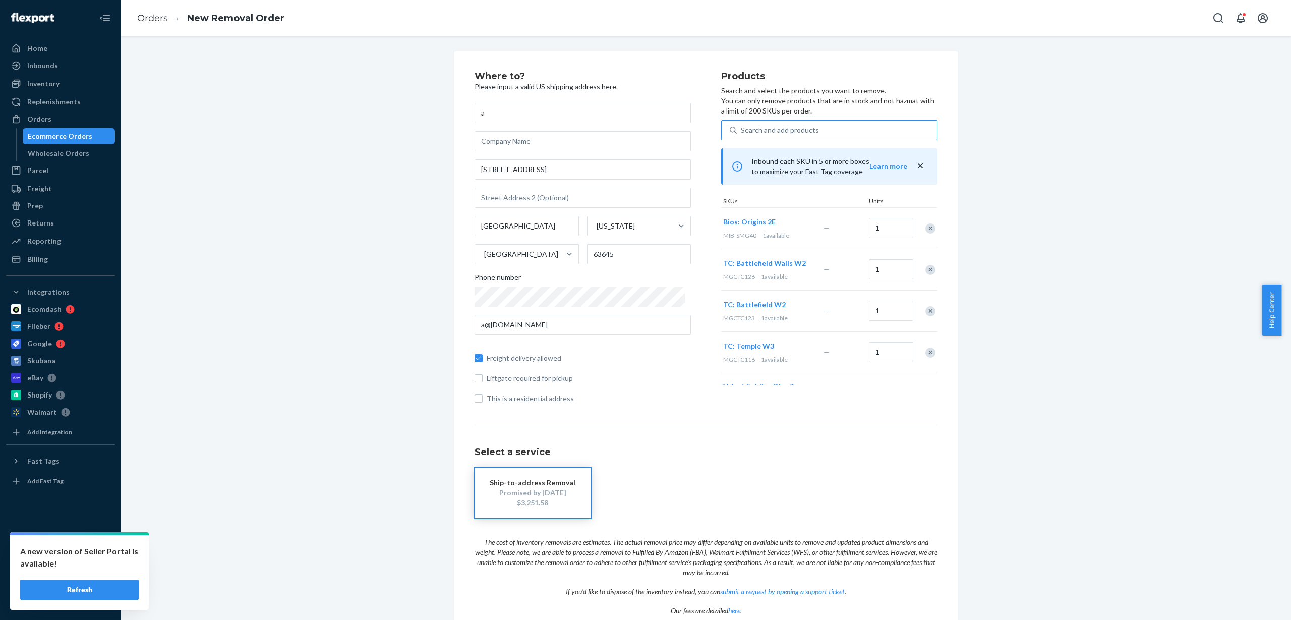
click at [812, 134] on div "Search and add products" at bounding box center [837, 130] width 200 height 18
click at [742, 134] on input "Search and add products" at bounding box center [741, 130] width 1 height 10
paste input "MIB1026"
type input "MIB1026"
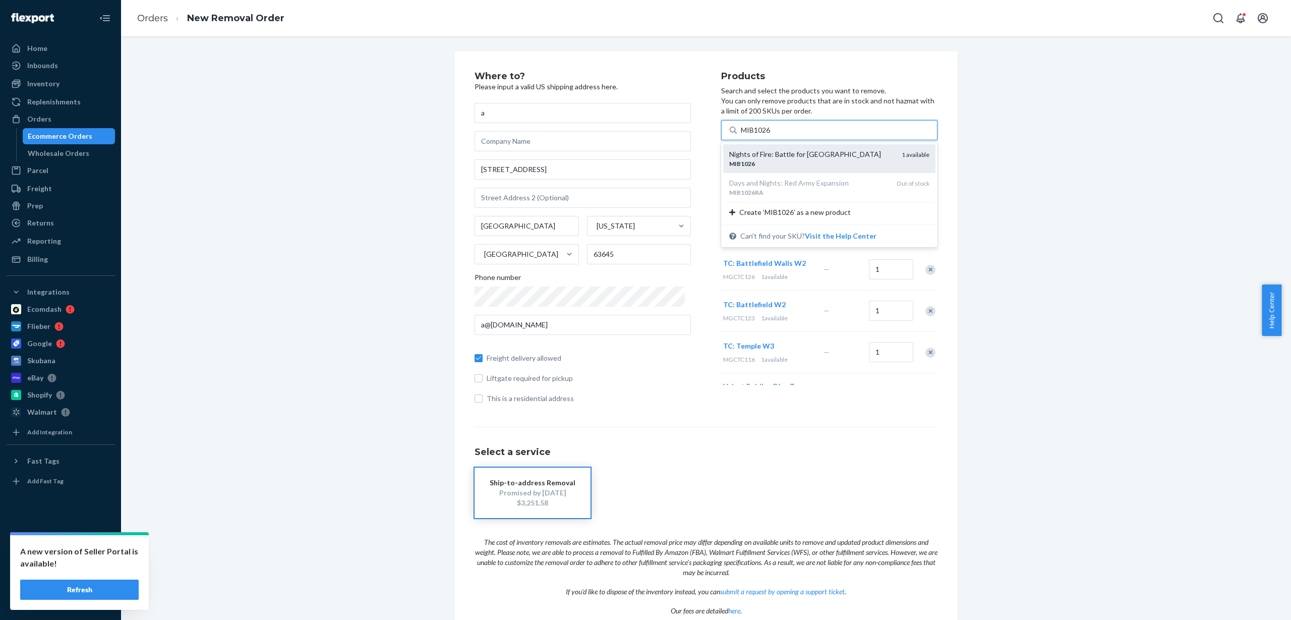
click at [807, 157] on div "Nights of Fire: Battle for [GEOGRAPHIC_DATA]" at bounding box center [811, 154] width 164 height 10
click at [772, 135] on input "MIB1026" at bounding box center [756, 130] width 31 height 10
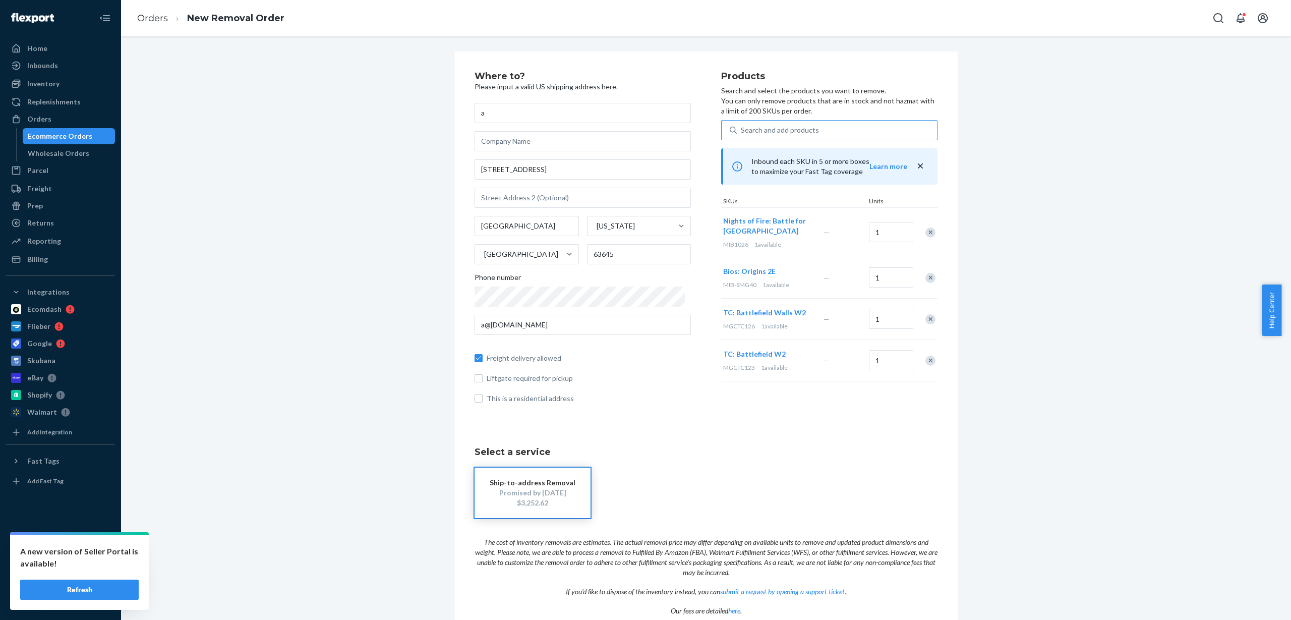
click at [786, 125] on div "Search and add products" at bounding box center [780, 130] width 78 height 10
click at [742, 125] on input "Search and add products" at bounding box center [741, 130] width 1 height 10
paste input "MTT42003"
type input "MTT42003"
click at [795, 157] on div "UNO Card Game" at bounding box center [811, 154] width 164 height 10
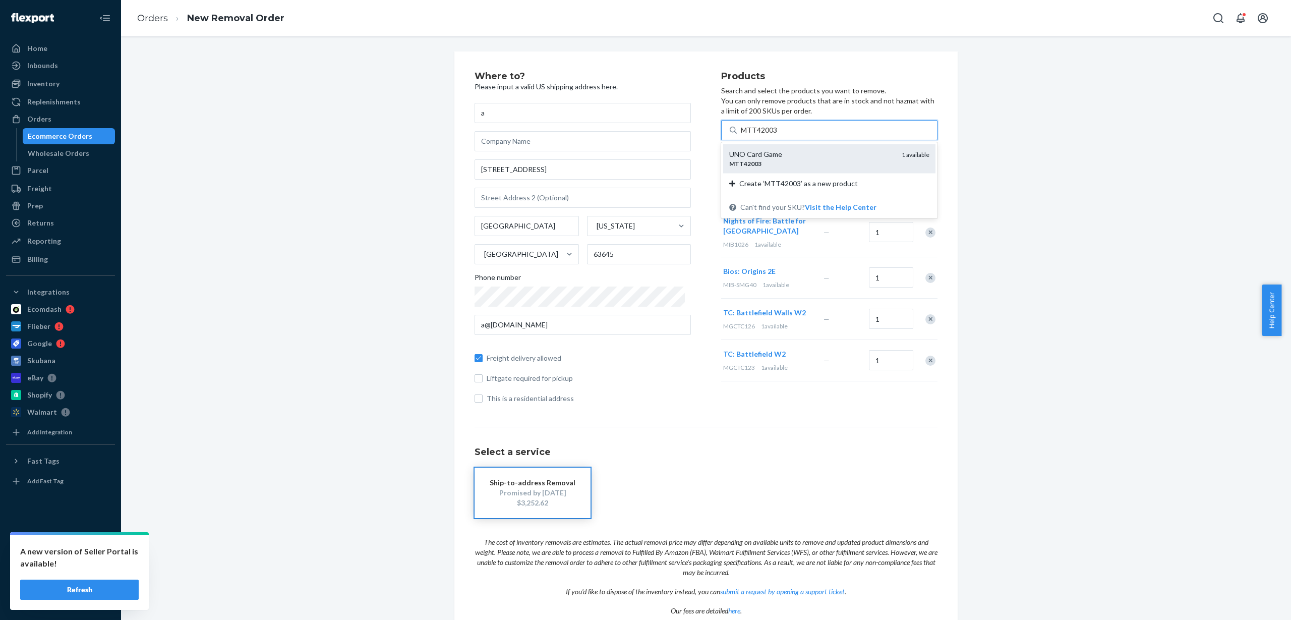
click at [777, 135] on input "MTT42003" at bounding box center [759, 130] width 36 height 10
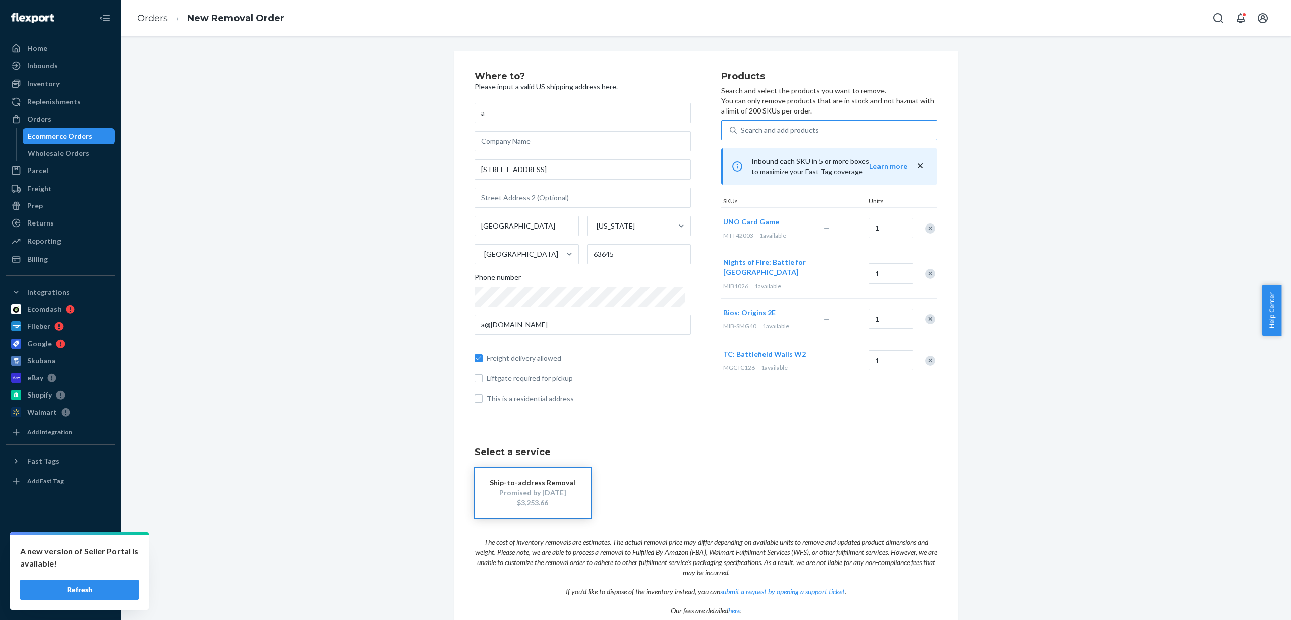
click at [773, 129] on div "Search and add products" at bounding box center [780, 130] width 78 height 10
click at [742, 129] on input "Search and add products" at bounding box center [741, 130] width 1 height 10
paste input "MYY7041"
type input "MYY7041"
click at [765, 163] on div "MYY7041" at bounding box center [811, 163] width 164 height 9
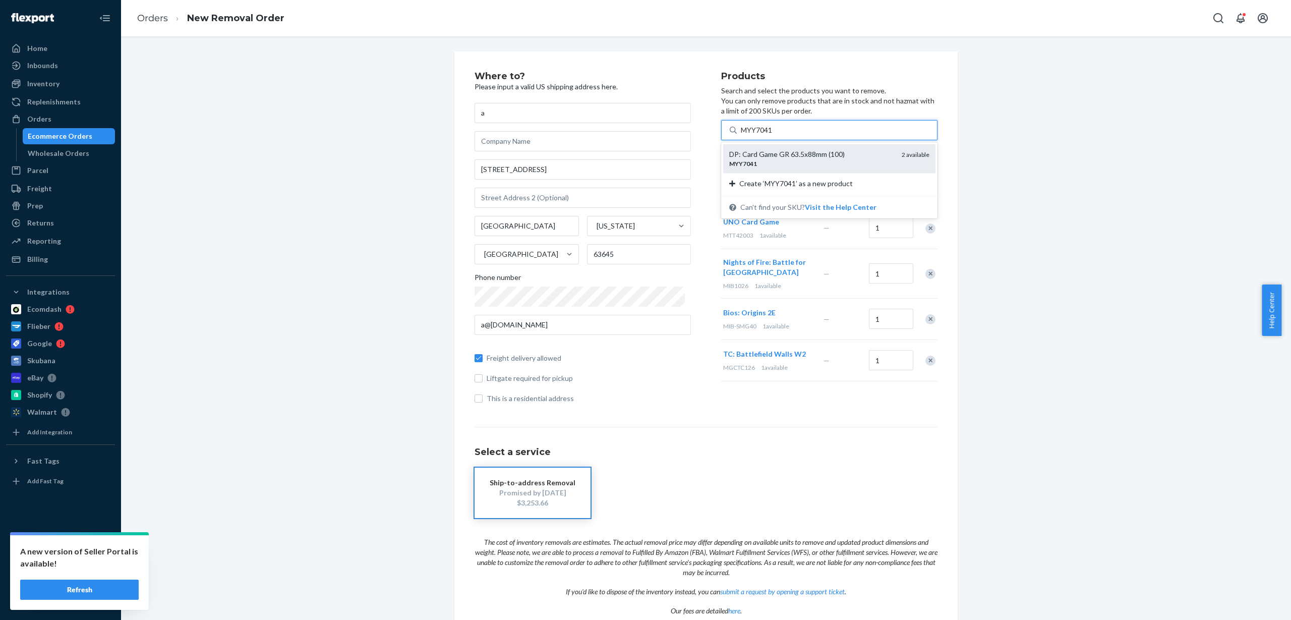
click at [765, 135] on input "MYY7041" at bounding box center [757, 130] width 33 height 10
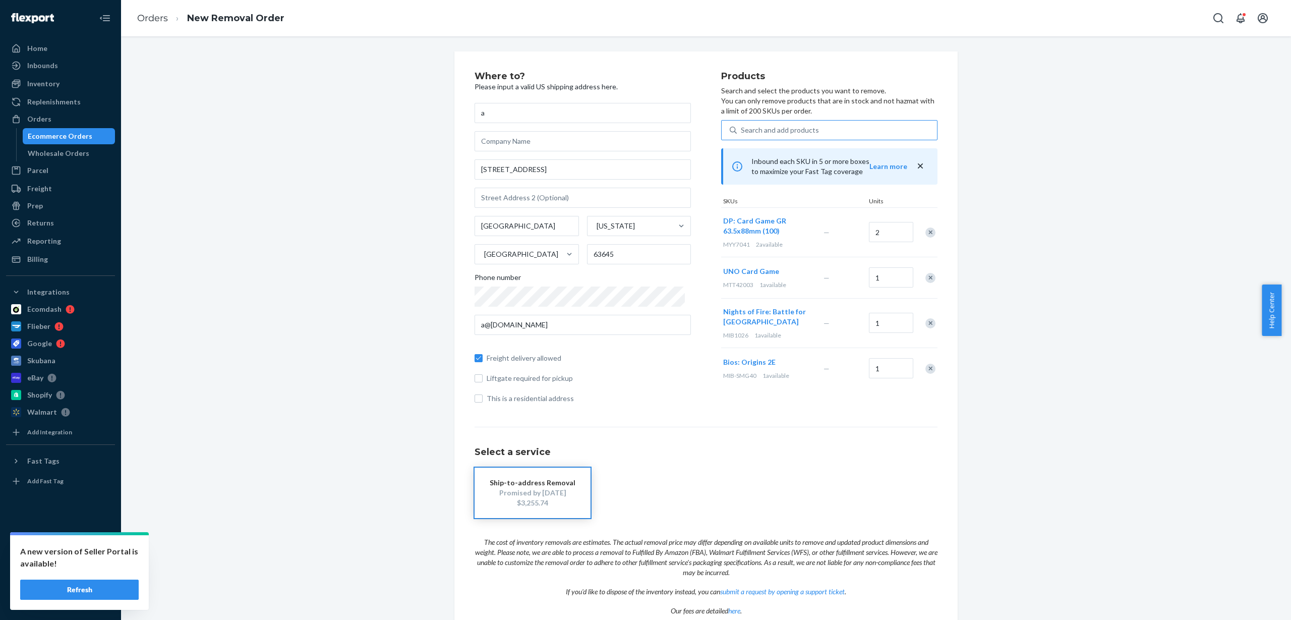
click at [767, 132] on div "Search and add products" at bounding box center [780, 130] width 78 height 10
click at [742, 132] on input "Search and add products" at bounding box center [741, 130] width 1 height 10
paste input "PLG1933"
type input "PLG1933"
click at [798, 160] on div "PLG1933" at bounding box center [811, 163] width 164 height 9
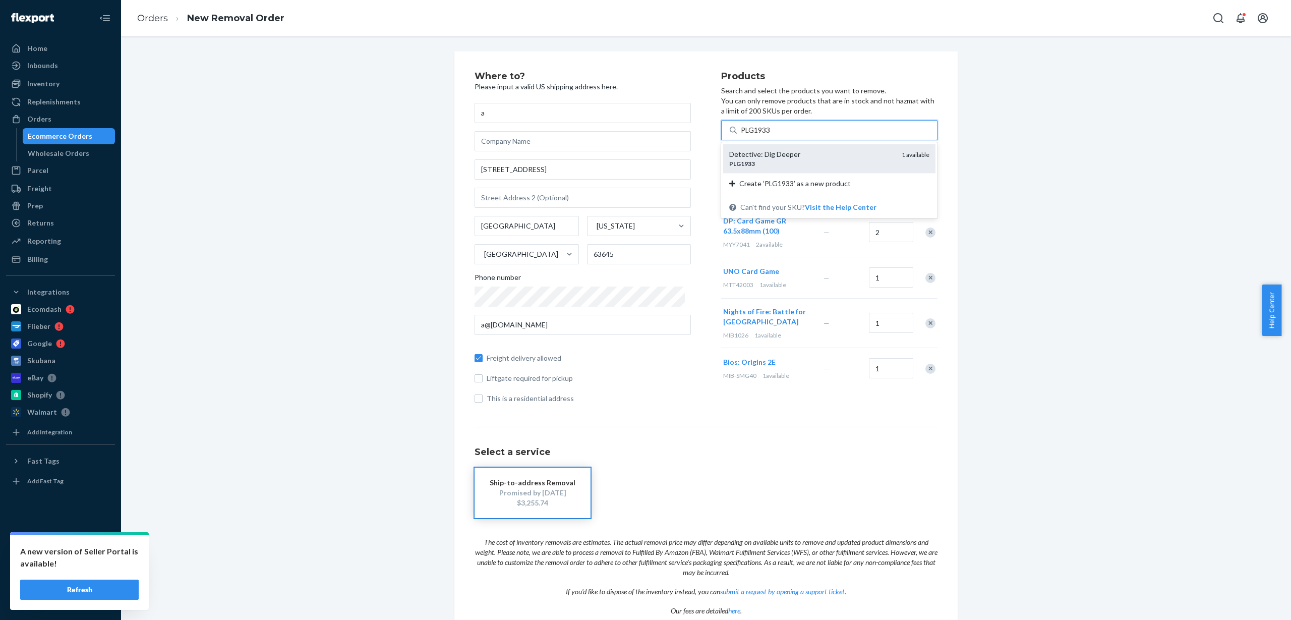
click at [771, 135] on input "PLG1933" at bounding box center [756, 130] width 30 height 10
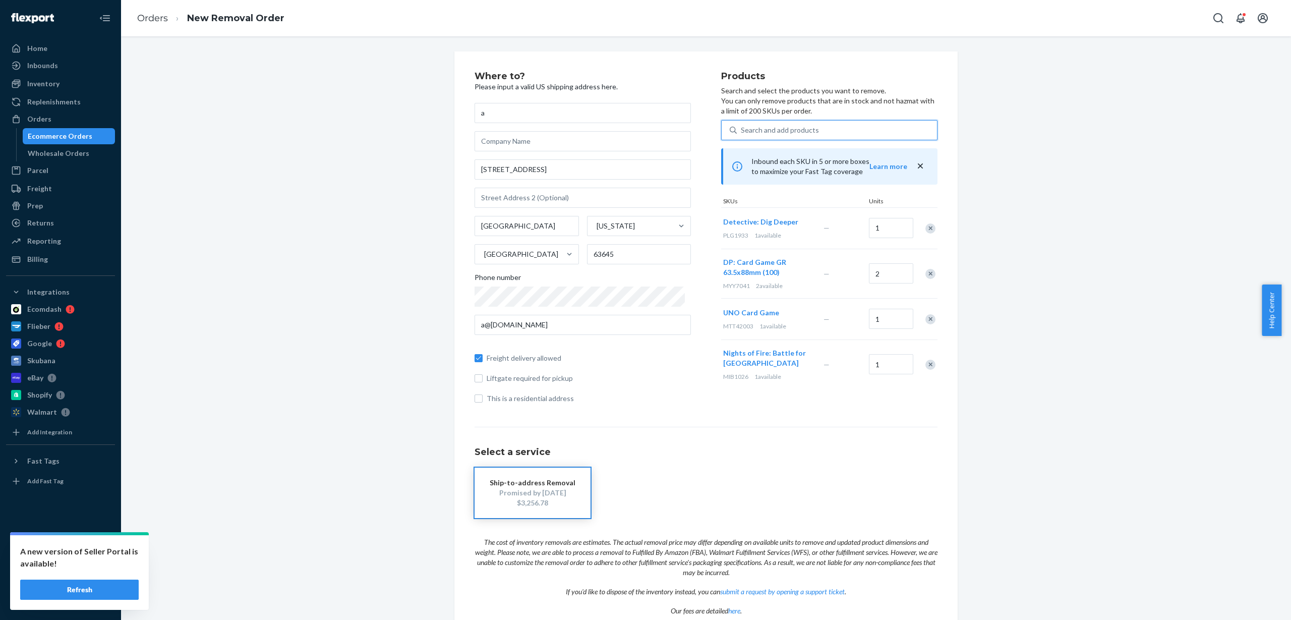
click at [766, 126] on div "Search and add products" at bounding box center [780, 130] width 78 height 10
click at [742, 126] on input "0 results available. Use Up and Down to choose options, press Enter to select t…" at bounding box center [741, 130] width 1 height 10
paste input "QNG20251"
type input "QNG20251"
click at [771, 161] on div "QNG20251" at bounding box center [811, 163] width 164 height 9
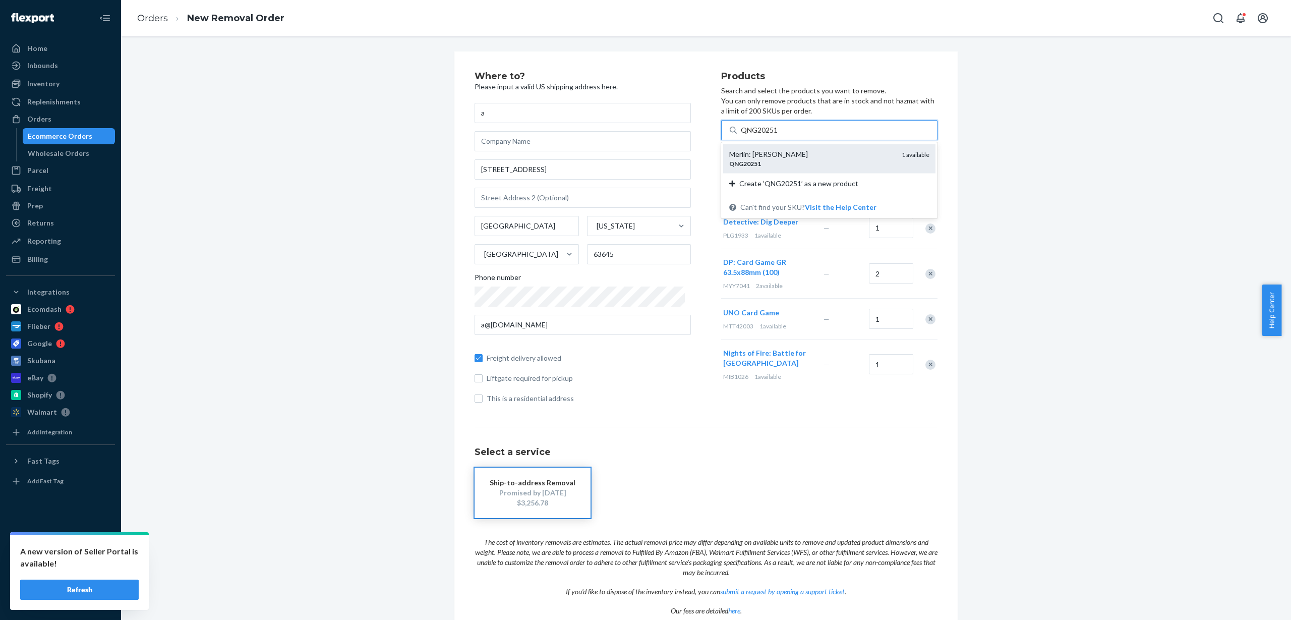
click at [771, 135] on input "QNG20251" at bounding box center [760, 130] width 38 height 10
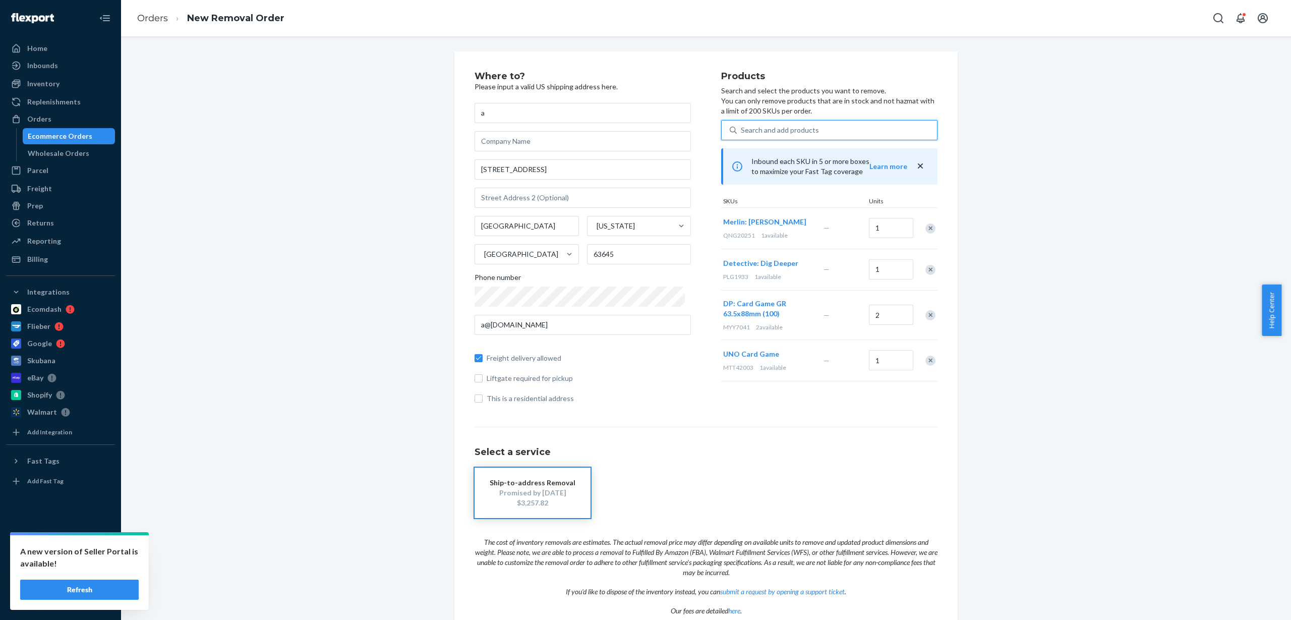
click at [741, 125] on div "Search and add products" at bounding box center [780, 130] width 78 height 10
click at [741, 125] on input "0 results available. Use Up and Down to choose options, press Enter to select t…" at bounding box center [741, 130] width 1 height 10
paste input "REM01652"
type input "REM01652"
click at [807, 161] on div "REM01652" at bounding box center [811, 163] width 164 height 9
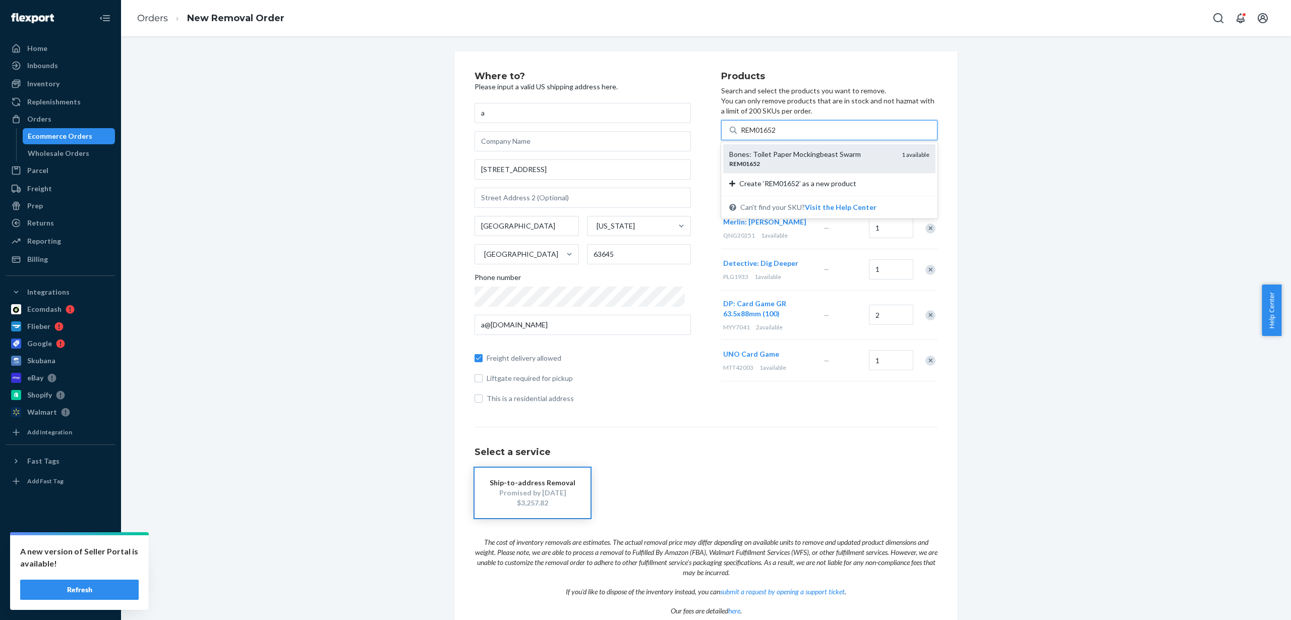
click at [778, 135] on input "REM01652" at bounding box center [759, 130] width 37 height 10
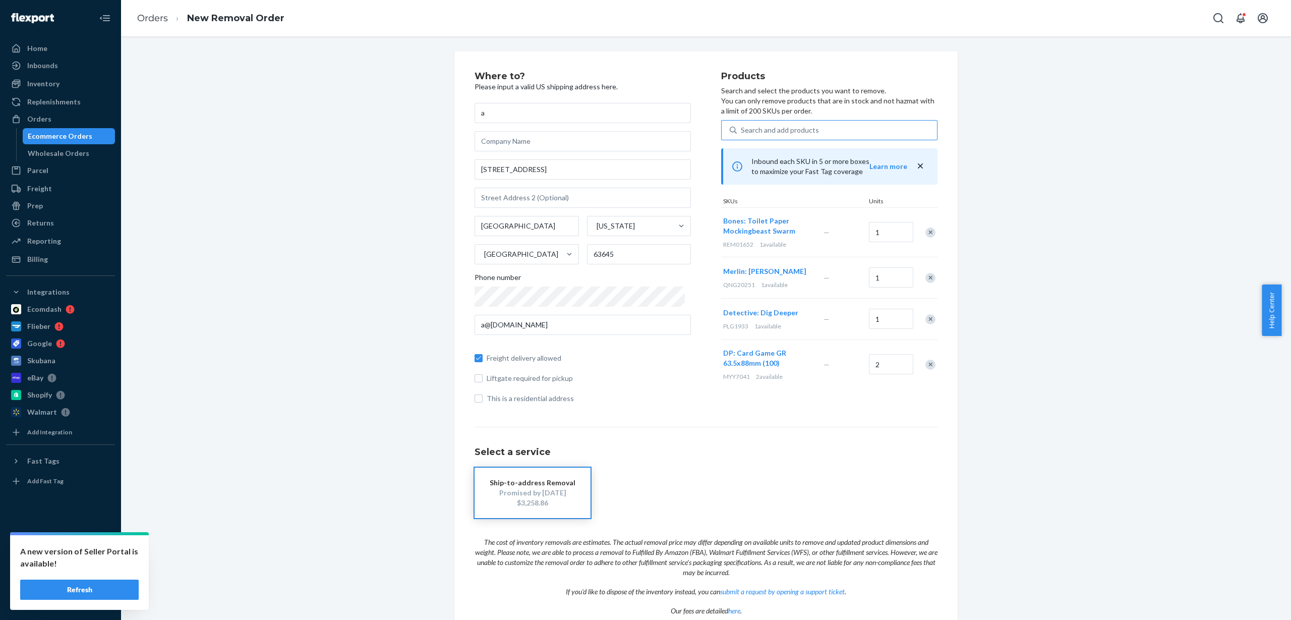
click at [785, 133] on div "Search and add products" at bounding box center [780, 130] width 78 height 10
click at [742, 133] on input "Search and add products" at bounding box center [741, 130] width 1 height 10
paste input "REM04005"
type input "REM04005"
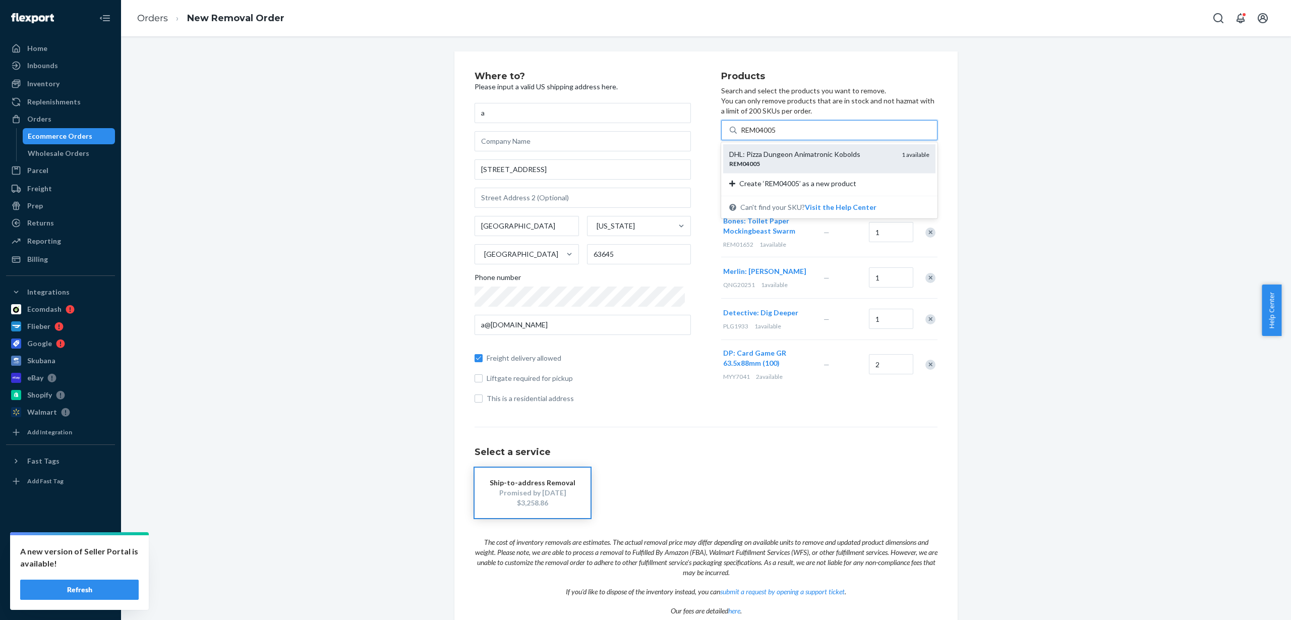
click at [800, 163] on div "REM04005" at bounding box center [811, 163] width 164 height 9
click at [778, 135] on input "REM04005" at bounding box center [759, 130] width 37 height 10
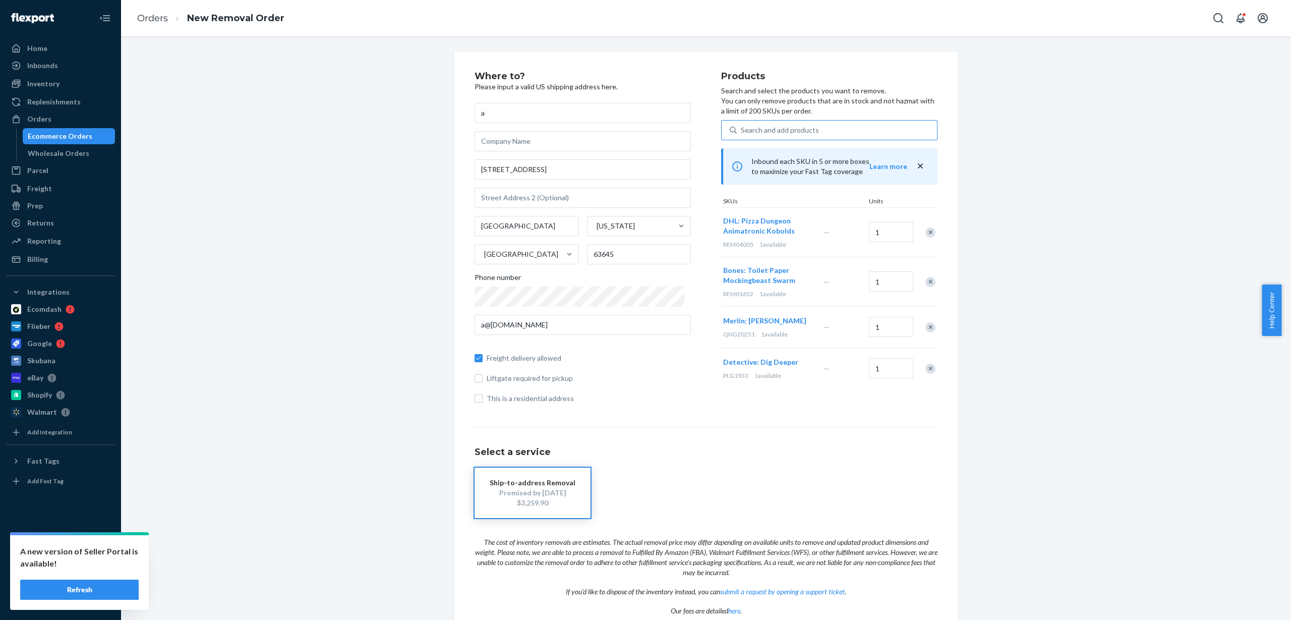
click at [838, 132] on div "Search and add products" at bounding box center [837, 130] width 200 height 18
click at [742, 132] on input "Search and add products" at bounding box center [741, 130] width 1 height 10
paste input "REM44002"
type input "REM44002"
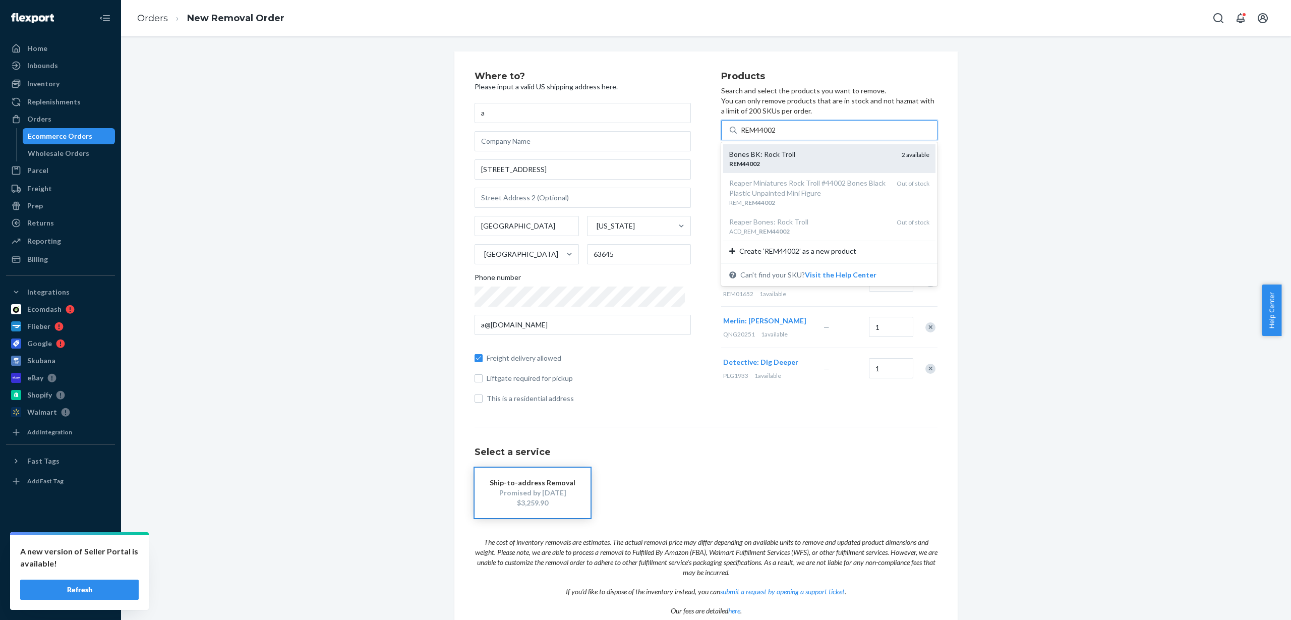
click at [784, 166] on div "REM44002" at bounding box center [811, 163] width 164 height 9
click at [778, 135] on input "REM44002" at bounding box center [759, 130] width 37 height 10
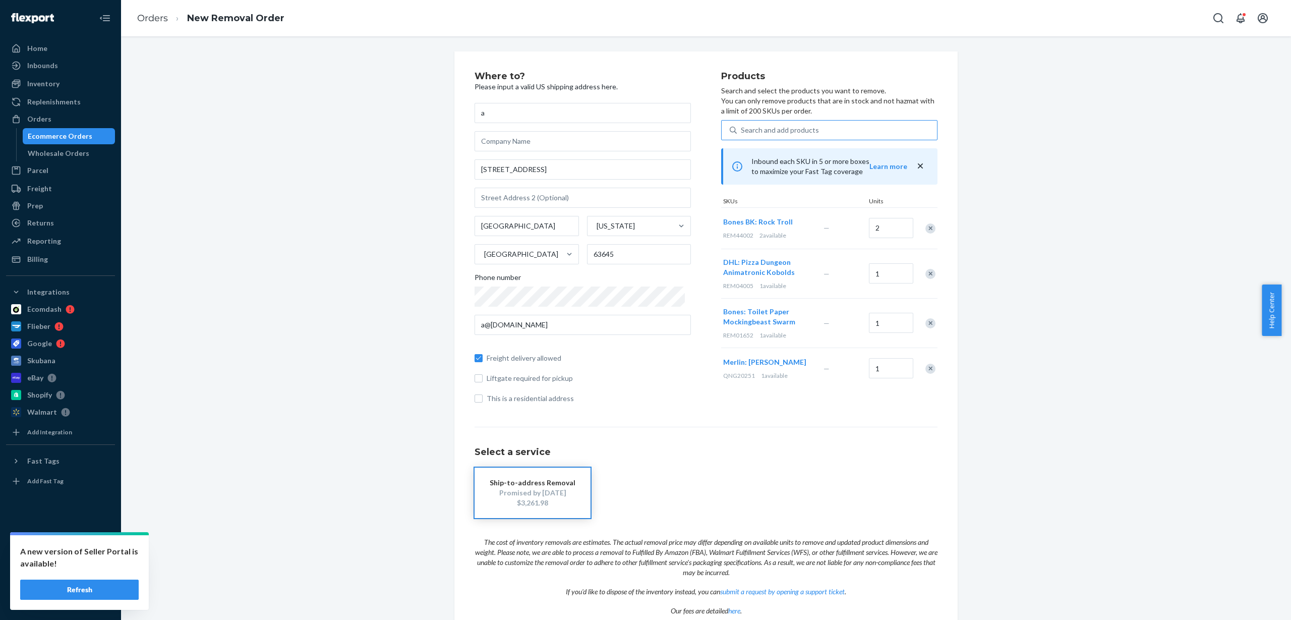
click at [791, 127] on div "Search and add products" at bounding box center [780, 130] width 78 height 10
click at [742, 127] on input "Search and add products" at bounding box center [741, 130] width 1 height 10
paste input "REM44003"
type input "REM44003"
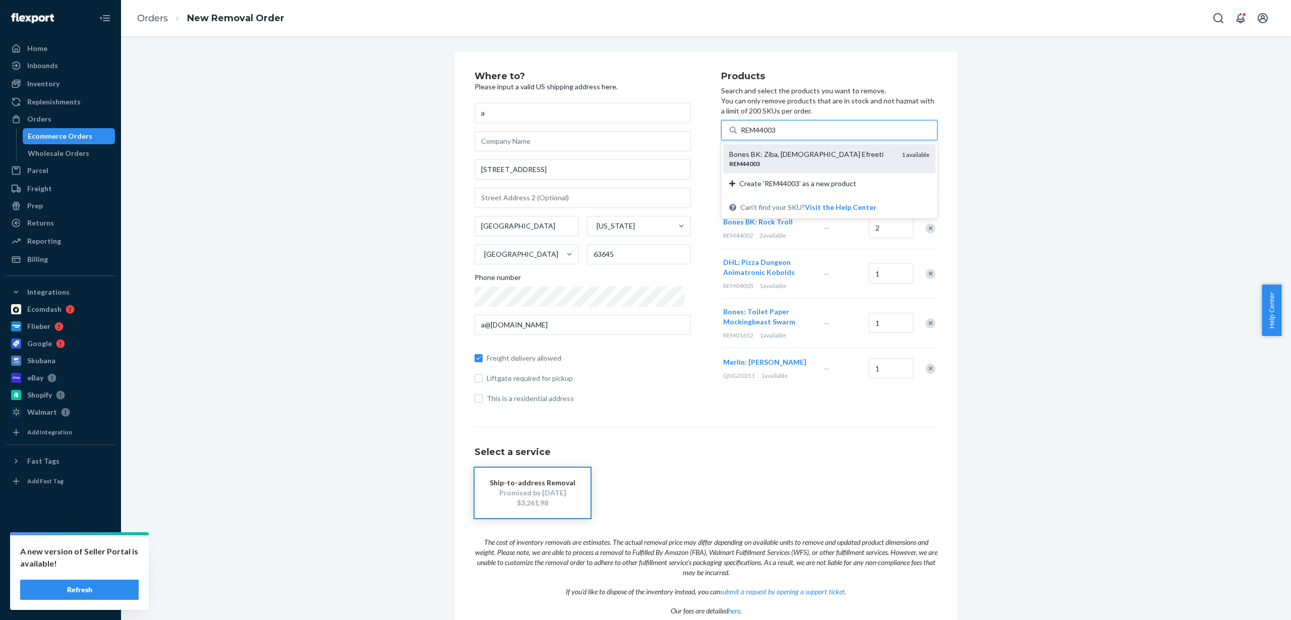
click at [789, 150] on div "Bones BK: Ziba, [DEMOGRAPHIC_DATA] Efreeti" at bounding box center [811, 154] width 164 height 10
click at [778, 135] on input "REM44003" at bounding box center [759, 130] width 37 height 10
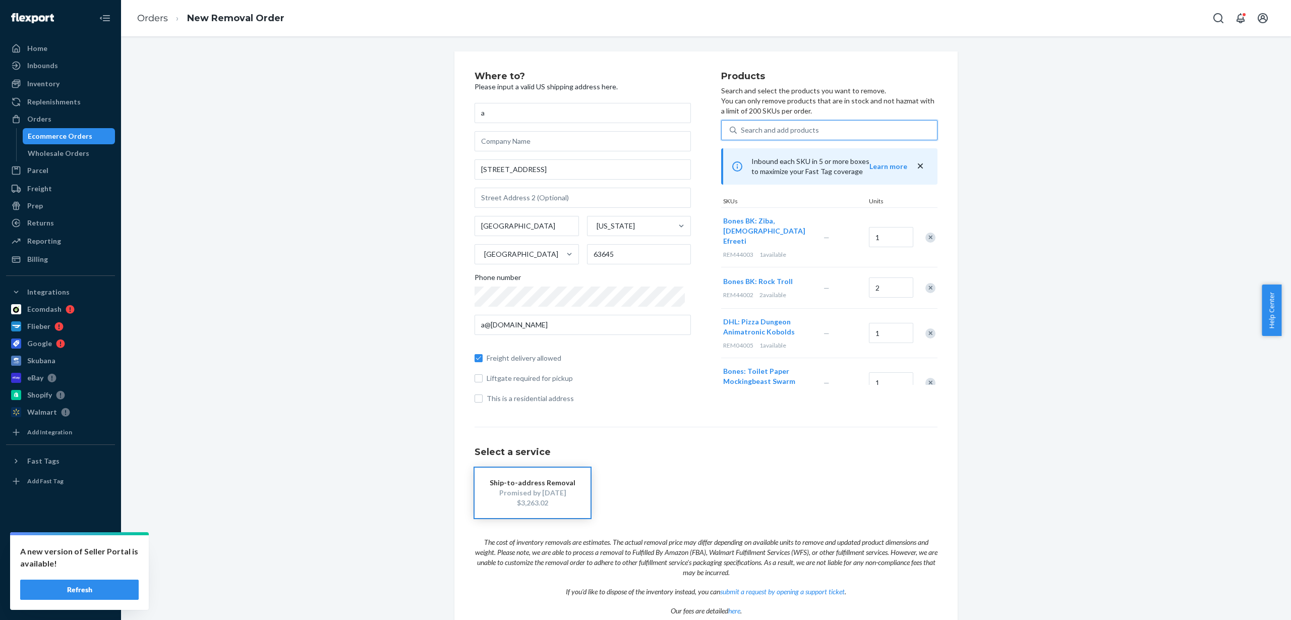
click at [789, 128] on div "Search and add products" at bounding box center [780, 130] width 78 height 10
click at [742, 128] on input "0 results available. Use Up and Down to choose options, press Enter to select t…" at bounding box center [741, 130] width 1 height 10
paste input "REM44034"
type input "REM44034"
click at [776, 157] on div "Bones BK: Maggotcrown Men at Arms (3)" at bounding box center [811, 154] width 164 height 10
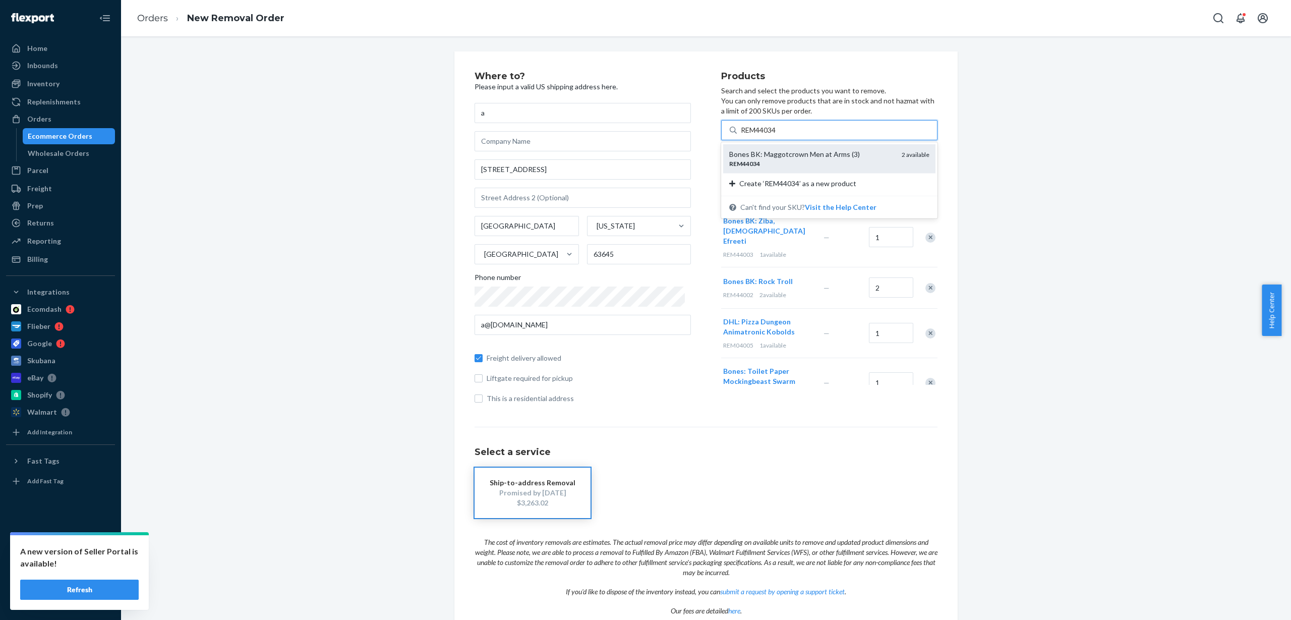
click at [776, 135] on input "REM44034" at bounding box center [759, 130] width 37 height 10
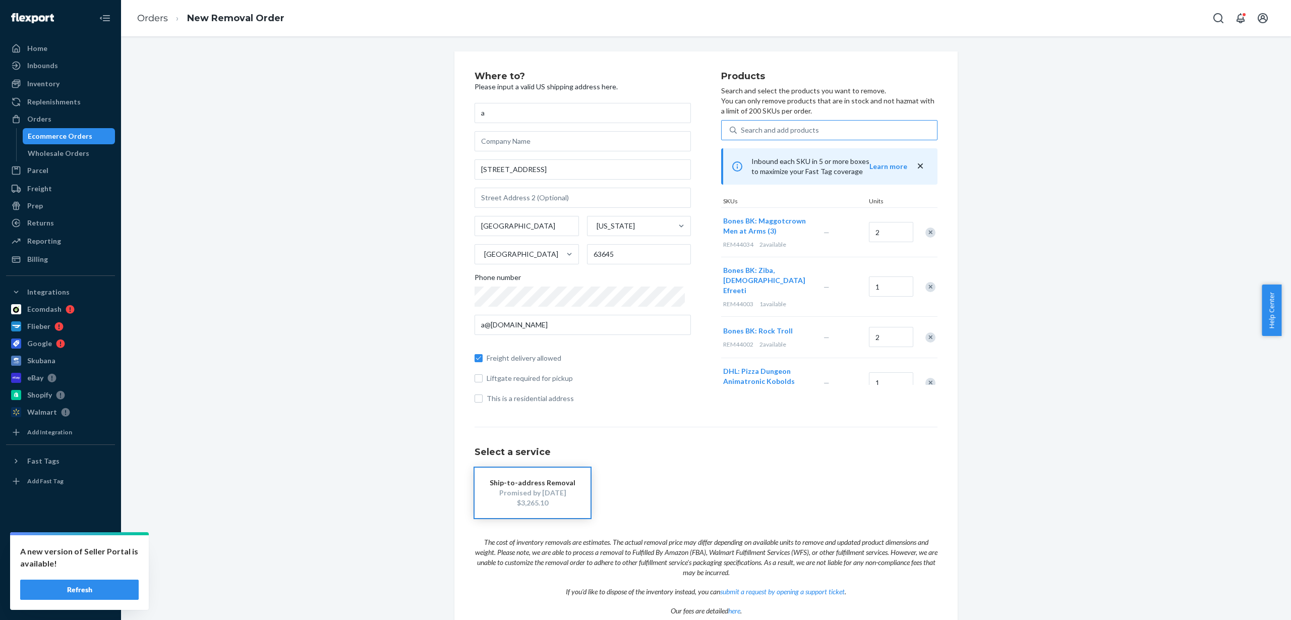
click at [761, 125] on div "Search and add products" at bounding box center [780, 130] width 78 height 10
click at [742, 125] on input "Search and add products" at bounding box center [741, 130] width 1 height 10
paste input "REM44056"
type input "REM44056"
click at [775, 161] on div "REM44056" at bounding box center [811, 163] width 164 height 9
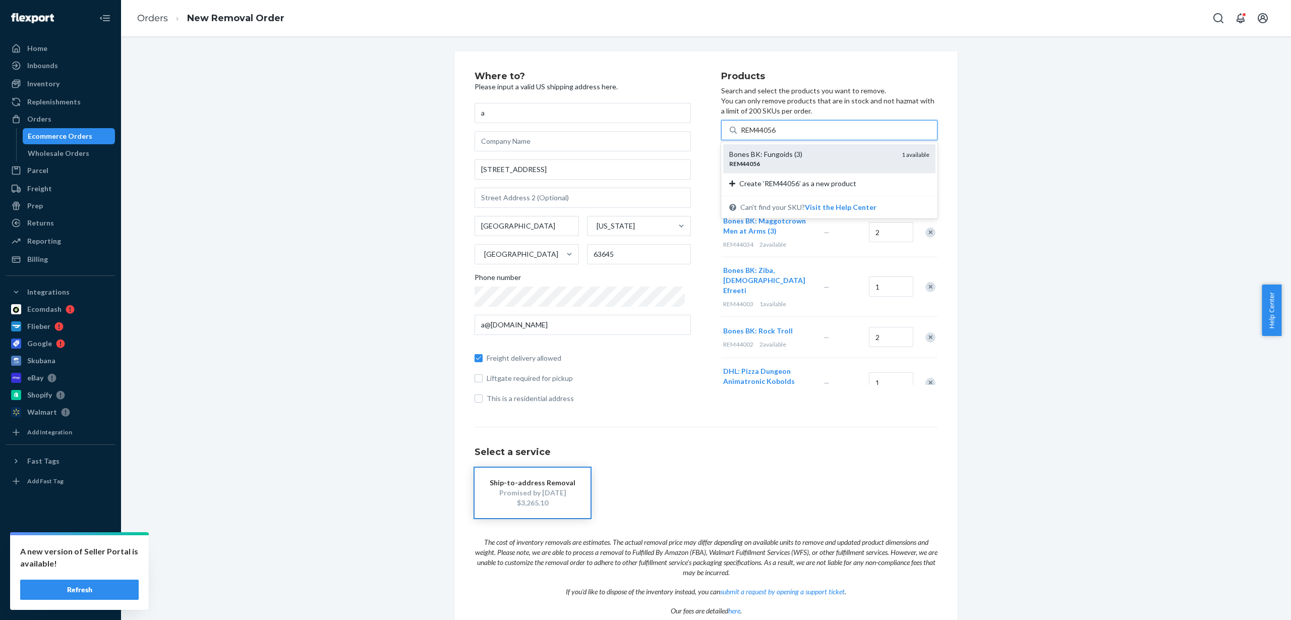
click at [775, 135] on input "REM44056" at bounding box center [759, 130] width 37 height 10
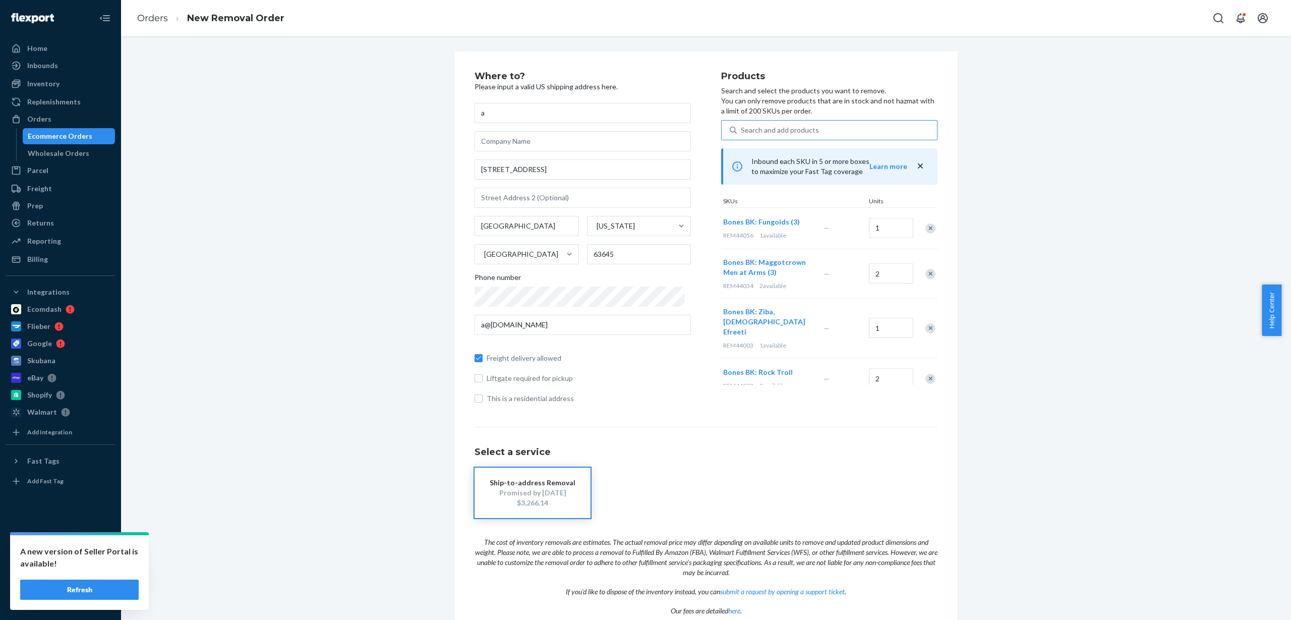
click at [762, 129] on div "Search and add products" at bounding box center [780, 130] width 78 height 10
click at [742, 129] on input "Search and add products" at bounding box center [741, 130] width 1 height 10
paste input "REM44063"
type input "REM44063"
click at [773, 164] on div "REM44063" at bounding box center [811, 163] width 164 height 9
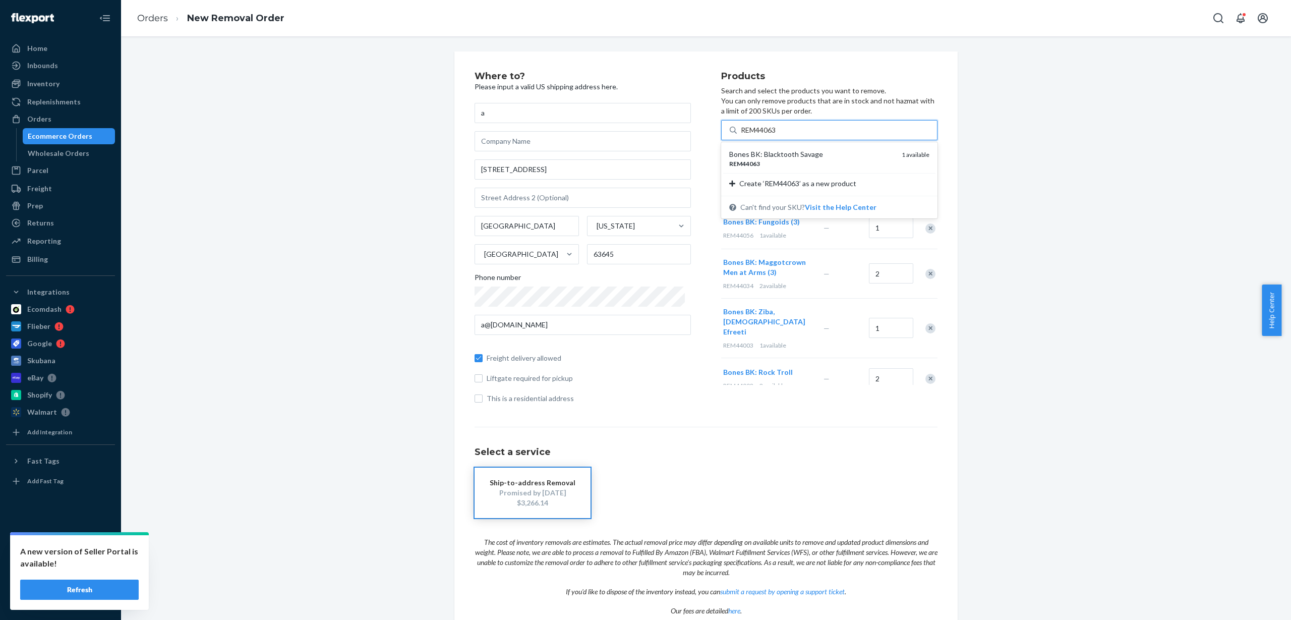
click at [773, 135] on input "REM44063" at bounding box center [759, 130] width 37 height 10
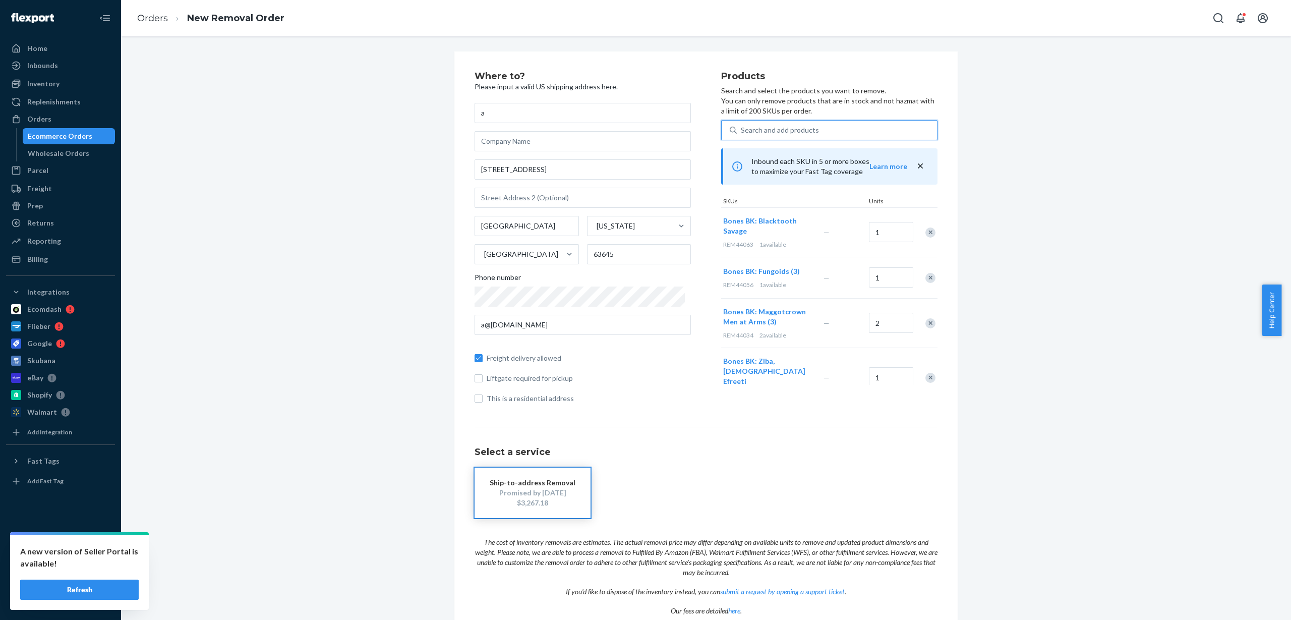
click at [768, 127] on div "Search and add products" at bounding box center [780, 130] width 78 height 10
click at [742, 127] on input "0 results available. Use Up and Down to choose options, press Enter to select t…" at bounding box center [741, 130] width 1 height 10
paste input "REM44065"
type input "REM44065"
click at [772, 158] on div "Bones BK: Thunderfoot Defender" at bounding box center [811, 154] width 164 height 10
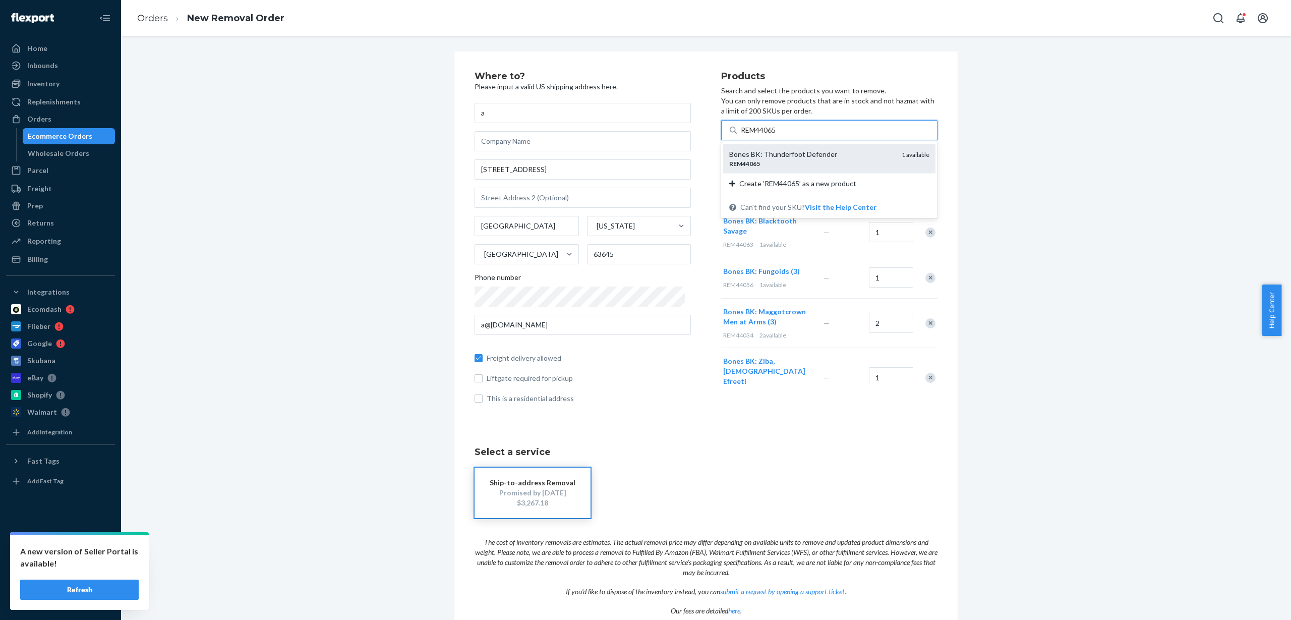
click at [772, 135] on input "REM44065" at bounding box center [759, 130] width 37 height 10
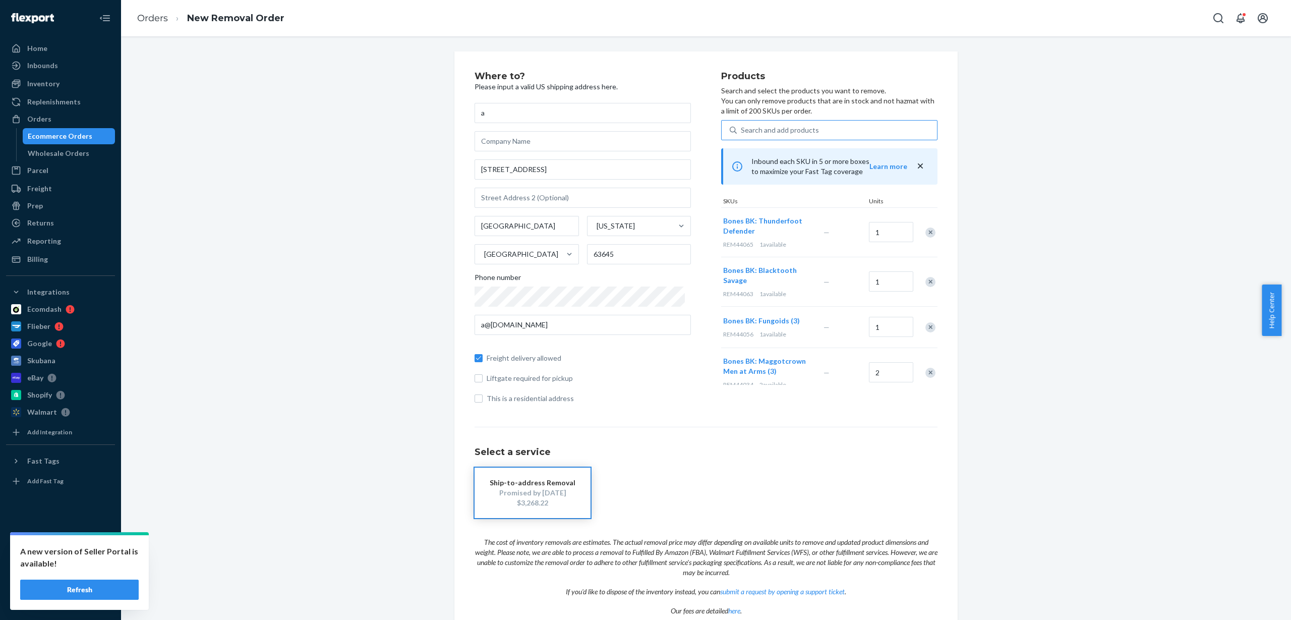
click at [787, 125] on div "Search and add products" at bounding box center [780, 130] width 78 height 10
click at [742, 125] on input "Search and add products" at bounding box center [741, 130] width 1 height 10
paste input "REM49010"
type input "REM49010"
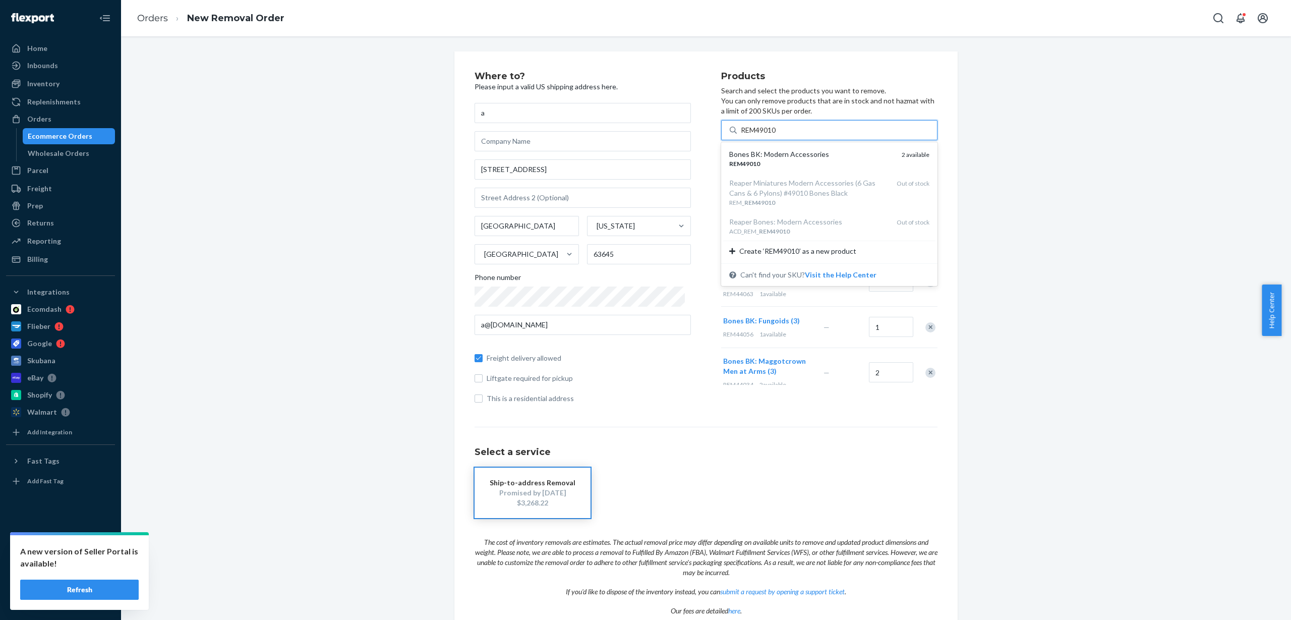
click at [788, 151] on div "Bones BK: Modern Accessories" at bounding box center [811, 154] width 164 height 10
click at [778, 135] on input "REM49010" at bounding box center [759, 130] width 37 height 10
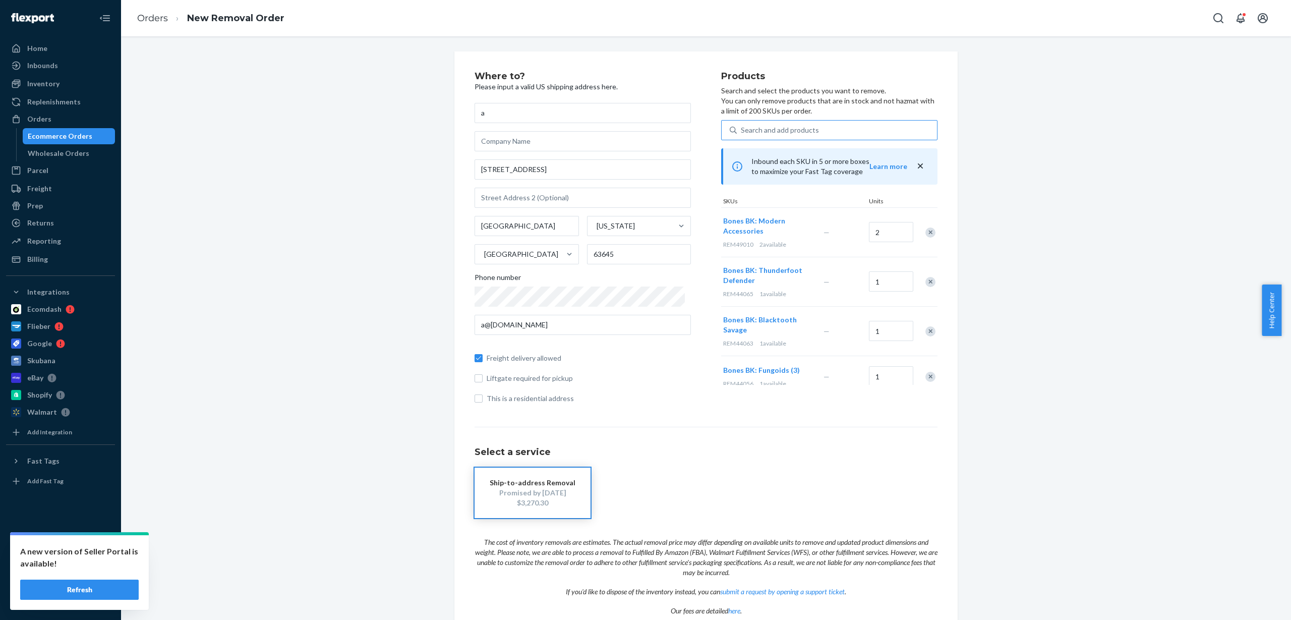
click at [814, 129] on div "Search and add products" at bounding box center [837, 130] width 200 height 18
click at [742, 129] on input "Search and add products" at bounding box center [741, 130] width 1 height 10
paste input "REM77917"
type input "REM77917"
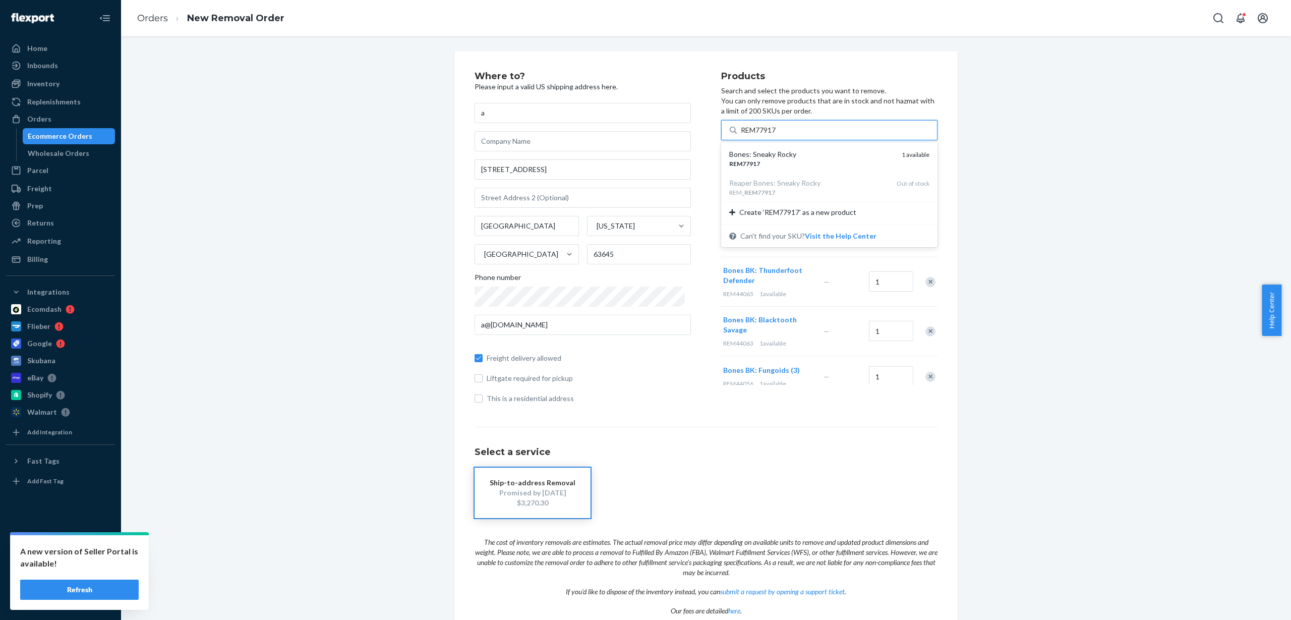
click at [802, 157] on div "Bones: Sneaky Rocky" at bounding box center [811, 154] width 164 height 10
click at [778, 135] on input "REM77917" at bounding box center [759, 130] width 37 height 10
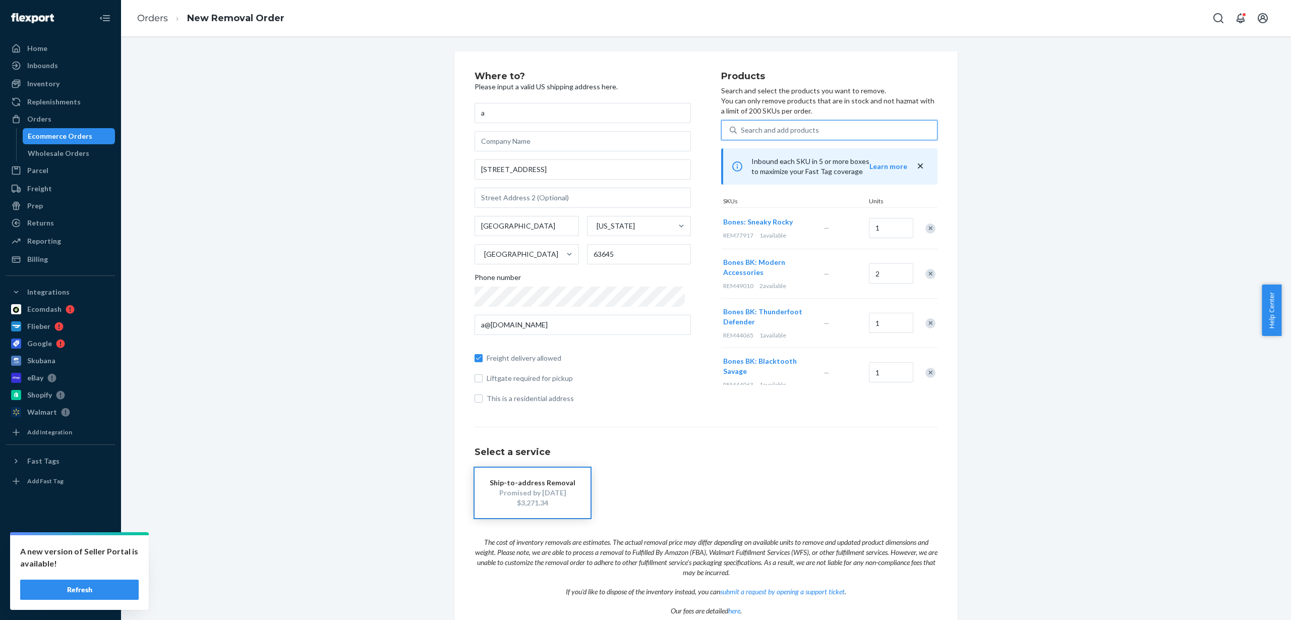
click at [816, 131] on div "Search and add products" at bounding box center [837, 130] width 200 height 18
click at [742, 131] on input "0 results available. Use Up and Down to choose options, press Enter to select t…" at bounding box center [741, 130] width 1 height 10
paste input "RIO532"
type input "RIO532"
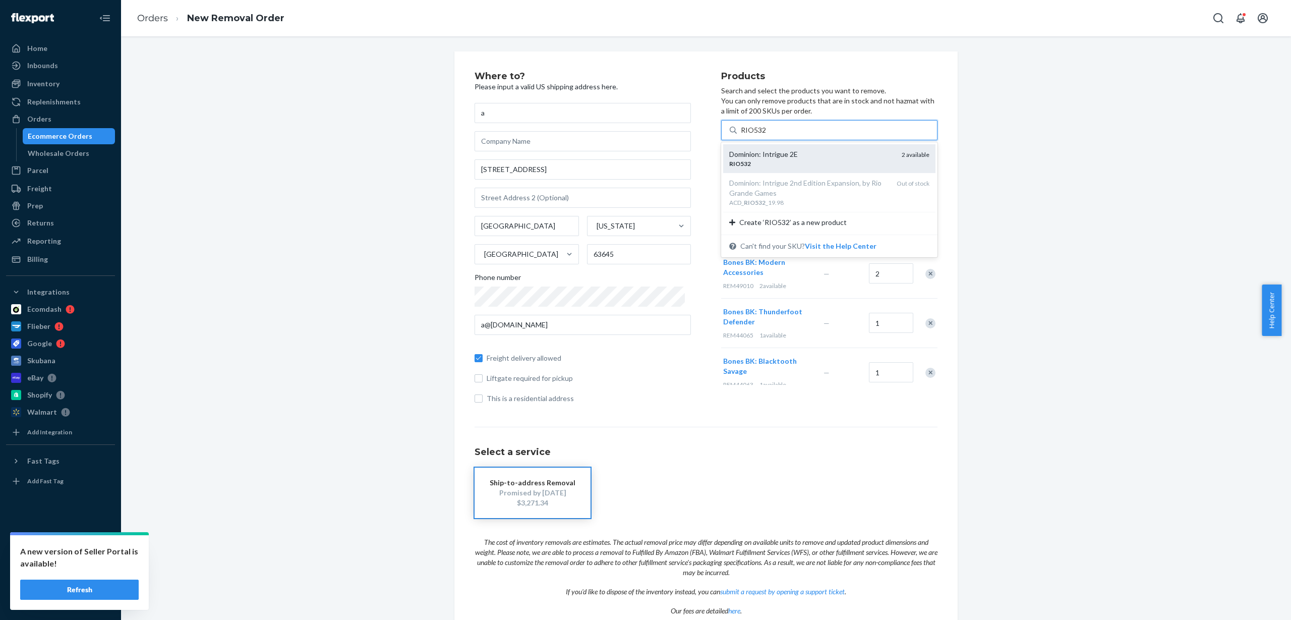
click at [791, 152] on div "Dominion: Intrigue 2E" at bounding box center [811, 154] width 164 height 10
click at [767, 135] on input "RIO532" at bounding box center [754, 130] width 26 height 10
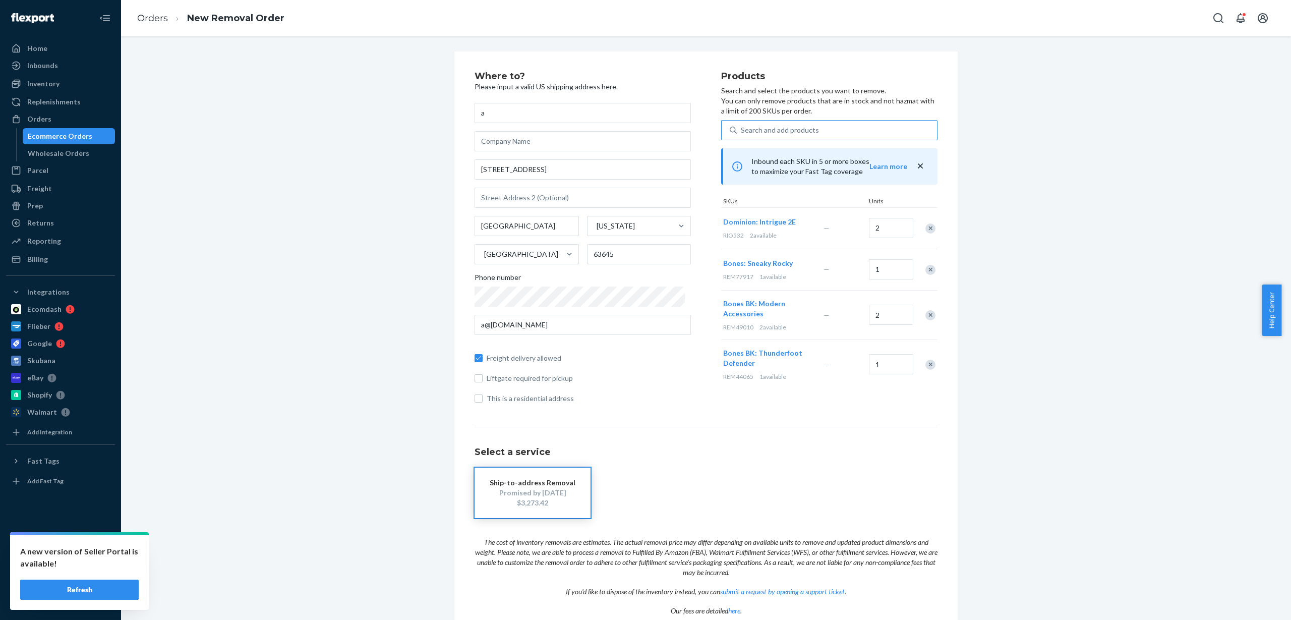
click at [801, 130] on div "Search and add products" at bounding box center [780, 130] width 78 height 10
click at [742, 130] on input "Search and add products" at bounding box center [741, 130] width 1 height 10
paste input "RIO589"
type input "RIO589"
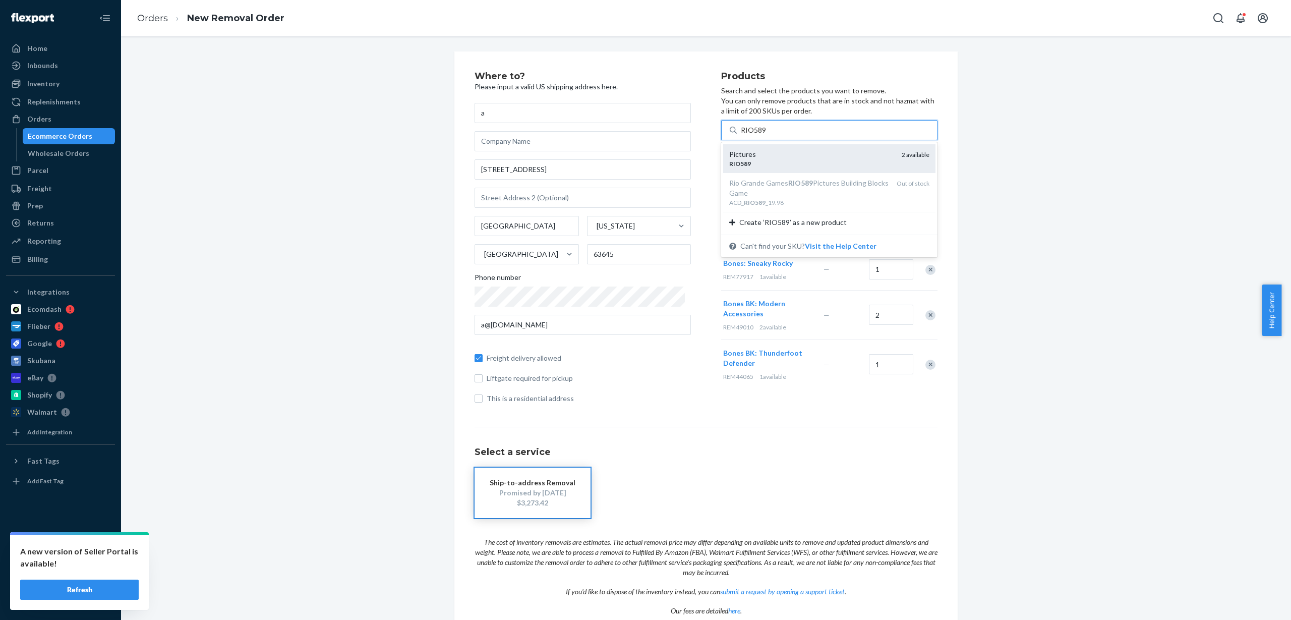
click at [818, 170] on div "Pictures RIO589 2 available" at bounding box center [829, 158] width 212 height 29
click at [767, 135] on input "RIO589" at bounding box center [754, 130] width 26 height 10
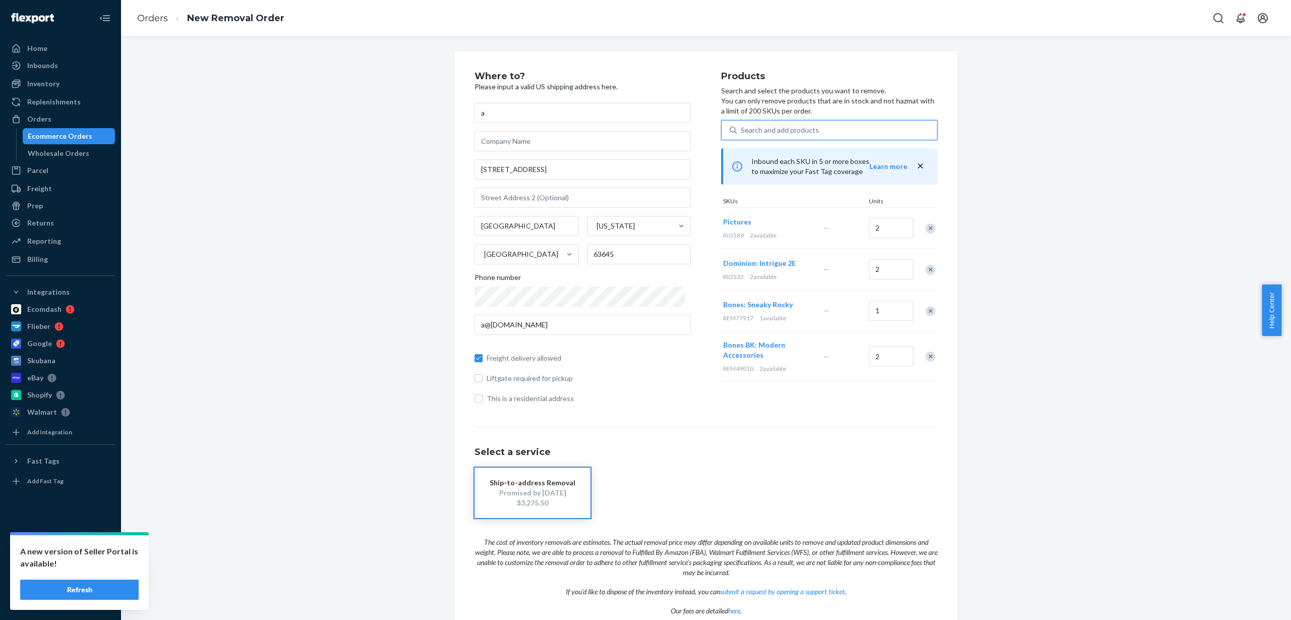
click at [762, 131] on div "Search and add products" at bounding box center [780, 130] width 78 height 10
click at [742, 131] on input "0 results available. Use Up and Down to choose options, press Enter to select t…" at bounding box center [741, 130] width 1 height 10
paste input "ROLEO_MAP 49.99_24.95_COMM"
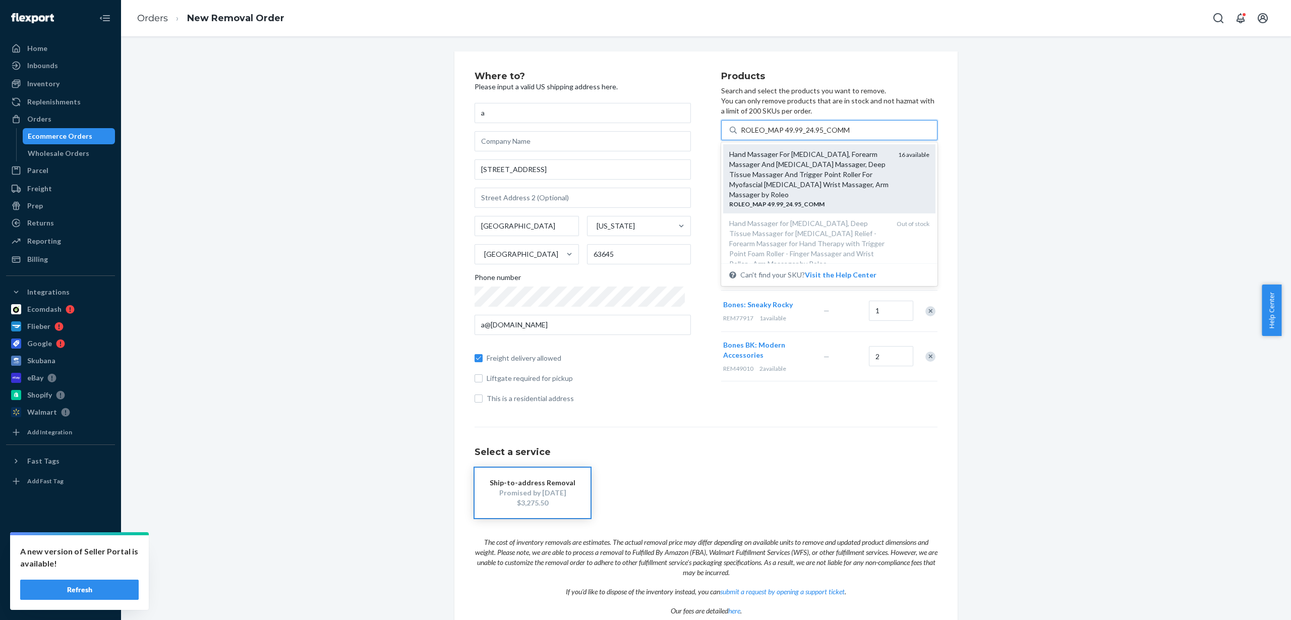
click at [795, 168] on div "Hand Massager For [MEDICAL_DATA], Forearm Massager And [MEDICAL_DATA] Massager,…" at bounding box center [809, 174] width 161 height 50
type input "ROLEO_MAP 49.99_24.95_COMM"
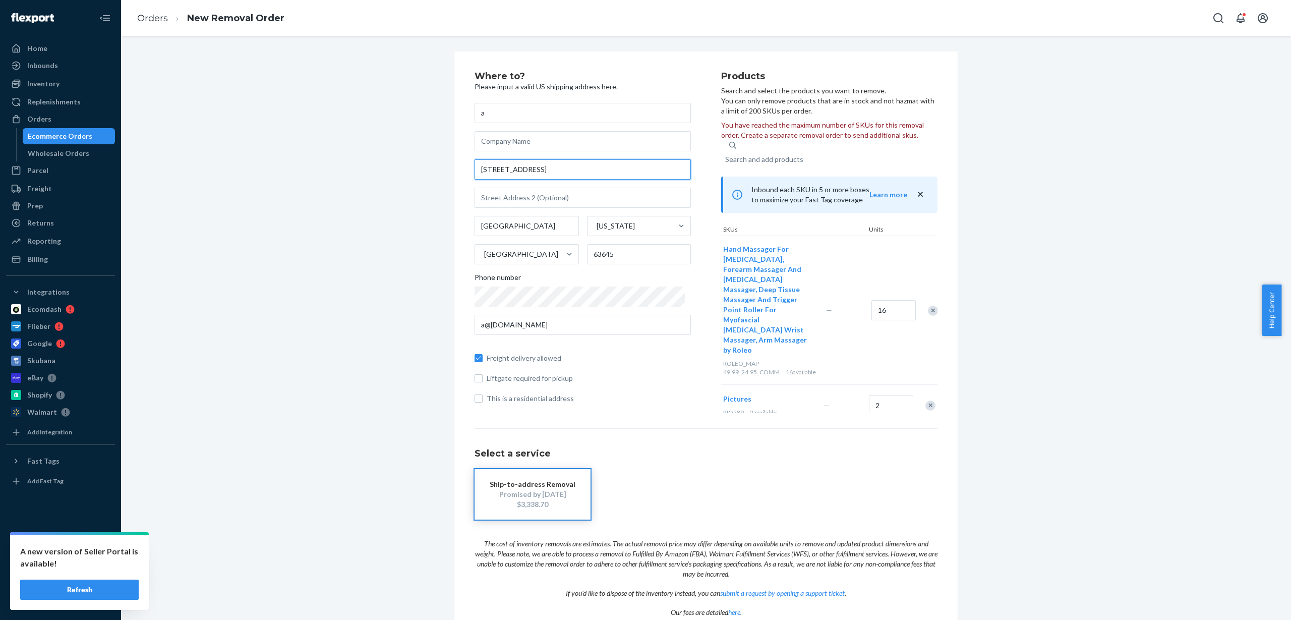
drag, startPoint x: 525, startPoint y: 169, endPoint x: 459, endPoint y: 169, distance: 65.6
click at [459, 169] on div "Where to? Please input a valid US shipping address here. a [STREET_ADDRESS][US_…" at bounding box center [705, 359] width 503 height 616
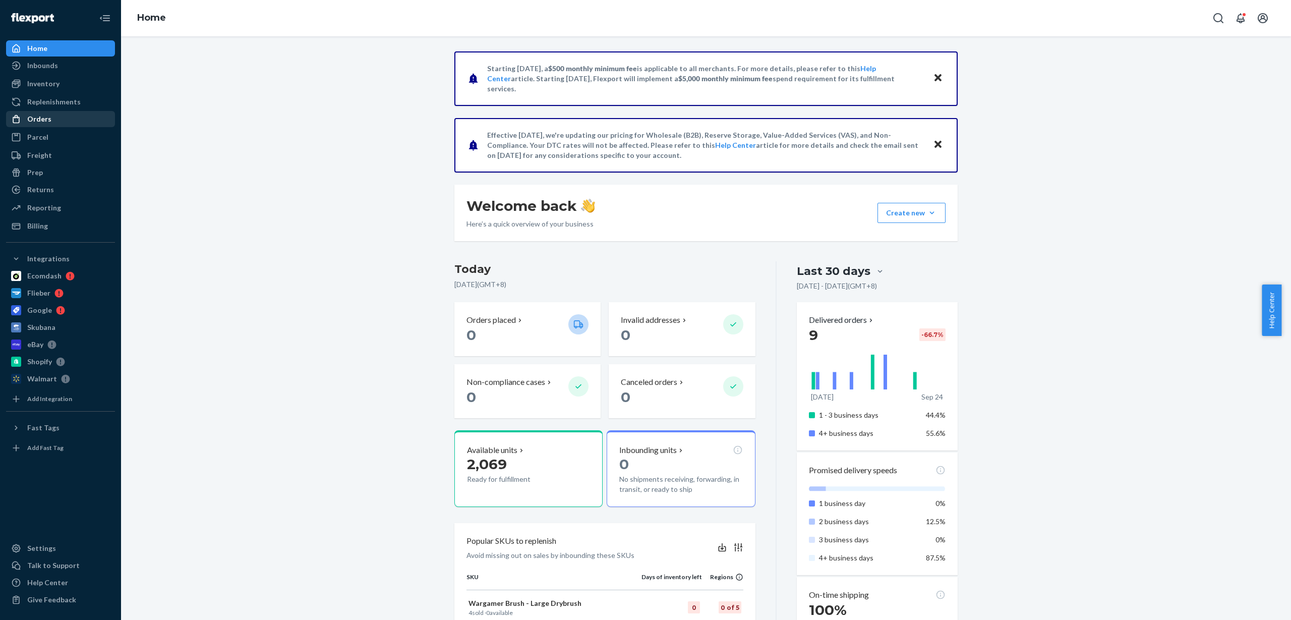
click at [51, 121] on div "Orders" at bounding box center [60, 119] width 107 height 14
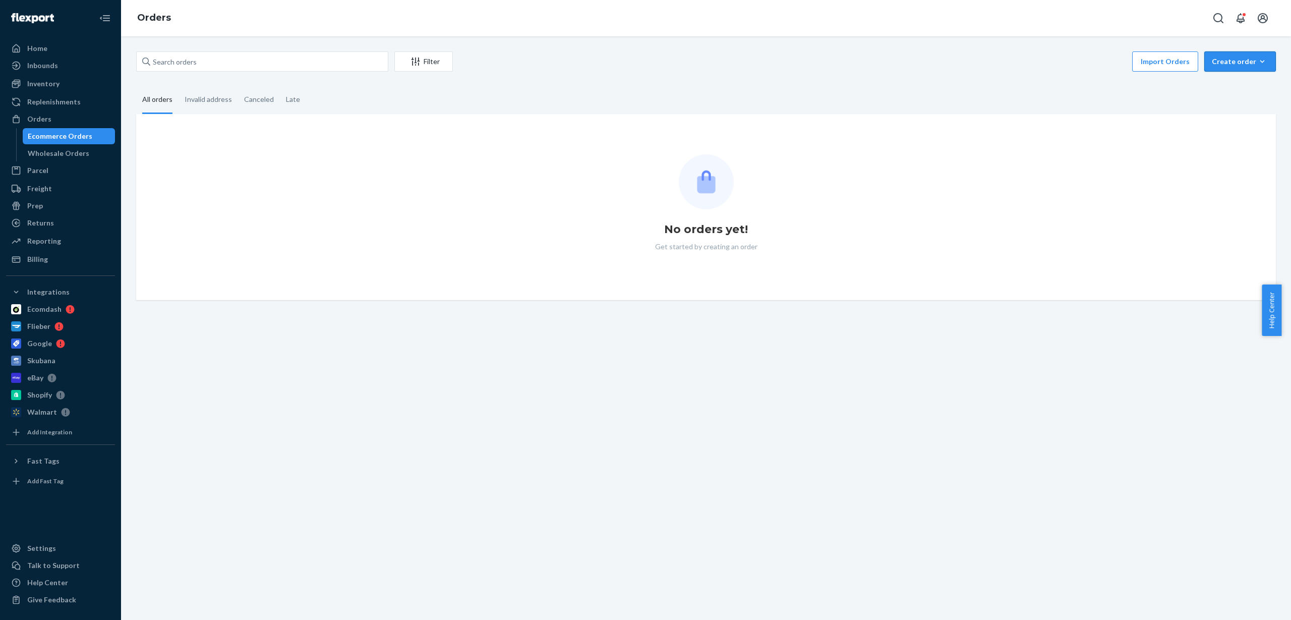
click at [1257, 60] on icon "button" at bounding box center [1262, 61] width 10 height 10
click at [1231, 105] on span "Removal order" at bounding box center [1246, 107] width 63 height 7
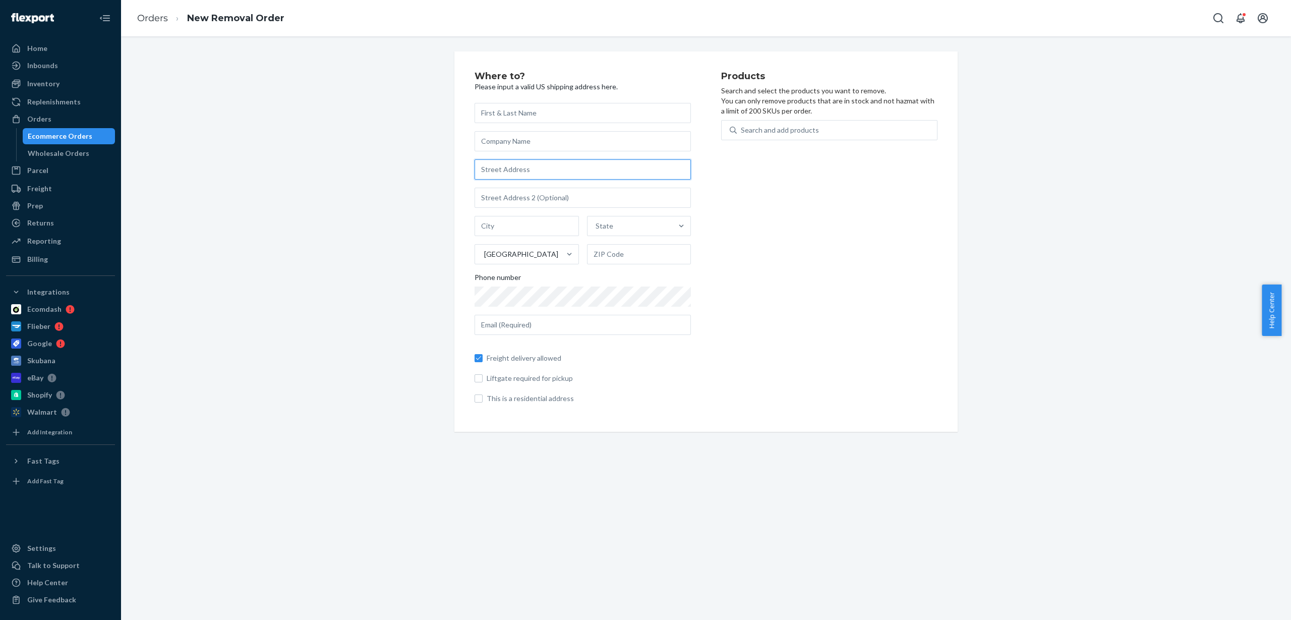
click at [529, 175] on input "text" at bounding box center [583, 169] width 216 height 20
click at [519, 169] on input "text" at bounding box center [583, 169] width 216 height 20
paste input "[STREET_ADDRESS]"
type input "1000 E Main St fredericktown"
type input "[GEOGRAPHIC_DATA]"
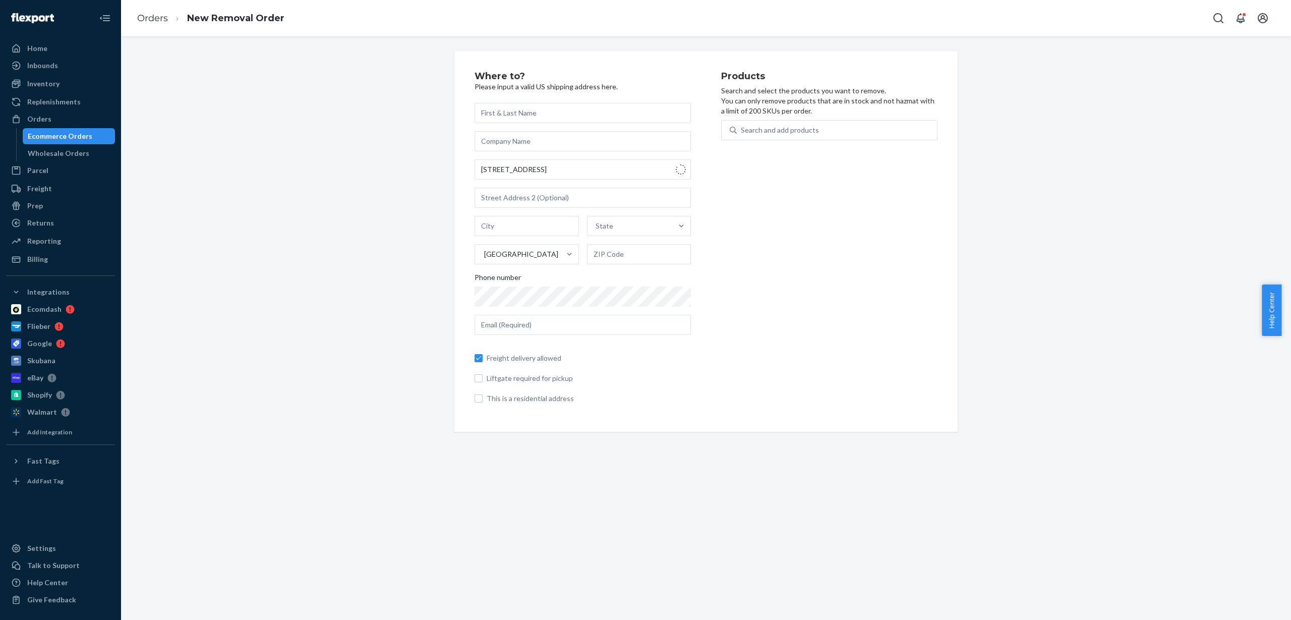
type input "63645"
type input "[STREET_ADDRESS]"
click at [775, 132] on div "Search and add products" at bounding box center [780, 130] width 78 height 10
click at [742, 132] on input "Search and add products" at bounding box center [741, 130] width 1 height 10
paste input "TTT1014"
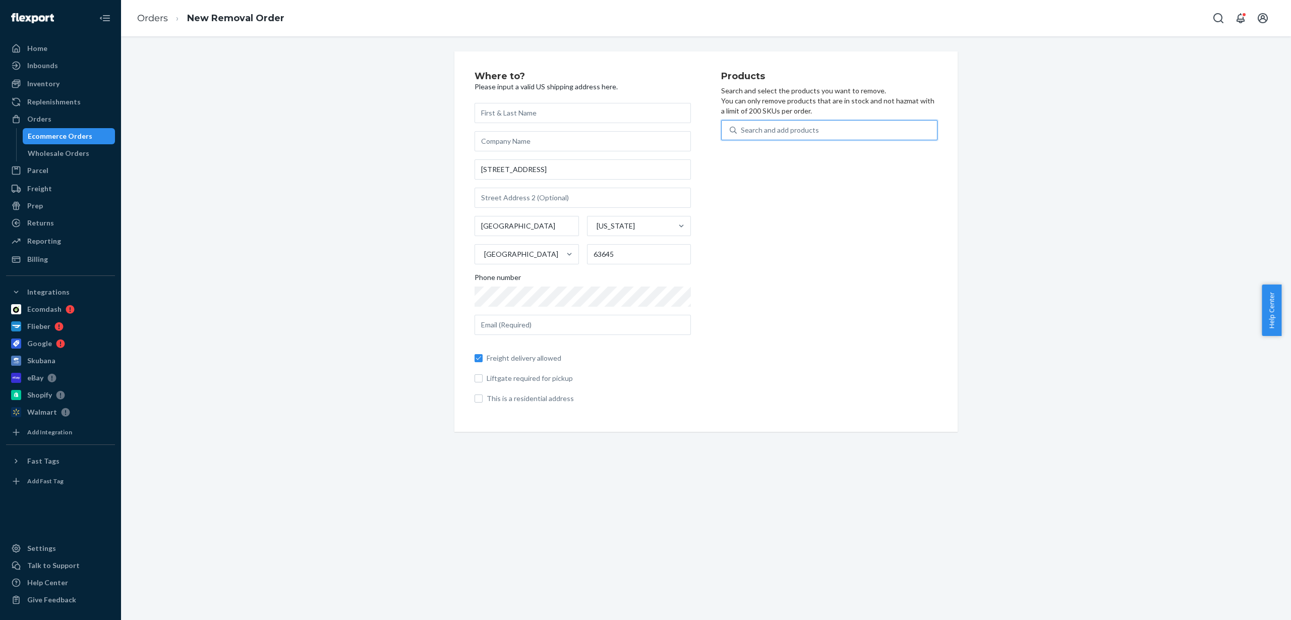
type input "TTT1014"
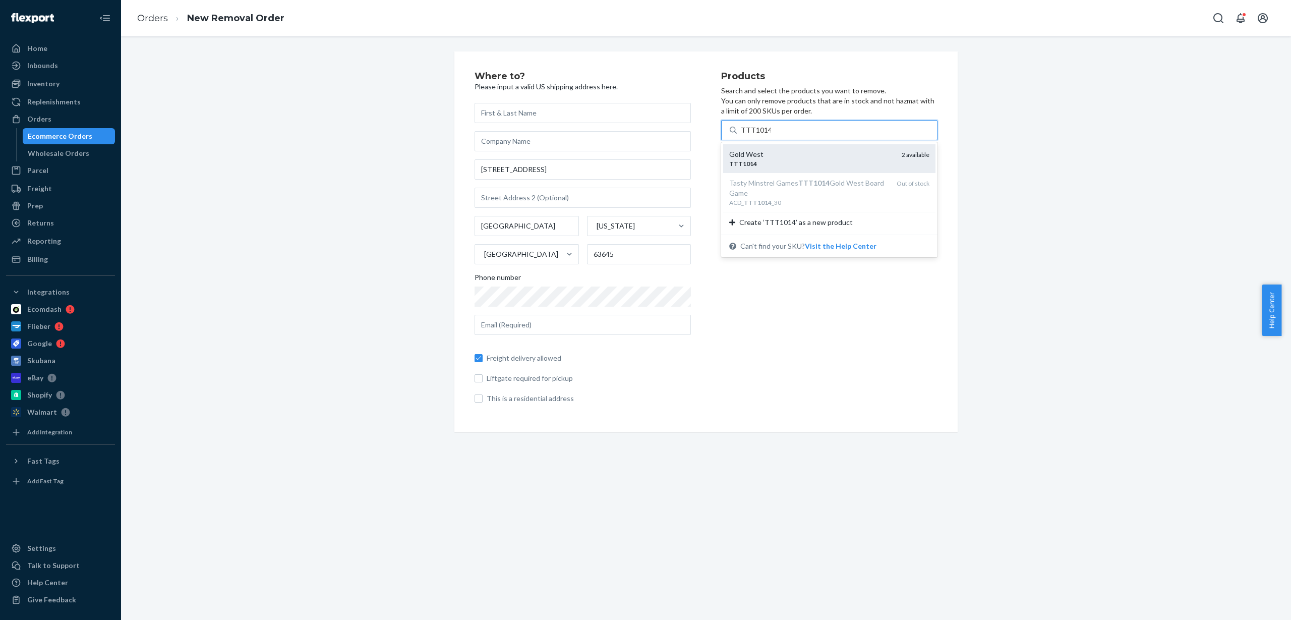
click at [794, 167] on div "TTT1014" at bounding box center [811, 163] width 164 height 9
click at [771, 135] on input "TTT1014" at bounding box center [756, 130] width 30 height 10
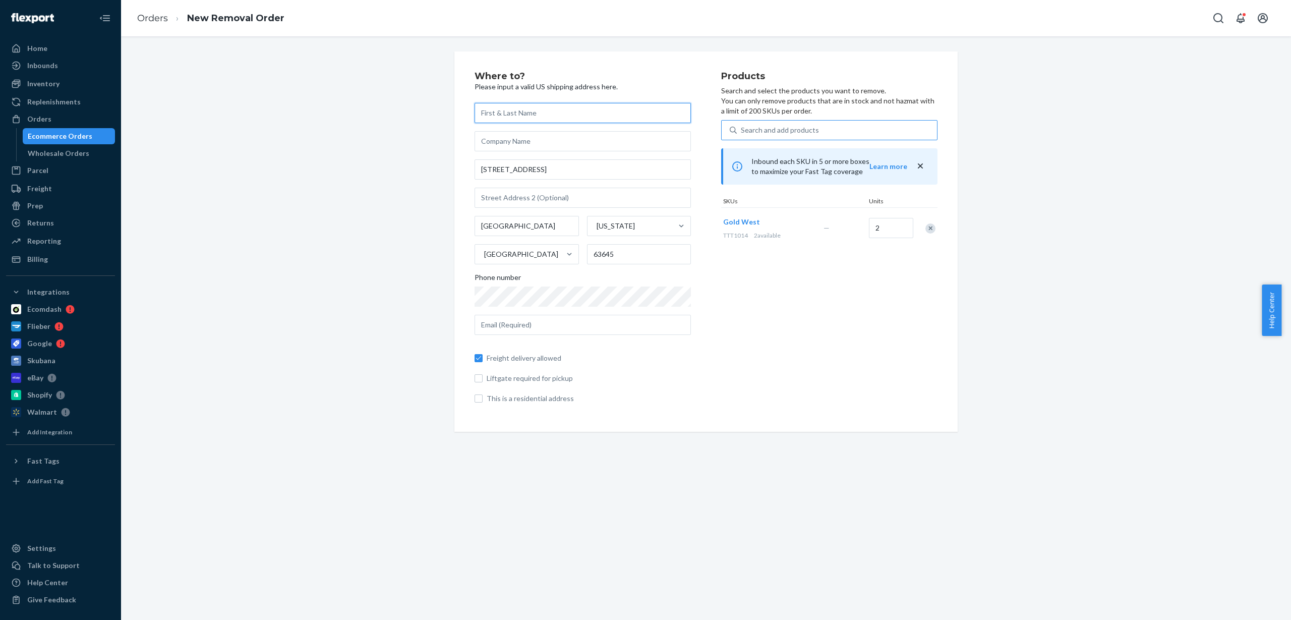
click at [537, 111] on input "text" at bounding box center [583, 113] width 216 height 20
type input "a"
click at [419, 217] on div "Where to? Please input a valid US shipping address here. a 1000 E Main St Frede…" at bounding box center [706, 241] width 1155 height 380
click at [526, 327] on input "text" at bounding box center [583, 325] width 216 height 20
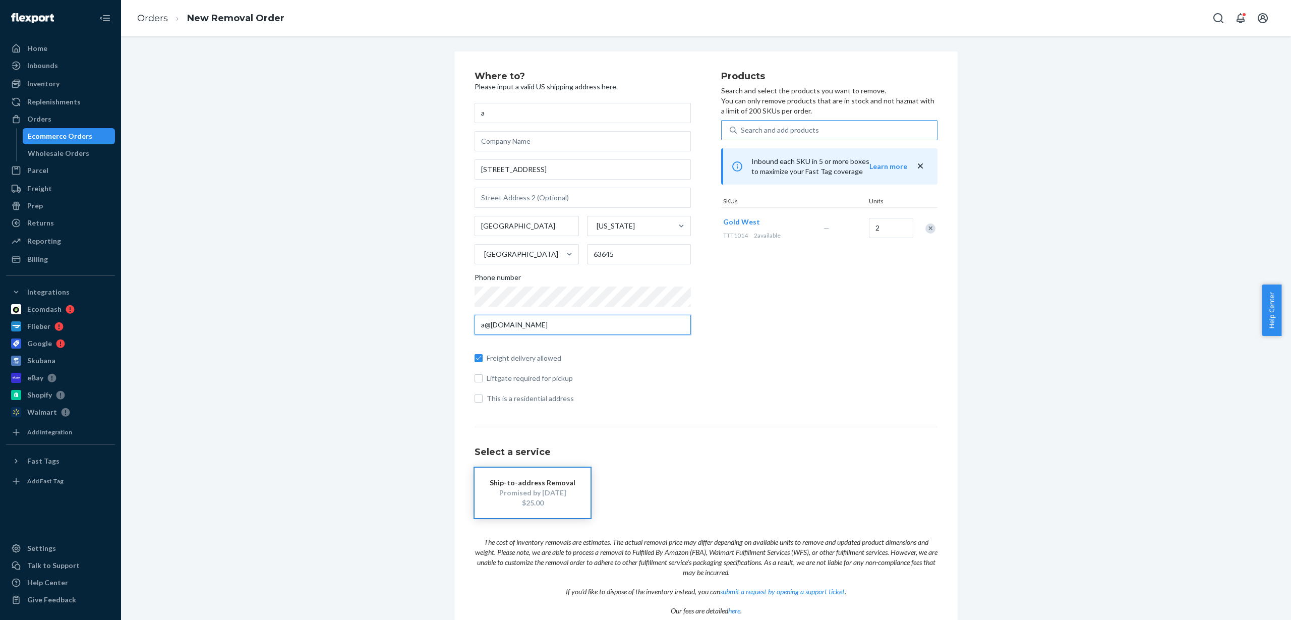
type input "a@[DOMAIN_NAME]"
click at [780, 132] on div "Search and add products" at bounding box center [780, 130] width 78 height 10
click at [742, 132] on input "Search and add products" at bounding box center [741, 130] width 1 height 10
paste input "ULP15449"
type input "ULP15449"
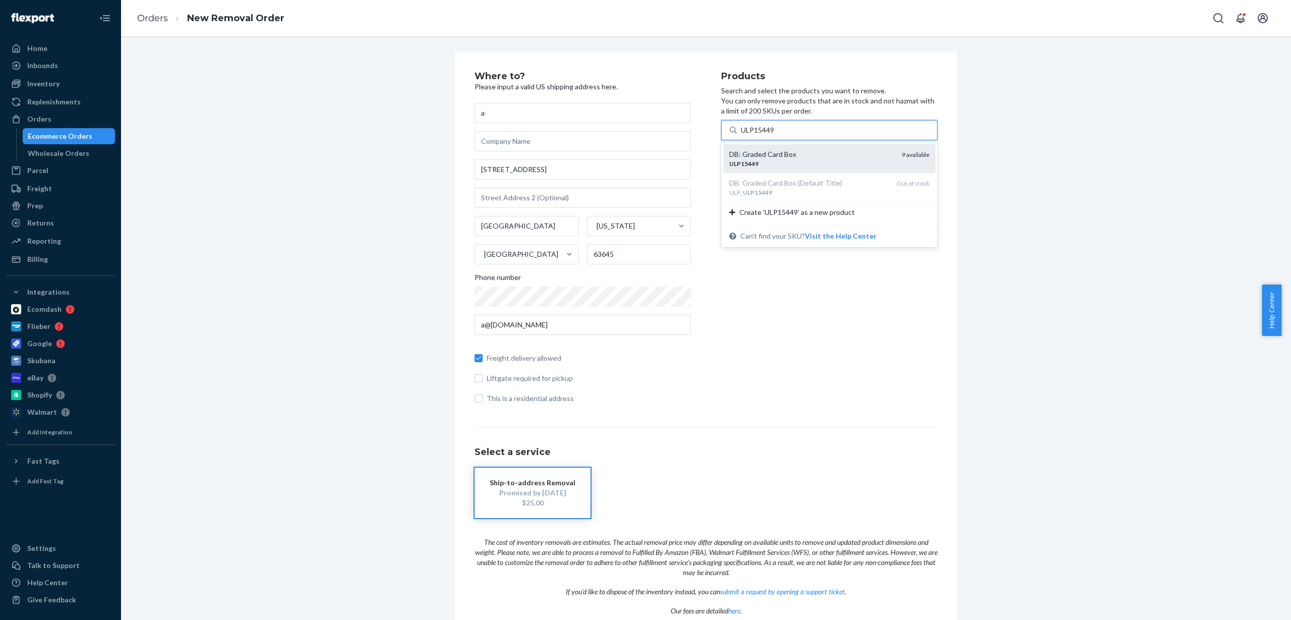
click at [803, 164] on div "ULP15449" at bounding box center [811, 163] width 164 height 9
click at [776, 135] on input "ULP15449" at bounding box center [758, 130] width 35 height 10
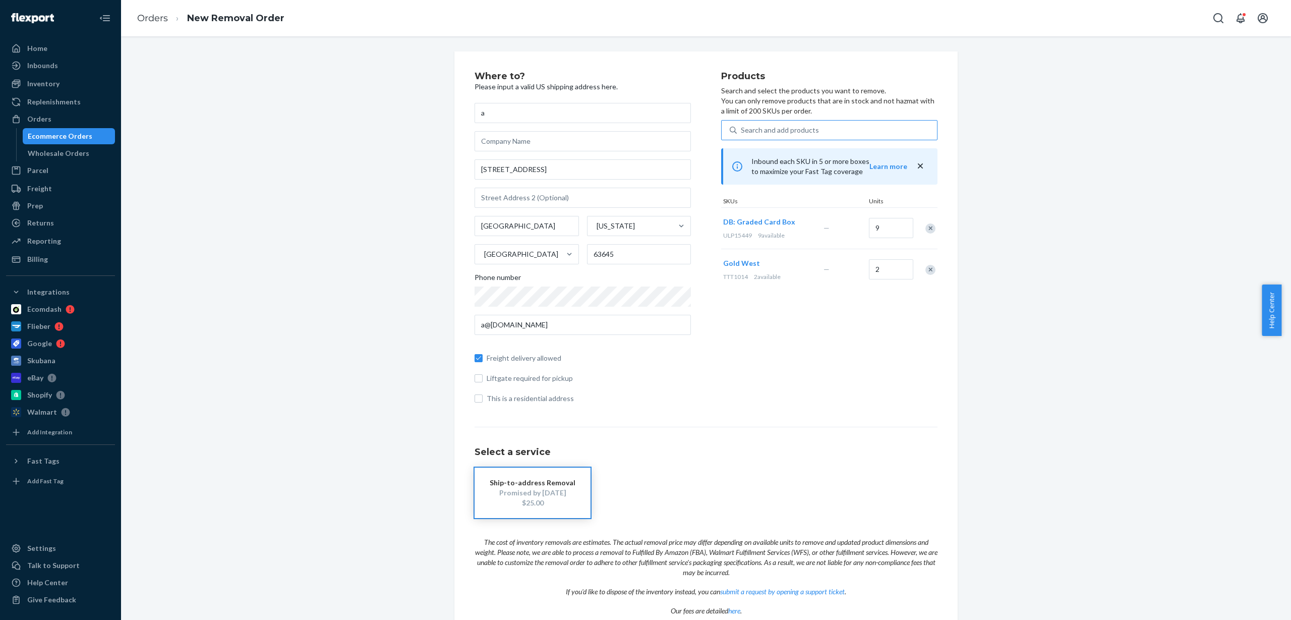
click at [803, 126] on div "Search and add products" at bounding box center [780, 130] width 78 height 10
click at [742, 126] on input "Search and add products" at bounding box center [741, 130] width 1 height 10
paste input "UPR91752"
type input "UPR91752"
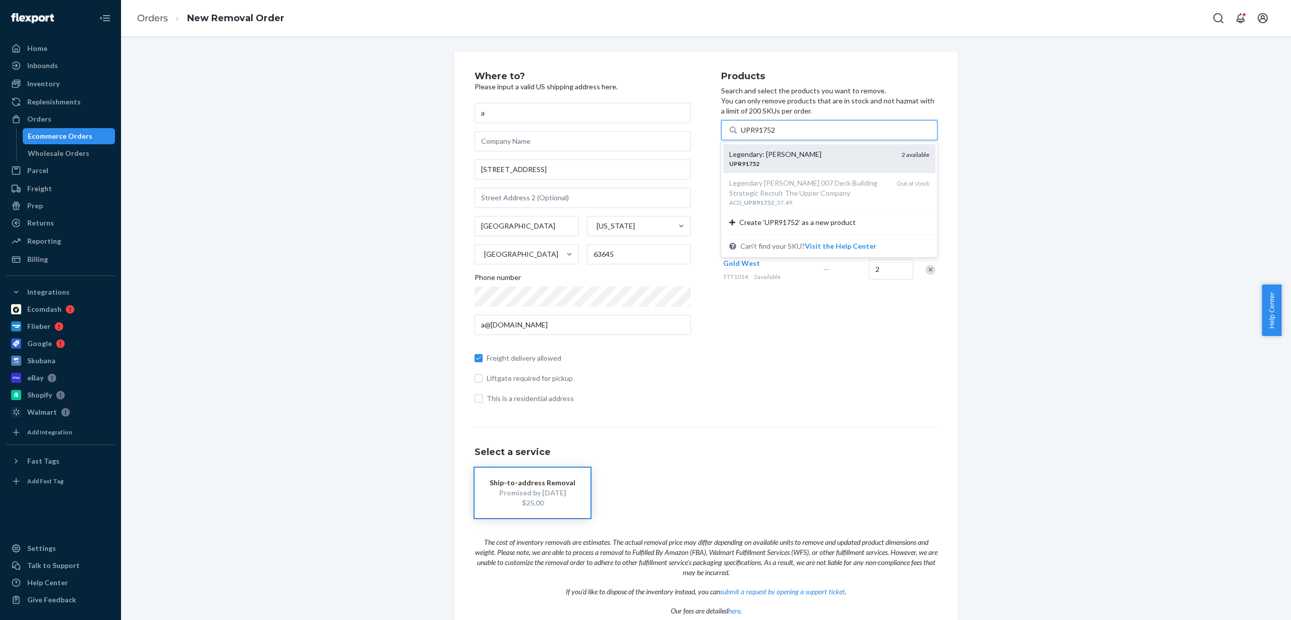
click at [806, 161] on div "UPR91752" at bounding box center [811, 163] width 164 height 9
click at [776, 135] on input "UPR91752" at bounding box center [758, 130] width 35 height 10
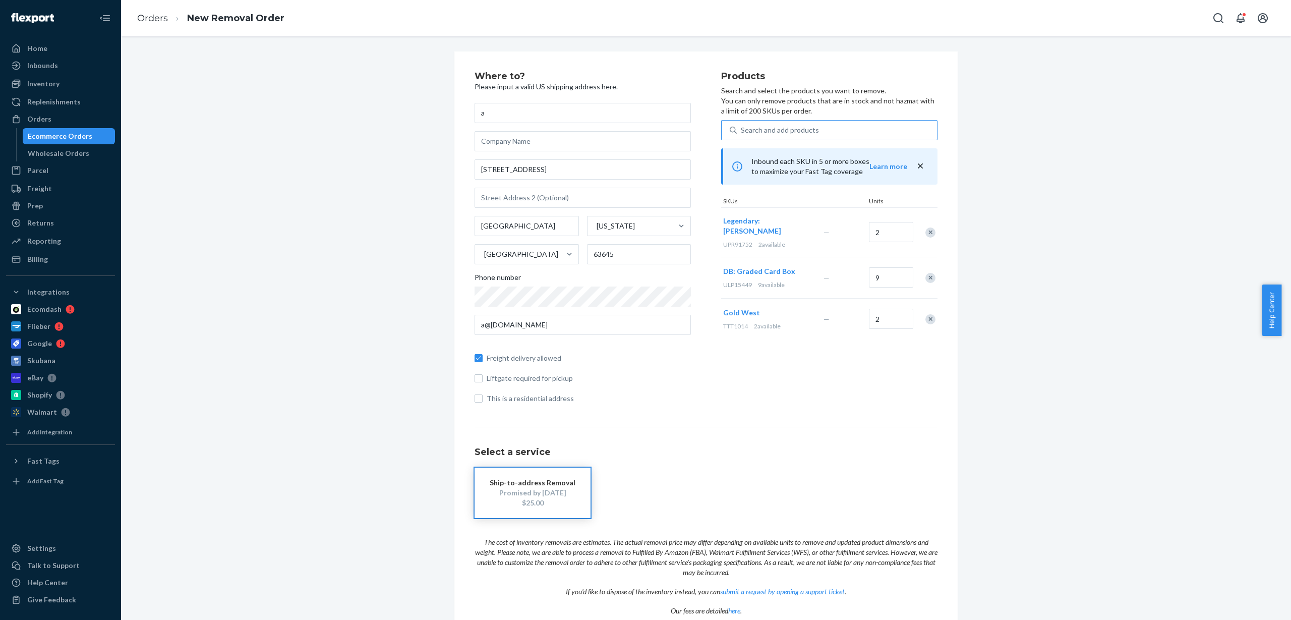
click at [817, 128] on div "Search and add products" at bounding box center [837, 130] width 200 height 18
click at [742, 128] on input "Search and add products" at bounding box center [741, 130] width 1 height 10
paste input "WLG_ 772012001_NO MAP_11.67"
type input "WLG_ 772012001_NO MAP_11.67"
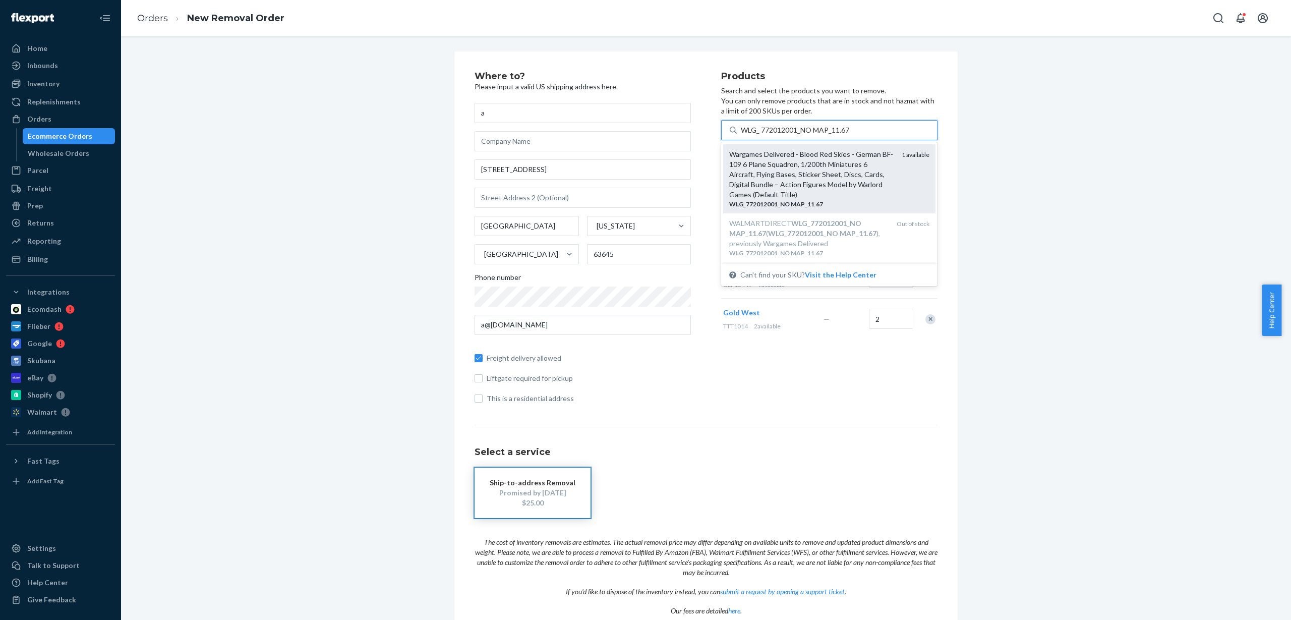
click at [811, 158] on div "Wargames Delivered - Blood Red Skies - German BF-109 6 Plane Squadron, 1/200th …" at bounding box center [811, 174] width 164 height 50
click at [811, 135] on input "WLG_ 772012001_NO MAP_11.67" at bounding box center [795, 130] width 109 height 10
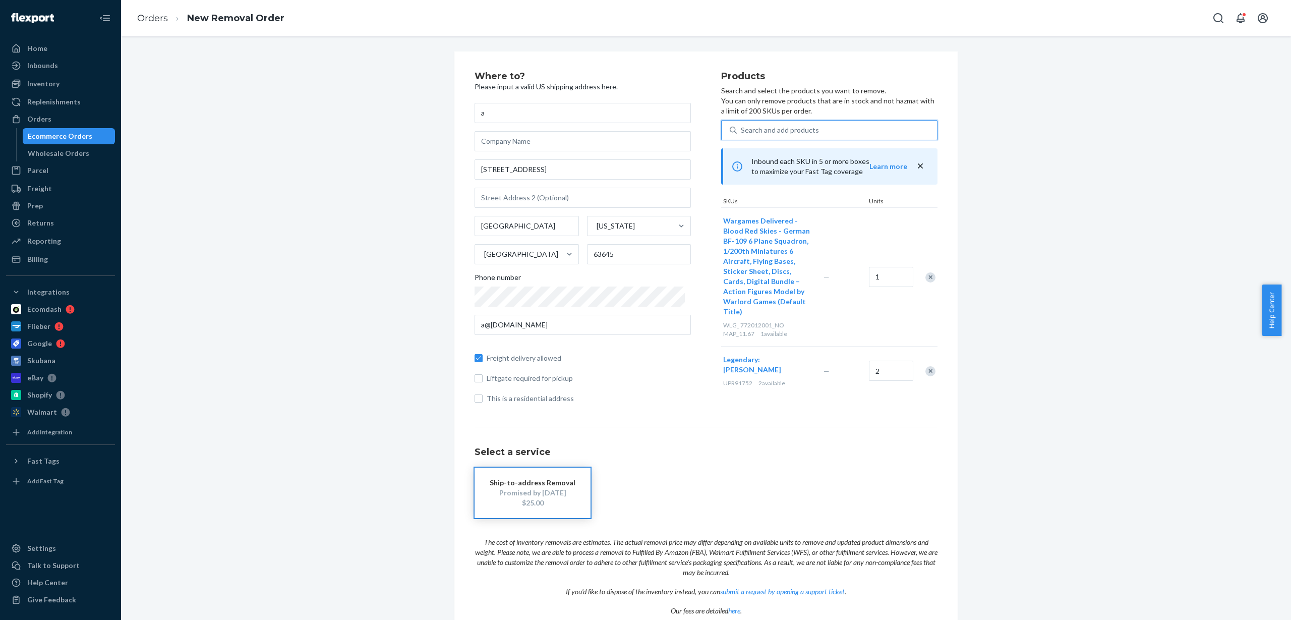
click at [815, 126] on div "Search and add products" at bounding box center [837, 130] width 200 height 18
click at [742, 126] on input "0 results available. Use Up and Down to choose options, press Enter to select t…" at bounding box center [741, 130] width 1 height 10
paste input "WLG_ 772016001_NO MAP_4.69"
type input "WLG_ 772016001_NO MAP_4.69"
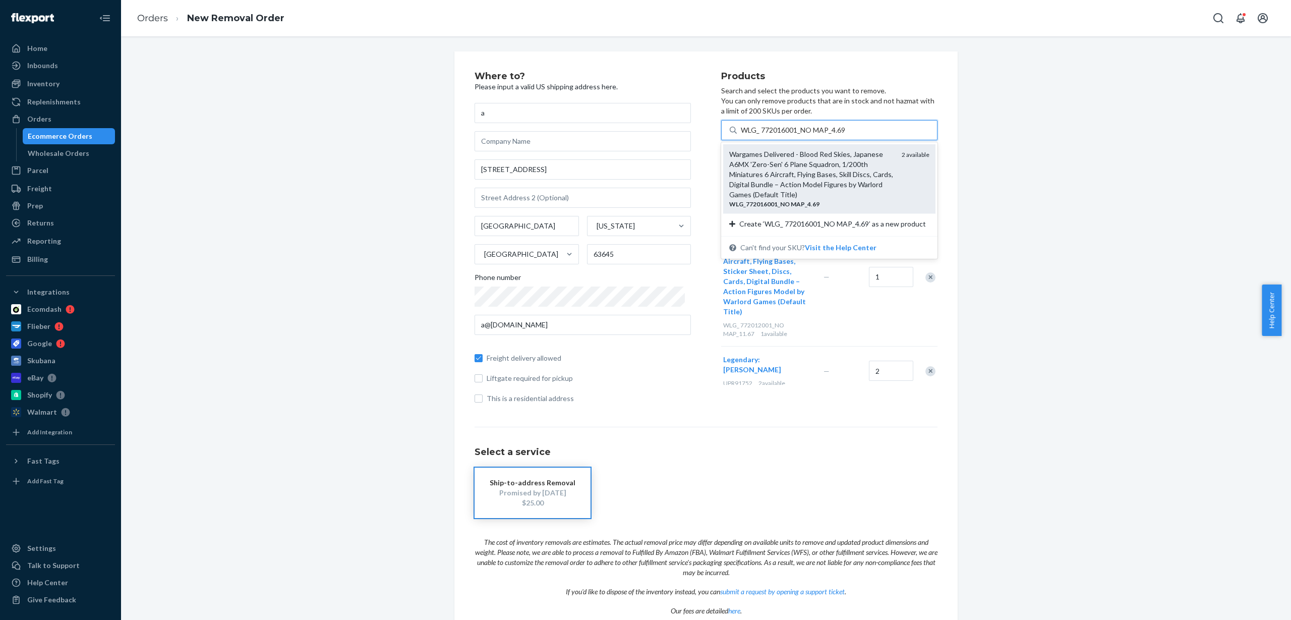
click at [800, 159] on div "Wargames Delivered - Blood Red Skies, Japanese A6MX 'Zero-Sen' 6 Plane Squadron…" at bounding box center [811, 174] width 164 height 50
click at [800, 135] on input "WLG_ 772016001_NO MAP_4.69" at bounding box center [793, 130] width 105 height 10
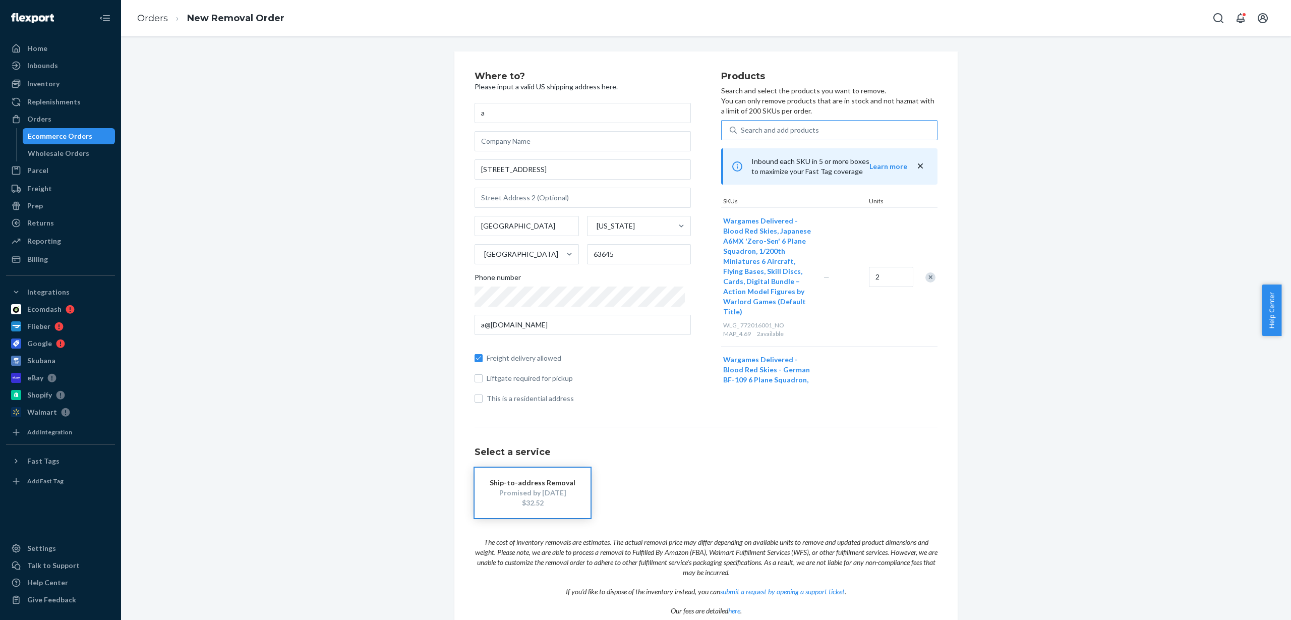
click at [776, 124] on div "Search and add products" at bounding box center [837, 130] width 200 height 18
click at [742, 125] on input "Search and add products" at bounding box center [741, 130] width 1 height 10
paste input "WLG_ WGN-04_NO MAP_35.00"
type input "WLG_ WGN-04_NO MAP_35.00"
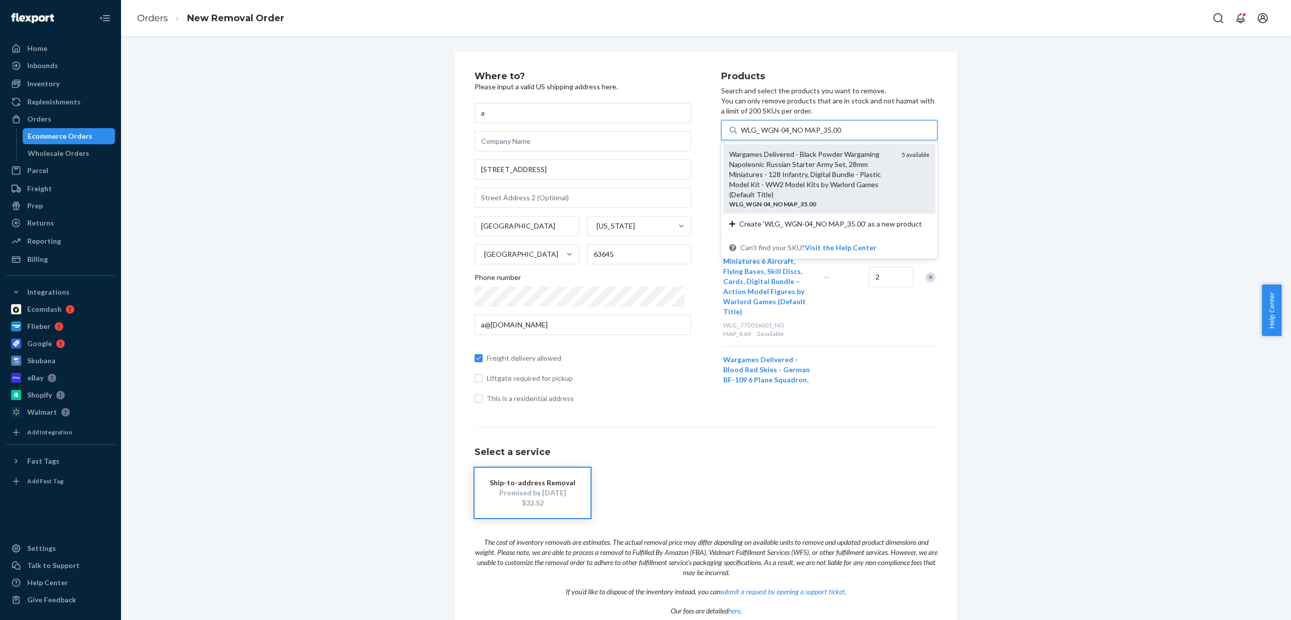
click at [797, 163] on div "Wargames Delivered - Black Powder Wargaming Napoleonic Russian Starter Army Set…" at bounding box center [811, 174] width 164 height 50
click at [797, 135] on input "WLG_ WGN-04_NO MAP_35.00" at bounding box center [791, 130] width 101 height 10
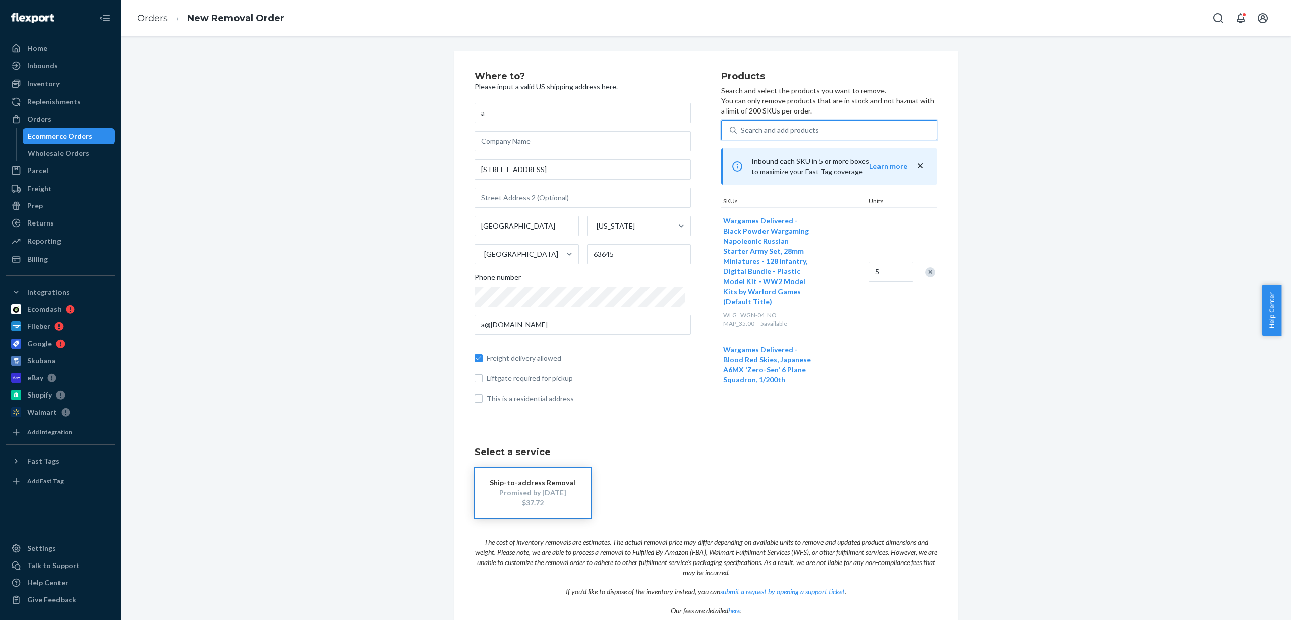
click at [791, 128] on div "Search and add products" at bounding box center [780, 130] width 78 height 10
click at [742, 128] on input "0 results available. Use Up and Down to choose options, press Enter to select t…" at bounding box center [741, 130] width 1 height 10
type input "w"
type input "x"
type input "y"
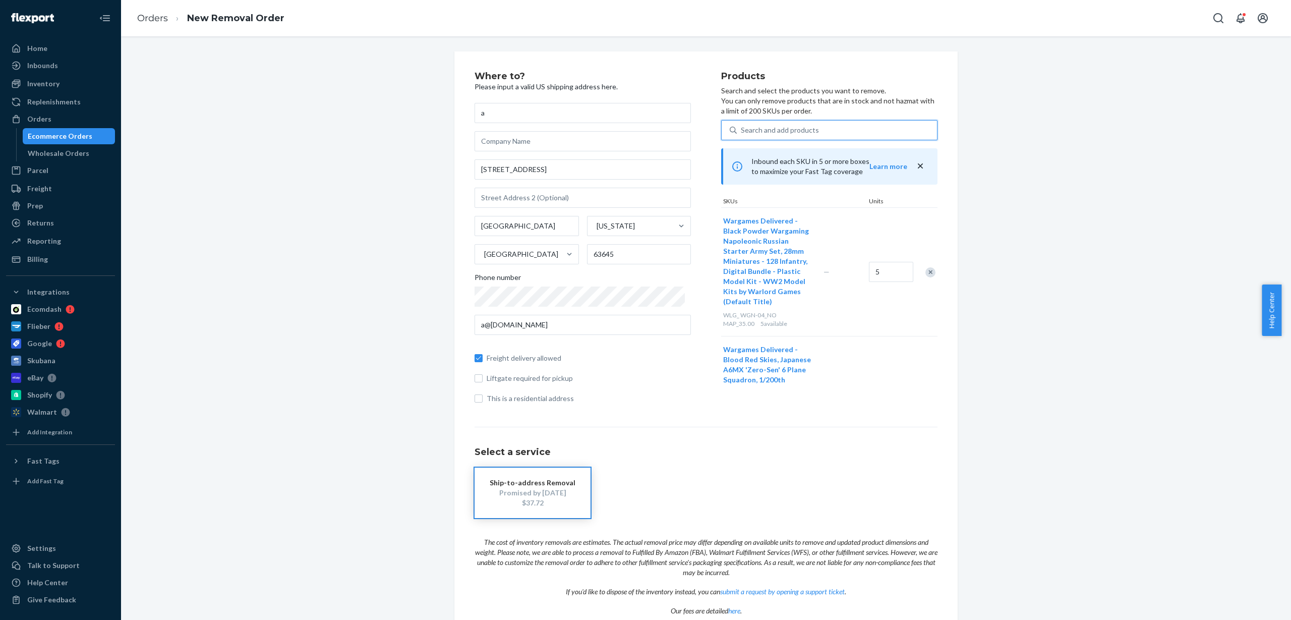
type input "z"
click at [814, 131] on div "Search and add products" at bounding box center [837, 130] width 200 height 18
click at [742, 131] on input "Search and add products" at bounding box center [741, 130] width 1 height 10
paste input "WLG_ WGN-PO-01_NO MAP_9.38"
type input "WLG_ WGN-PO-01_NO MAP_9.38"
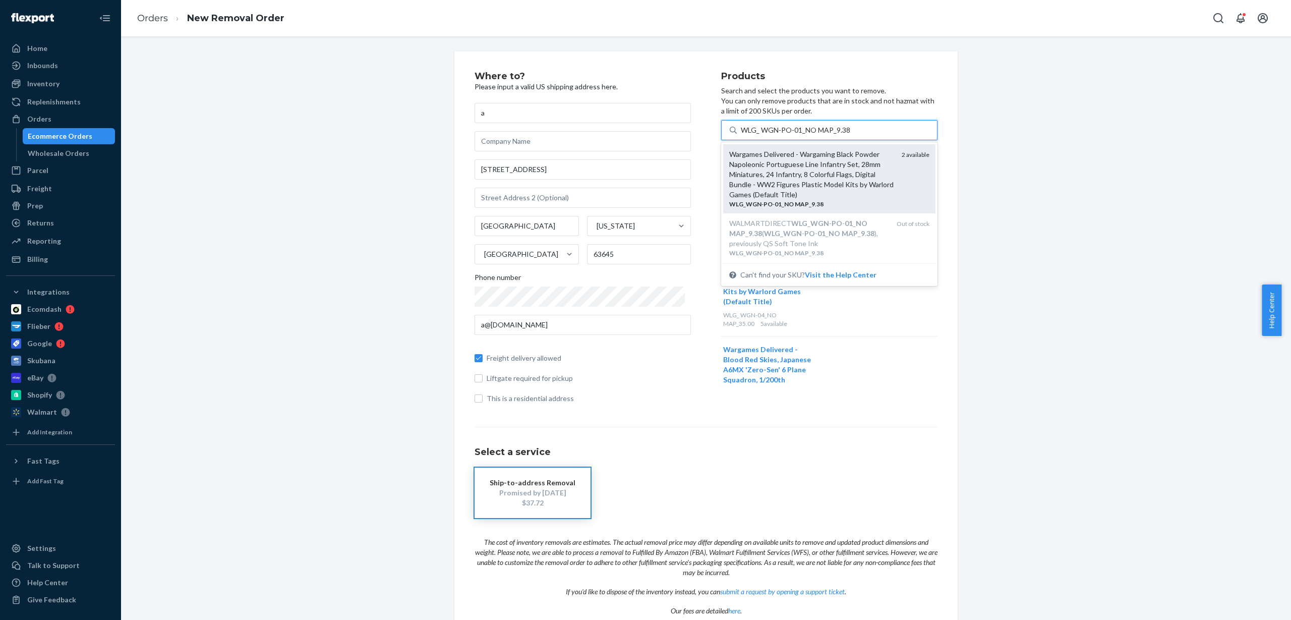
click at [828, 172] on div "Wargames Delivered - Wargaming Black Powder Napoleonic Portuguese Line Infantry…" at bounding box center [811, 174] width 164 height 50
click at [828, 135] on input "WLG_ WGN-PO-01_NO MAP_9.38" at bounding box center [795, 130] width 109 height 10
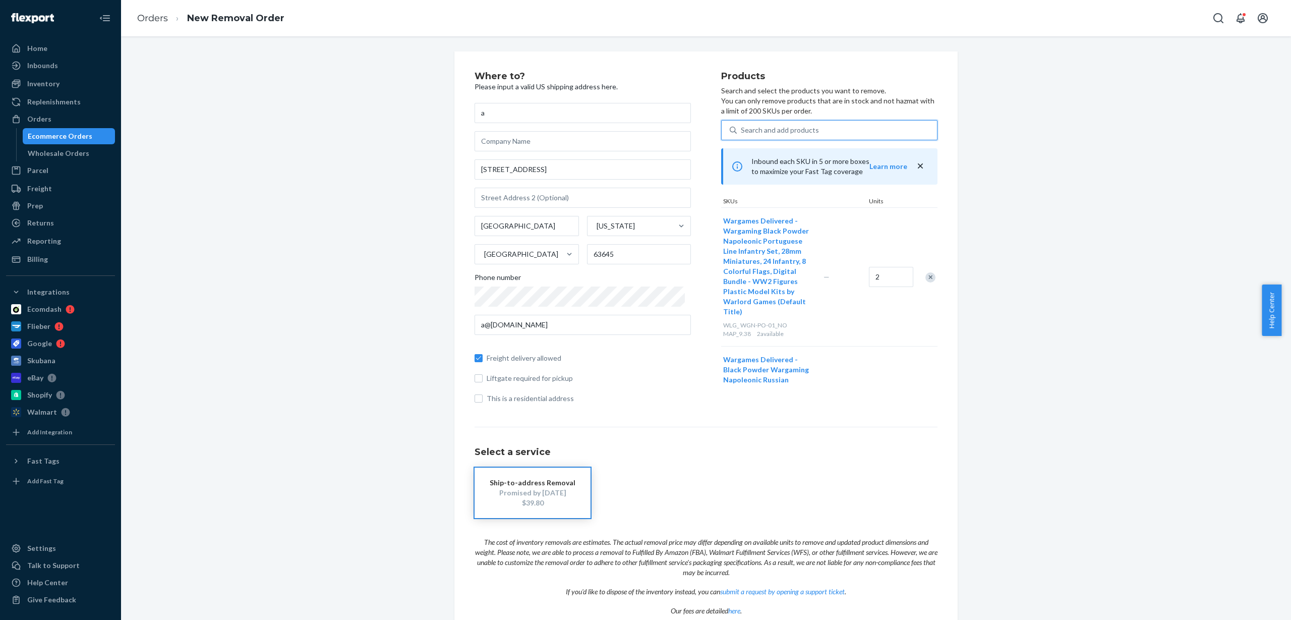
click at [847, 130] on div "Search and add products" at bounding box center [837, 130] width 200 height 18
click at [742, 130] on input "0 results available. Use Up and Down to choose options, press Enter to select t…" at bounding box center [741, 130] width 1 height 10
paste input "WLG_302015501"
type input "WLG_302015501"
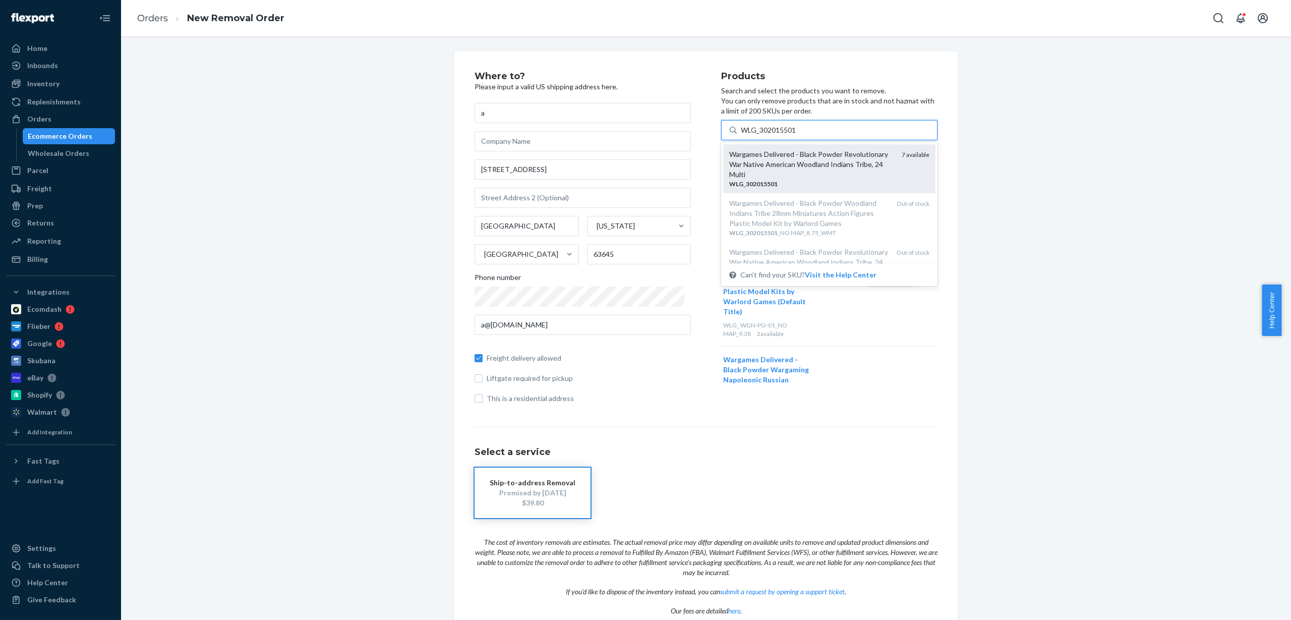
click at [812, 162] on div "Wargames Delivered - Black Powder Revolutionary War Native American Woodland In…" at bounding box center [811, 164] width 164 height 30
click at [797, 135] on input "WLG_302015501" at bounding box center [769, 130] width 56 height 10
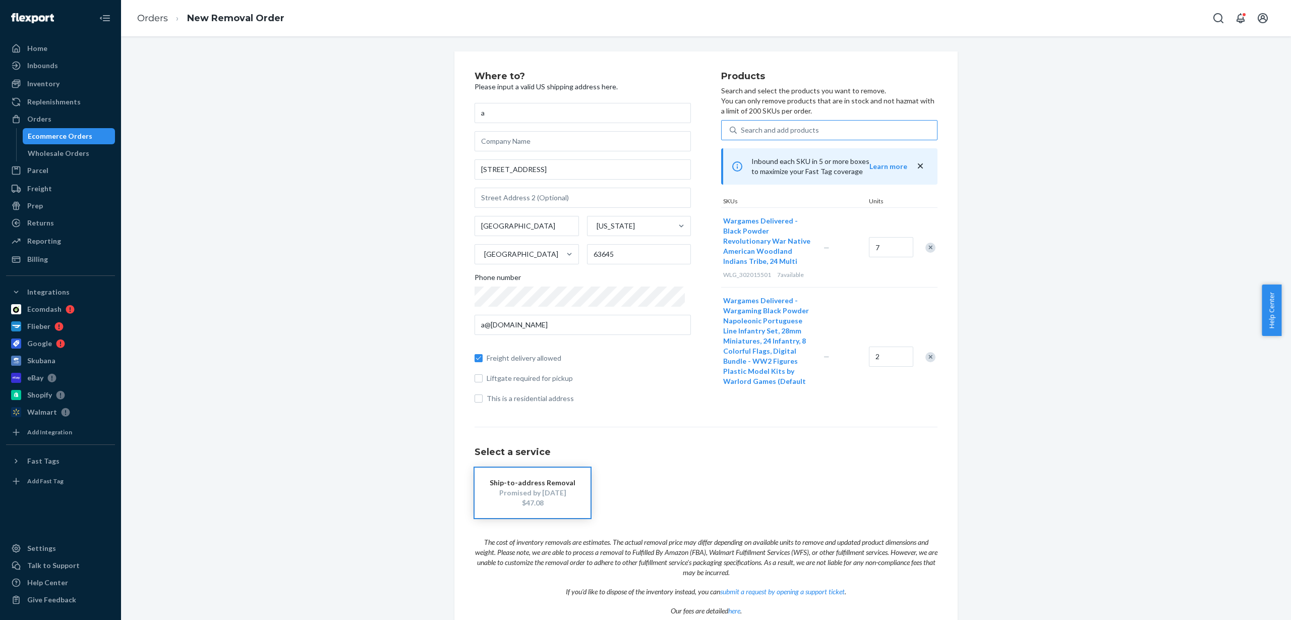
click at [821, 124] on div "Search and add products" at bounding box center [837, 130] width 200 height 18
click at [742, 125] on input "Search and add products" at bounding box center [741, 130] width 1 height 10
paste input "WLG_309911005_NO MAP_39.58"
type input "WLG_309911005_NO MAP_39.58"
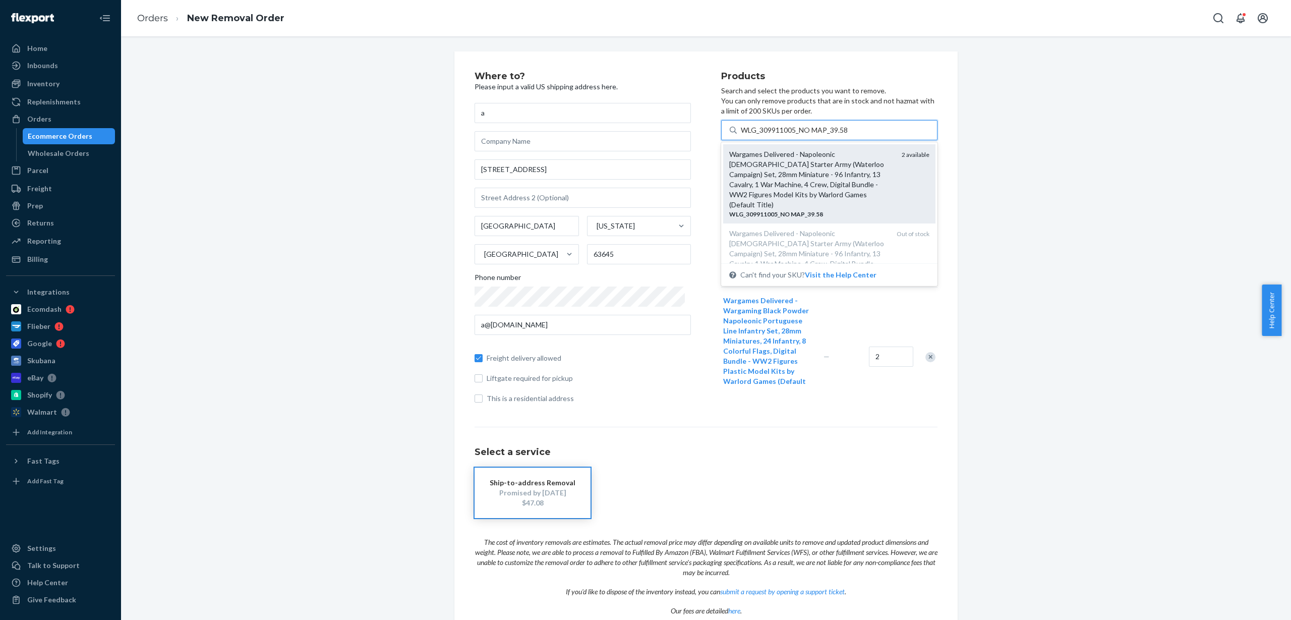
click at [811, 179] on div "Wargames Delivered - Napoleonic British Starter Army (Waterloo Campaign) Set, 2…" at bounding box center [811, 179] width 164 height 61
click at [811, 135] on input "WLG_309911005_NO MAP_39.58" at bounding box center [795, 130] width 108 height 10
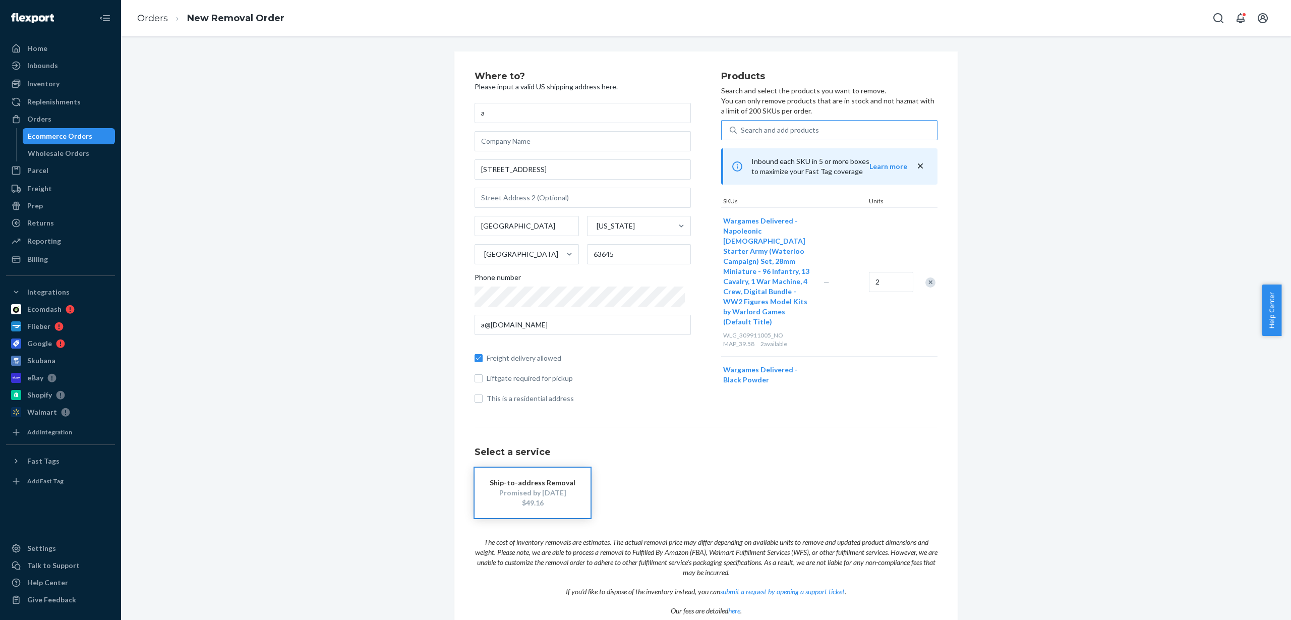
click at [788, 133] on div "Search and add products" at bounding box center [780, 130] width 78 height 10
click at [742, 133] on input "Search and add products" at bounding box center [741, 130] width 1 height 10
paste input "WLG_311010001"
type input "WLG_311010001"
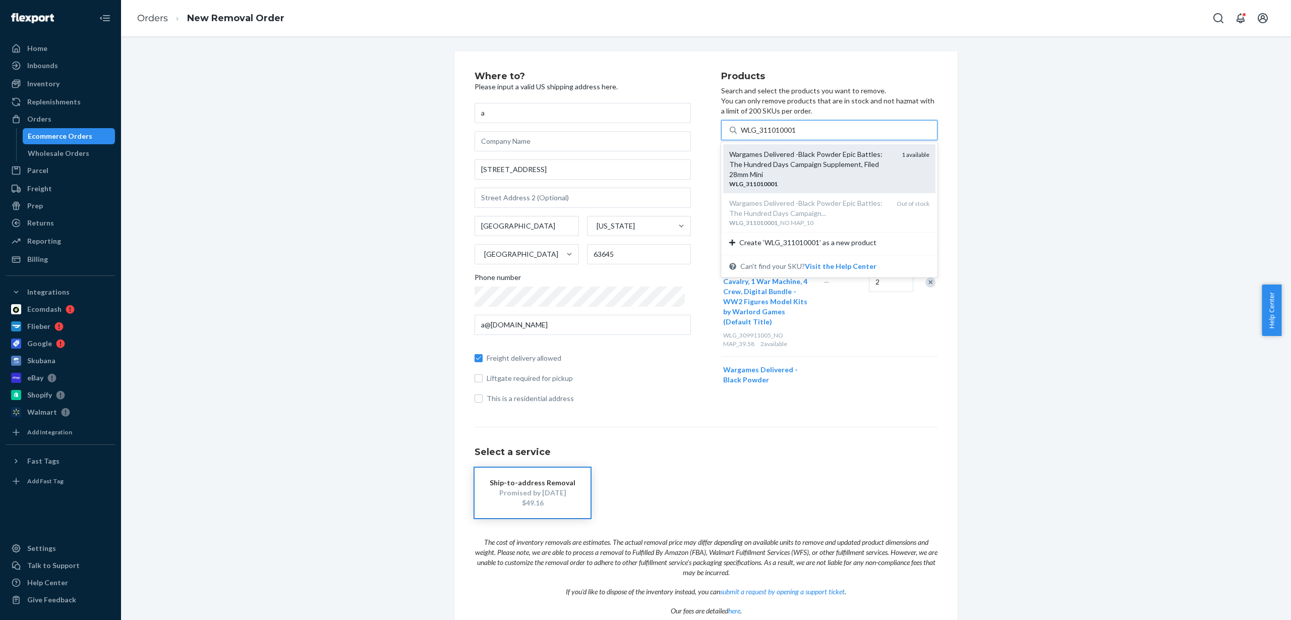
click at [794, 156] on div "Wargames Delivered -Black Powder Epic Battles: The Hundred Days Campaign Supple…" at bounding box center [811, 164] width 164 height 30
click at [794, 135] on input "WLG_311010001" at bounding box center [769, 130] width 56 height 10
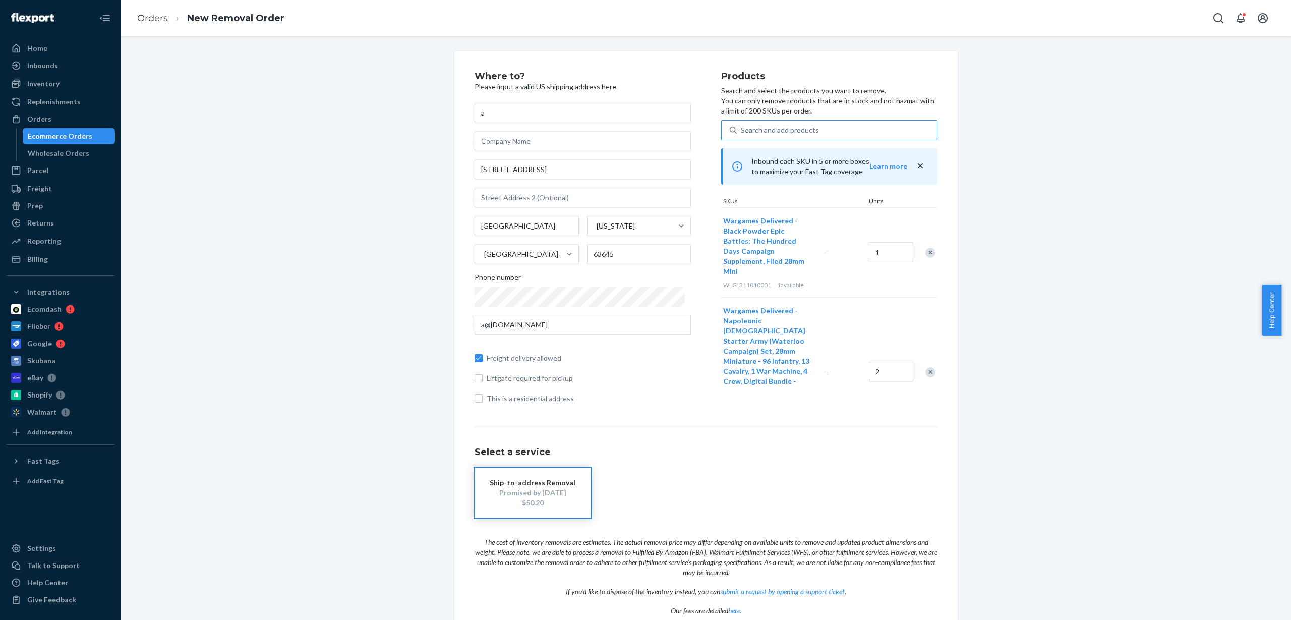
click at [791, 129] on div "Search and add products" at bounding box center [780, 130] width 78 height 10
click at [742, 129] on input "Search and add products" at bounding box center [741, 130] width 1 height 10
paste input "WLG_311514004_NO MAP_39.58"
type input "WLG_311514004_NO MAP_39.58"
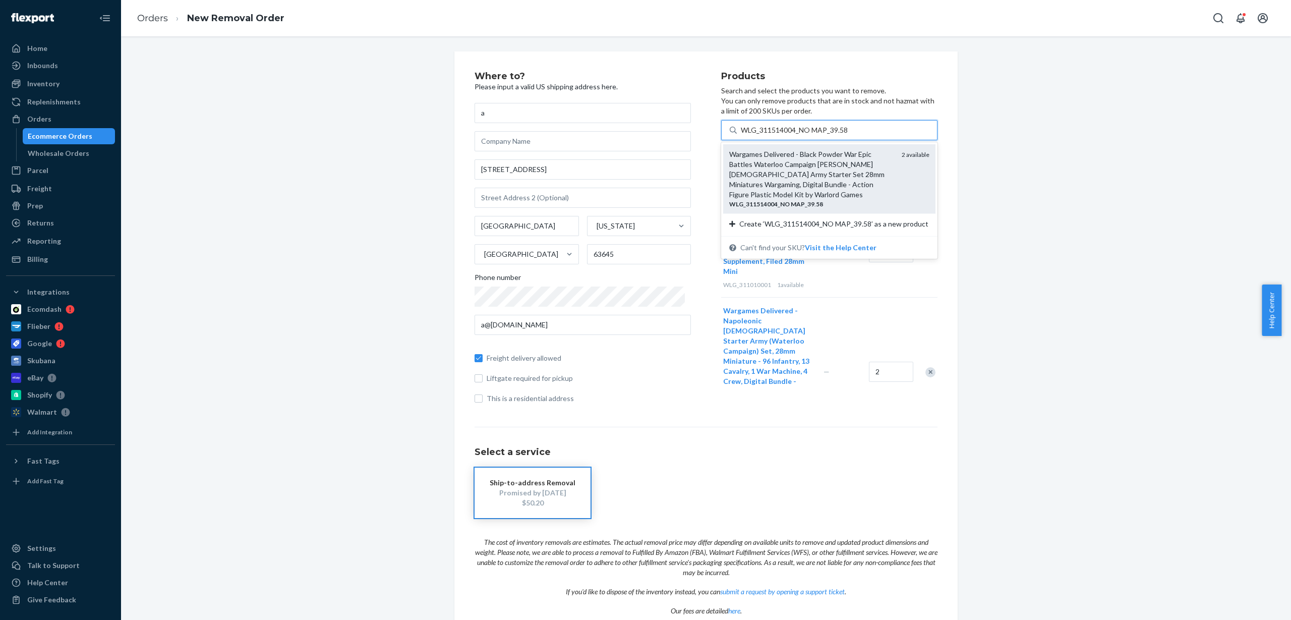
click at [785, 164] on div "Wargames Delivered - Black Powder War Epic Battles Waterloo Campaign Blücher's …" at bounding box center [811, 174] width 164 height 50
click at [785, 135] on input "WLG_311514004_NO MAP_39.58" at bounding box center [795, 130] width 108 height 10
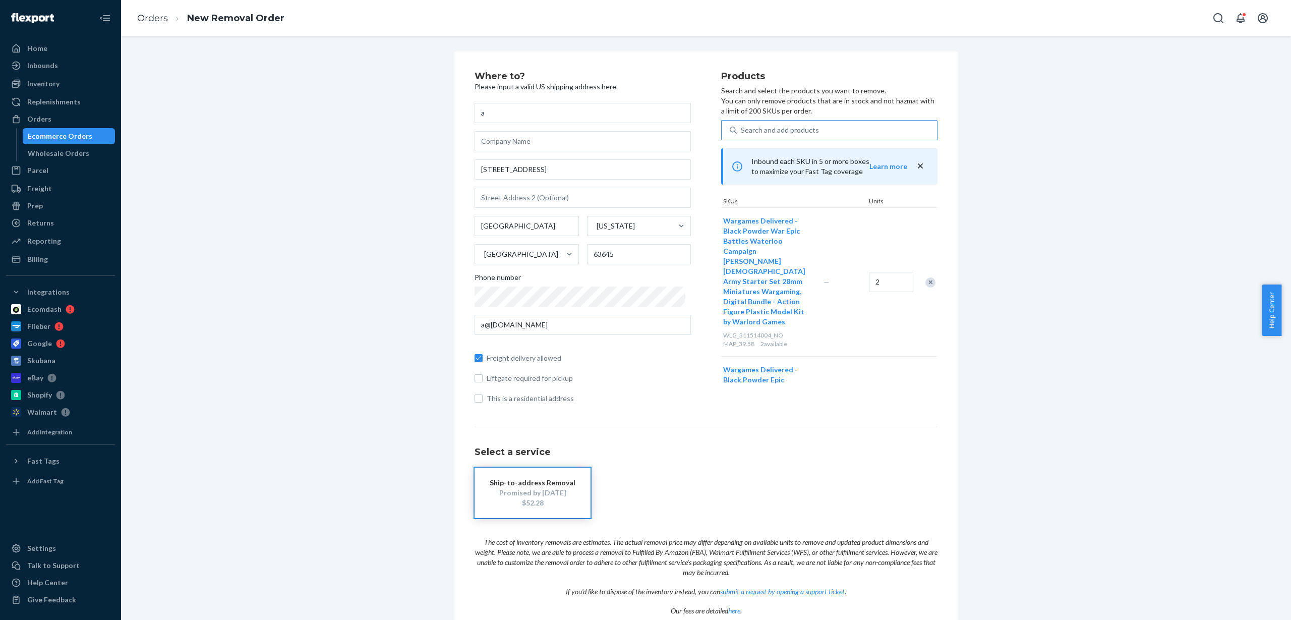
click at [784, 129] on div "Search and add products" at bounding box center [780, 130] width 78 height 10
click at [742, 129] on input "Search and add products" at bounding box center [741, 130] width 1 height 10
paste input "WLG_312004002"
type input "WLG_312004002"
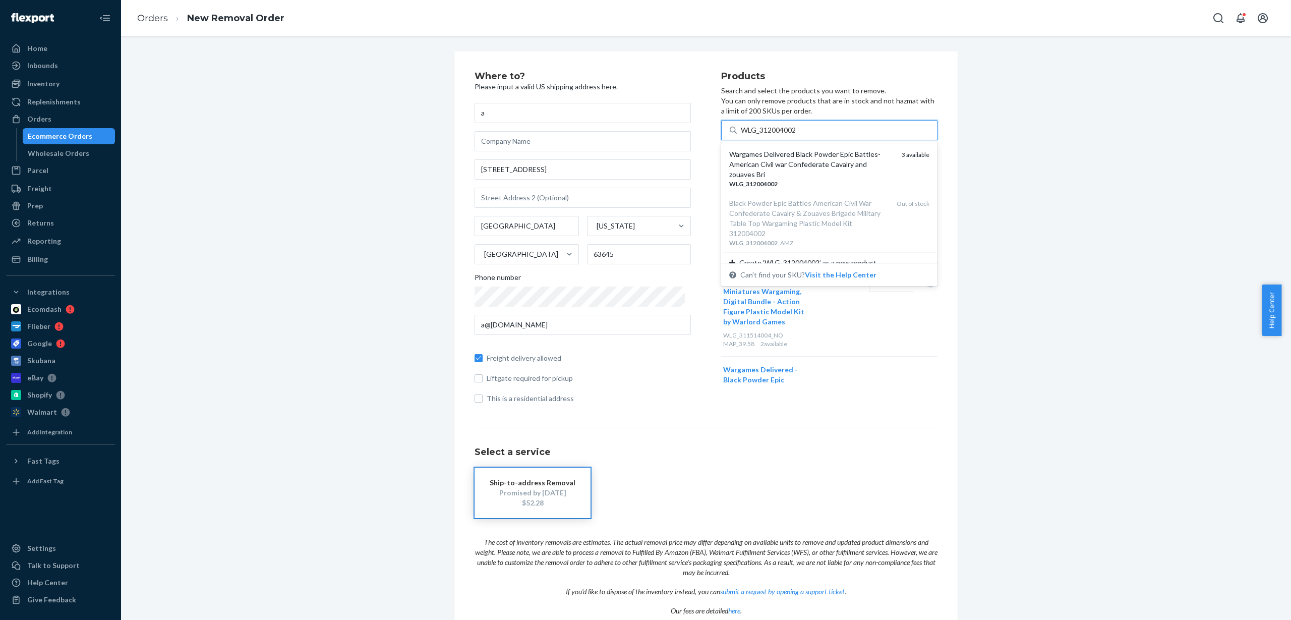
click at [783, 166] on div "Wargames Delivered Black Powder Epic Battles- American Civil war Confederate Ca…" at bounding box center [811, 164] width 164 height 30
click at [783, 135] on input "WLG_312004002" at bounding box center [769, 130] width 56 height 10
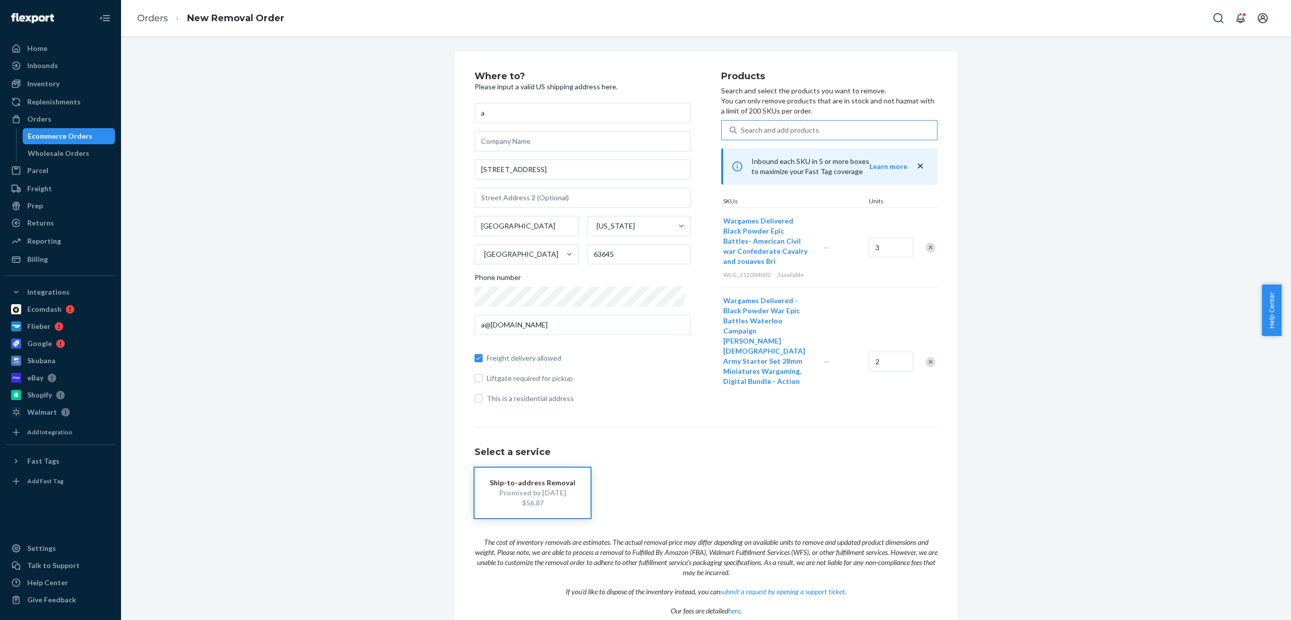
click at [777, 131] on div "Search and add products" at bounding box center [780, 130] width 78 height 10
click at [742, 131] on input "Search and add products" at bounding box center [741, 130] width 1 height 10
paste input "WLG_312401002"
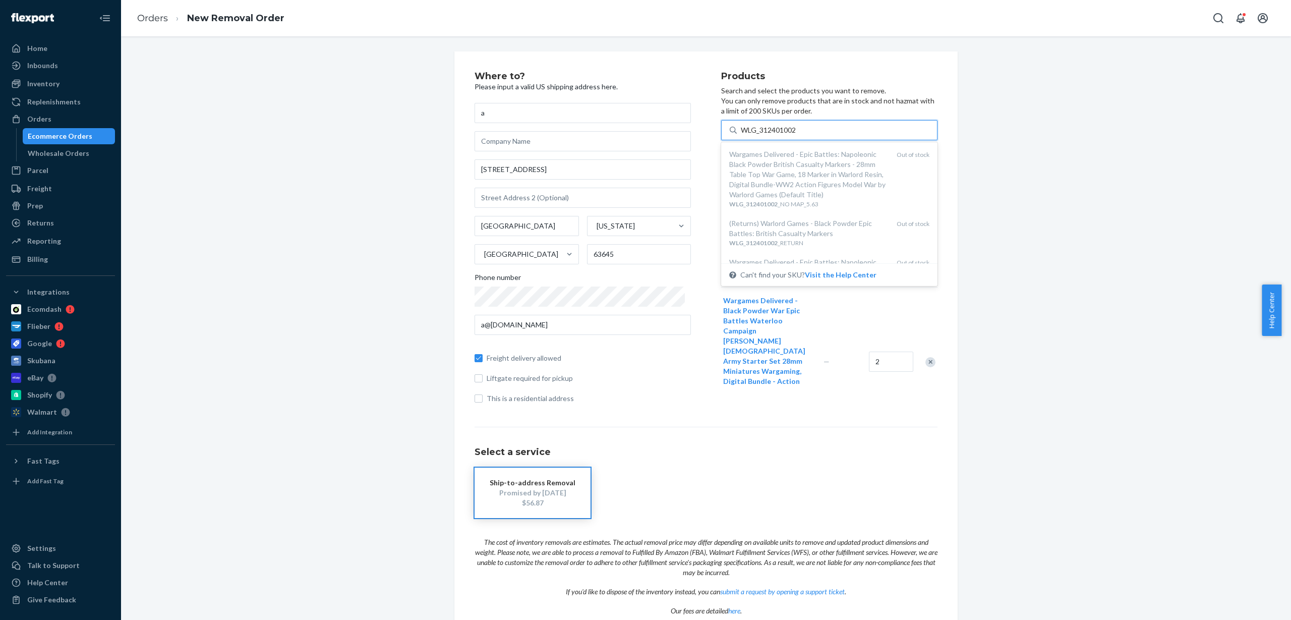
type input "WLG_312401002"
click at [1092, 199] on div "Where to? Please input a valid US shipping address here. a 1000 E Main St Frede…" at bounding box center [706, 358] width 1155 height 615
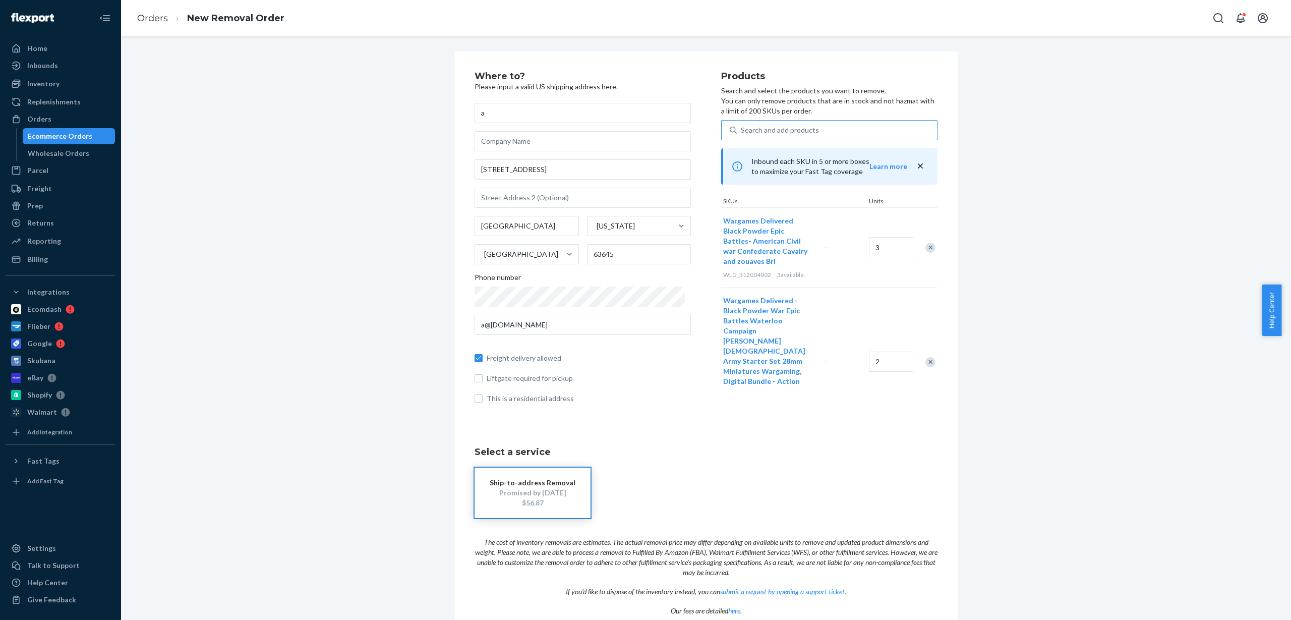
click at [835, 131] on div "Search and add products" at bounding box center [837, 130] width 200 height 18
click at [742, 131] on input "Search and add products" at bounding box center [741, 130] width 1 height 10
click at [835, 129] on div "Search and add products" at bounding box center [837, 130] width 200 height 18
click at [742, 129] on input "0 results available. Use Up and Down to choose options, press Enter to select t…" at bounding box center [741, 130] width 1 height 10
paste input "WLG_312401002"
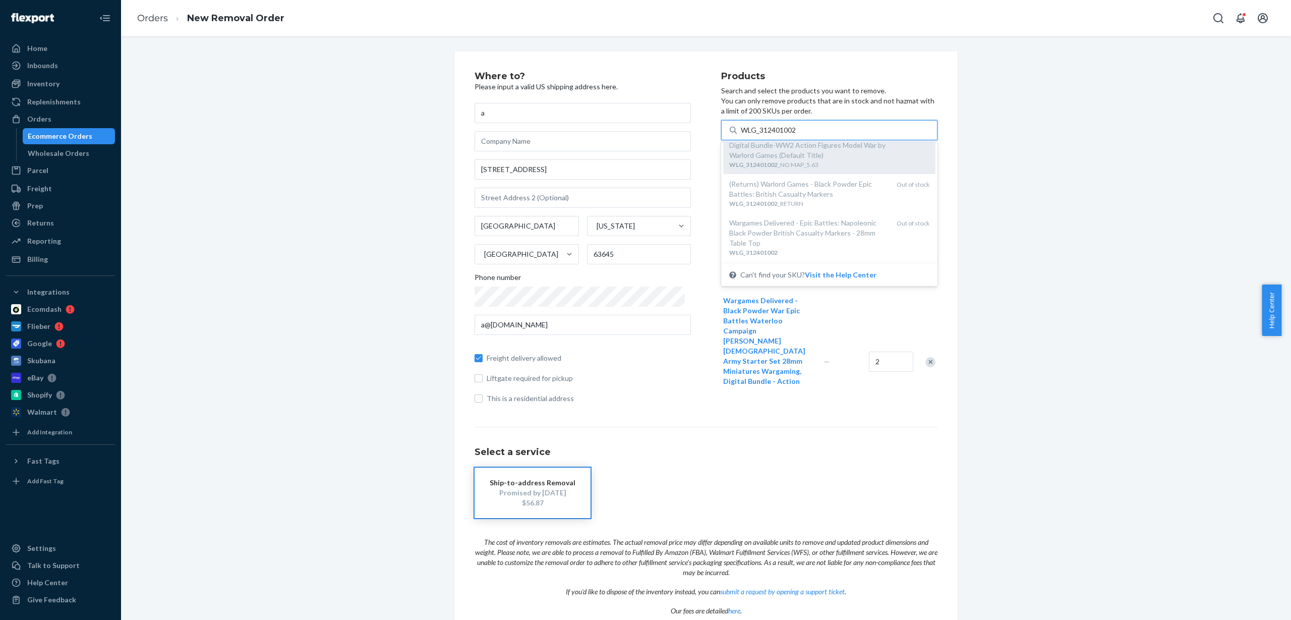
scroll to position [61, 0]
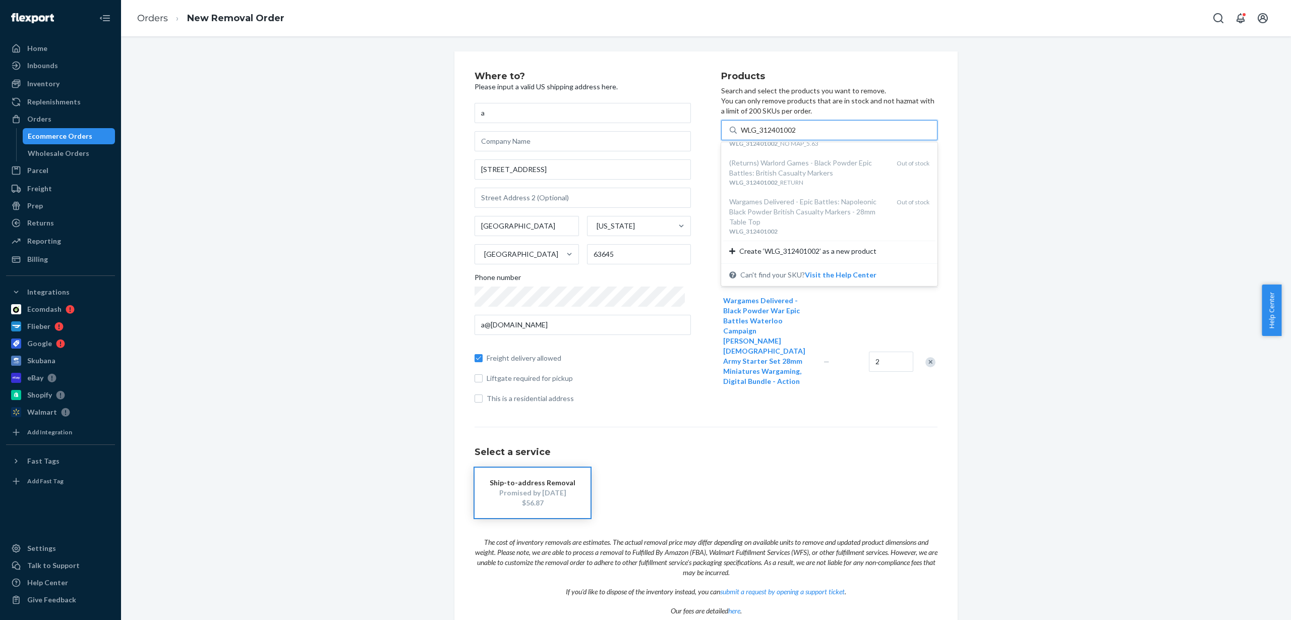
type input "WLG_312401002"
click at [1063, 257] on div "Where to? Please input a valid US shipping address here. a 1000 E Main St Frede…" at bounding box center [706, 358] width 1155 height 615
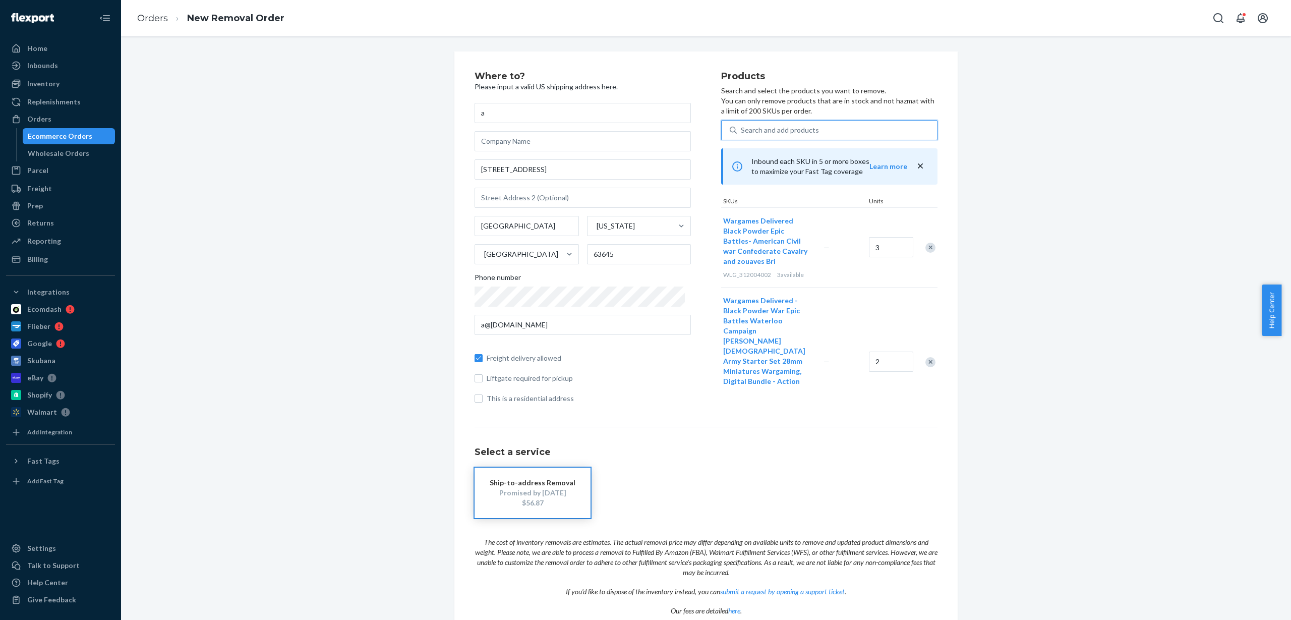
click at [772, 130] on div "Search and add products" at bounding box center [780, 130] width 78 height 10
click at [742, 130] on input "0 results available. Use Up and Down to choose options, press Enter to select t…" at bounding box center [741, 130] width 1 height 10
paste input "WLG_312401802"
type input "WLG_312401802"
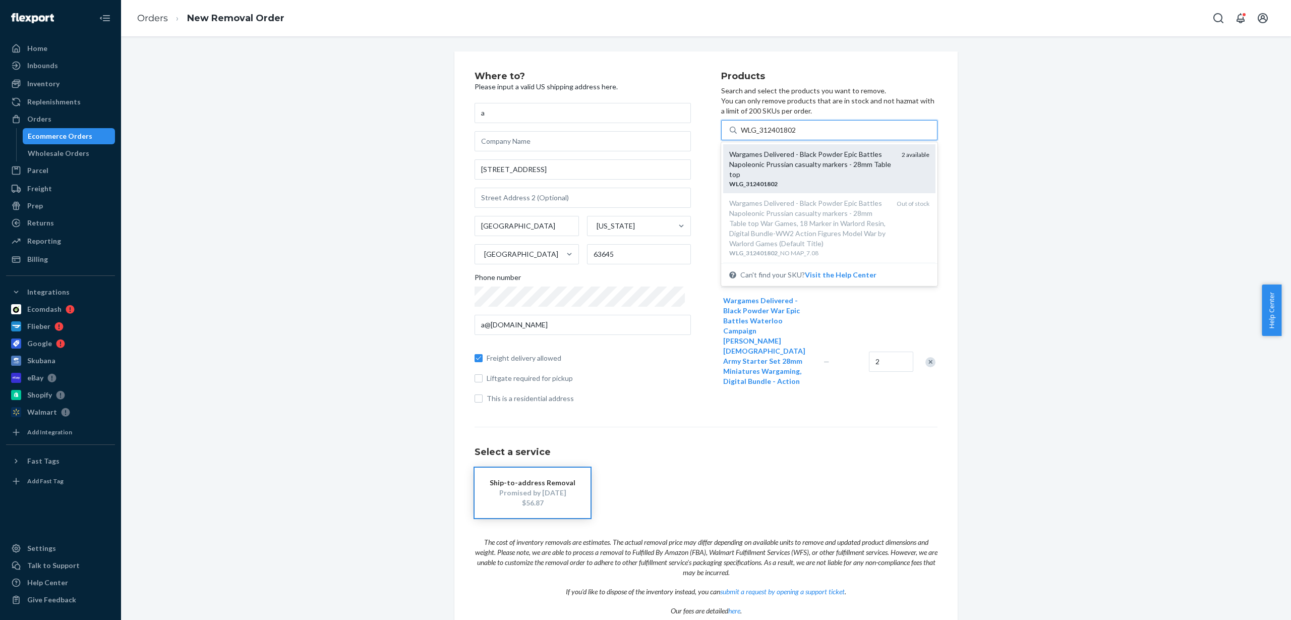
click at [803, 163] on div "Wargames Delivered - Black Powder Epic Battles Napoleonic Prussian casualty mar…" at bounding box center [811, 164] width 164 height 30
click at [797, 135] on input "WLG_312401802" at bounding box center [769, 130] width 56 height 10
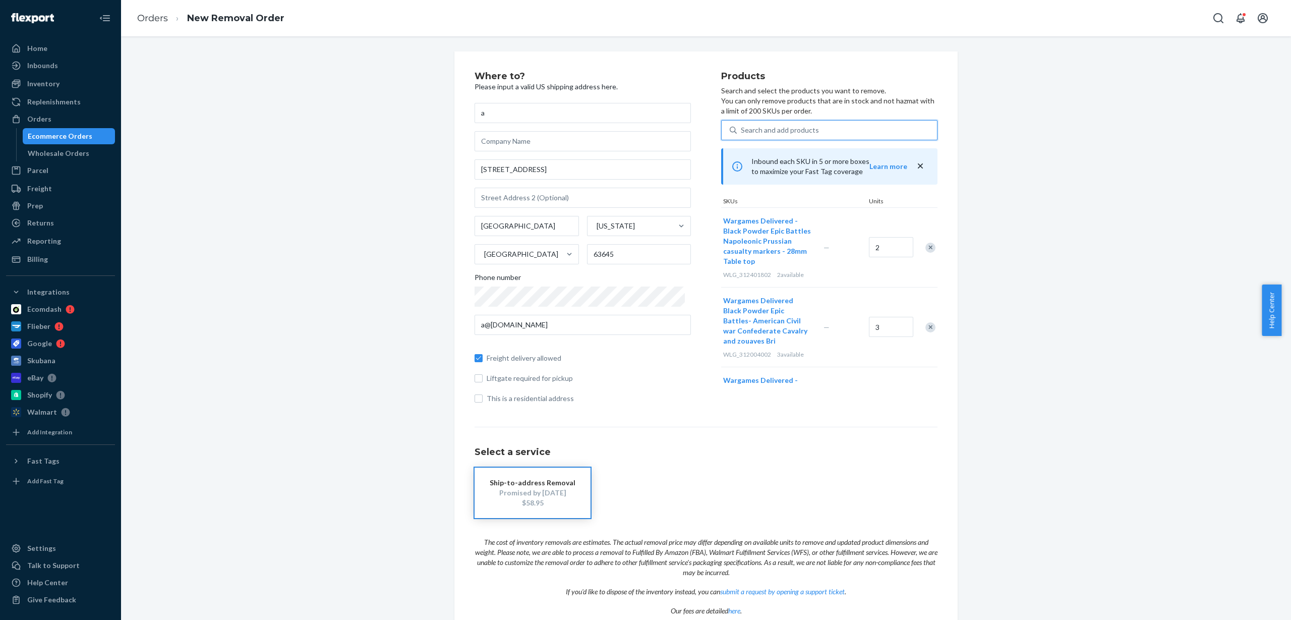
click at [854, 131] on div "Search and add products" at bounding box center [837, 130] width 200 height 18
click at [742, 131] on input "0 results available. Use Up and Down to choose options, press Enter to select t…" at bounding box center [741, 130] width 1 height 10
paste input "WLG_402011004_MAP 32_8.33"
type input "WLG_402011004_MAP 32_8.33"
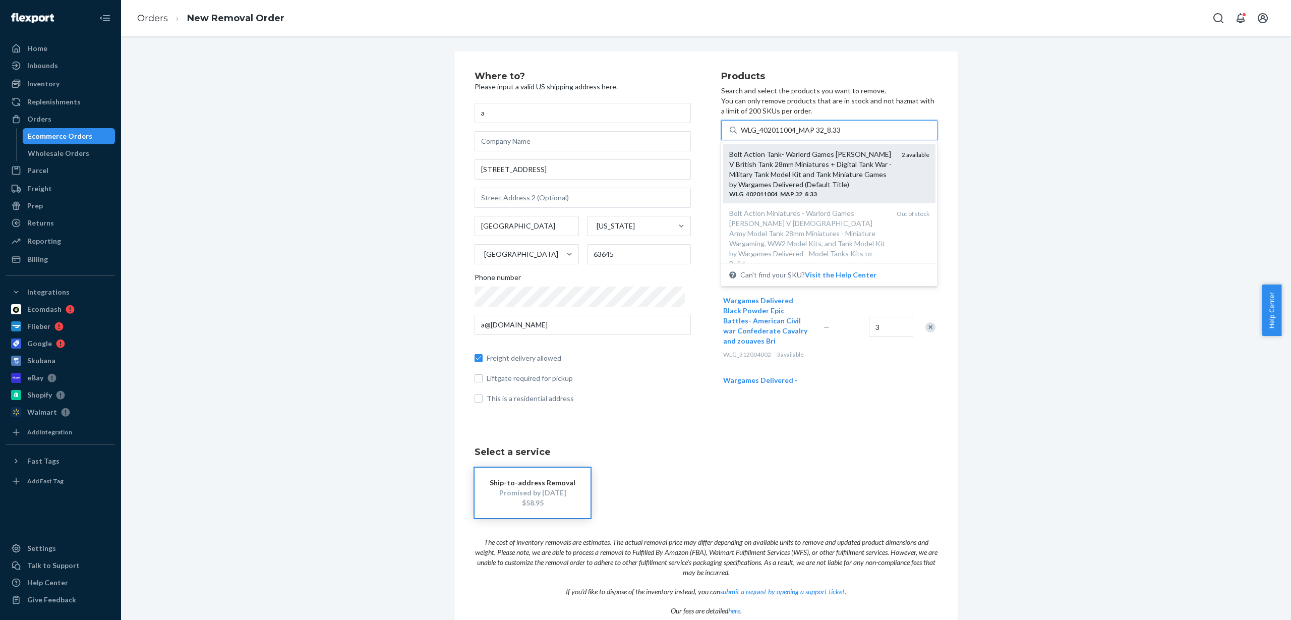
click at [879, 185] on div "Bolt Action Tank- Warlord Games Sherman V British Tank 28mm Miniatures + Digita…" at bounding box center [829, 173] width 200 height 49
click at [842, 135] on input "WLG_402011004_MAP 32_8.33" at bounding box center [791, 130] width 101 height 10
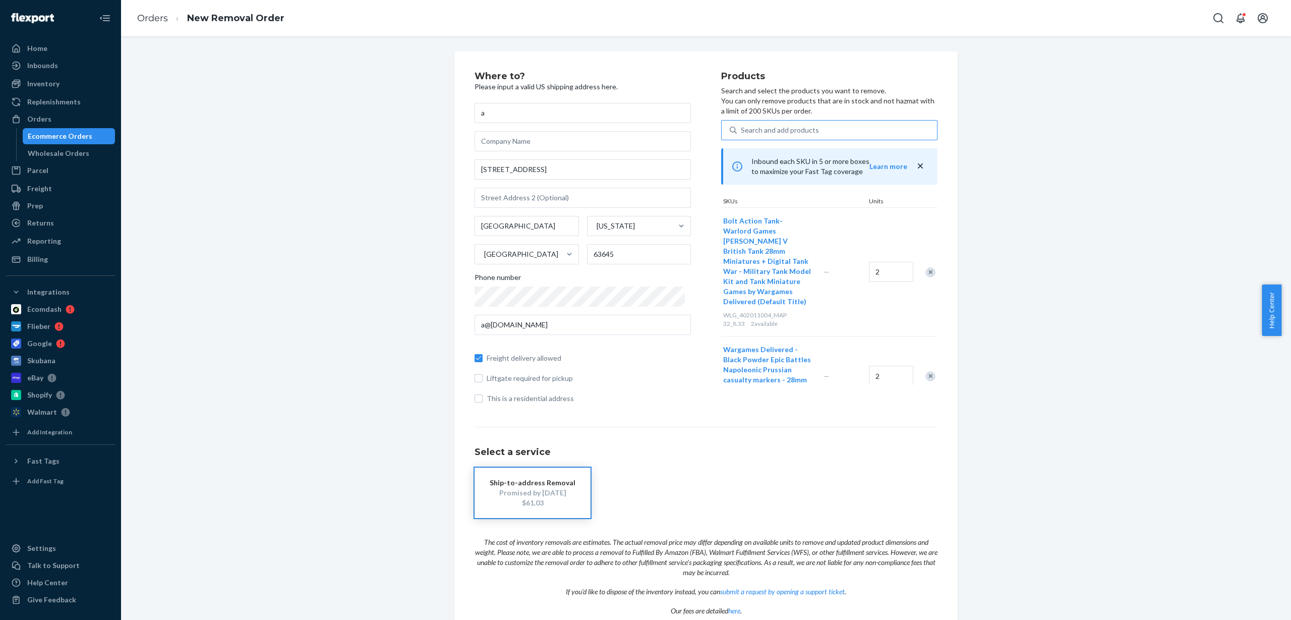
click at [825, 126] on div "Search and add products" at bounding box center [837, 130] width 200 height 18
click at [742, 126] on input "Search and add products" at bounding box center [741, 130] width 1 height 10
paste input "WLG_402012018_MAP 29_7.50"
type input "WLG_402012018_MAP 29_7.50"
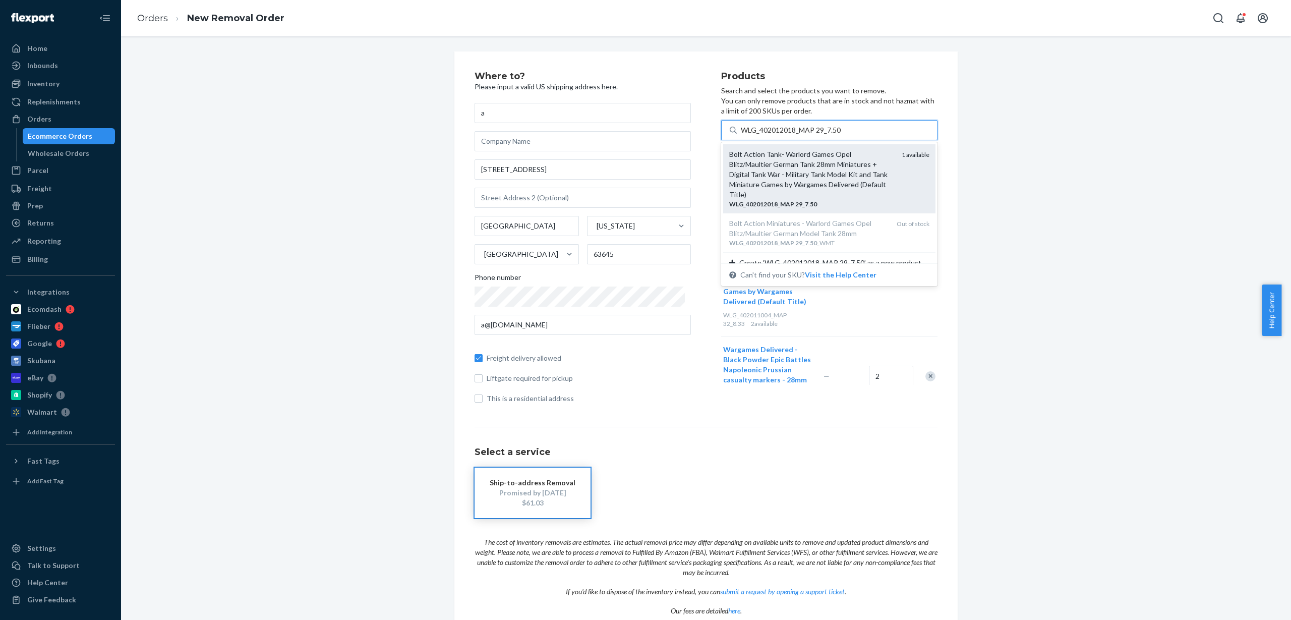
click at [791, 164] on div "Bolt Action Tank- Warlord Games Opel Blitz/Maultier German Tank 28mm Miniatures…" at bounding box center [811, 174] width 164 height 50
click at [791, 135] on input "WLG_402012018_MAP 29_7.50" at bounding box center [791, 130] width 101 height 10
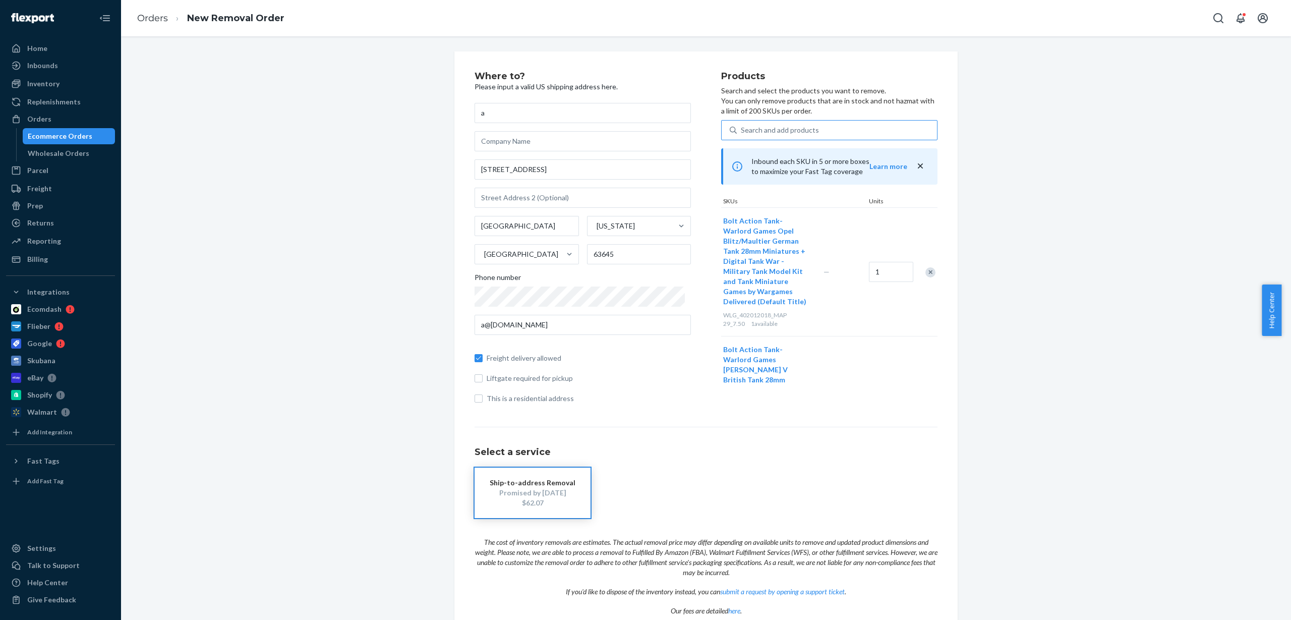
click at [828, 128] on div "Search and add products" at bounding box center [837, 130] width 200 height 18
click at [742, 128] on input "Search and add products" at bounding box center [741, 130] width 1 height 10
paste input "WLG_402013010_MAP 27_7.08"
type input "WLG_402013010_MAP 27_7.08"
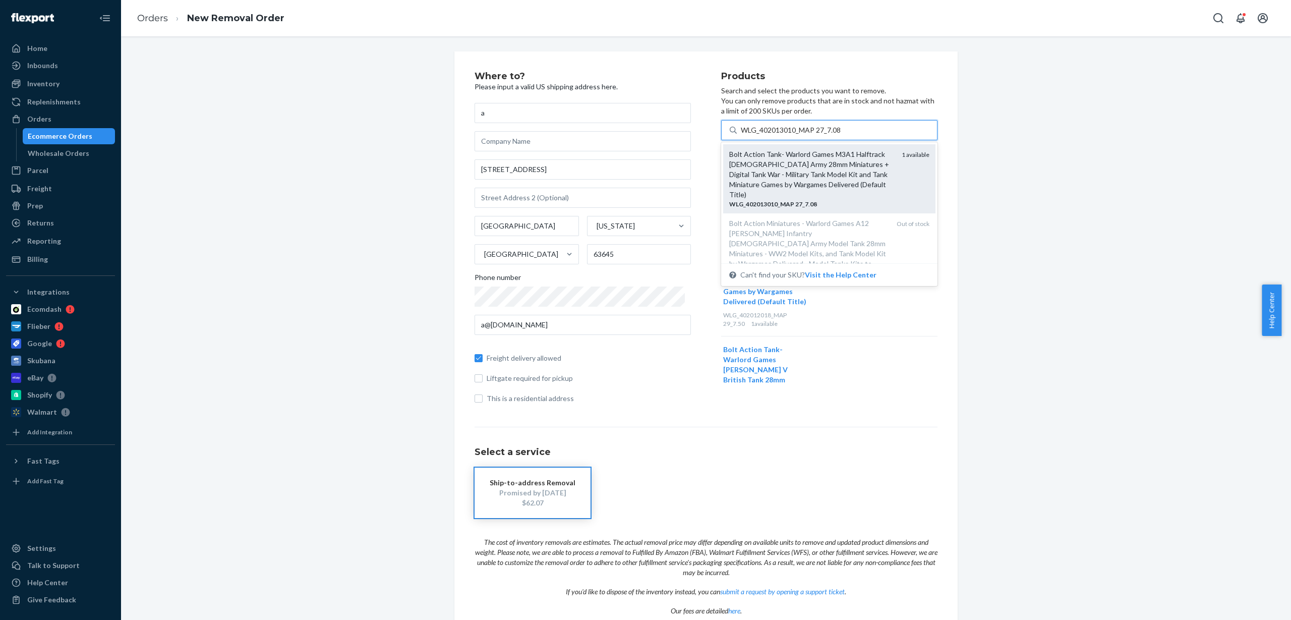
click at [783, 171] on div "Bolt Action Tank- Warlord Games M3A1 Halftrack US Army 28mm Miniatures + Digita…" at bounding box center [811, 174] width 164 height 50
click at [783, 135] on input "WLG_402013010_MAP 27_7.08" at bounding box center [791, 130] width 101 height 10
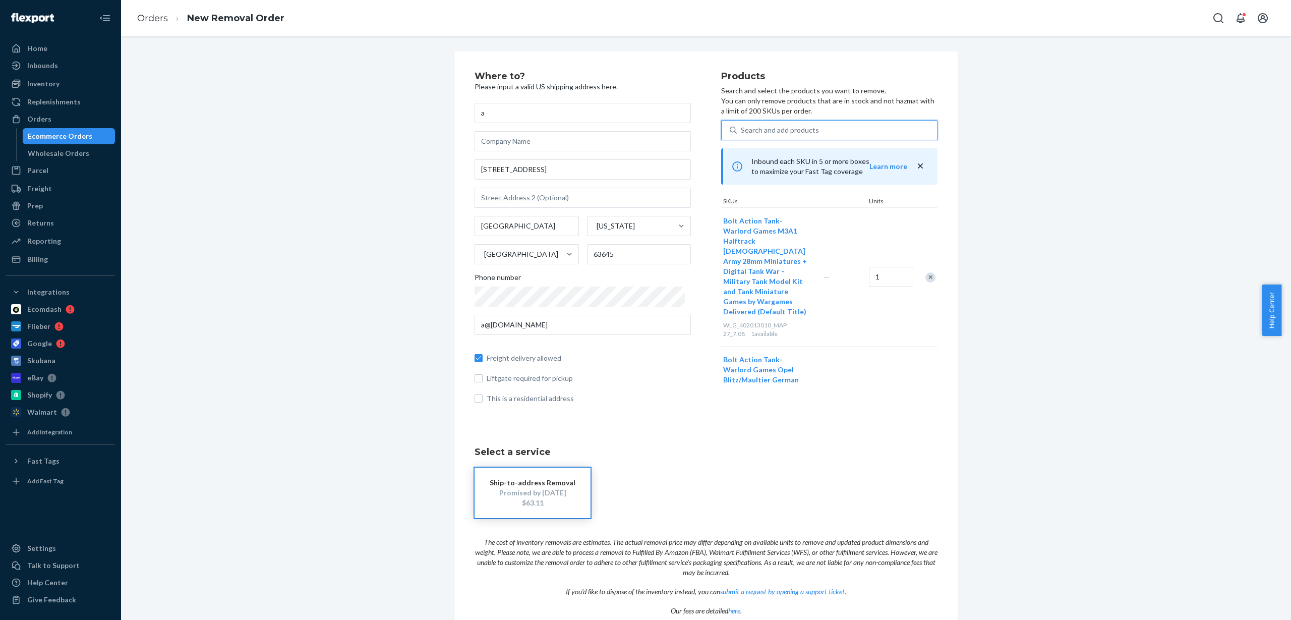
click at [809, 131] on div "Search and add products" at bounding box center [837, 130] width 200 height 18
click at [742, 131] on input "0 results available. Use Up and Down to choose options, press Enter to select t…" at bounding box center [741, 130] width 1 height 10
paste input "WLG_402014001_MAP 32_8.33"
type input "WLG_402014001_MAP 32_8.33"
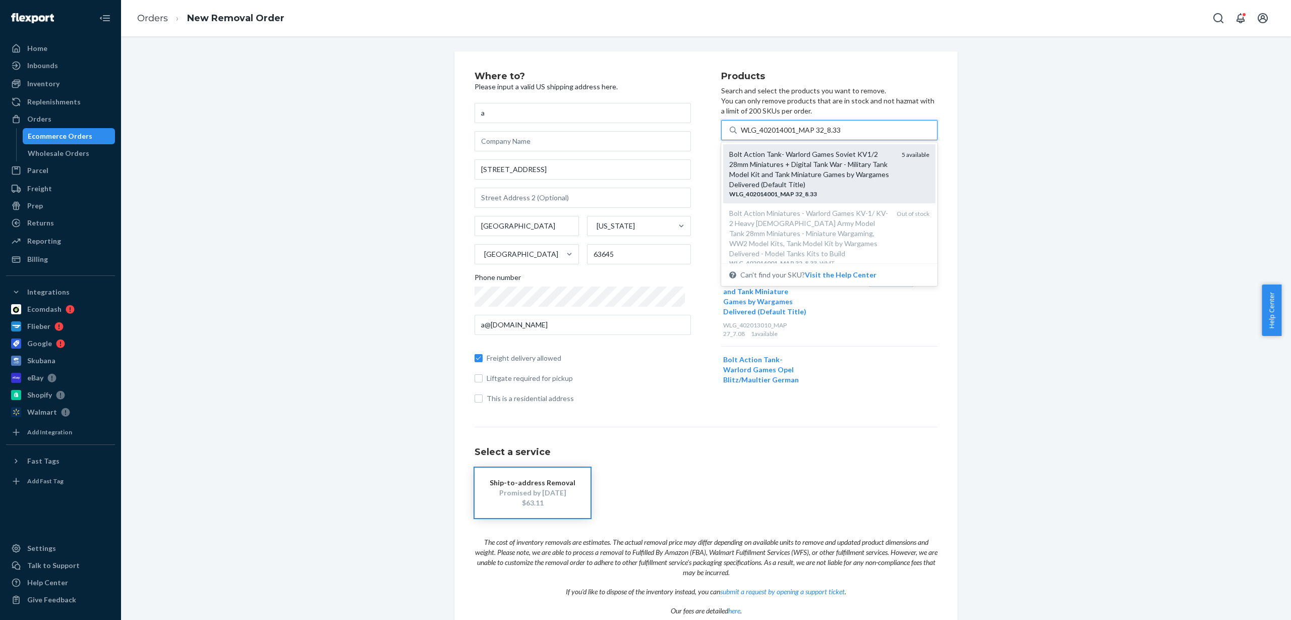
click at [802, 161] on div "Bolt Action Tank- Warlord Games Soviet KV1/2 28mm Miniatures + Digital Tank War…" at bounding box center [811, 169] width 164 height 40
click at [802, 135] on input "WLG_402014001_MAP 32_8.33" at bounding box center [791, 130] width 101 height 10
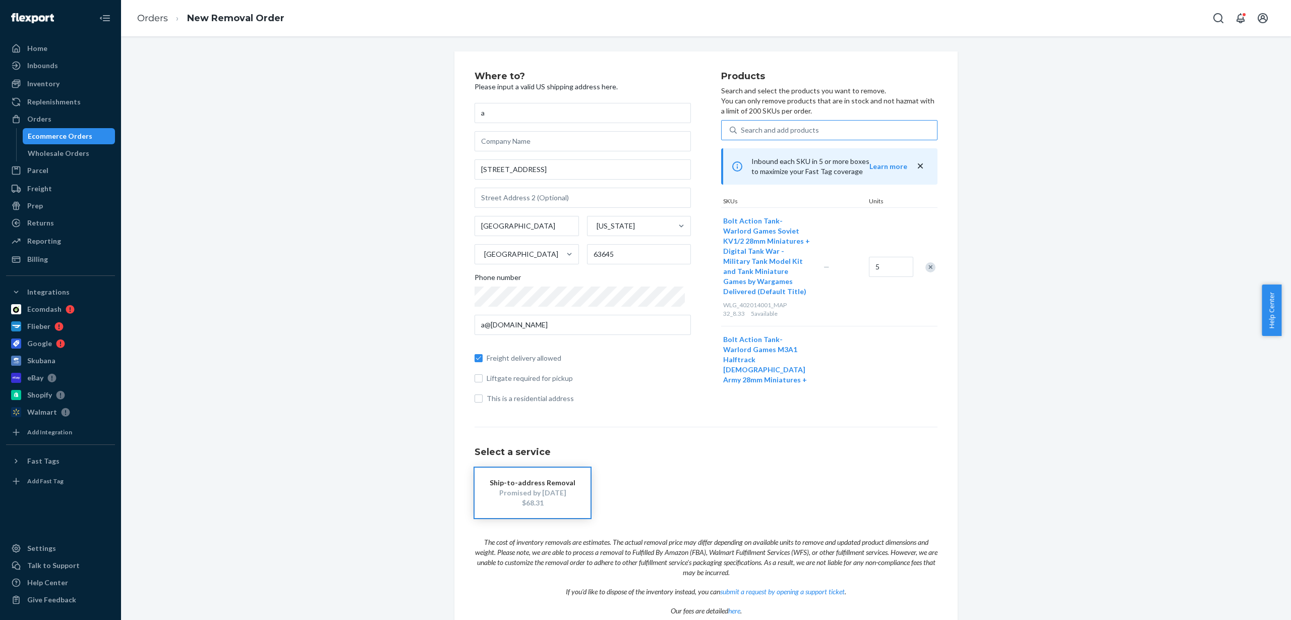
click at [757, 130] on div "Search and add products" at bounding box center [780, 130] width 78 height 10
click at [742, 130] on input "Search and add products" at bounding box center [741, 130] width 1 height 10
paste input "WLG_402014002_MAP 32_8.33"
type input "WLG_402014002_MAP 32_8.33"
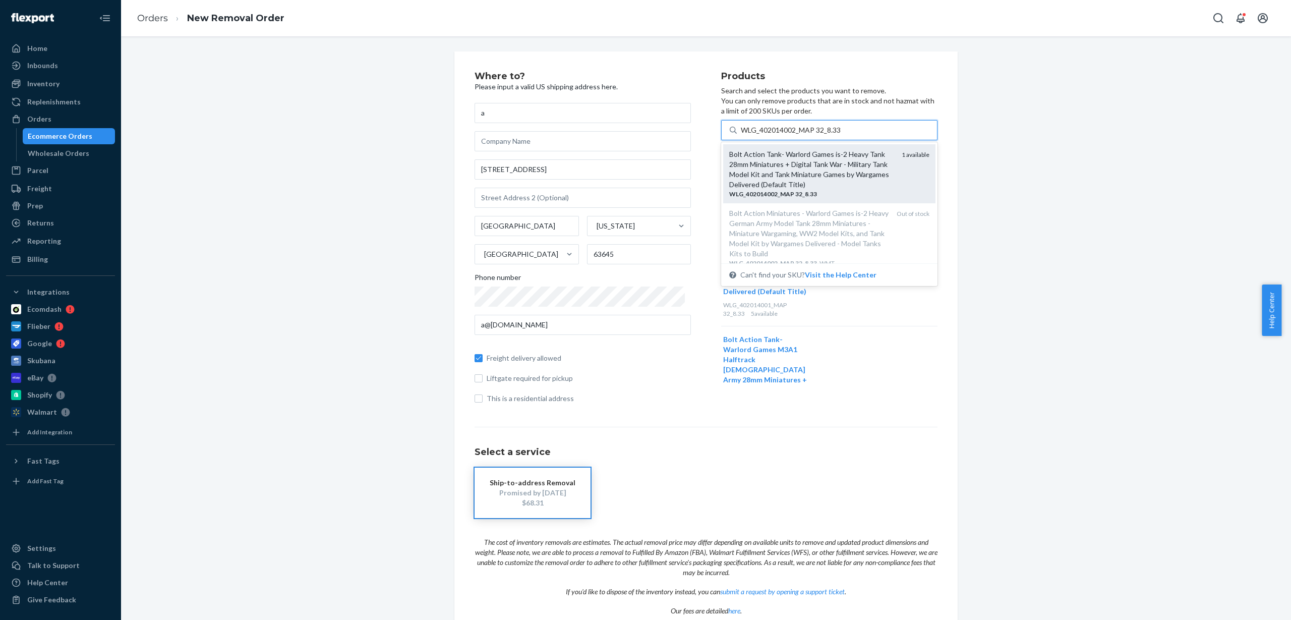
click at [772, 166] on div "Bolt Action Tank- Warlord Games is-2 Heavy Tank 28mm Miniatures + Digital Tank …" at bounding box center [811, 169] width 164 height 40
click at [772, 135] on input "WLG_402014002_MAP 32_8.33" at bounding box center [791, 130] width 101 height 10
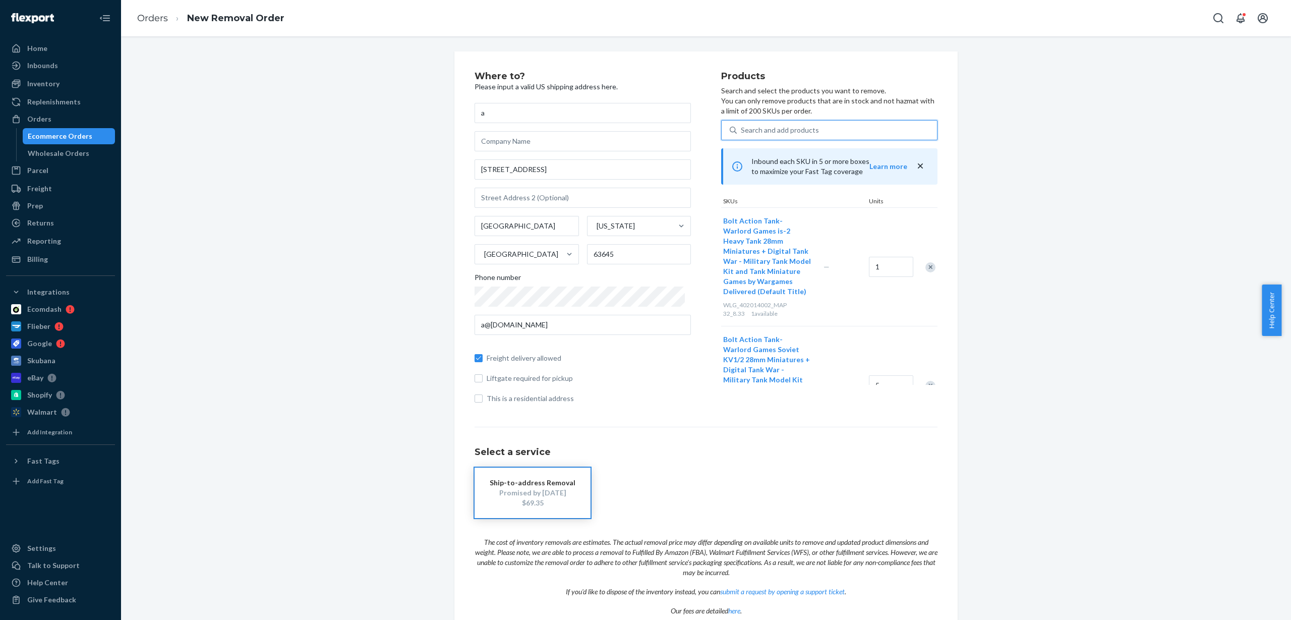
click at [781, 134] on div "Search and add products" at bounding box center [780, 130] width 78 height 10
click at [742, 134] on input "0 results available. Use Up and Down to choose options, press Enter to select t…" at bounding box center [741, 130] width 1 height 10
paste input "WLG_402212106_NO MAP_11.67"
type input "WLG_402212106_NO MAP_11.67"
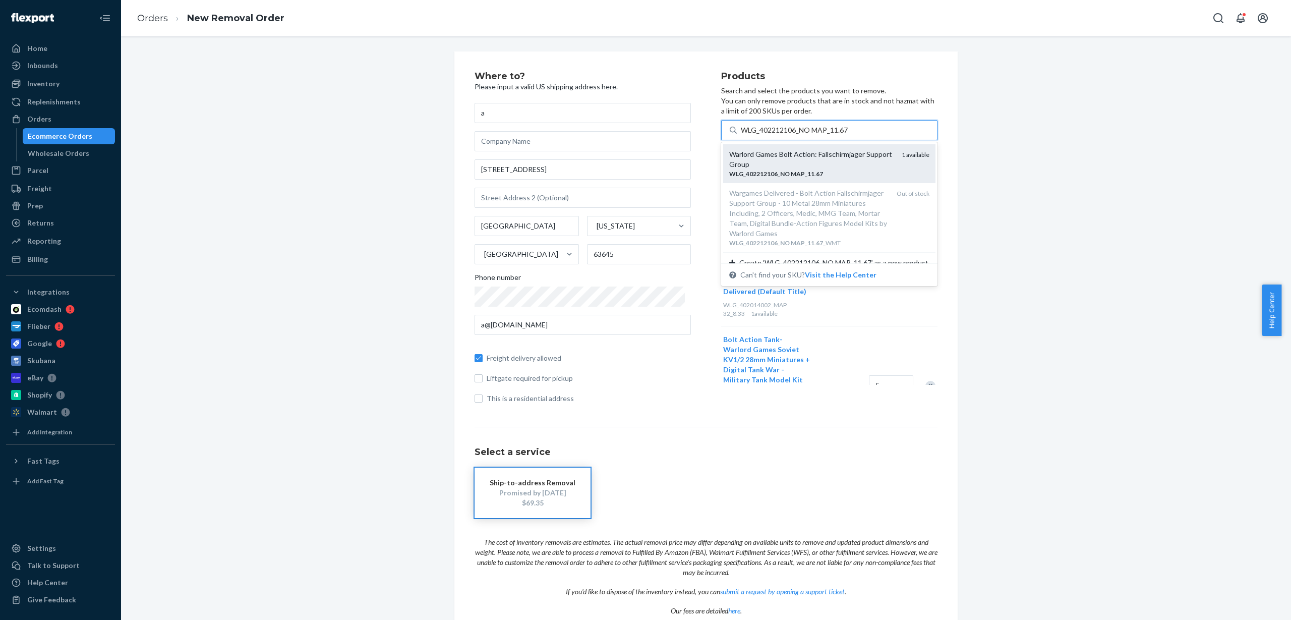
click at [791, 170] on em "MAP" at bounding box center [798, 174] width 14 height 8
click at [788, 135] on input "WLG_402212106_NO MAP_11.67" at bounding box center [795, 130] width 108 height 10
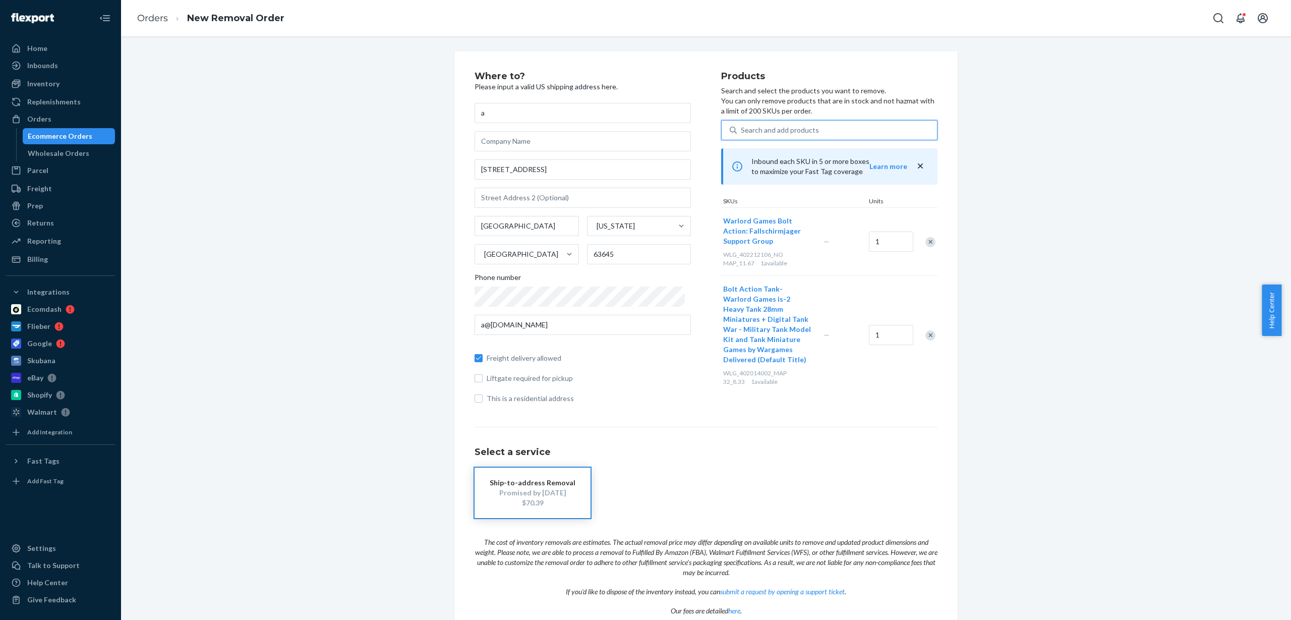
click at [772, 132] on div "Search and add products" at bounding box center [780, 130] width 78 height 10
click at [742, 132] on input "0 results available. Use Up and Down to choose options, press Enter to select t…" at bounding box center [741, 130] width 1 height 10
paste input "WLG_402614001_MAP 145_37.50"
type input "WLG_402614001_MAP 145_37.50"
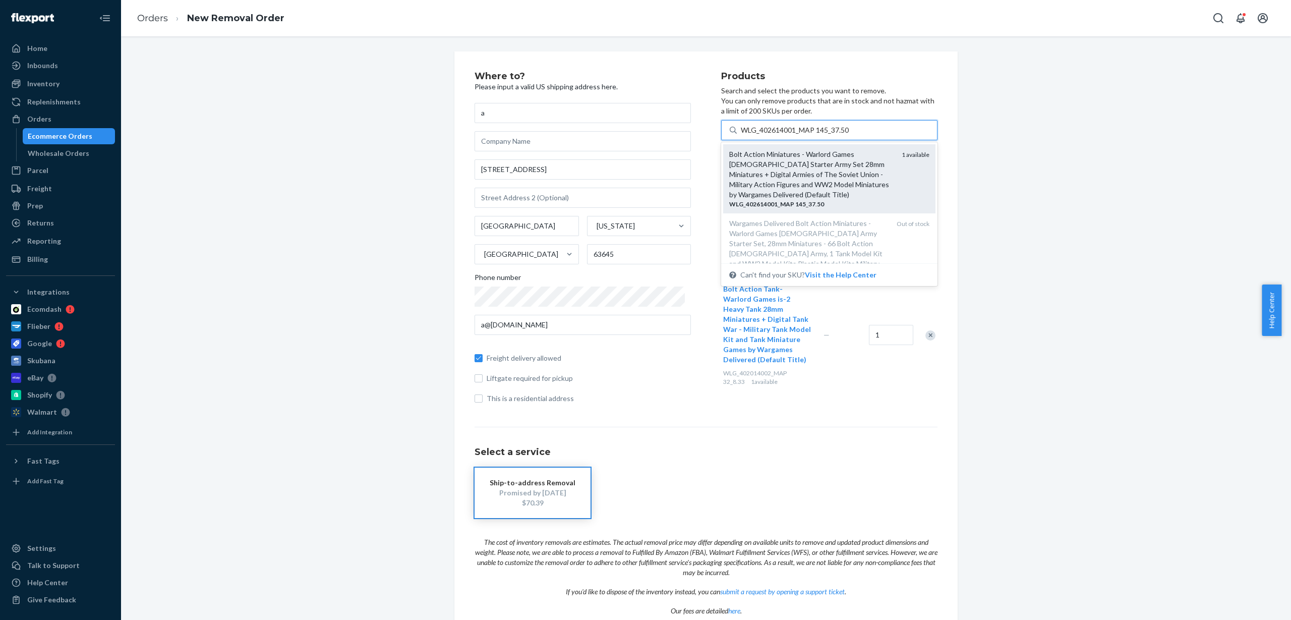
click at [780, 165] on div "Bolt Action Miniatures - Warlord Games Soviet Starter Army Set 28mm Miniatures …" at bounding box center [811, 174] width 164 height 50
click at [780, 135] on input "WLG_402614001_MAP 145_37.50" at bounding box center [795, 130] width 109 height 10
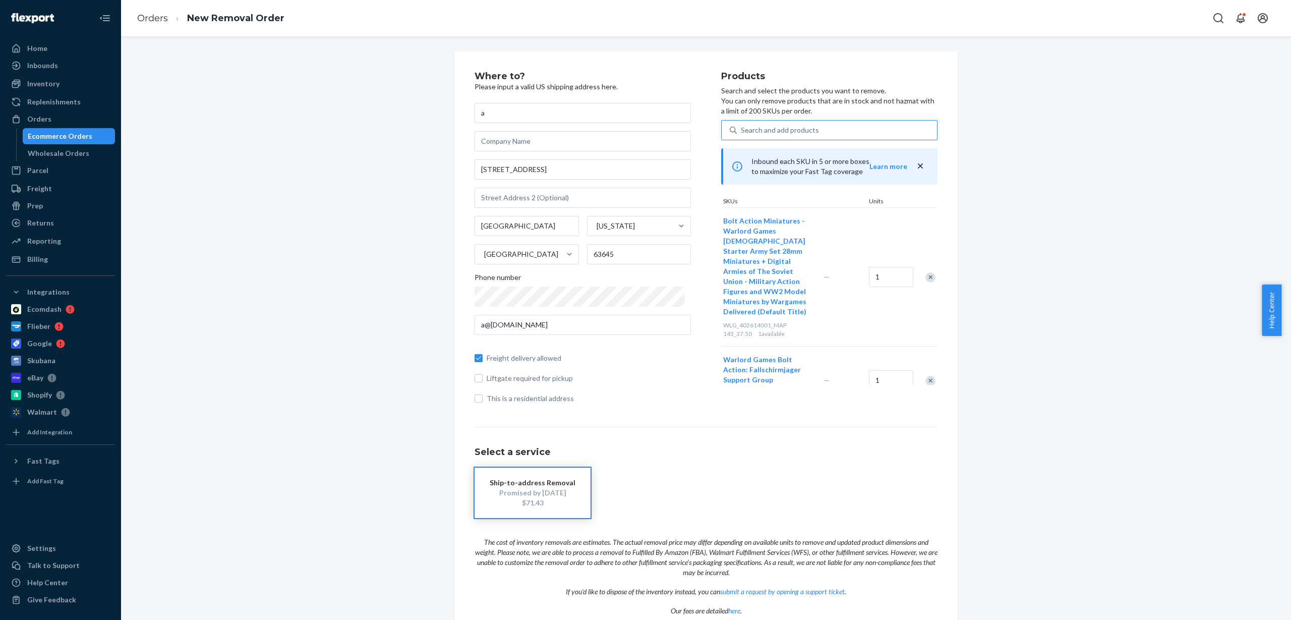
click at [758, 133] on div "Search and add products" at bounding box center [780, 130] width 78 height 10
click at [742, 133] on input "Search and add products" at bounding box center [741, 130] width 1 height 10
paste input "WLG_402616001_NO MAP_41.67"
type input "WLG_402616001_NO MAP_41.67"
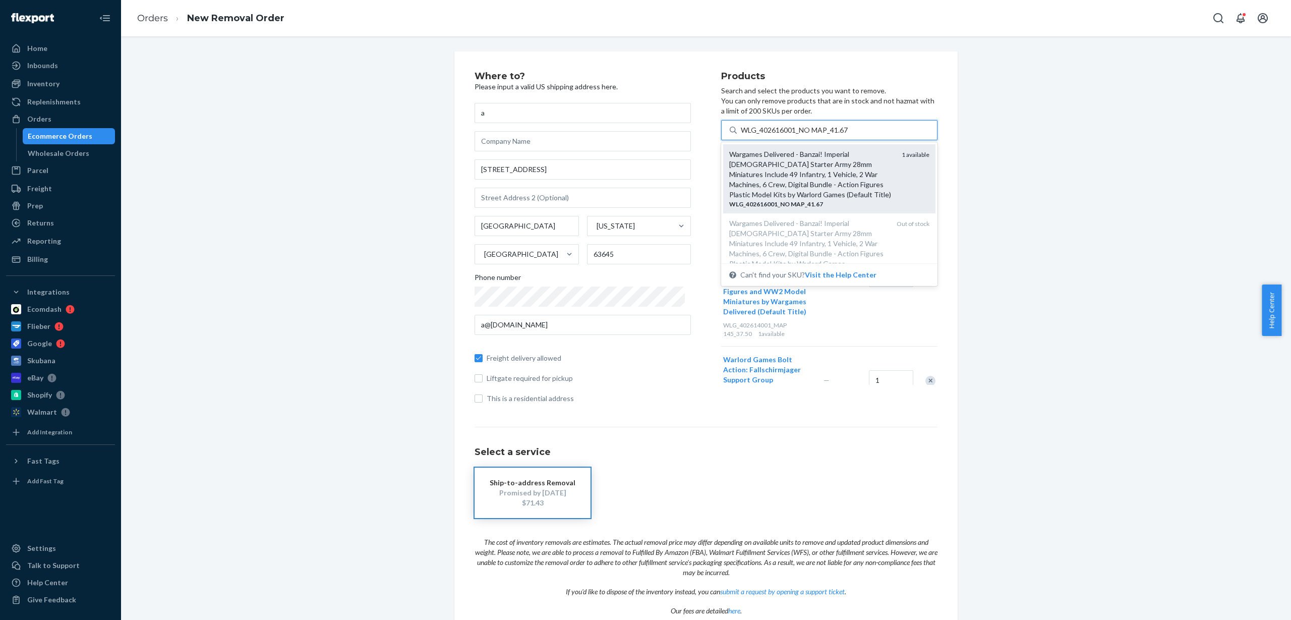
click at [786, 166] on div "Wargames Delivered - Banzai! Imperial Japanese Starter Army 28mm Miniatures Inc…" at bounding box center [811, 174] width 164 height 50
click at [786, 135] on input "WLG_402616001_NO MAP_41.67" at bounding box center [795, 130] width 108 height 10
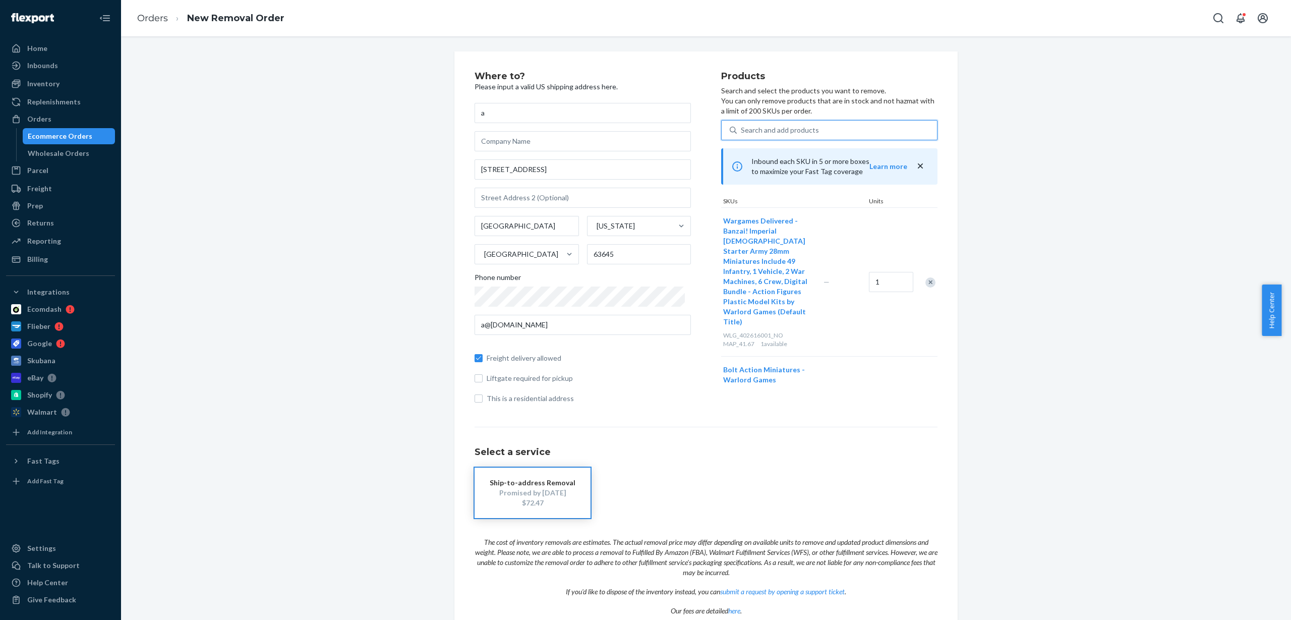
click at [792, 133] on div "Search and add products" at bounding box center [780, 130] width 78 height 10
click at [742, 133] on input "0 results available. Use Up and Down to choose options, press Enter to select t…" at bounding box center [741, 130] width 1 height 10
paste input "WLG_452210201"
type input "WLG_452210201"
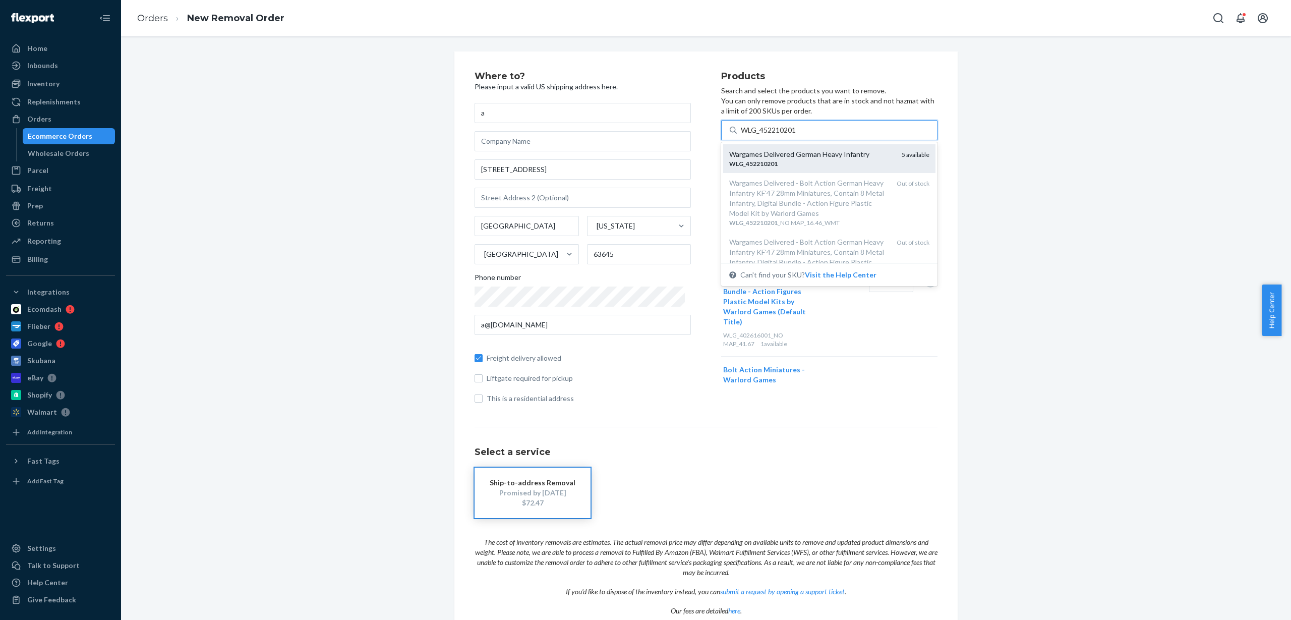
click at [784, 156] on div "Wargames Delivered German Heavy Infantry" at bounding box center [811, 154] width 164 height 10
click at [784, 135] on input "WLG_452210201" at bounding box center [769, 130] width 56 height 10
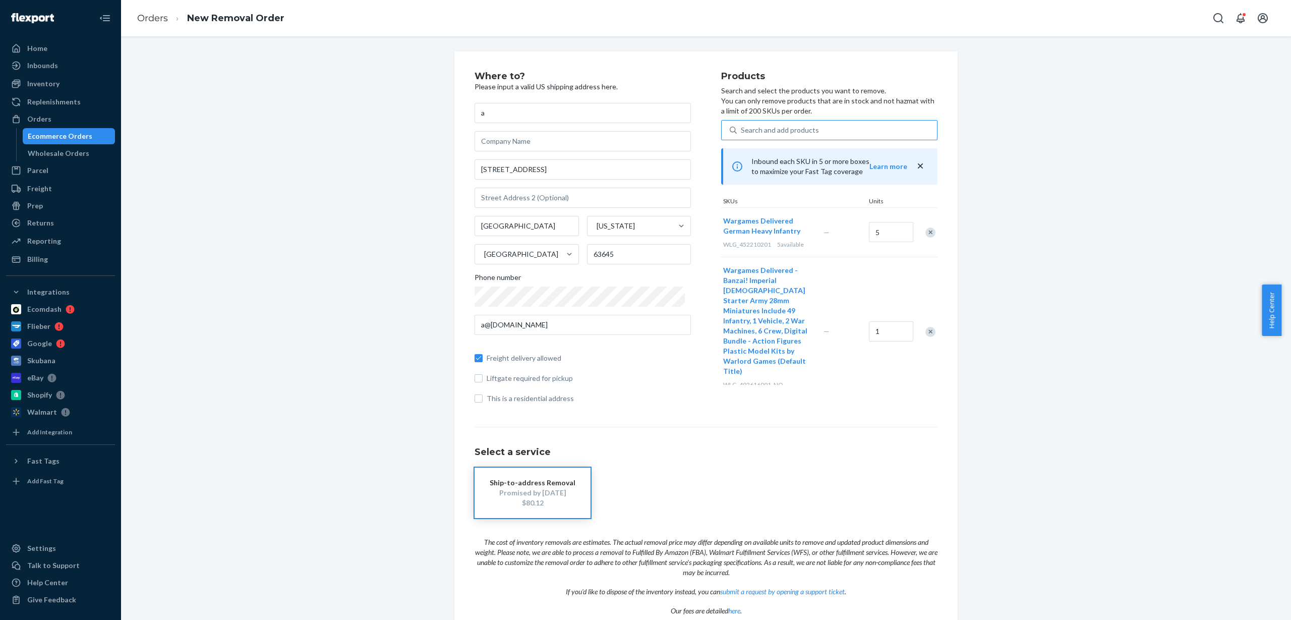
click at [800, 133] on div "Search and add products" at bounding box center [780, 130] width 78 height 10
click at [742, 133] on input "Search and add products" at bounding box center [741, 130] width 1 height 10
paste input "WLG_652410211_preorder"
type input "WLG_652410211_preorder"
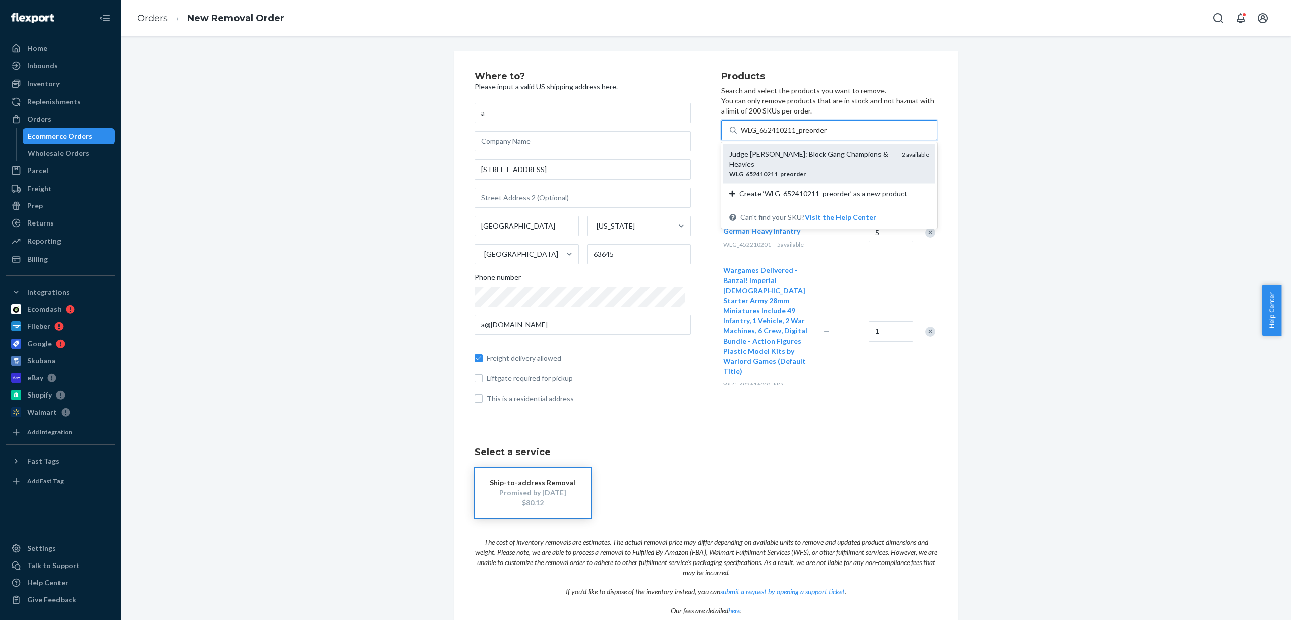
click at [800, 169] on div "WLG _ 652410211 _ preorder" at bounding box center [811, 173] width 164 height 9
click at [800, 135] on input "WLG_652410211_preorder" at bounding box center [784, 130] width 87 height 10
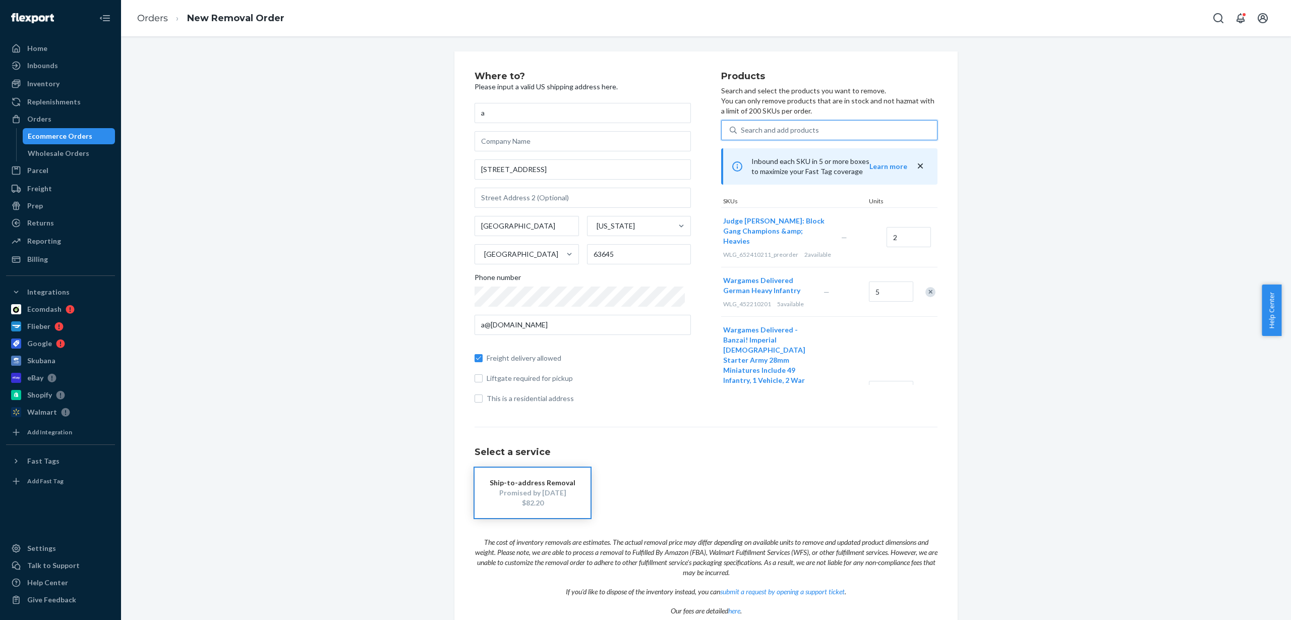
click at [810, 134] on div "Search and add products" at bounding box center [837, 130] width 200 height 18
click at [742, 134] on input "0 results available. Use Up and Down to choose options, press Enter to select t…" at bounding box center [741, 130] width 1 height 10
paste input "WLG_742411001_NO MAP_37.50"
type input "WLG_742411001_NO MAP_37.50"
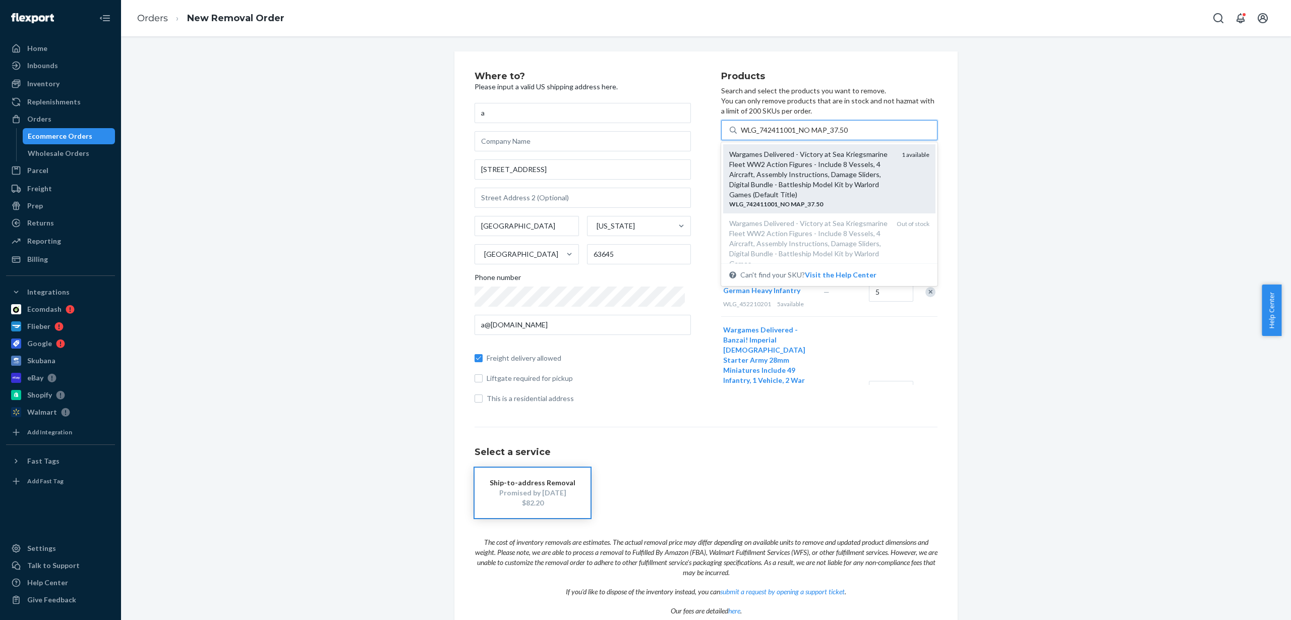
click at [801, 171] on div "Wargames Delivered - Victory at Sea Kriegsmarine Fleet WW2 Action Figures - Inc…" at bounding box center [811, 174] width 164 height 50
click at [801, 135] on input "WLG_742411001_NO MAP_37.50" at bounding box center [795, 130] width 108 height 10
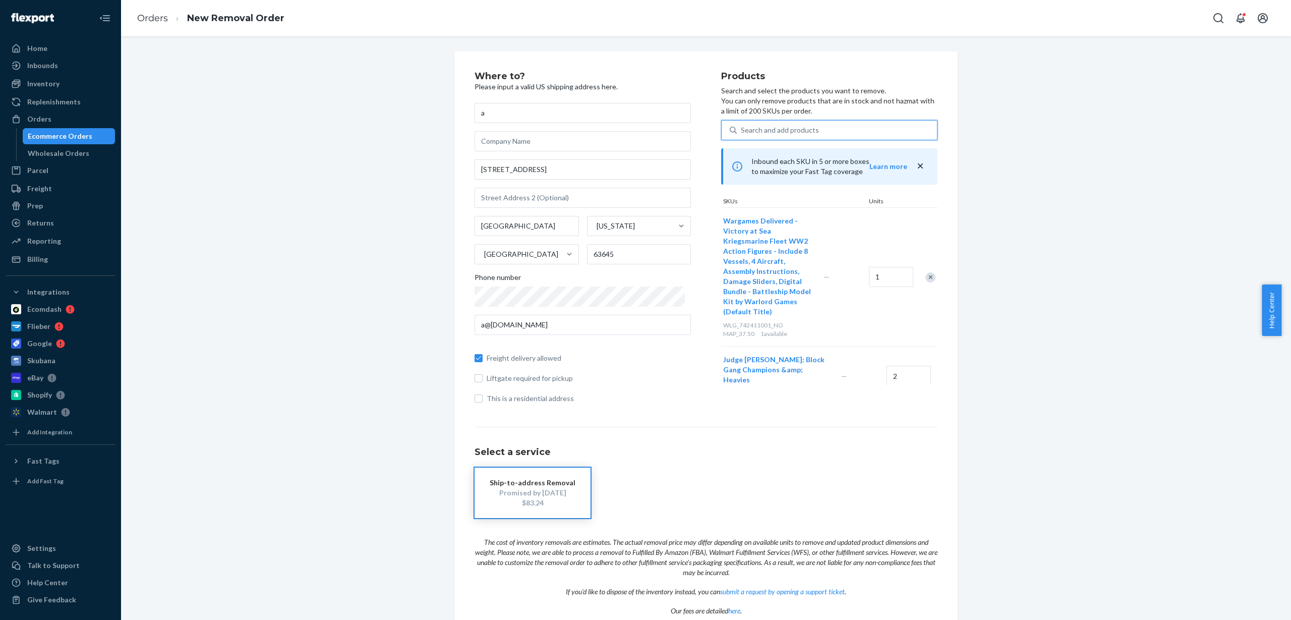
click at [798, 130] on div "Search and add products" at bounding box center [780, 130] width 78 height 10
click at [742, 130] on input "0 results available. Use Up and Down to choose options, press Enter to select t…" at bounding box center [741, 130] width 1 height 10
paste input "WLG_743212018"
type input "WLG_743212018"
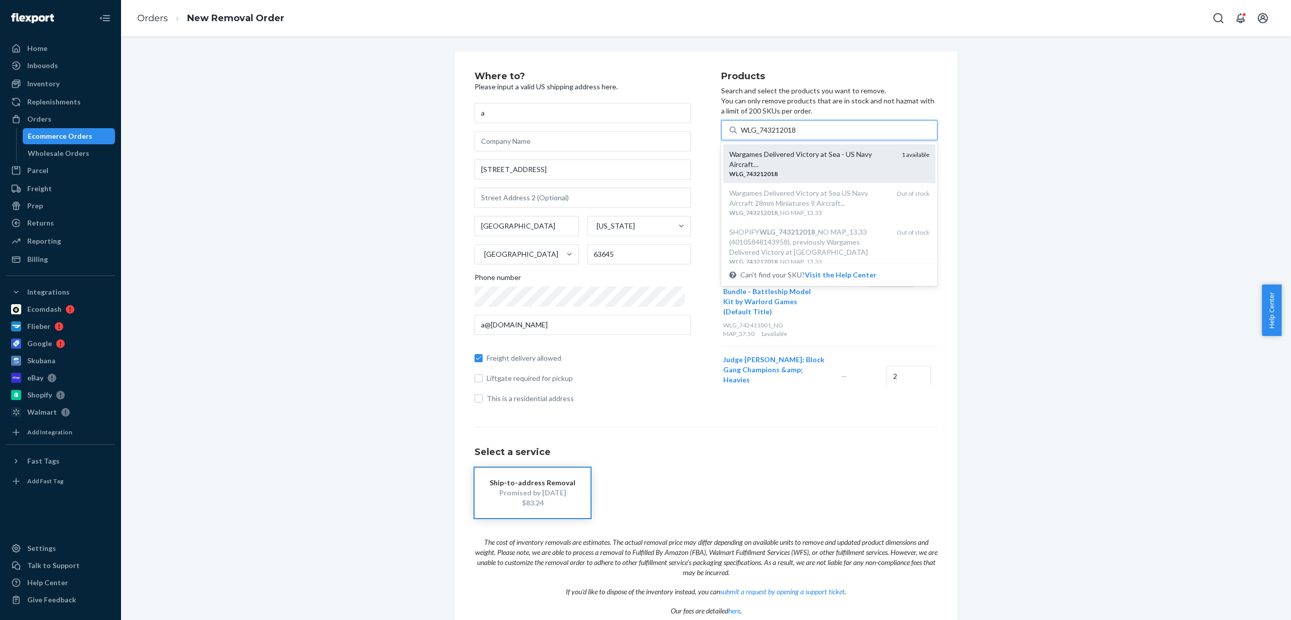
click at [803, 161] on div "Wargames Delivered Victory at Sea - US Navy Aircraft…" at bounding box center [811, 159] width 164 height 20
click at [797, 135] on input "WLG_743212018" at bounding box center [769, 130] width 56 height 10
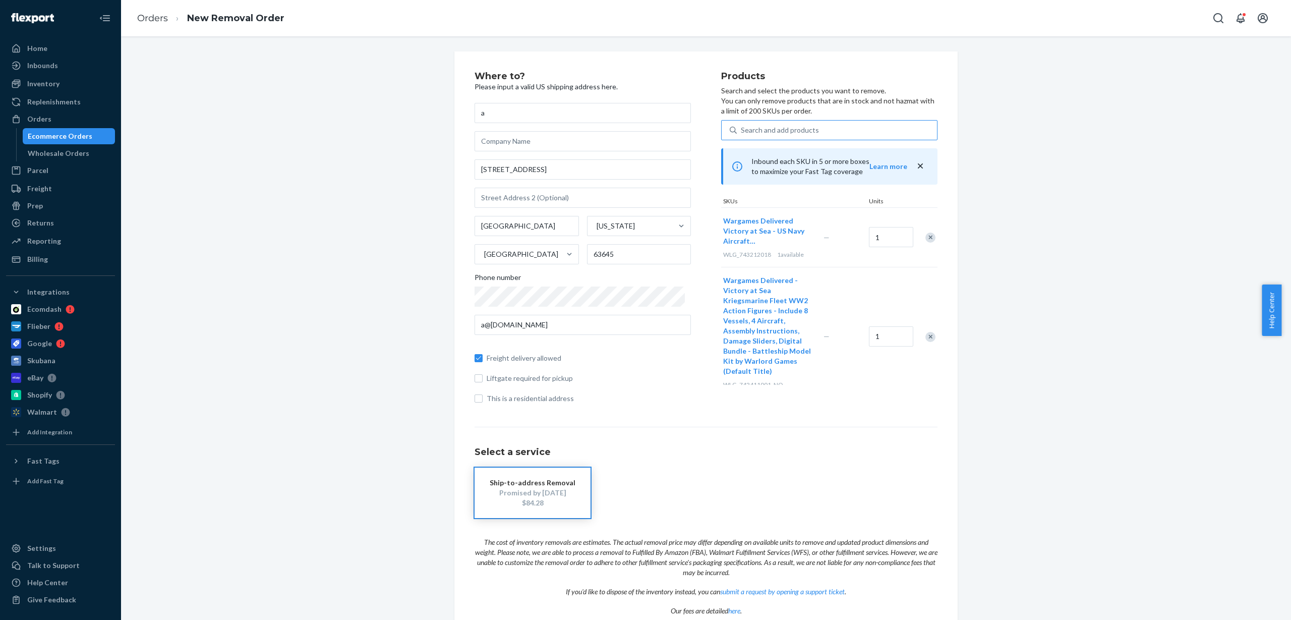
click at [797, 133] on div "Search and add products" at bounding box center [780, 130] width 78 height 10
click at [742, 133] on input "Search and add products" at bounding box center [741, 130] width 1 height 10
paste input "WLG_WGB-AK-21"
type input "WLG_WGB-AK-21"
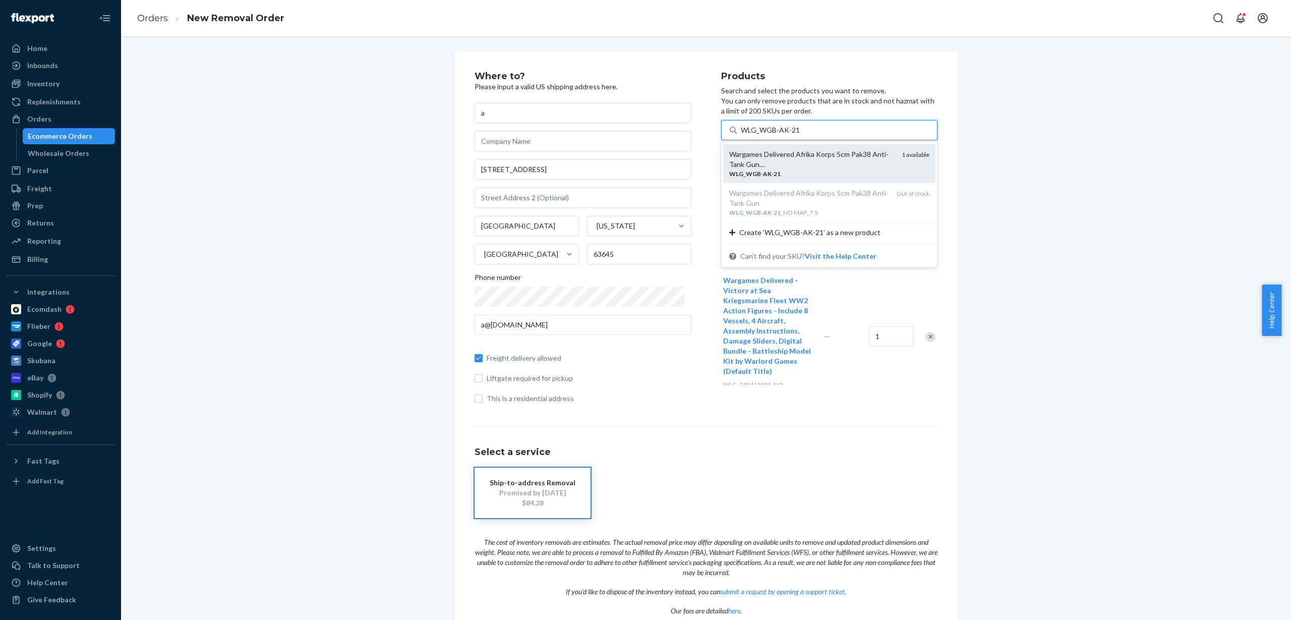
click at [798, 159] on div "Wargames Delivered Afrika Korps 5cm Pak38 Anti-Tank Gun…" at bounding box center [811, 159] width 164 height 20
click at [798, 135] on input "WLG_WGB-AK-21" at bounding box center [770, 130] width 59 height 10
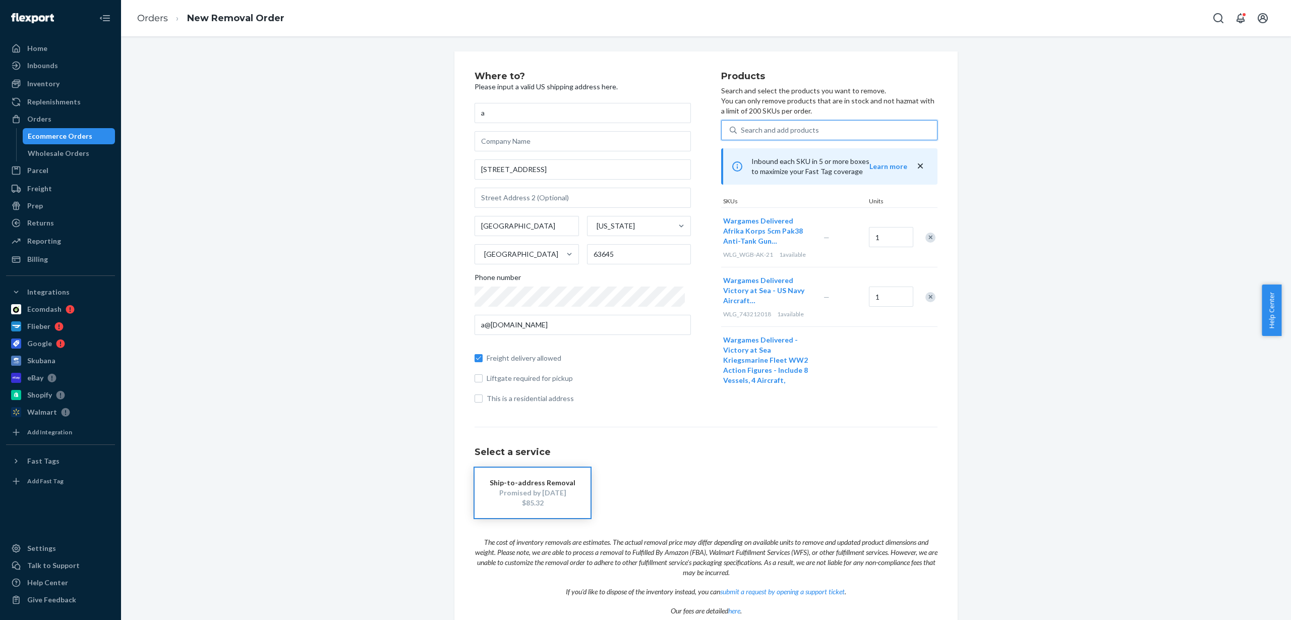
click at [794, 130] on div "Search and add products" at bounding box center [780, 130] width 78 height 10
click at [742, 130] on input "0 results available. Use Up and Down to choose options, press Enter to select t…" at bounding box center [741, 130] width 1 height 10
paste input "WLG_WGB-RI-04_MAP 53_13.96"
type input "WLG_WGB-RI-04_MAP 53_13.96"
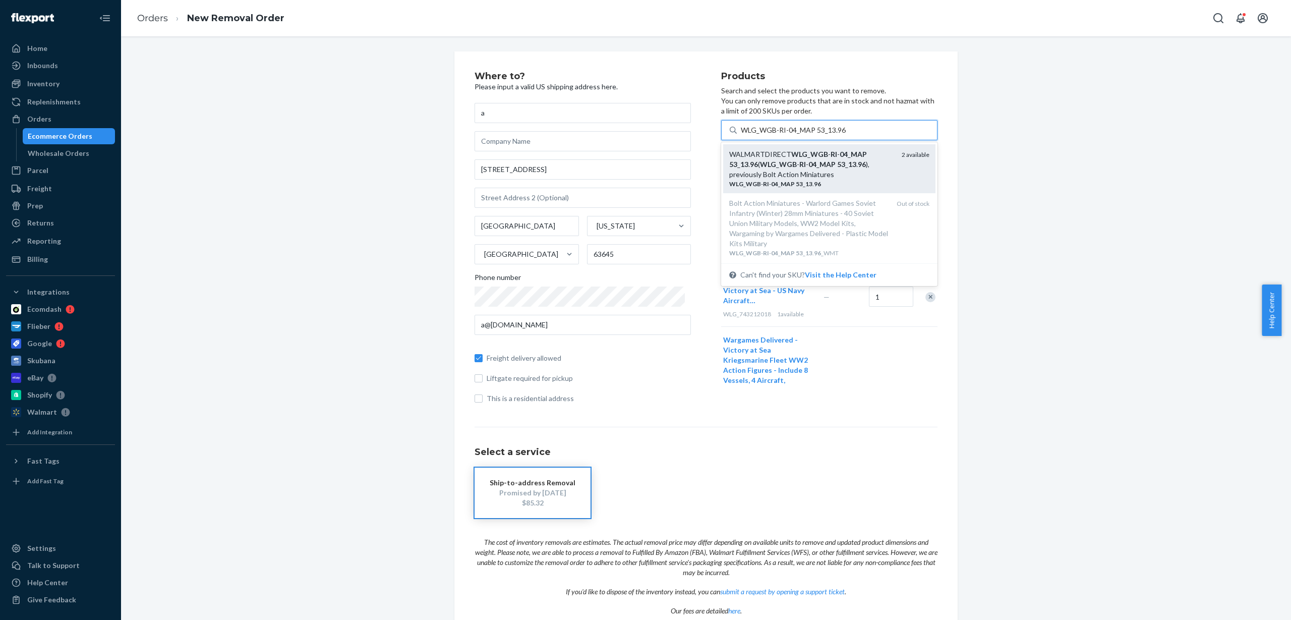
click at [799, 162] on em "RI" at bounding box center [802, 164] width 7 height 9
click at [791, 135] on input "WLG_WGB-RI-04_MAP 53_13.96" at bounding box center [793, 130] width 105 height 10
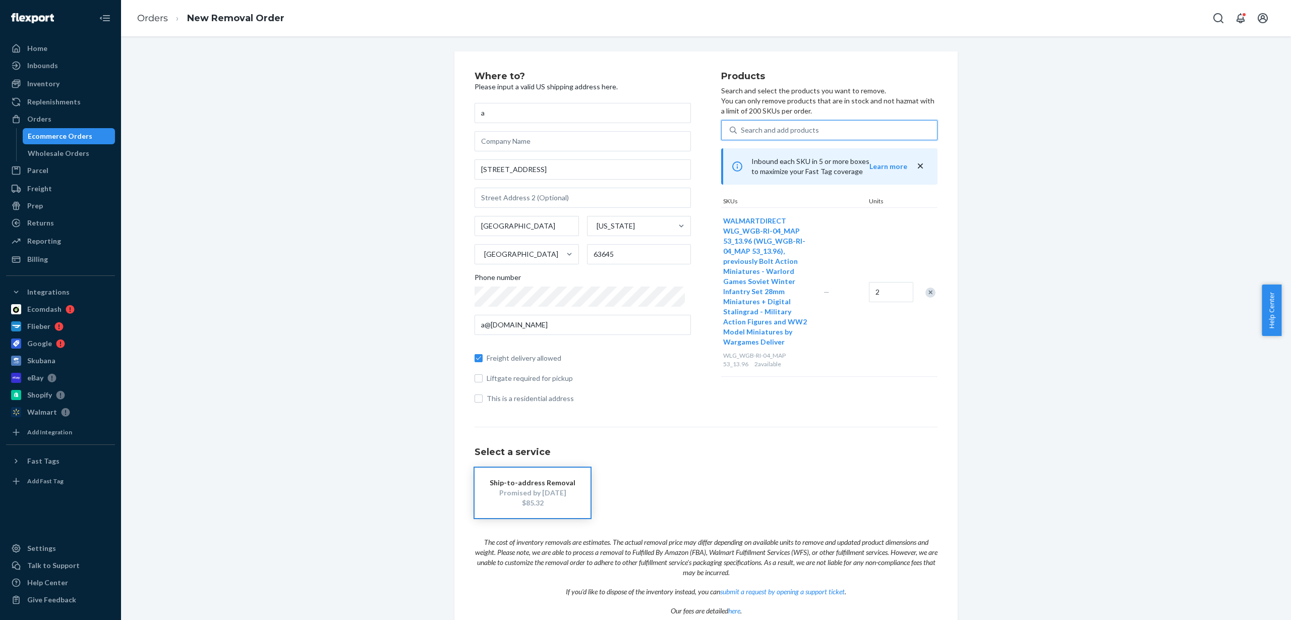
click at [830, 127] on div "Search and add products" at bounding box center [837, 130] width 200 height 18
click at [742, 127] on input "0 results available. Use Up and Down to choose options, press Enter to select t…" at bounding box center [741, 130] width 1 height 10
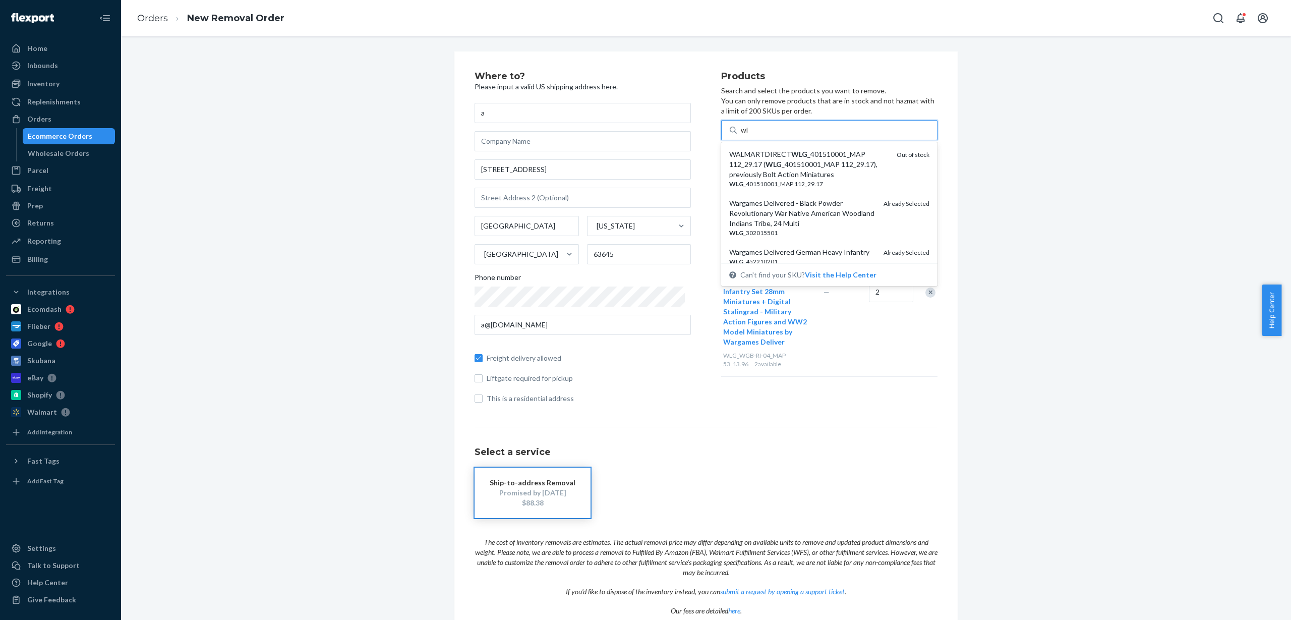
type input "w"
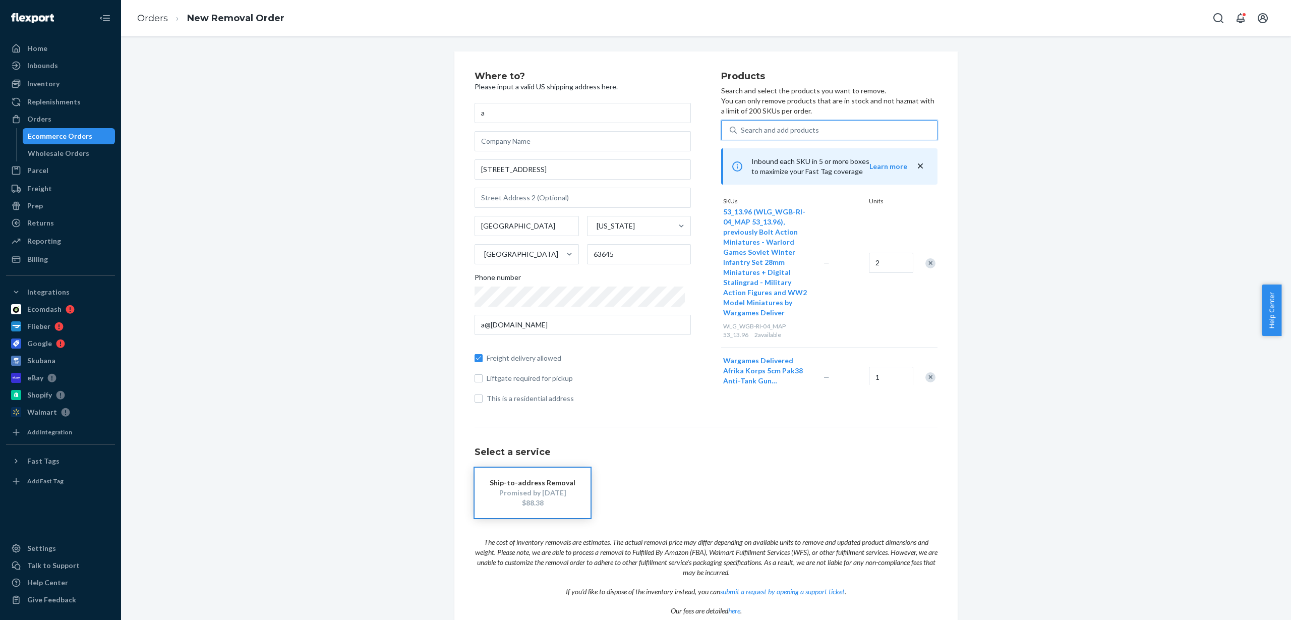
scroll to position [0, 0]
click at [815, 127] on div "Search and add products" at bounding box center [837, 130] width 200 height 18
click at [742, 127] on input "0 results available. Use Up and Down to choose options, press Enter to select t…" at bounding box center [741, 130] width 1 height 10
paste input "WZK73189"
type input "WZK73189"
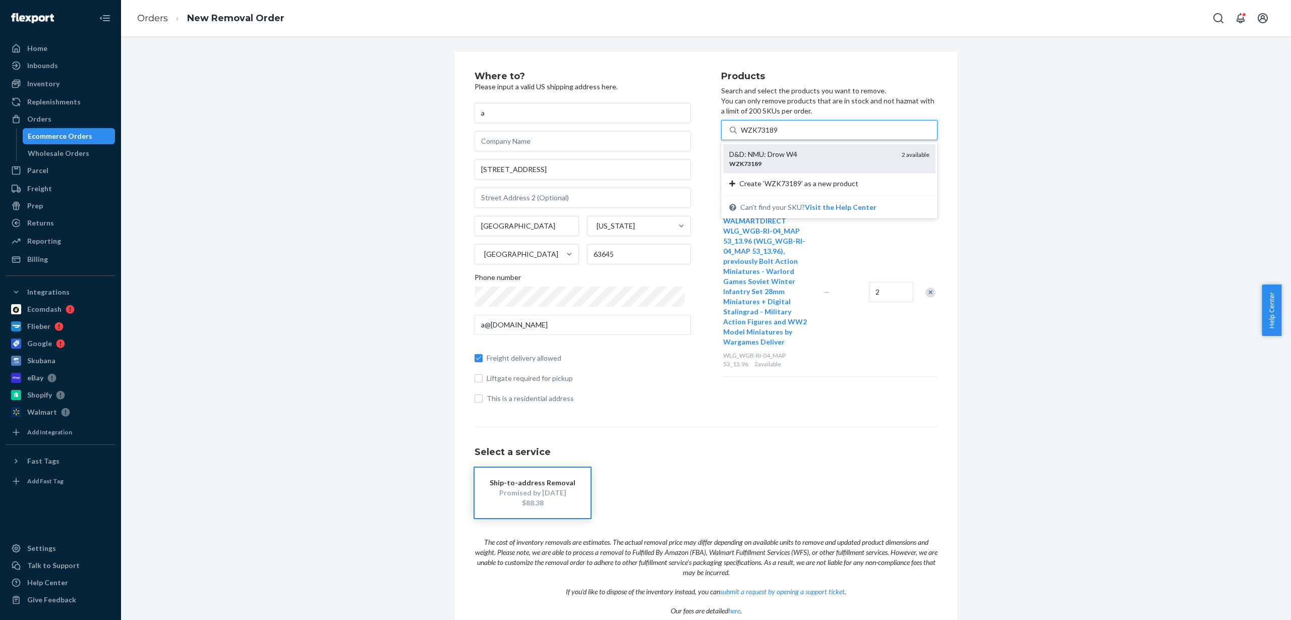
click at [793, 159] on div "WZK73189" at bounding box center [811, 163] width 164 height 9
click at [779, 135] on input "WZK73189" at bounding box center [760, 130] width 38 height 10
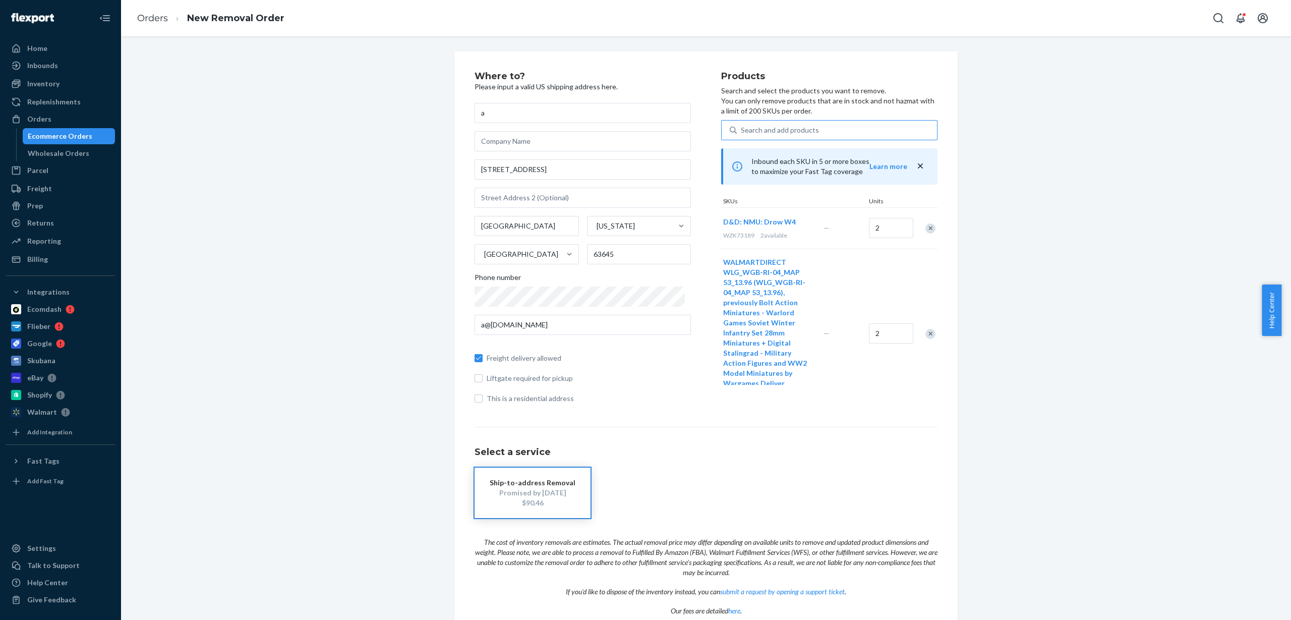
click at [764, 127] on div "Search and add products" at bounding box center [780, 130] width 78 height 10
click at [742, 127] on input "Search and add products" at bounding box center [741, 130] width 1 height 10
paste input "WZK73711"
type input "WZK73711"
click at [774, 162] on div "WZK73711" at bounding box center [811, 163] width 164 height 9
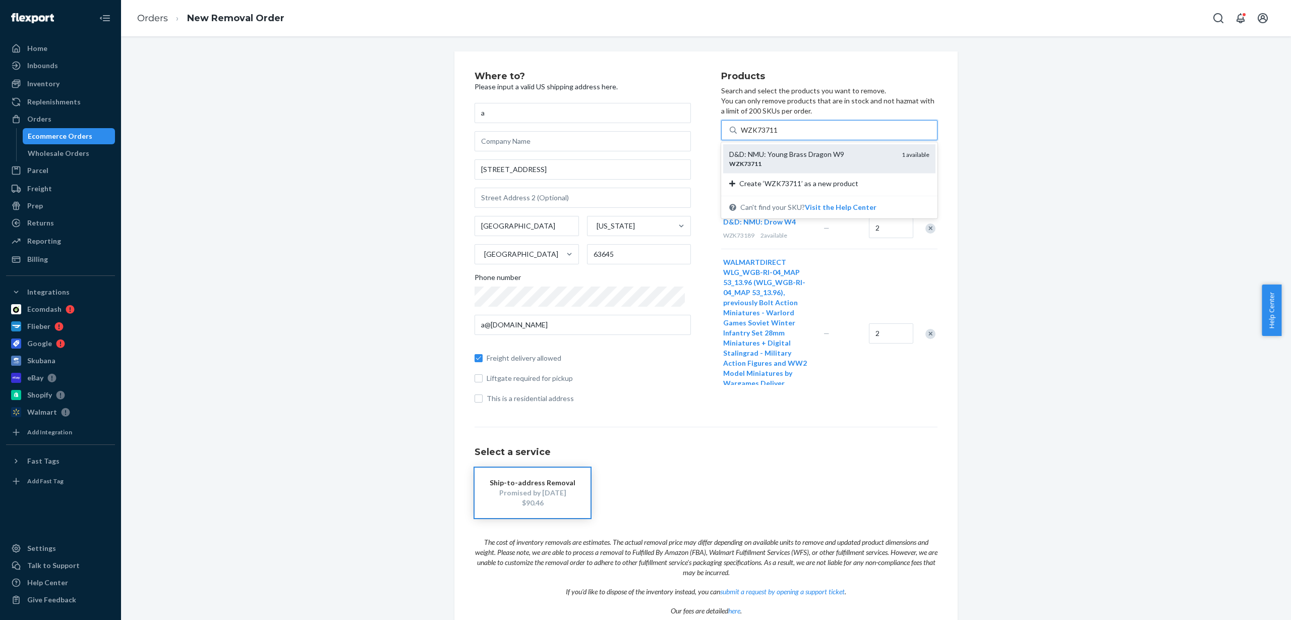
click at [774, 135] on input "WZK73711" at bounding box center [760, 130] width 38 height 10
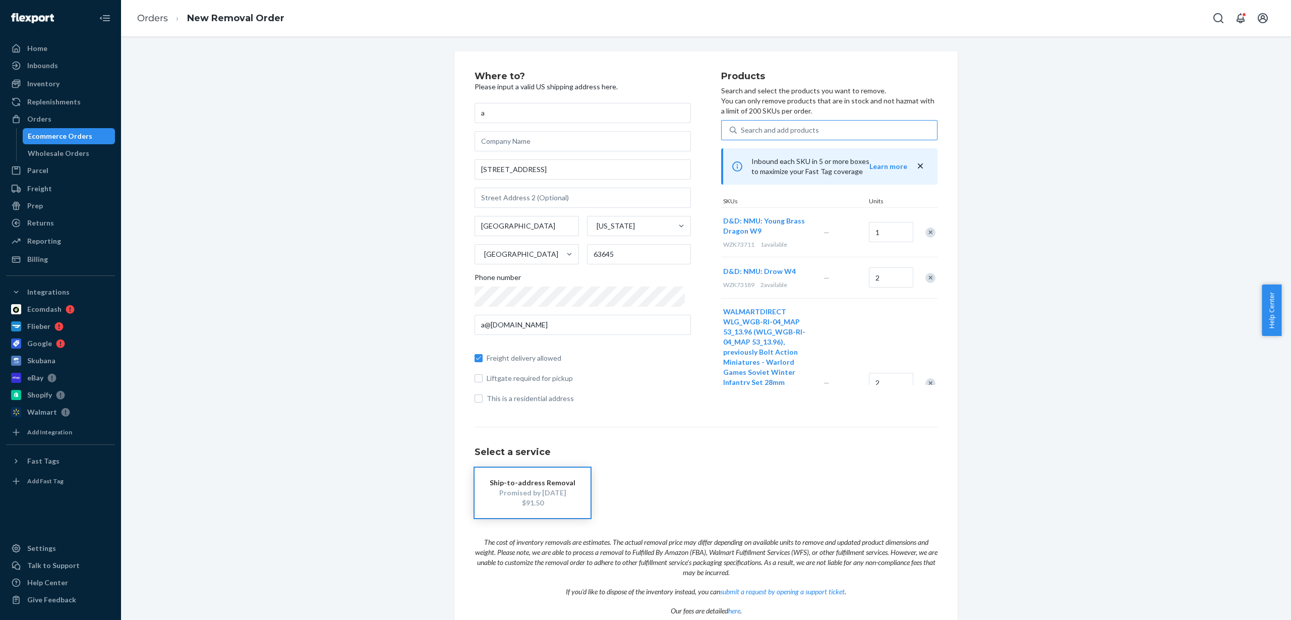
click at [767, 125] on div "Search and add products" at bounding box center [780, 130] width 78 height 10
click at [742, 125] on input "Search and add products" at bounding box center [741, 130] width 1 height 10
paste input "WZK73721"
type input "WZK73721"
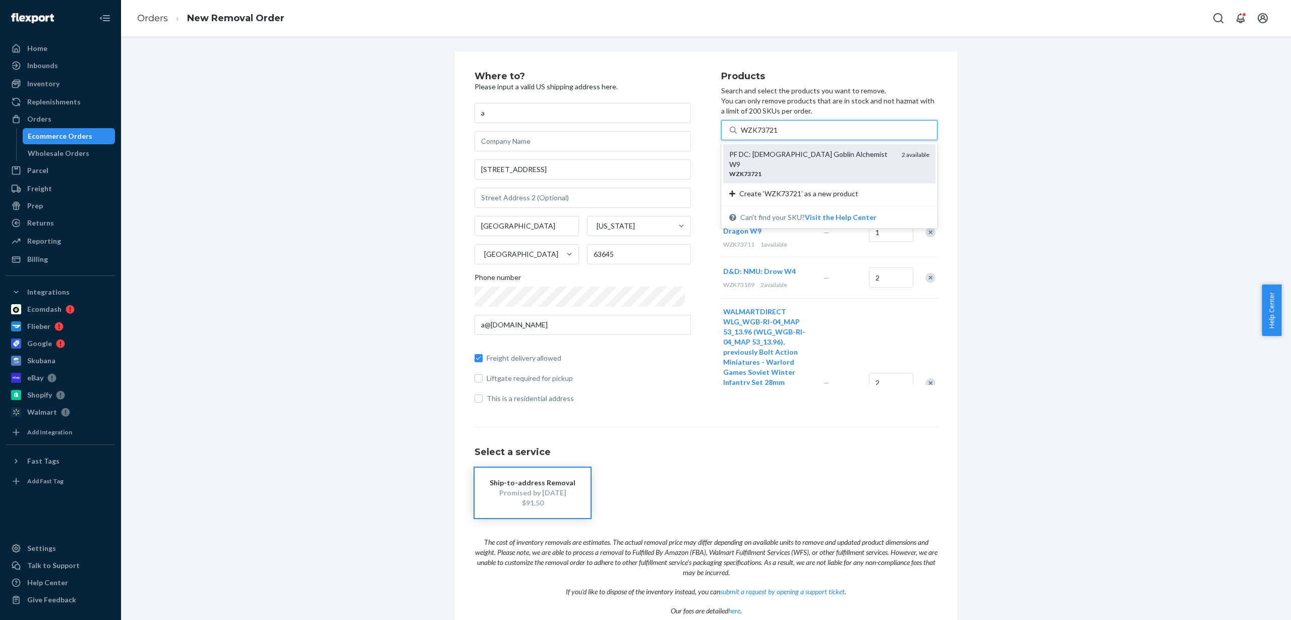
click at [797, 158] on div "PF DC: Female Goblin Alchemist W9" at bounding box center [811, 159] width 164 height 20
click at [779, 135] on input "WZK73721" at bounding box center [760, 130] width 38 height 10
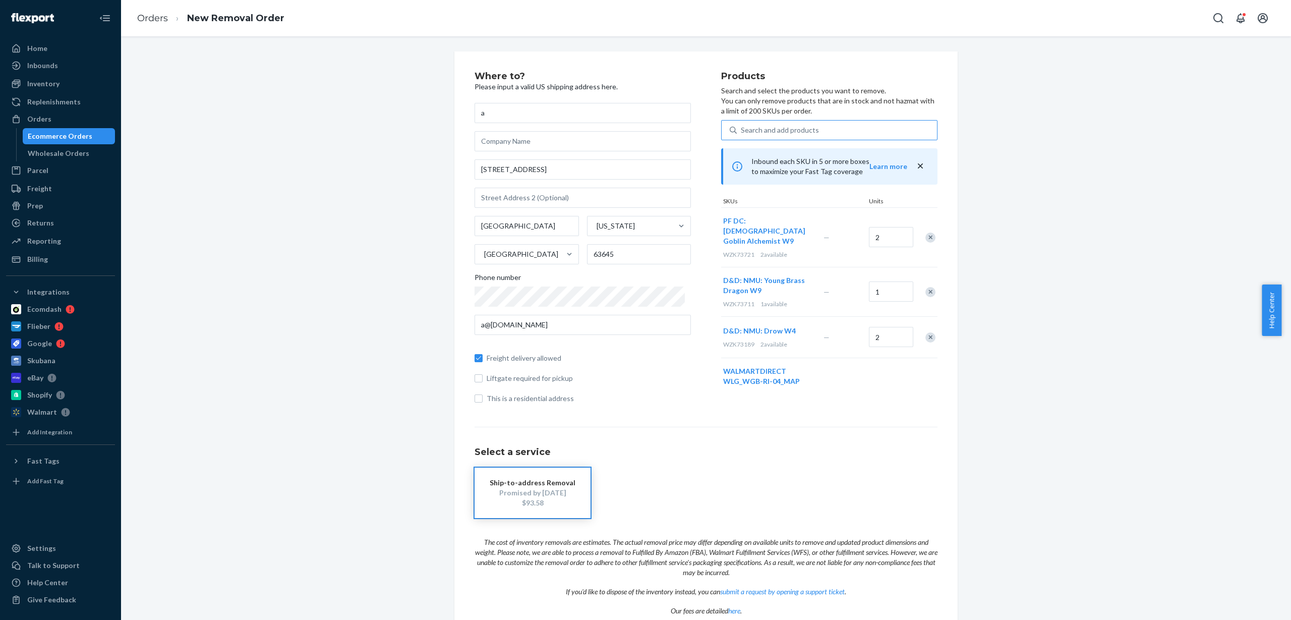
click at [751, 124] on div "Search and add products" at bounding box center [837, 130] width 200 height 18
click at [742, 125] on input "Search and add products" at bounding box center [741, 130] width 1 height 10
paste input "WZK73831"
type input "WZK73831"
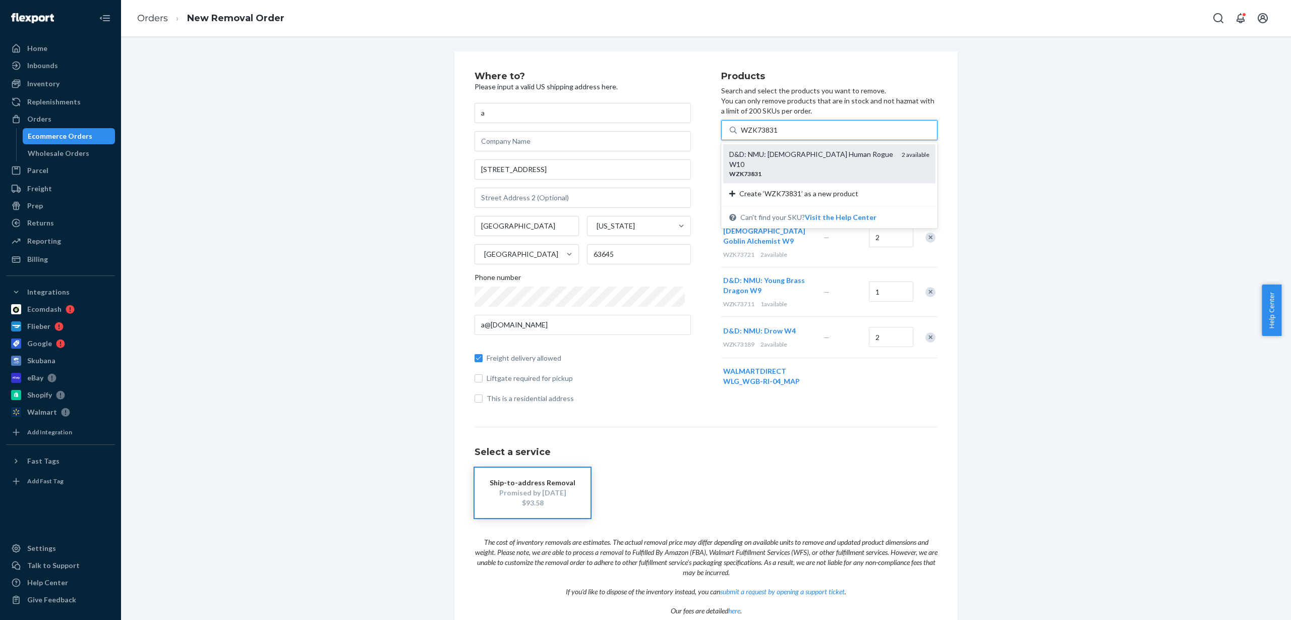
click at [773, 169] on div "WZK73831" at bounding box center [811, 173] width 164 height 9
click at [773, 135] on input "WZK73831" at bounding box center [760, 130] width 38 height 10
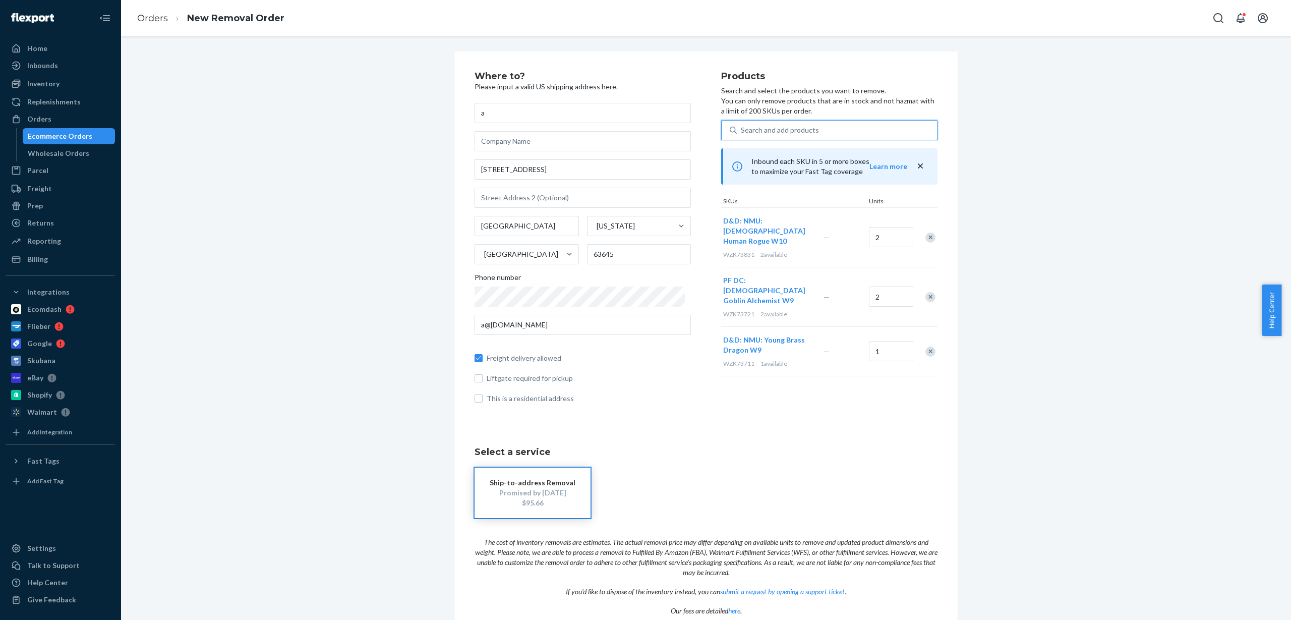
click at [780, 129] on div "Search and add products" at bounding box center [780, 130] width 78 height 10
click at [742, 129] on input "0 results available. Use Up and Down to choose options, press Enter to select t…" at bounding box center [741, 130] width 1 height 10
paste input "WZK73836"
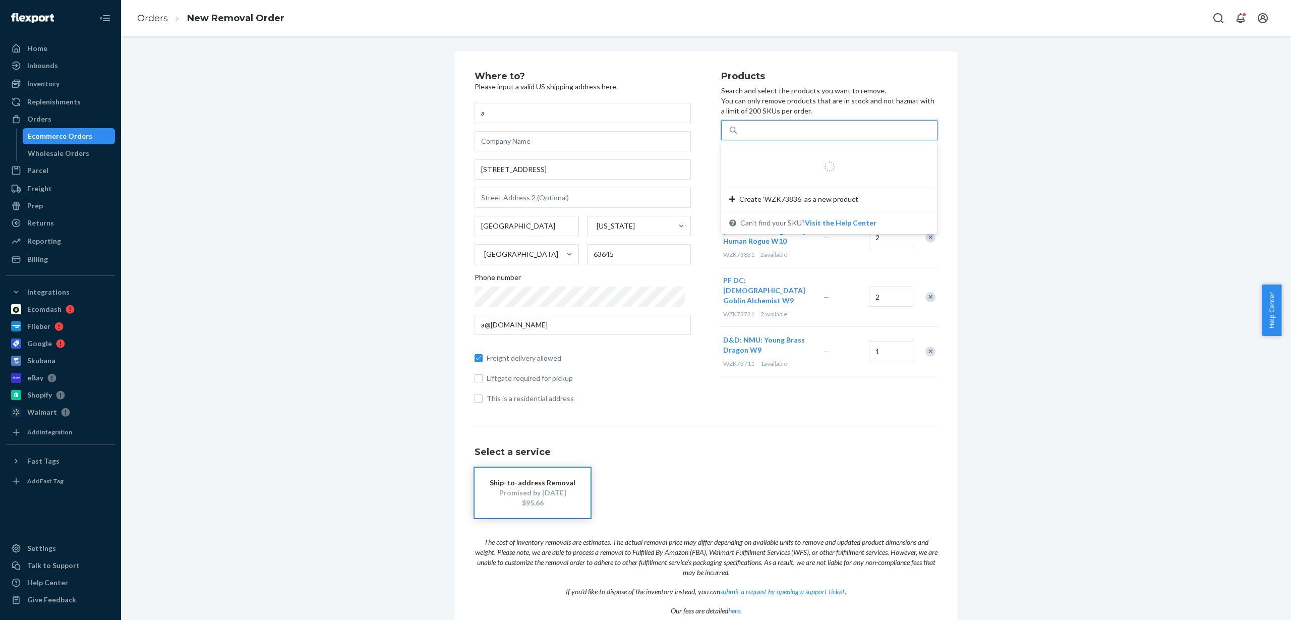
type input "WZK73836"
click at [785, 154] on div "D&D: NMU: Male Human Warlock W10" at bounding box center [811, 159] width 164 height 20
click at [779, 135] on input "WZK73836" at bounding box center [760, 130] width 38 height 10
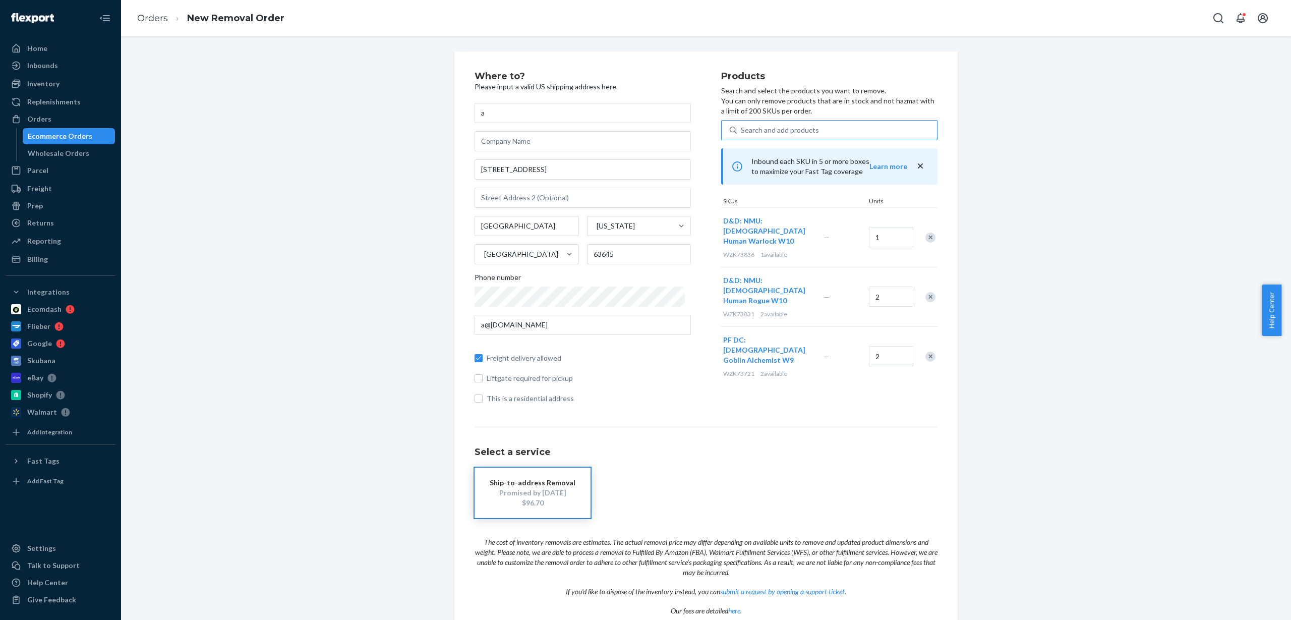
click at [774, 130] on div "Search and add products" at bounding box center [780, 130] width 78 height 10
click at [742, 130] on input "Search and add products" at bounding box center [741, 130] width 1 height 10
paste input "WZK73837"
type input "WZK73837"
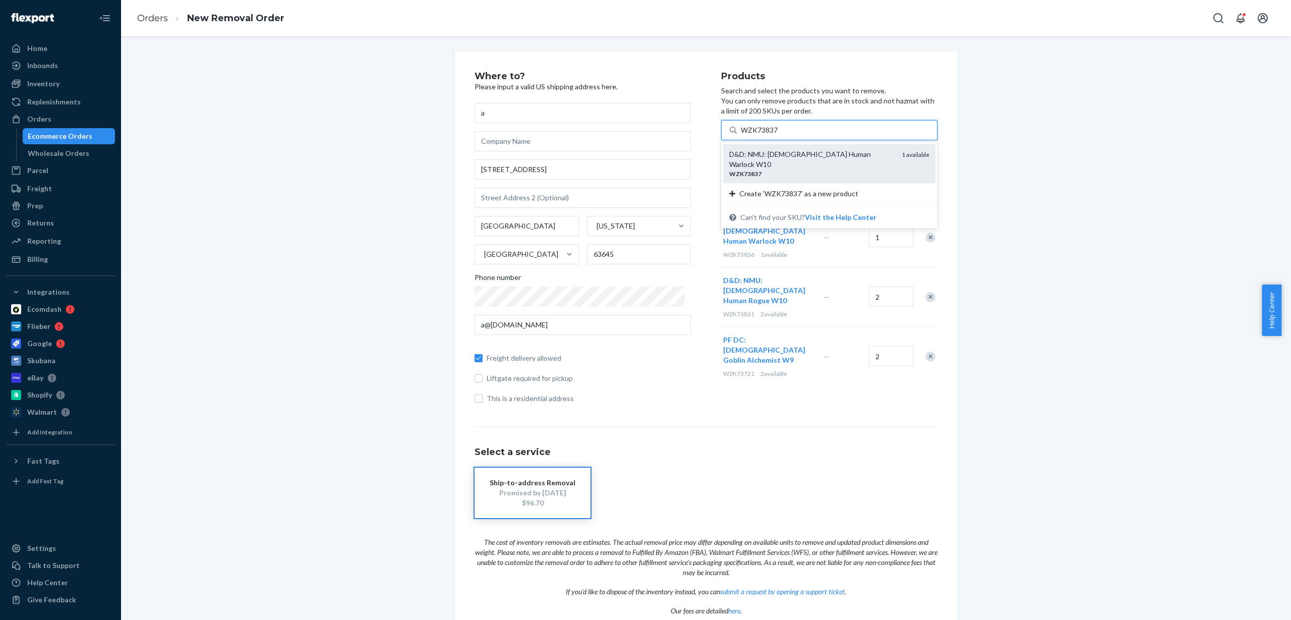
click at [758, 157] on div "D&D: NMU: Female Human Warlock W10" at bounding box center [811, 159] width 164 height 20
click at [758, 135] on input "WZK73837" at bounding box center [760, 130] width 38 height 10
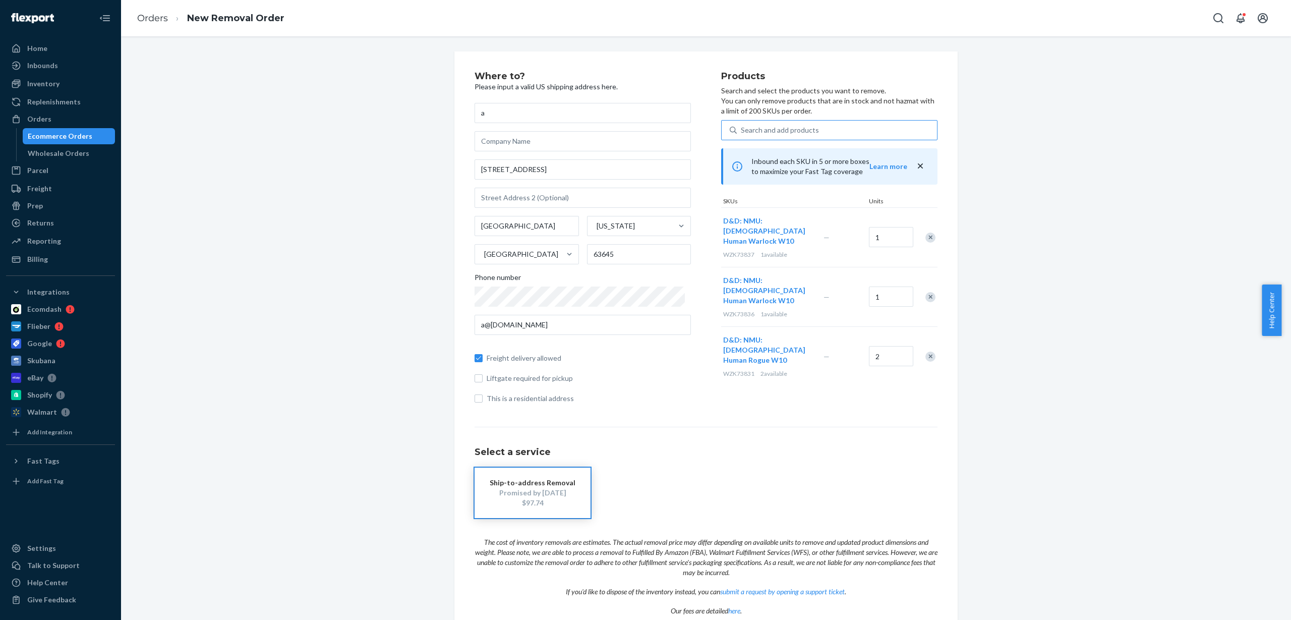
click at [820, 124] on div "Search and add products" at bounding box center [837, 130] width 200 height 18
click at [742, 125] on input "Search and add products" at bounding box center [741, 130] width 1 height 10
paste input "WZK73839"
type input "WZK73839"
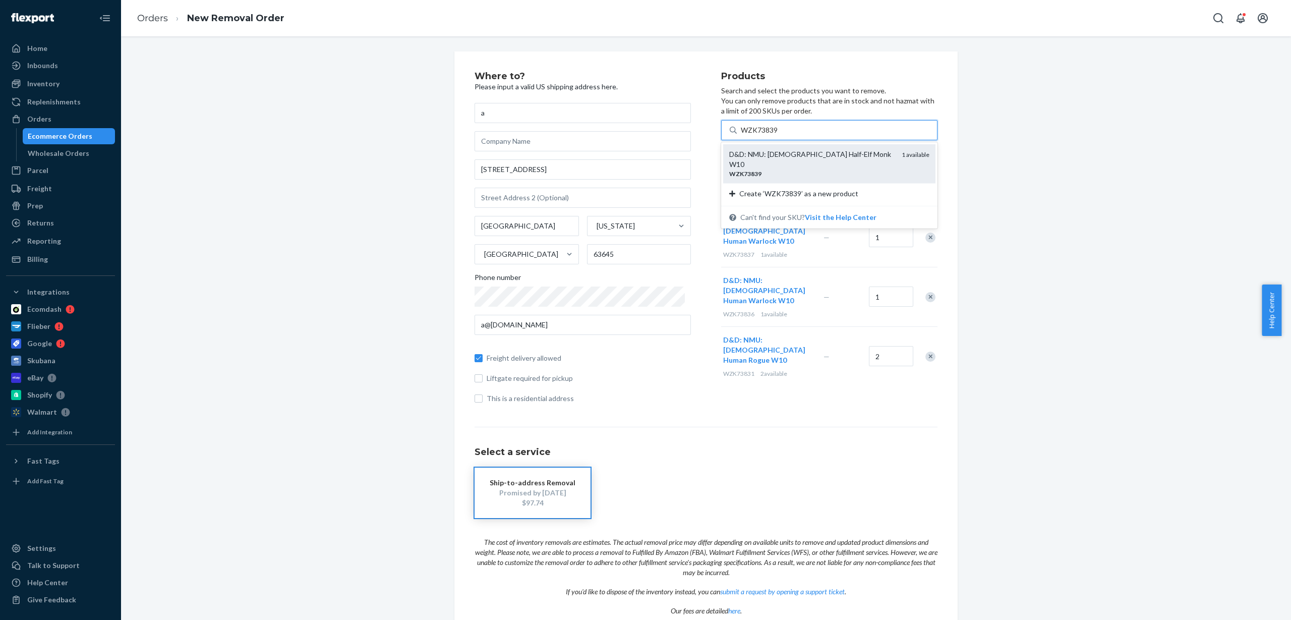
click at [788, 156] on div "D&D: NMU: Female Half-Elf Monk W10" at bounding box center [811, 159] width 164 height 20
click at [779, 135] on input "WZK73839" at bounding box center [760, 130] width 38 height 10
click at [789, 132] on div "Search and add products" at bounding box center [780, 130] width 78 height 10
click at [742, 132] on input "0 results available. Use Up and Down to choose options, press Enter to select t…" at bounding box center [741, 130] width 1 height 10
paste input "WZK73851"
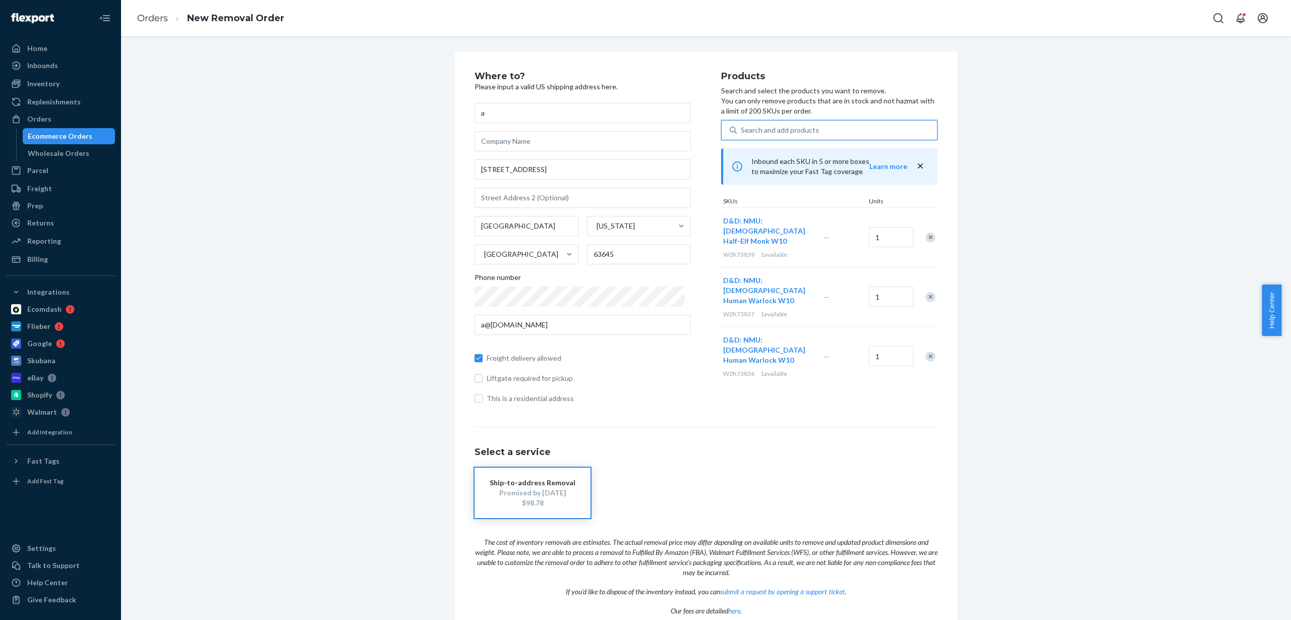
type input "WZK73851"
click at [794, 163] on div "WZK73851" at bounding box center [811, 163] width 164 height 9
click at [779, 135] on input "WZK73851" at bounding box center [760, 130] width 38 height 10
click at [802, 132] on div "Search and add products" at bounding box center [780, 130] width 78 height 10
click at [742, 132] on input "0 results available. Use Up and Down to choose options, press Enter to select t…" at bounding box center [741, 130] width 1 height 10
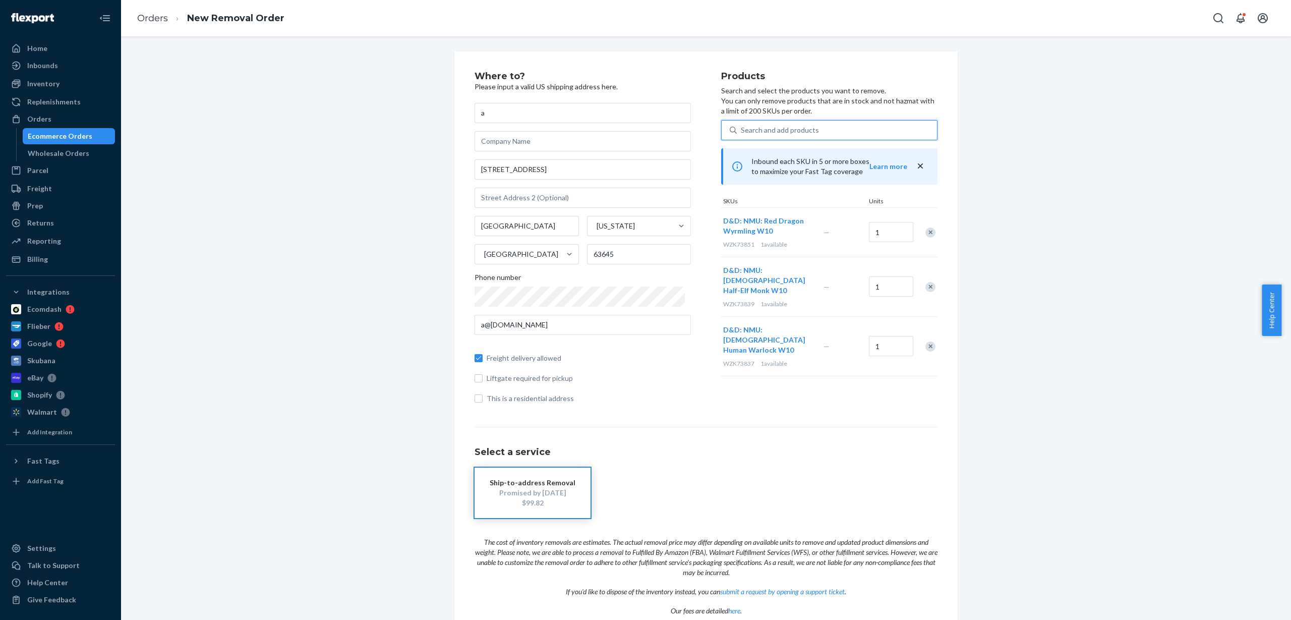
paste input "WZK73852"
type input "WZK73852"
click at [781, 155] on div "D&D: NMU: Blue Dragon Wyrmling W10" at bounding box center [811, 154] width 164 height 10
click at [779, 135] on input "WZK73852" at bounding box center [760, 130] width 38 height 10
click at [784, 129] on div "Search and add products" at bounding box center [780, 130] width 78 height 10
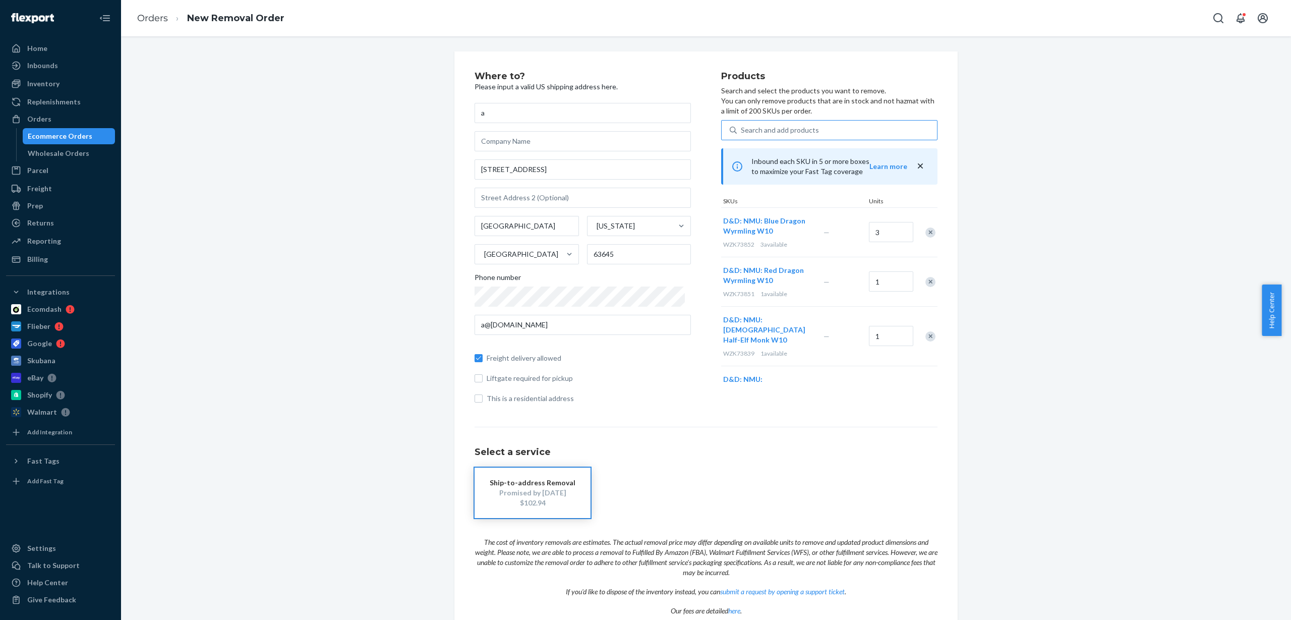
click at [742, 129] on input "Search and add products" at bounding box center [741, 130] width 1 height 10
paste input "WZK73954"
type input "WZK73954"
click at [788, 156] on div "TRAN DC: Arcee" at bounding box center [811, 154] width 164 height 10
click at [779, 135] on input "WZK73954" at bounding box center [760, 130] width 38 height 10
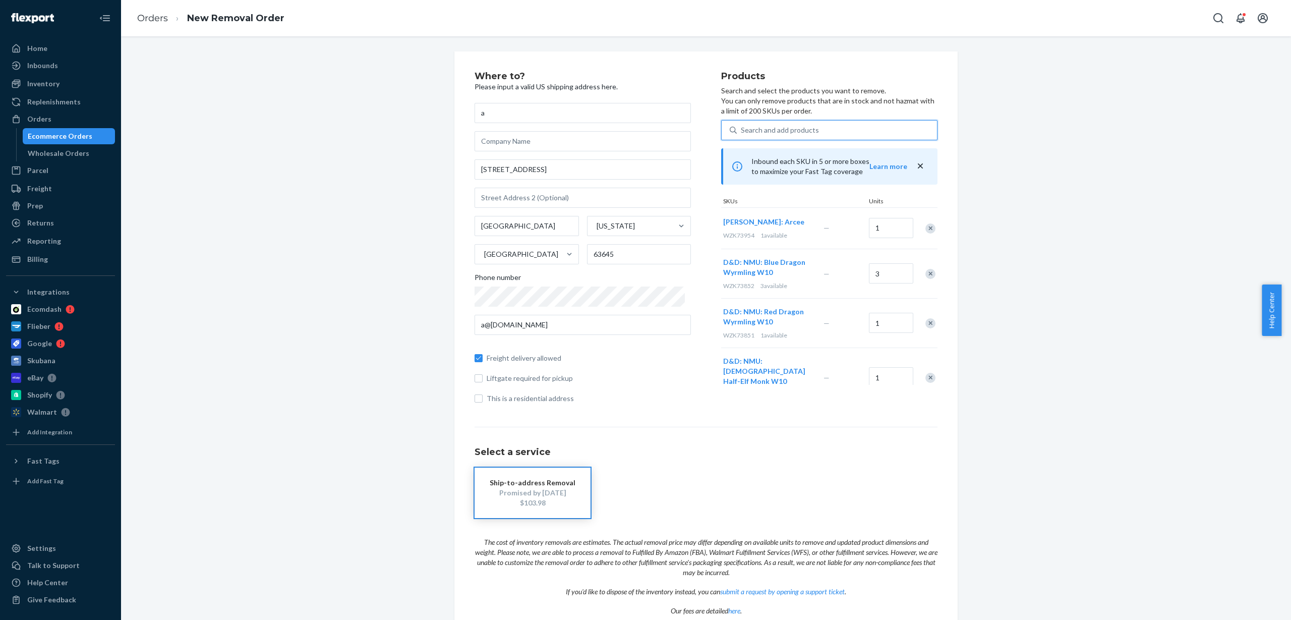
click at [782, 129] on div "Search and add products" at bounding box center [780, 130] width 78 height 10
click at [742, 129] on input "0 results available. Use Up and Down to choose options, press Enter to select t…" at bounding box center [741, 130] width 1 height 10
paste input "WZK73955"
type input "WZK73955"
click at [802, 163] on div "WZK73955" at bounding box center [811, 163] width 164 height 9
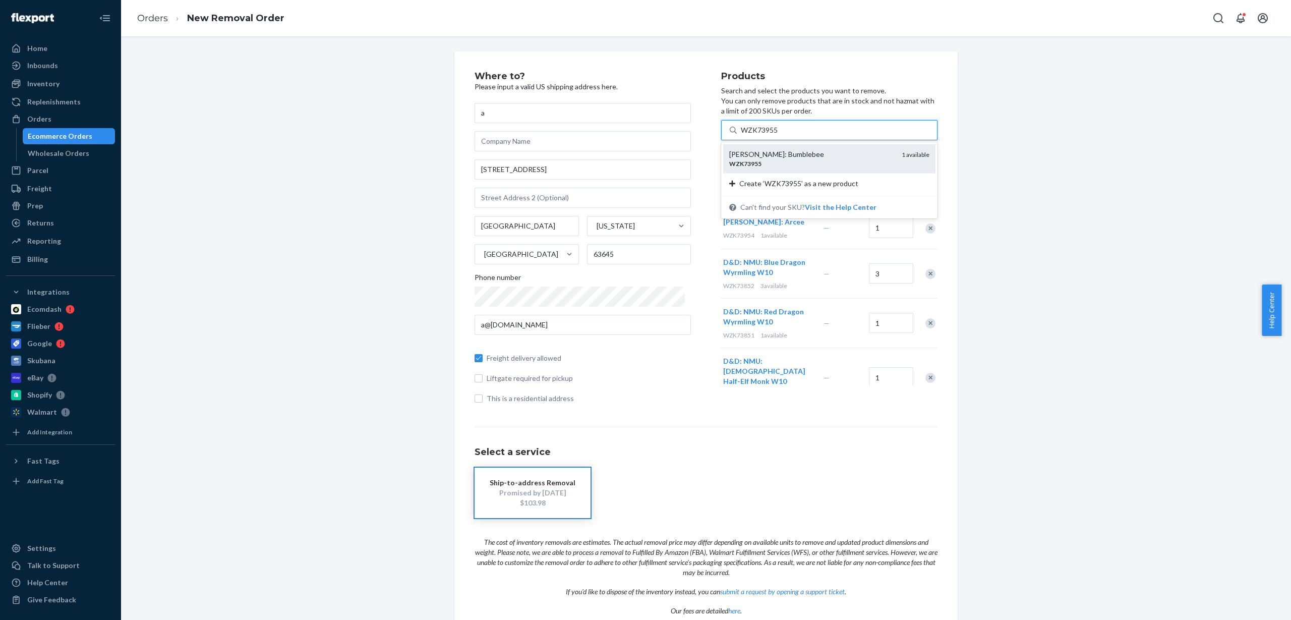
click at [779, 135] on input "WZK73955" at bounding box center [760, 130] width 38 height 10
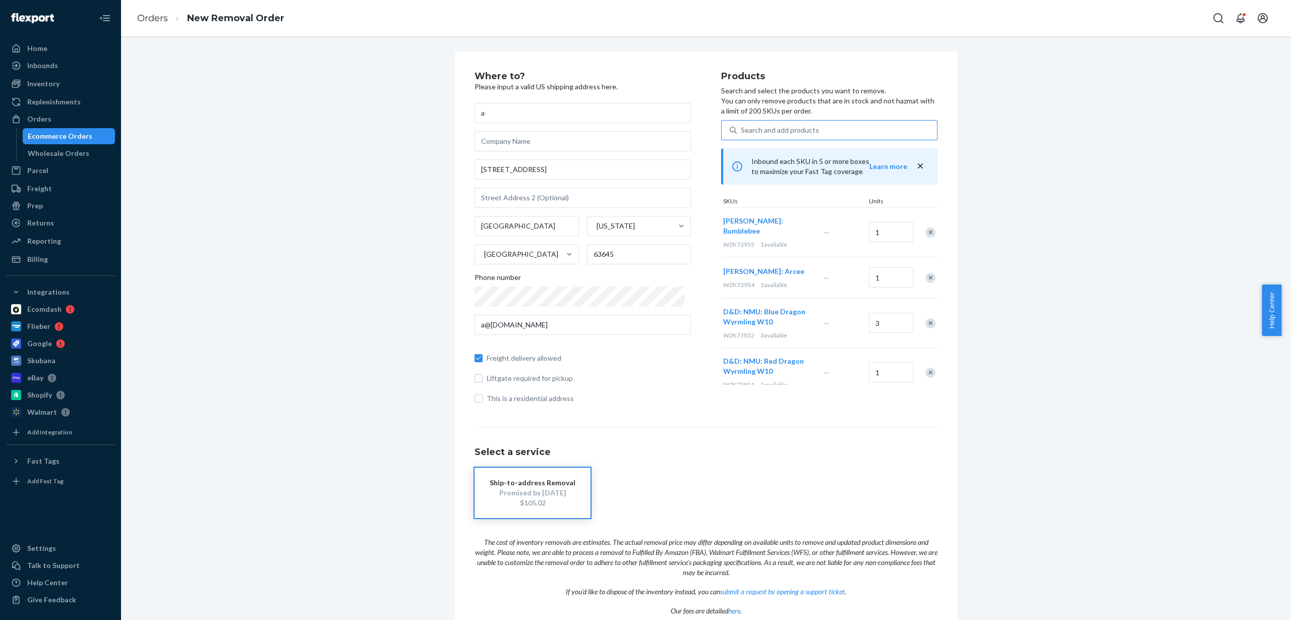
click at [760, 124] on div "Search and add products" at bounding box center [837, 130] width 200 height 18
click at [742, 125] on input "Search and add products" at bounding box center [741, 130] width 1 height 10
paste input "WZK90007"
type input "WZK90007"
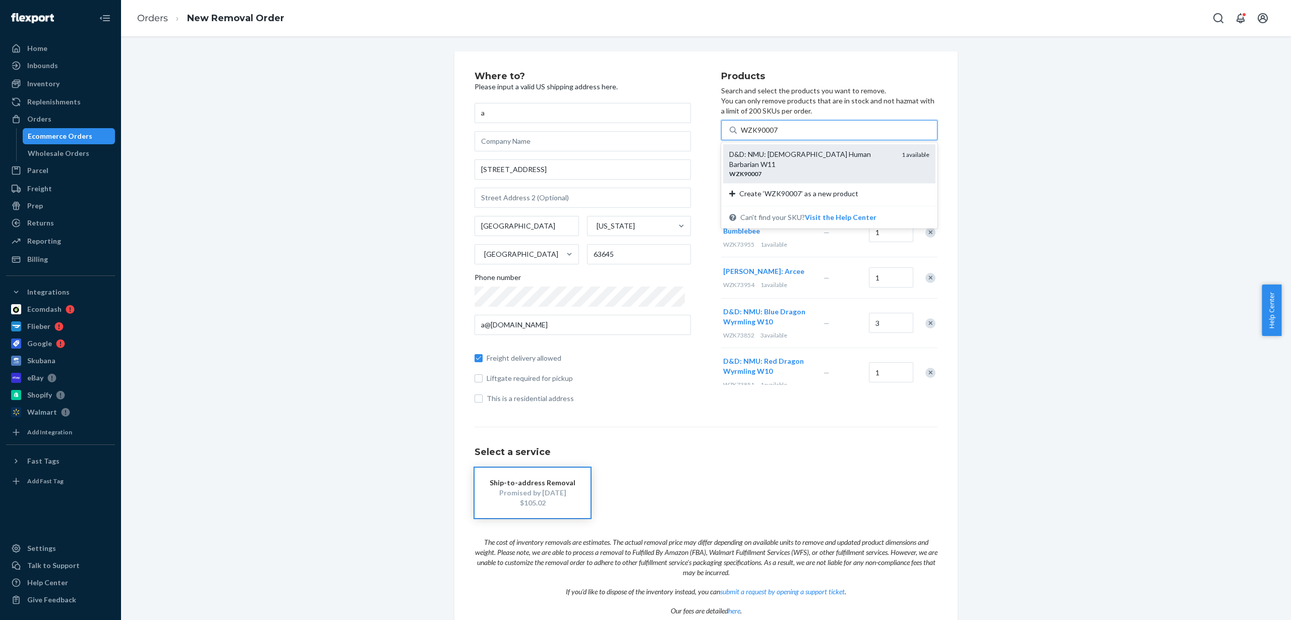
click at [775, 169] on div "WZK90007" at bounding box center [811, 173] width 164 height 9
click at [775, 135] on input "WZK90007" at bounding box center [760, 130] width 38 height 10
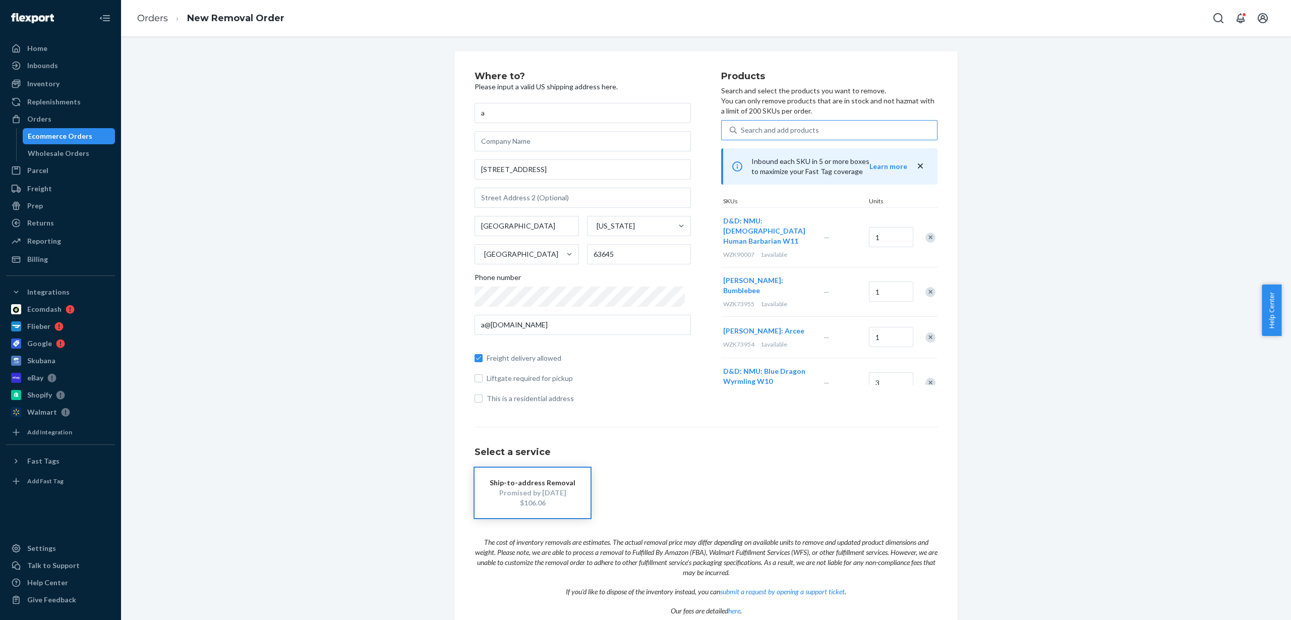
click at [763, 131] on div "Search and add products" at bounding box center [780, 130] width 78 height 10
click at [742, 131] on input "Search and add products" at bounding box center [741, 130] width 1 height 10
paste input "WZK90008"
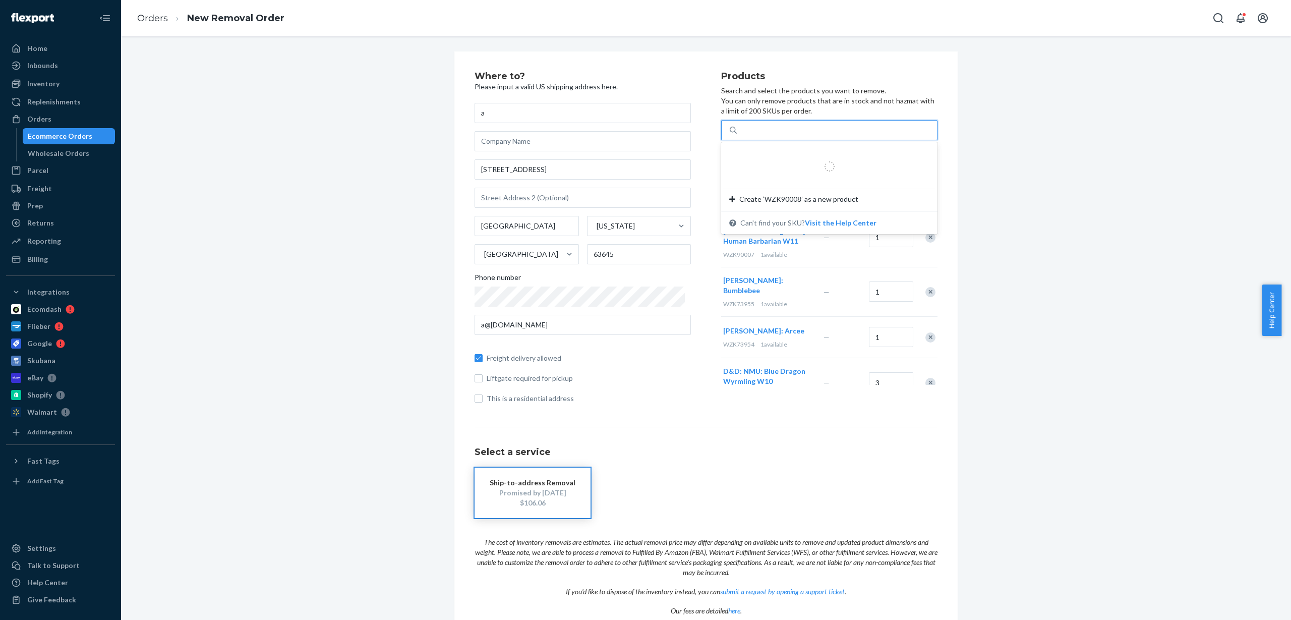
type input "WZK90008"
click at [777, 154] on div "D&D: NMU: Female Human Monk W11" at bounding box center [811, 159] width 164 height 20
click at [777, 135] on input "WZK90008" at bounding box center [760, 130] width 38 height 10
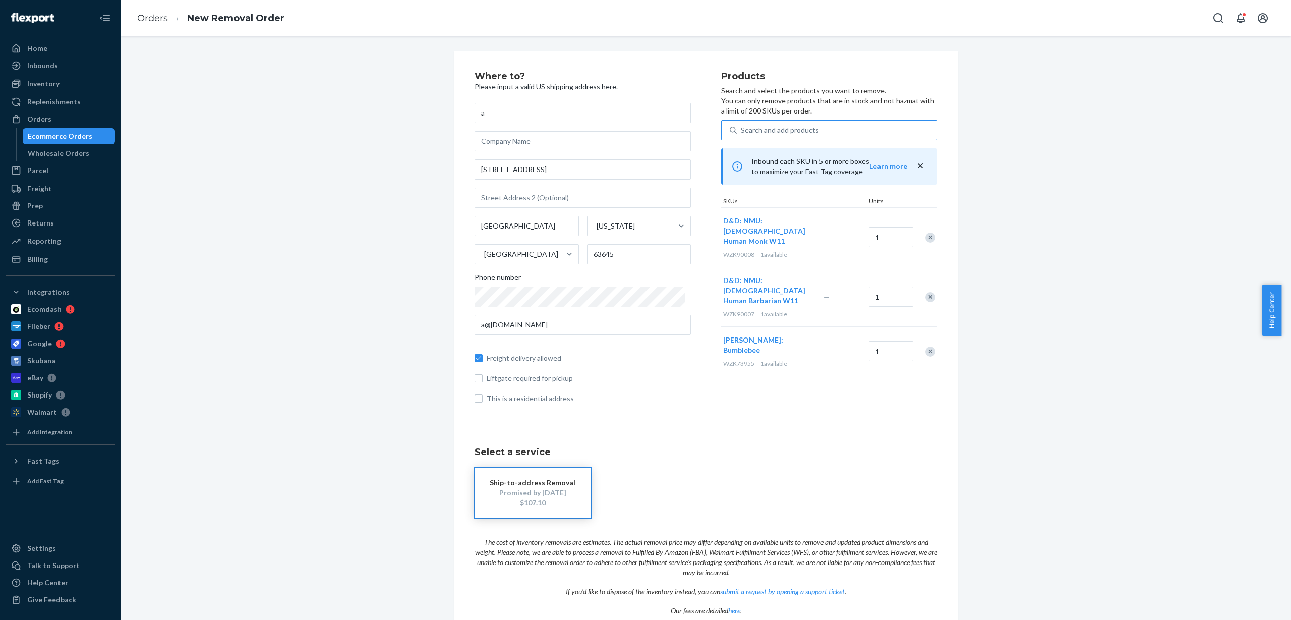
click at [788, 132] on div "Search and add products" at bounding box center [780, 130] width 78 height 10
click at [742, 132] on input "Search and add products" at bounding box center [741, 130] width 1 height 10
paste input "WZK90009"
type input "WZK90009"
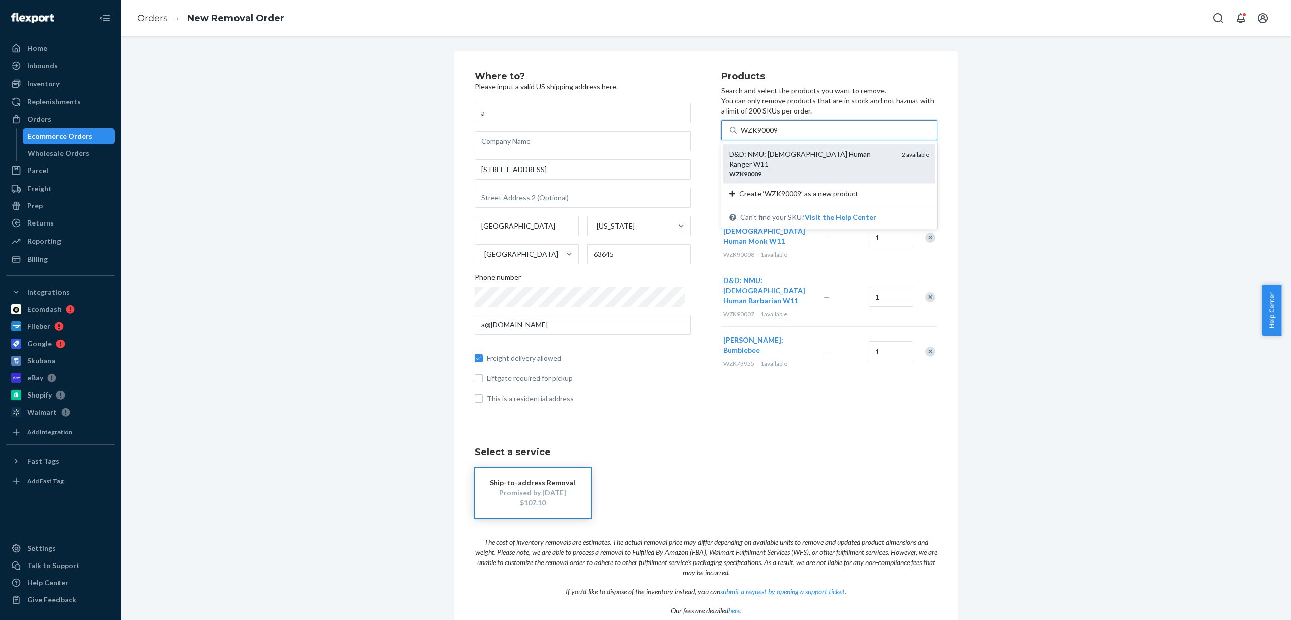
click at [777, 169] on div "WZK90009" at bounding box center [811, 173] width 164 height 9
click at [777, 135] on input "WZK90009" at bounding box center [760, 130] width 38 height 10
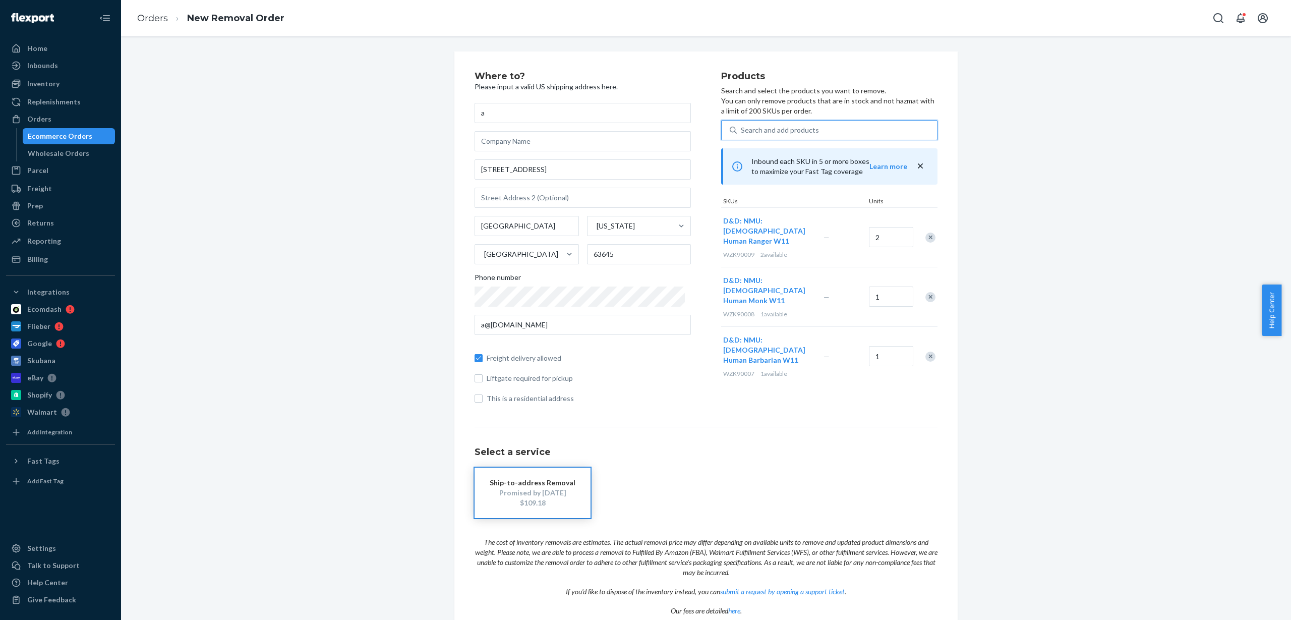
click at [755, 127] on div "Search and add products" at bounding box center [780, 130] width 78 height 10
click at [742, 127] on input "0 results available. Use Up and Down to choose options, press Enter to select t…" at bounding box center [741, 130] width 1 height 10
paste input "WZK90011"
type input "WZK90011"
click at [815, 158] on div "D&D: NMU: Male Human Wizard W11" at bounding box center [811, 159] width 164 height 20
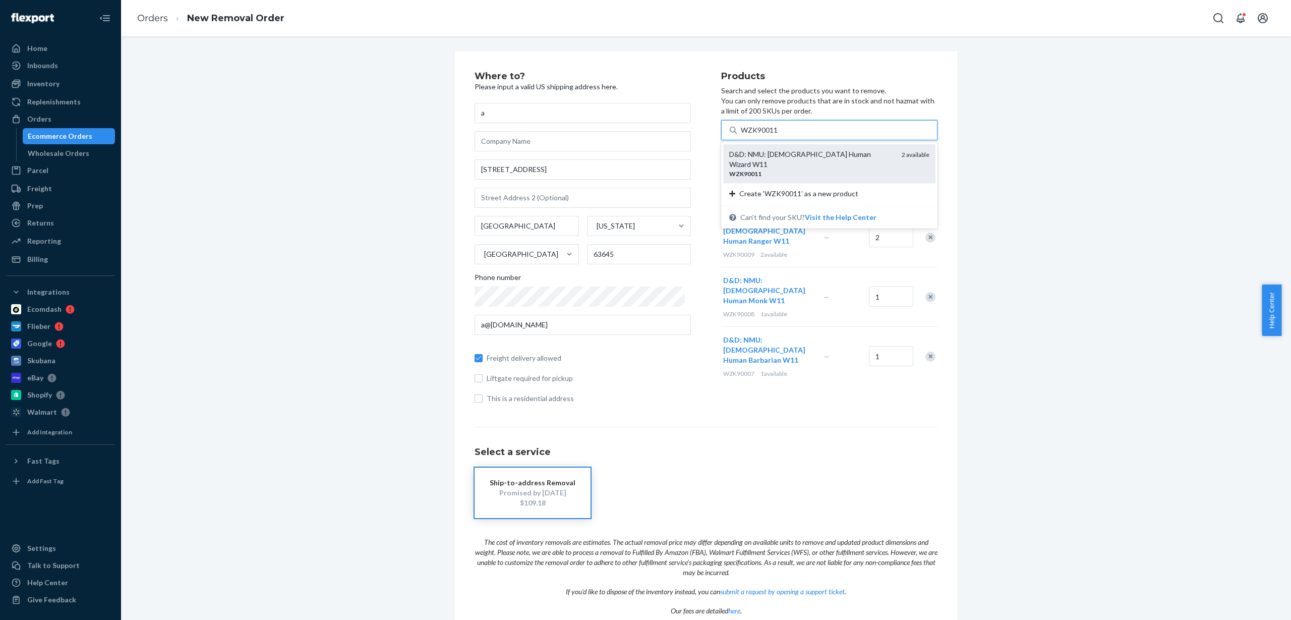
click at [779, 135] on input "WZK90011" at bounding box center [760, 130] width 38 height 10
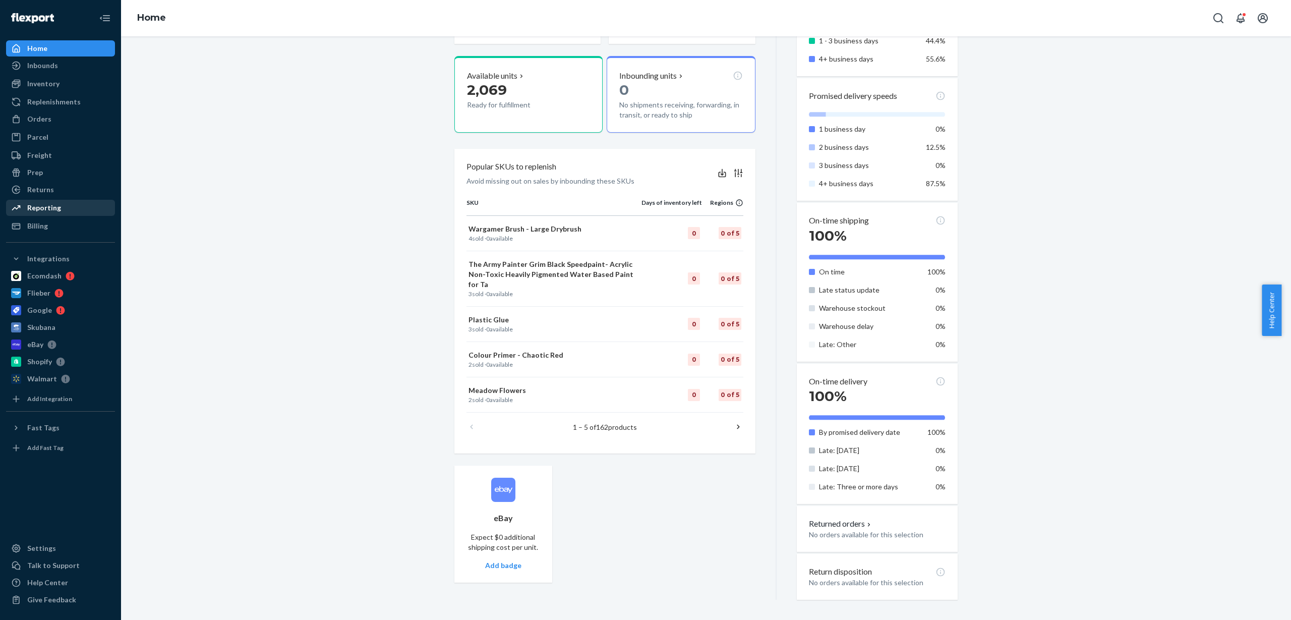
click at [69, 207] on div "Reporting" at bounding box center [60, 208] width 107 height 14
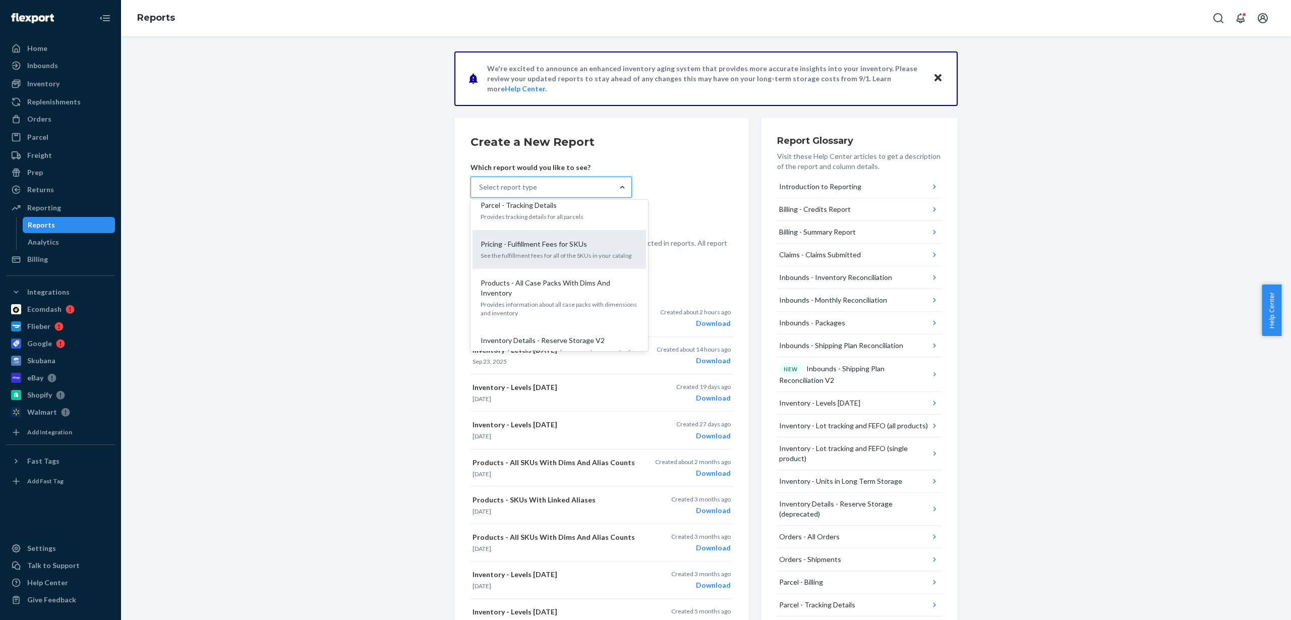
scroll to position [874, 0]
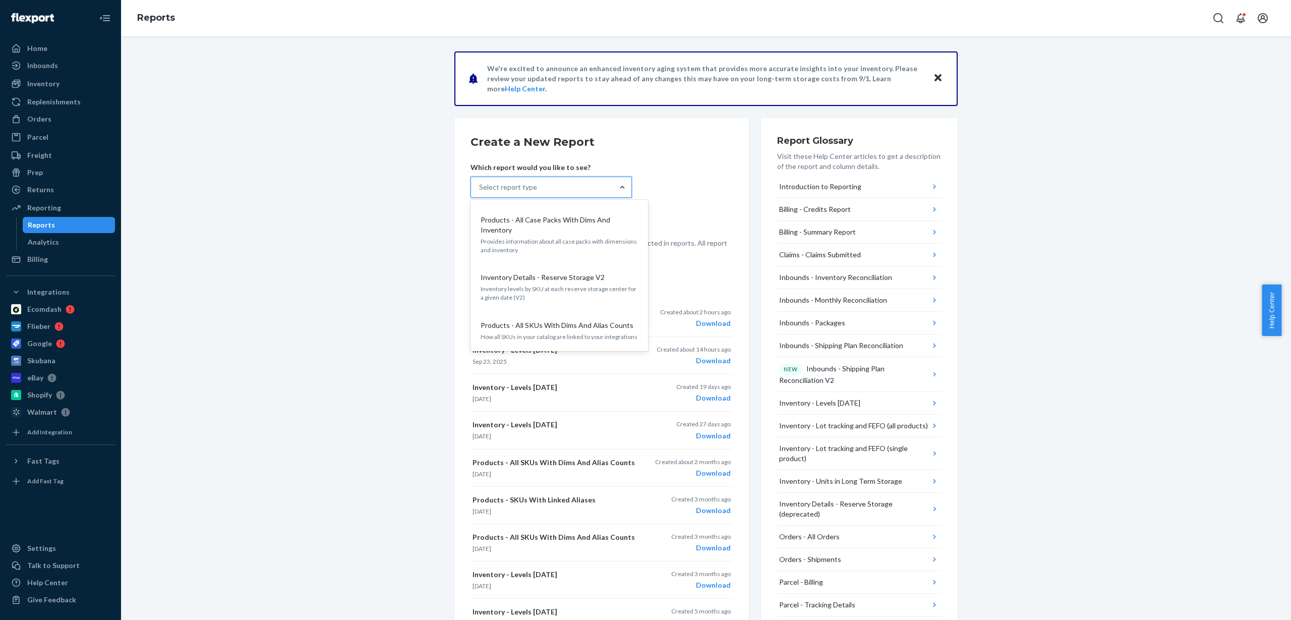
click at [619, 320] on p "Products - All SKUs With Dims And Alias Counts" at bounding box center [557, 325] width 153 height 10
click at [480, 192] on input "option Products - All SKUs With Dims And Alias Counts focused, 23 of 30. 30 res…" at bounding box center [479, 187] width 1 height 10
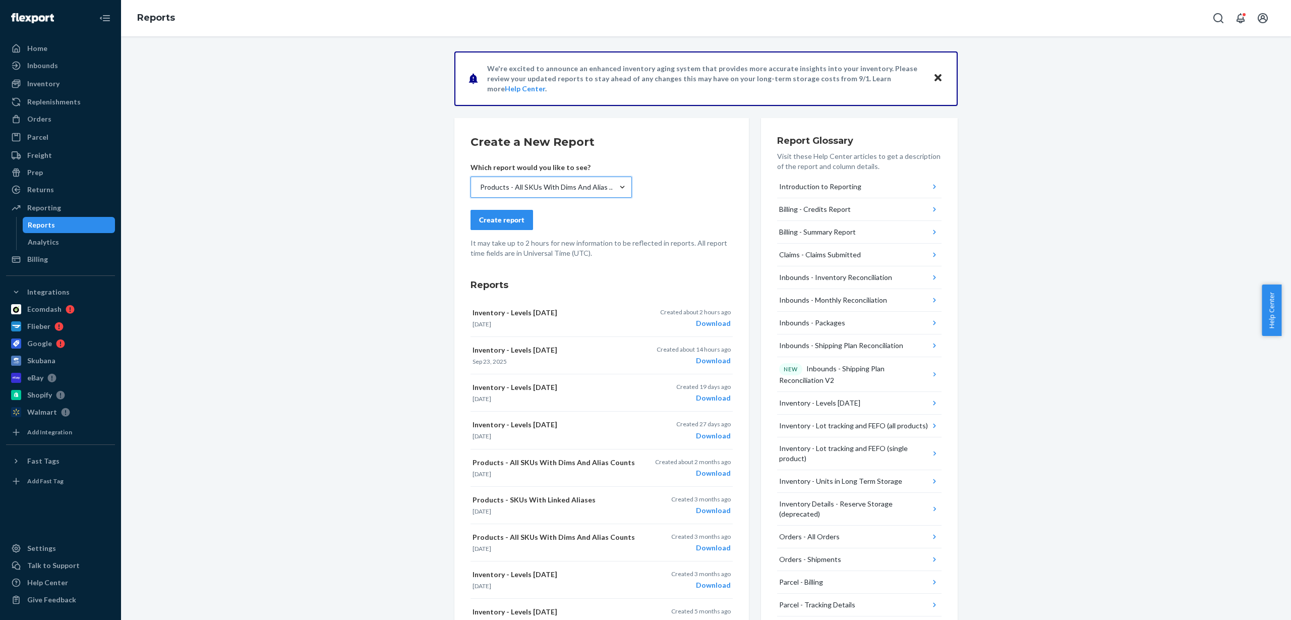
click at [509, 220] on div "Create report" at bounding box center [501, 220] width 45 height 10
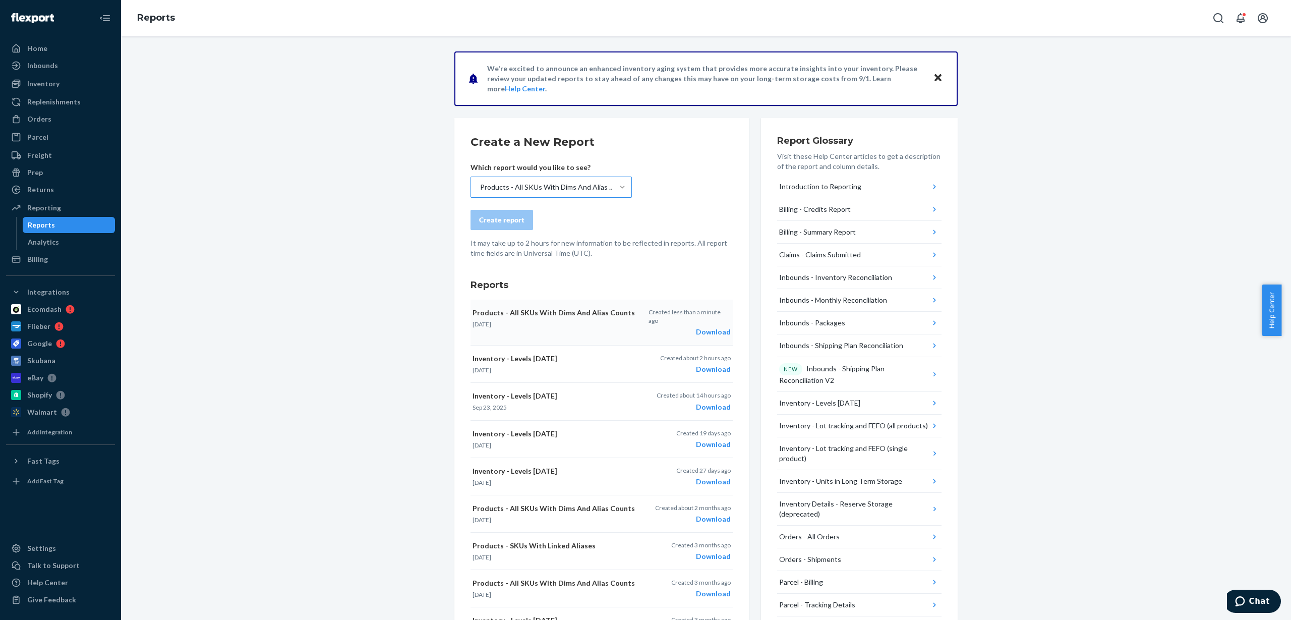
click at [712, 327] on div "Download" at bounding box center [690, 332] width 82 height 10
